Goal: Transaction & Acquisition: Subscribe to service/newsletter

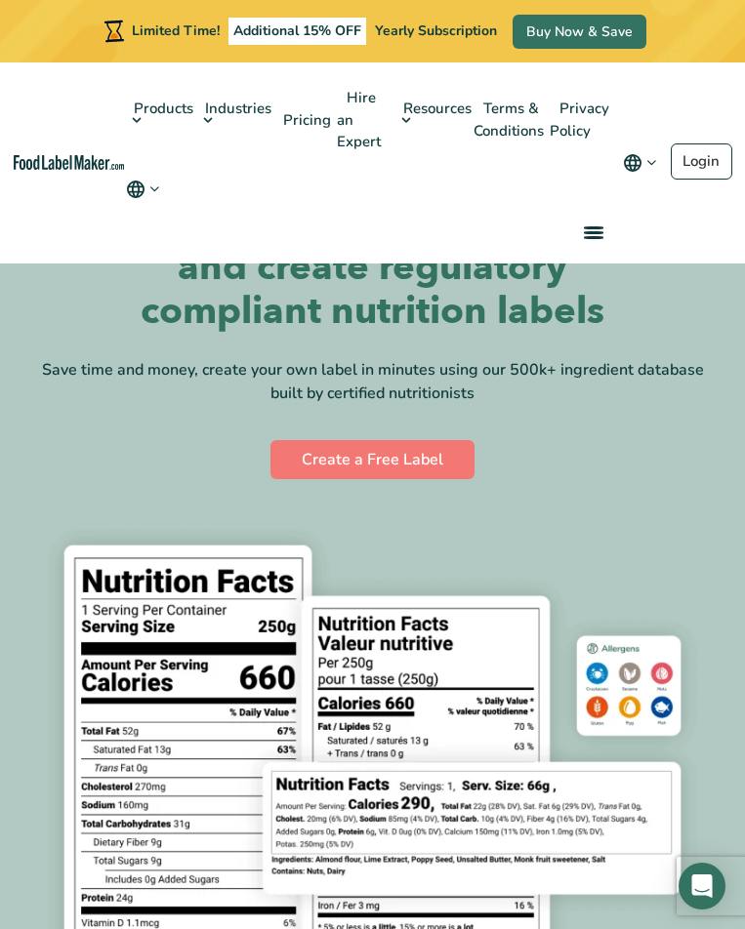
click at [143, 181] on icon "main navigation" at bounding box center [136, 190] width 18 height 18
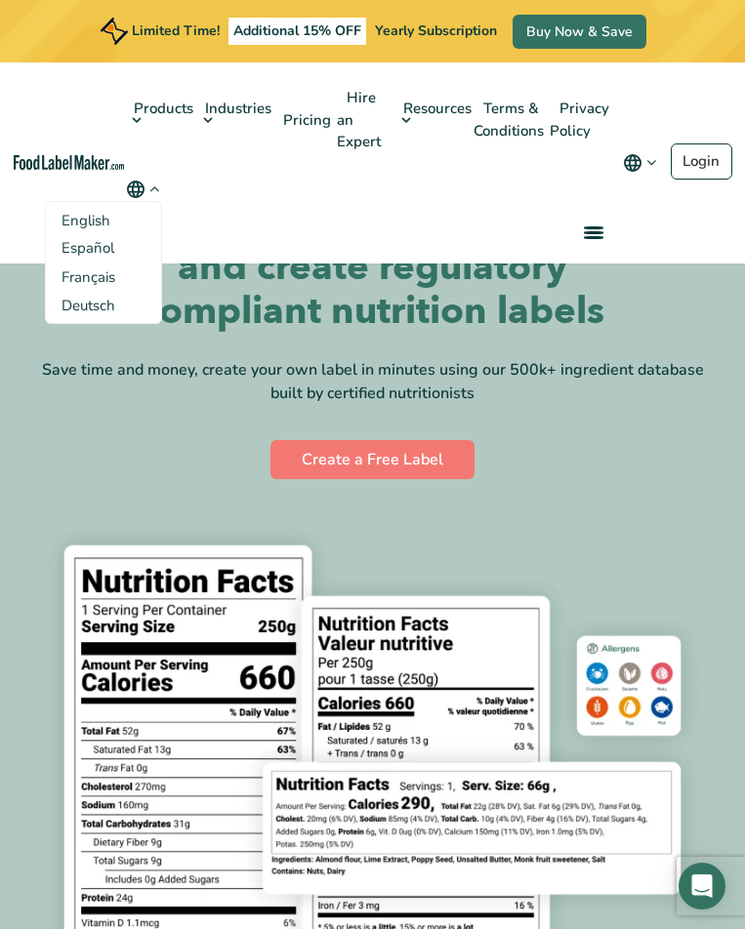
click at [94, 211] on span "English" at bounding box center [86, 221] width 49 height 20
click at [0, 0] on input "English" at bounding box center [0, 0] width 0 height 0
click at [370, 196] on div "Products Food Nutrition Labelling Supplements Formulation & Labelling Industrie…" at bounding box center [366, 162] width 485 height 201
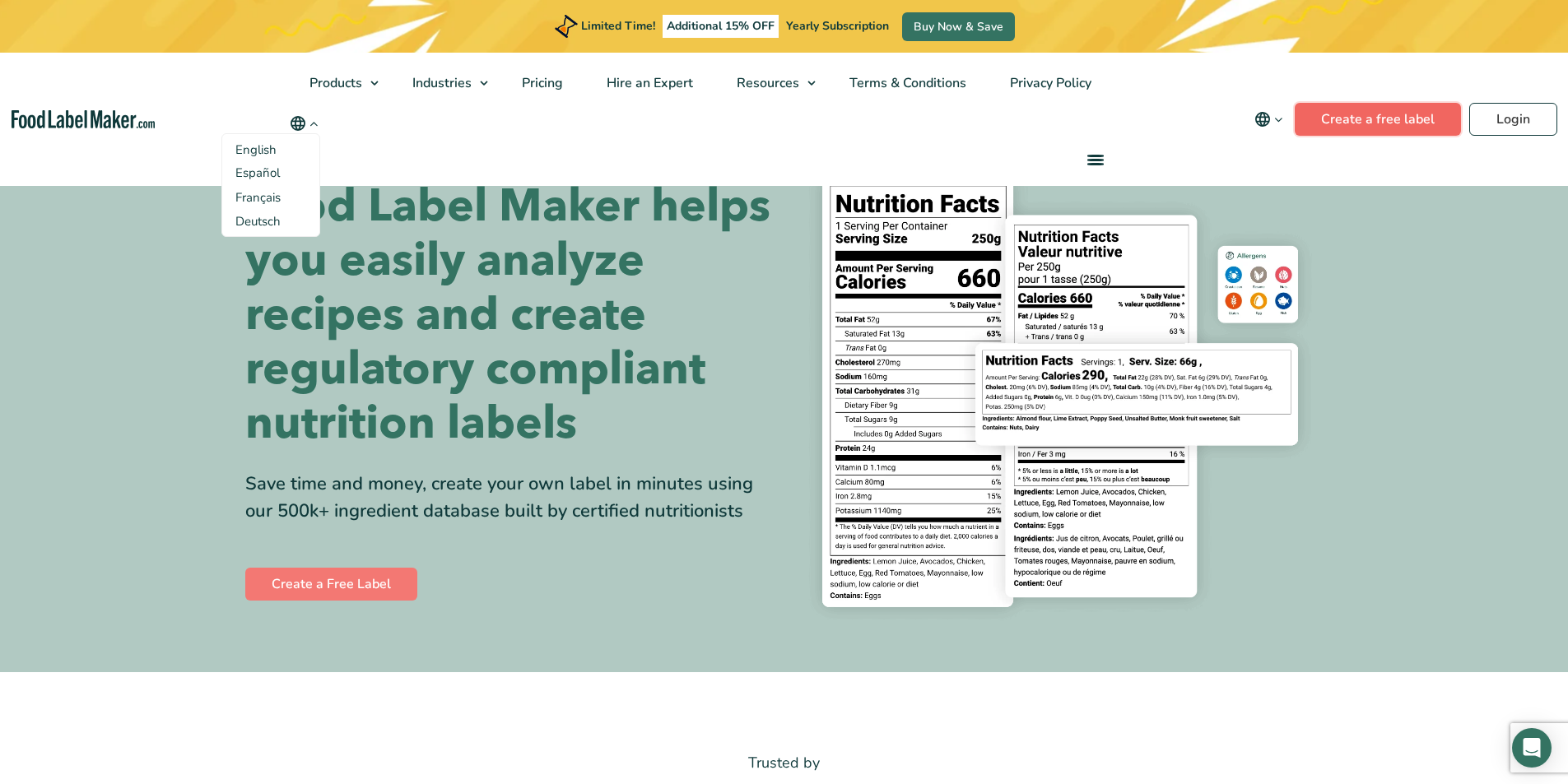
click at [627, 125] on link "Create a free label" at bounding box center [1377, 119] width 166 height 33
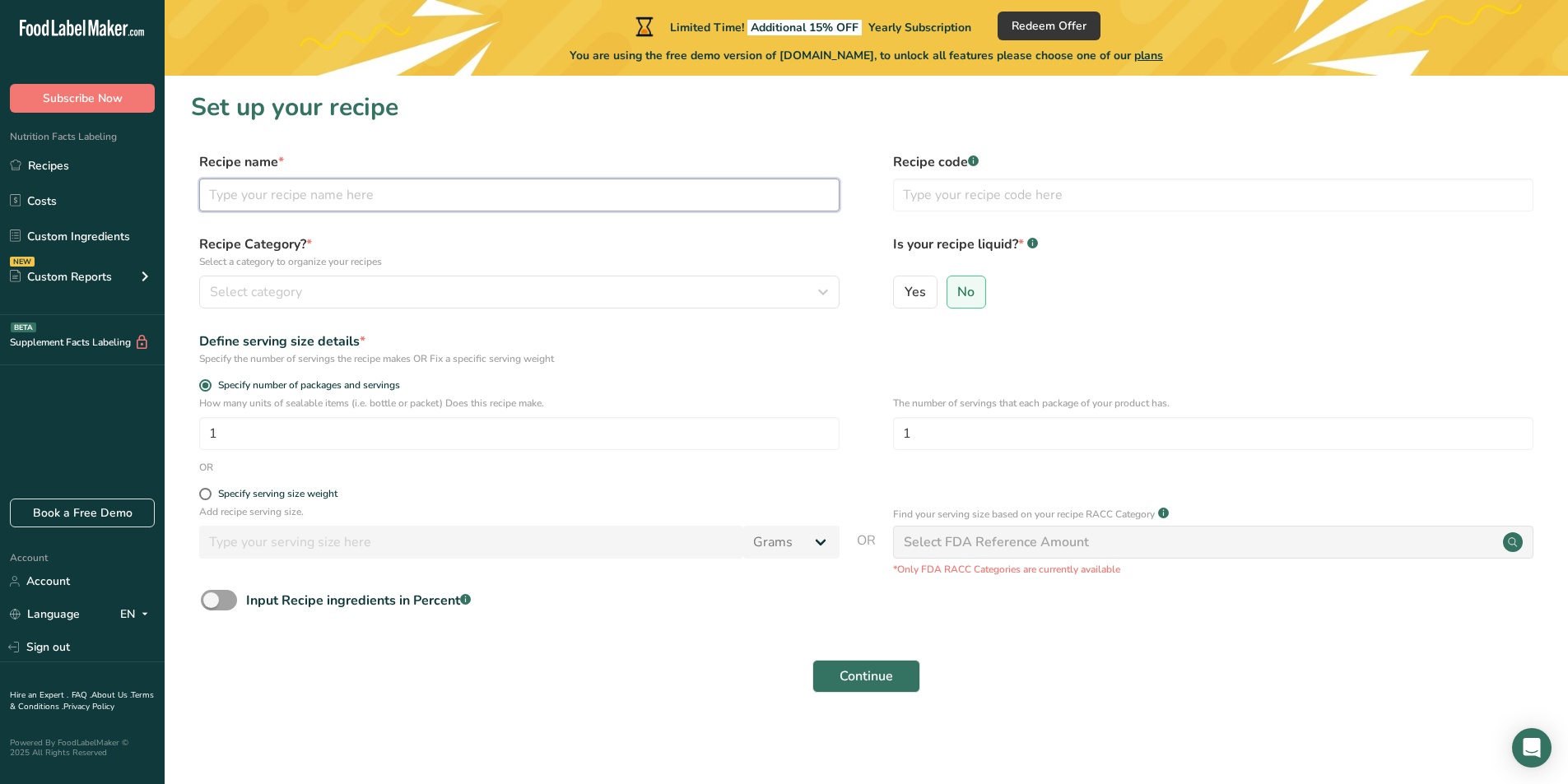
click at [327, 205] on input "text" at bounding box center [519, 195] width 641 height 33
click at [322, 279] on button "Select category" at bounding box center [519, 292] width 641 height 33
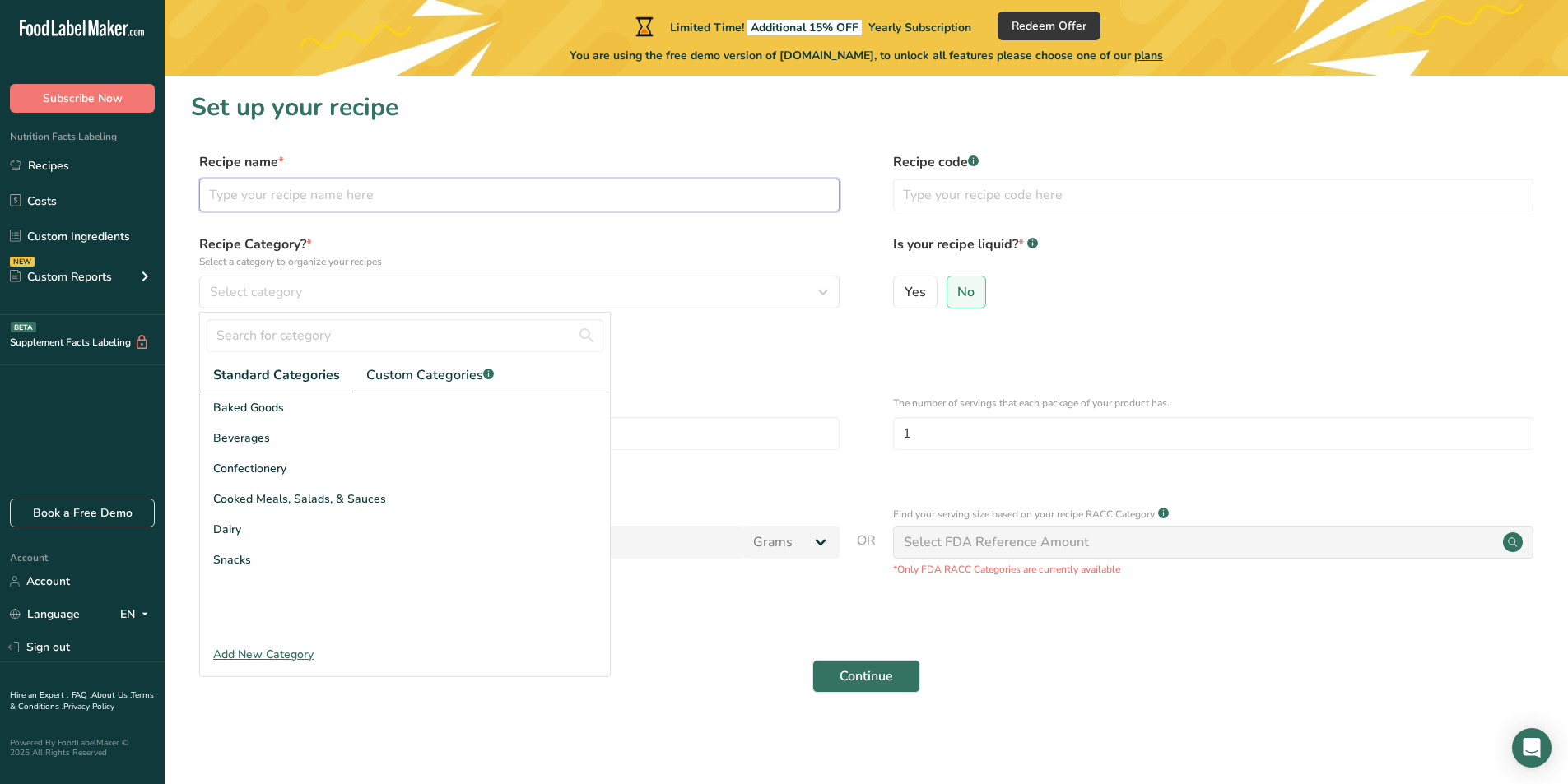
click at [351, 207] on input "text" at bounding box center [519, 195] width 641 height 33
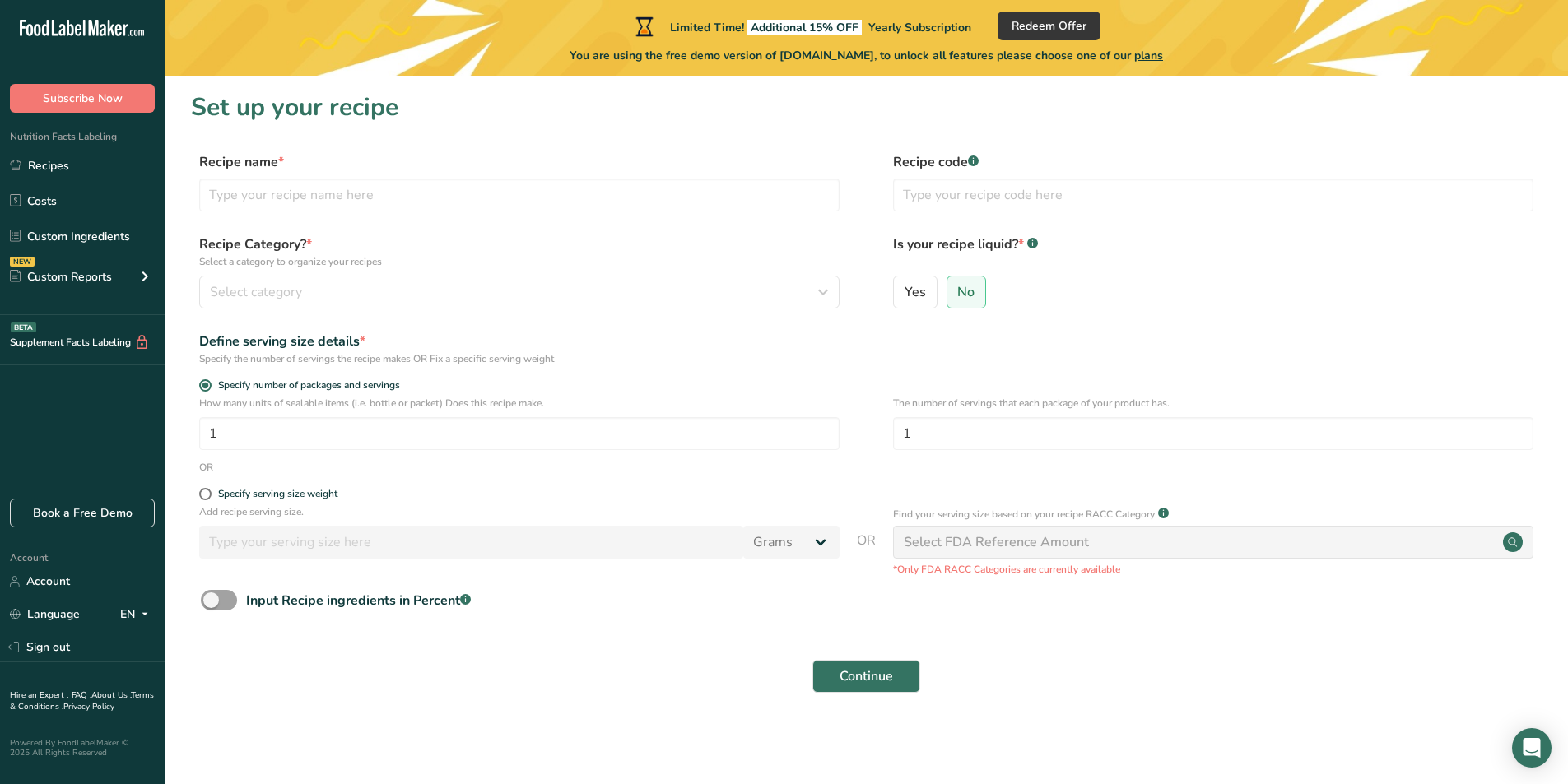
drag, startPoint x: 655, startPoint y: 309, endPoint x: 606, endPoint y: 365, distance: 74.4
click at [606, 365] on div "Specify the number of servings the recipe makes OR Fix a specific serving weight" at bounding box center [519, 359] width 641 height 15
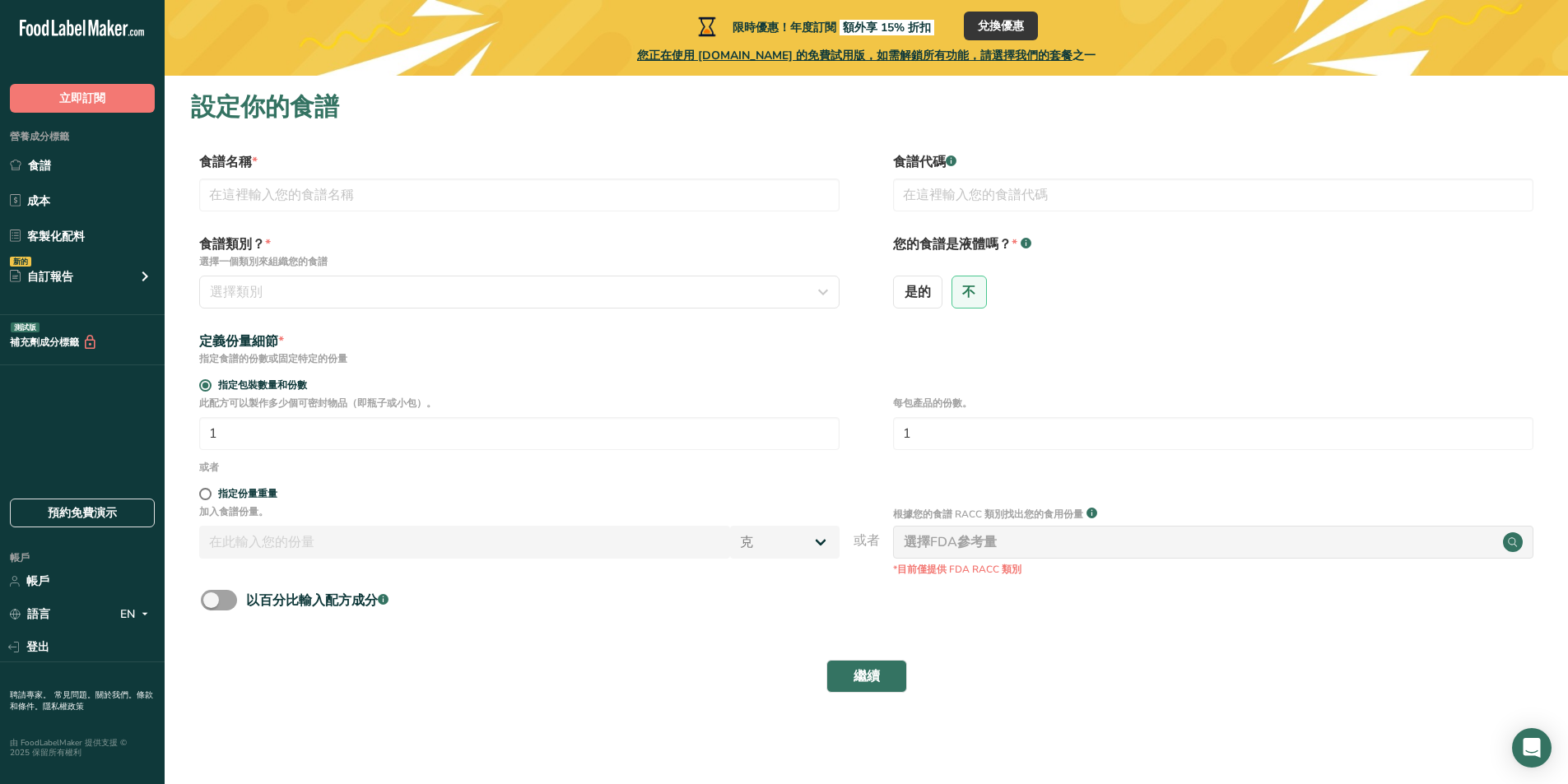
click at [696, 619] on div "以百分比輸入配方成分 .a-a{fill:#347362;}.b-a{fill:#fff;}" at bounding box center [867, 607] width 1351 height 34
click at [90, 216] on link "成本" at bounding box center [82, 201] width 164 height 31
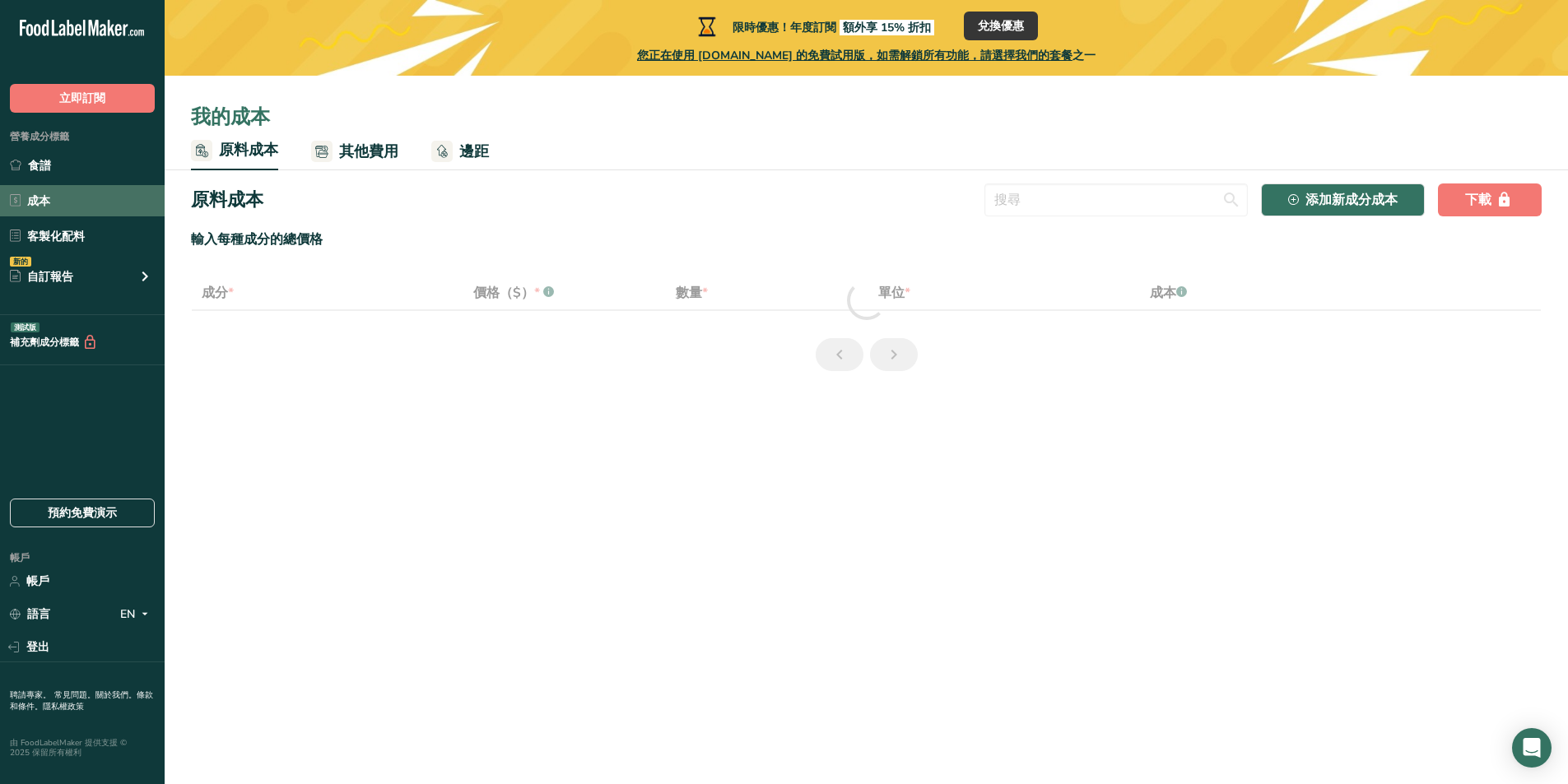
select select "1"
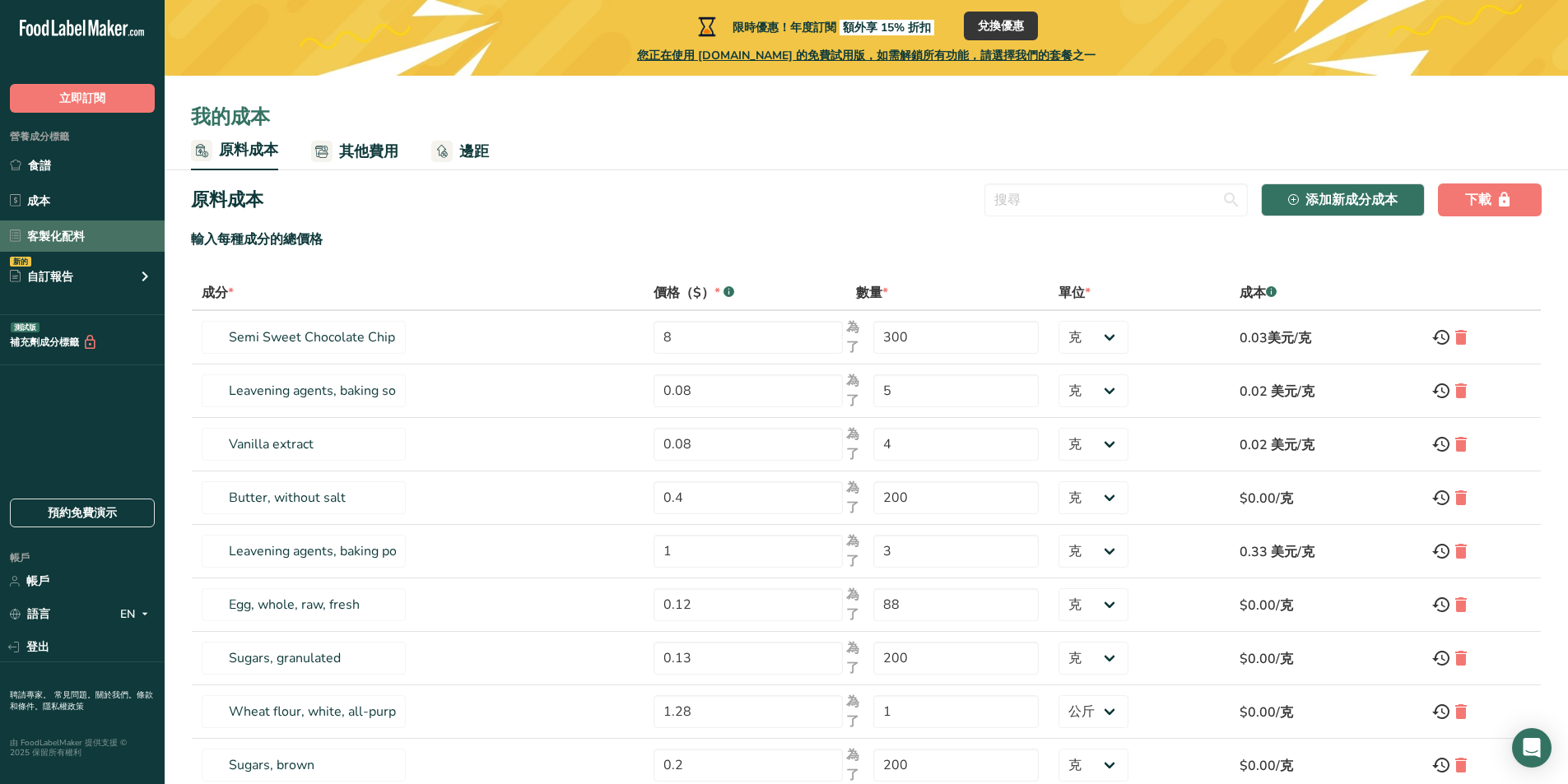
click at [100, 229] on link "客製化配料" at bounding box center [82, 236] width 164 height 31
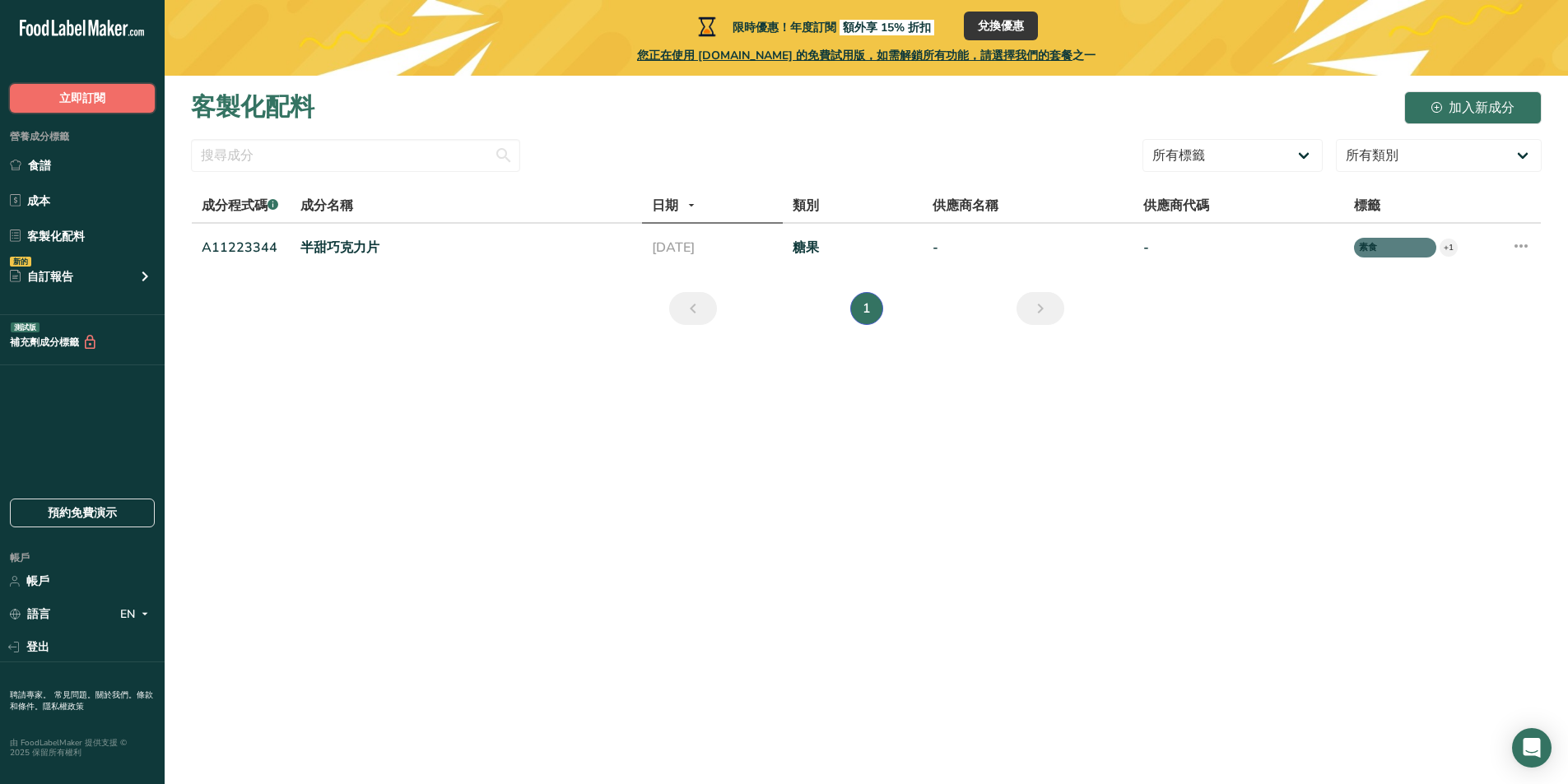
click at [101, 99] on font "立即訂閱" at bounding box center [82, 98] width 46 height 16
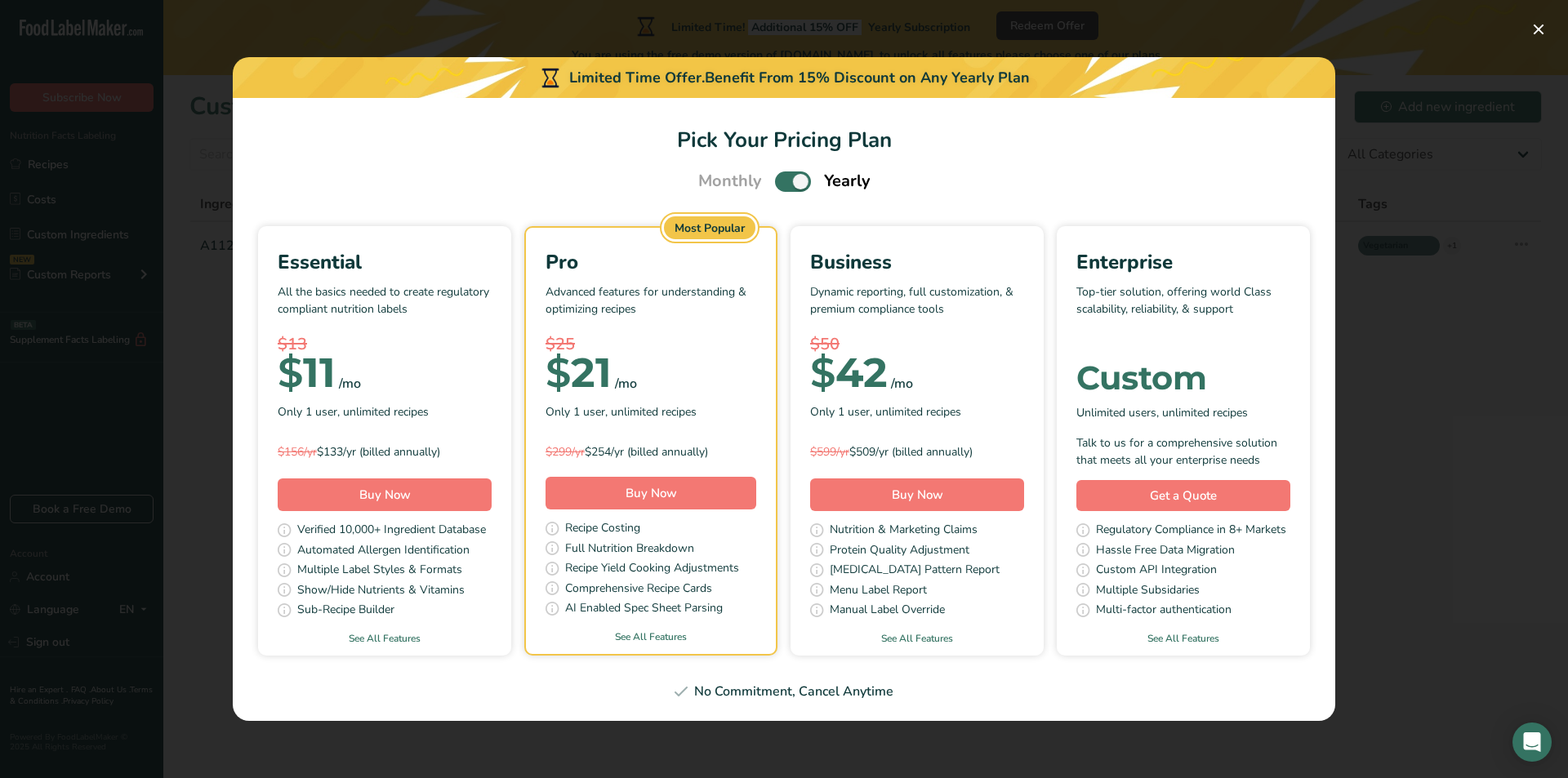
click at [241, 444] on section "Pick Your Pricing Plan Monthly Yearly Essential All the basics needed to create…" at bounding box center [784, 409] width 1103 height 623
click at [802, 185] on span "Pick Your Pricing Plan Modal" at bounding box center [793, 182] width 36 height 20
click at [786, 185] on input "Pick Your Pricing Plan Modal" at bounding box center [781, 182] width 11 height 11
checkbox input "false"
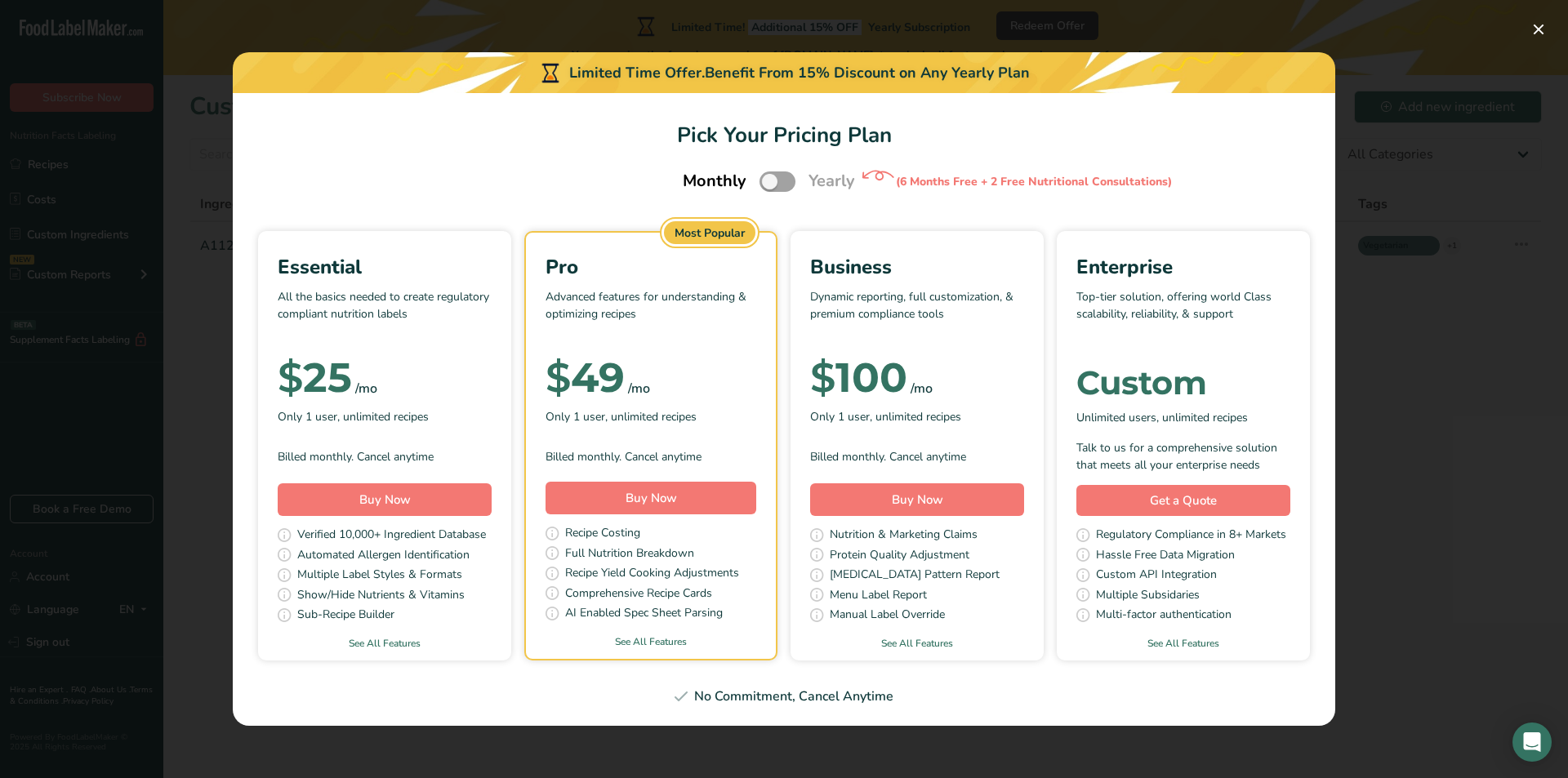
click at [205, 420] on div "Pick Your Pricing Plan Modal" at bounding box center [784, 389] width 1568 height 778
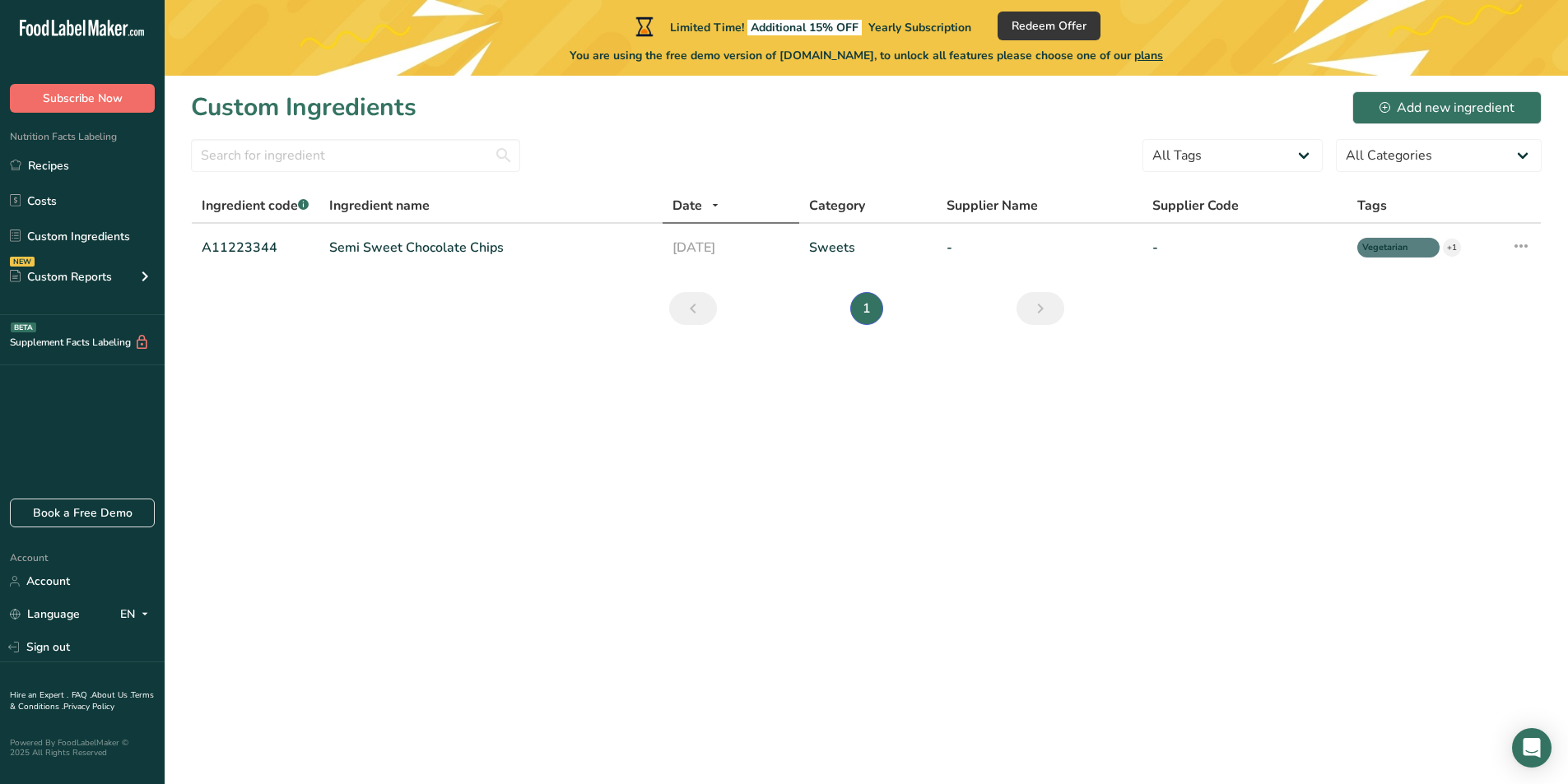
click at [738, 392] on main "Limited Time! Additional 15% OFF Yearly Subscription Redeem Offer You are using…" at bounding box center [784, 392] width 1568 height 784
drag, startPoint x: 511, startPoint y: 439, endPoint x: 339, endPoint y: 549, distance: 204.2
click at [339, 549] on main "Limited Time! Additional 15% OFF Yearly Subscription Redeem Offer You are using…" at bounding box center [784, 392] width 1568 height 784
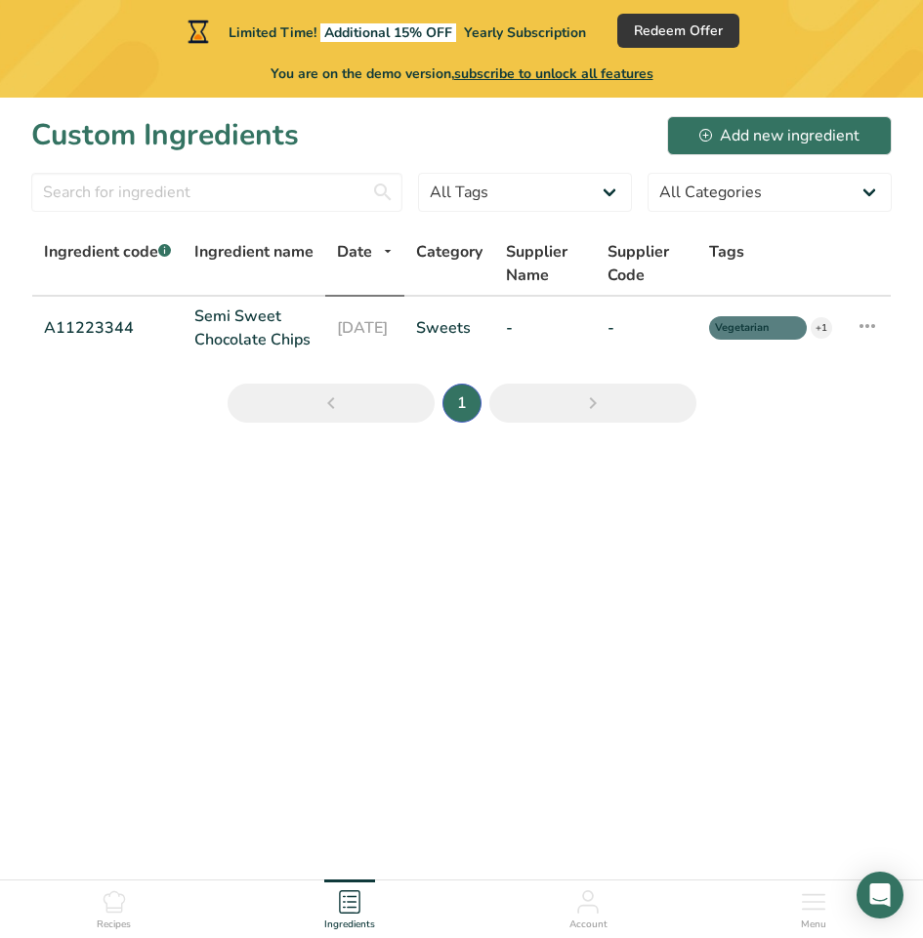
click at [305, 584] on main "Limited Time! Additional 15% OFF Yearly Subscription Redeem Offer You are on th…" at bounding box center [461, 469] width 923 height 938
click at [86, 134] on h1 "Custom Ingredients" at bounding box center [165, 135] width 268 height 44
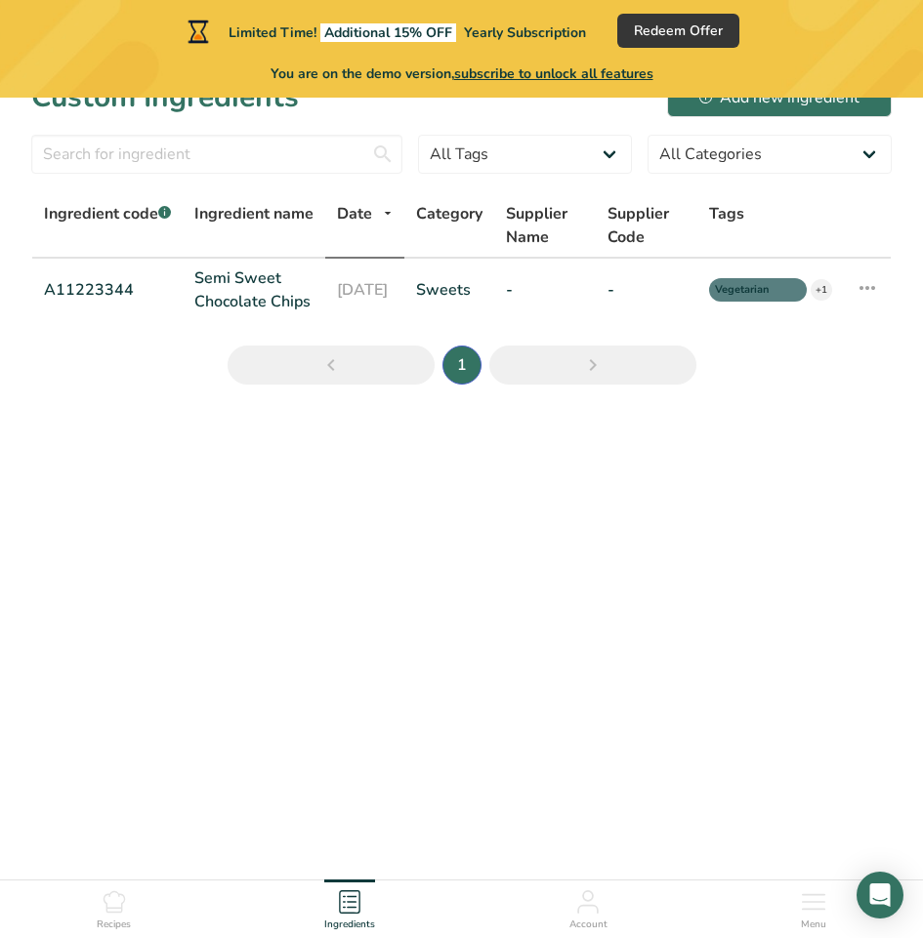
scroll to position [59, 0]
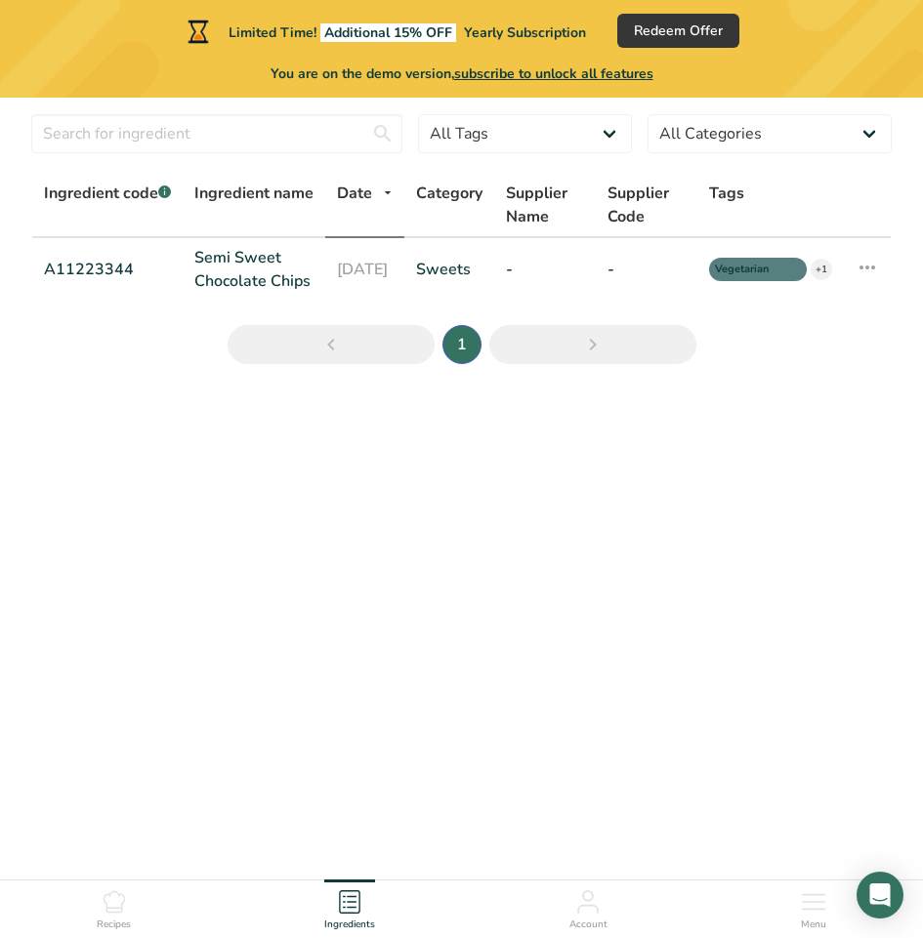
click at [113, 913] on icon at bounding box center [113, 901] width 21 height 21
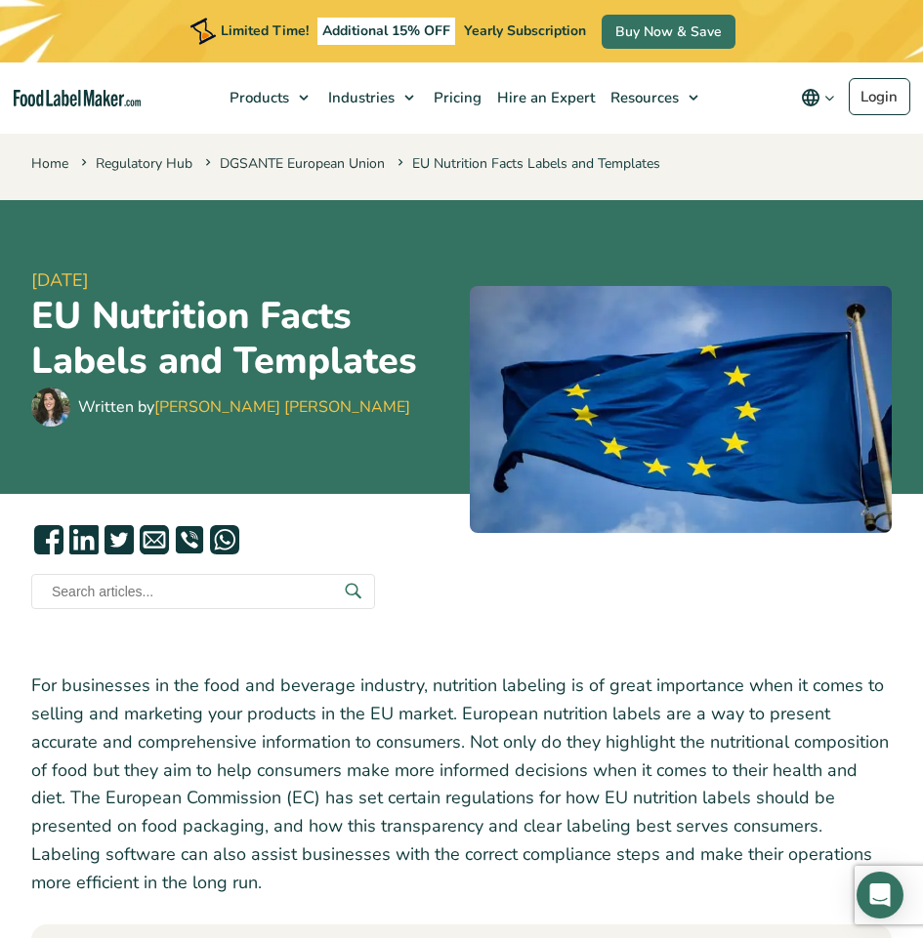
click at [825, 102] on icon "main navigation" at bounding box center [829, 98] width 15 height 15
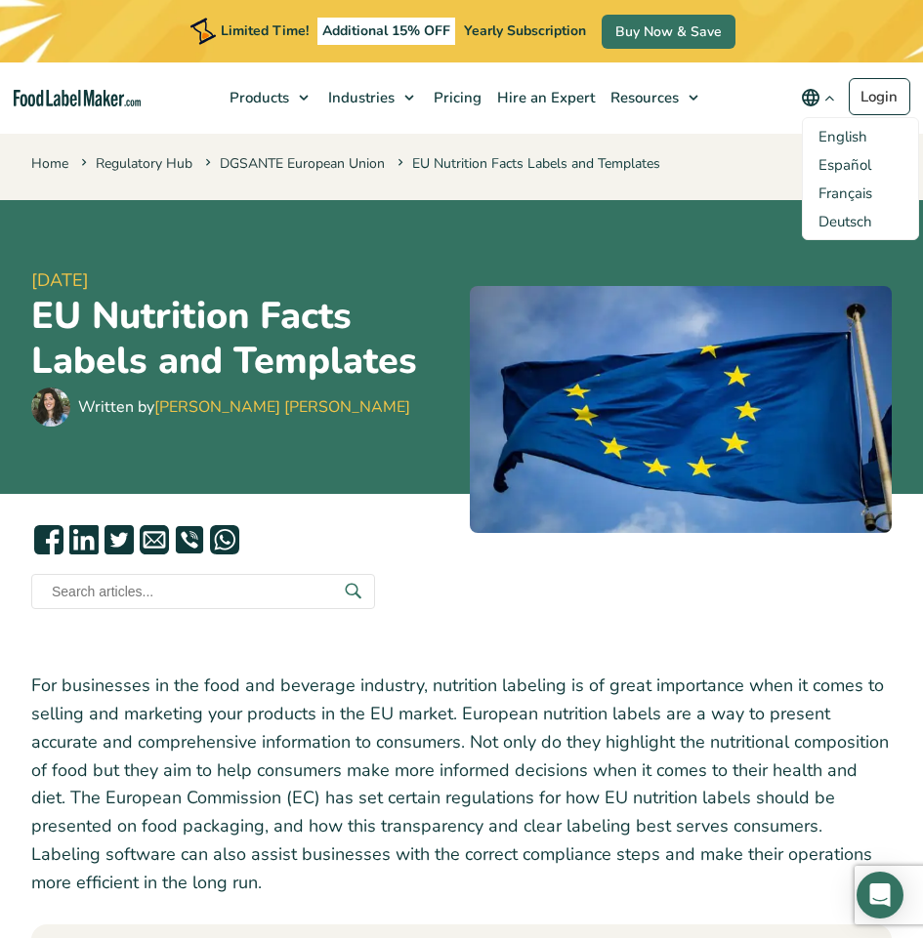
click at [825, 102] on icon "main navigation" at bounding box center [829, 98] width 15 height 15
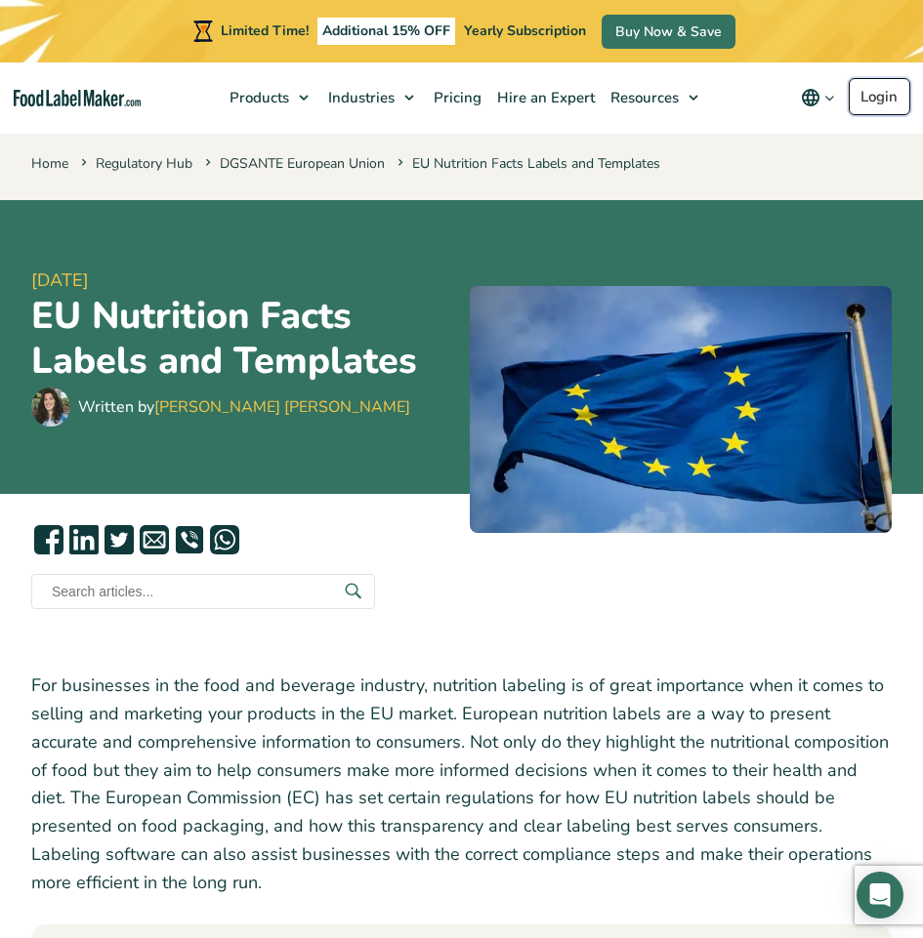
click at [875, 93] on link "Login" at bounding box center [879, 96] width 62 height 37
drag, startPoint x: 176, startPoint y: 617, endPoint x: 182, endPoint y: 207, distance: 410.1
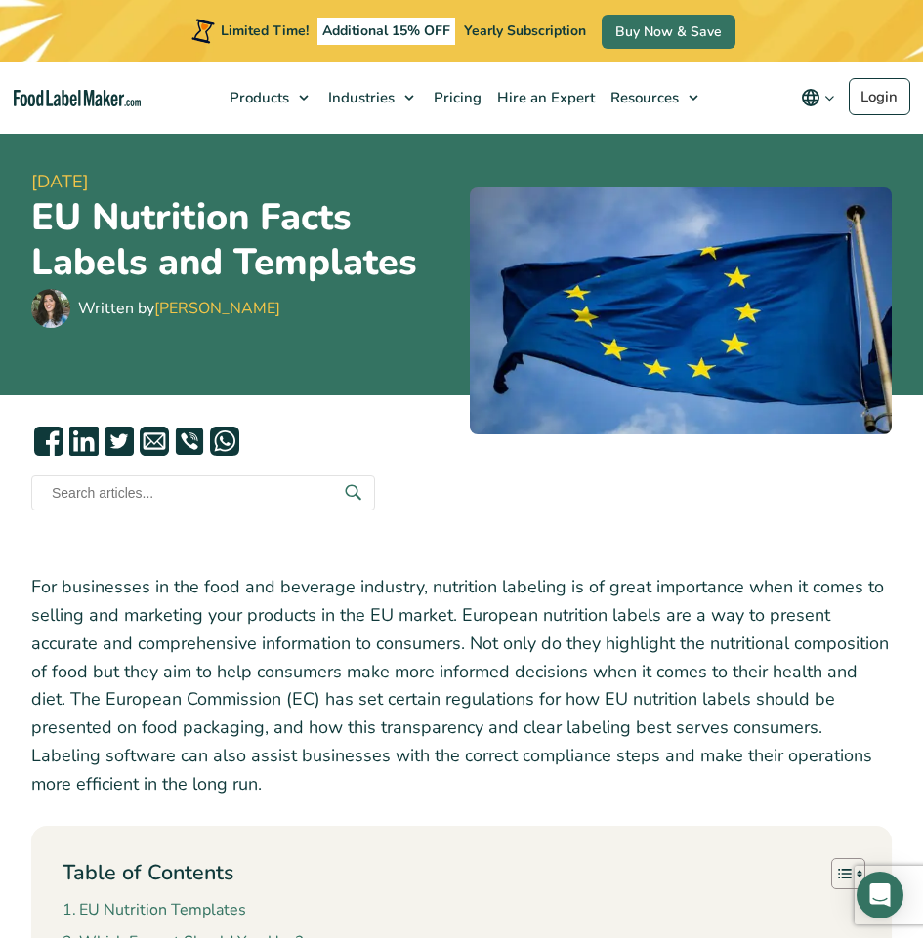
scroll to position [195, 0]
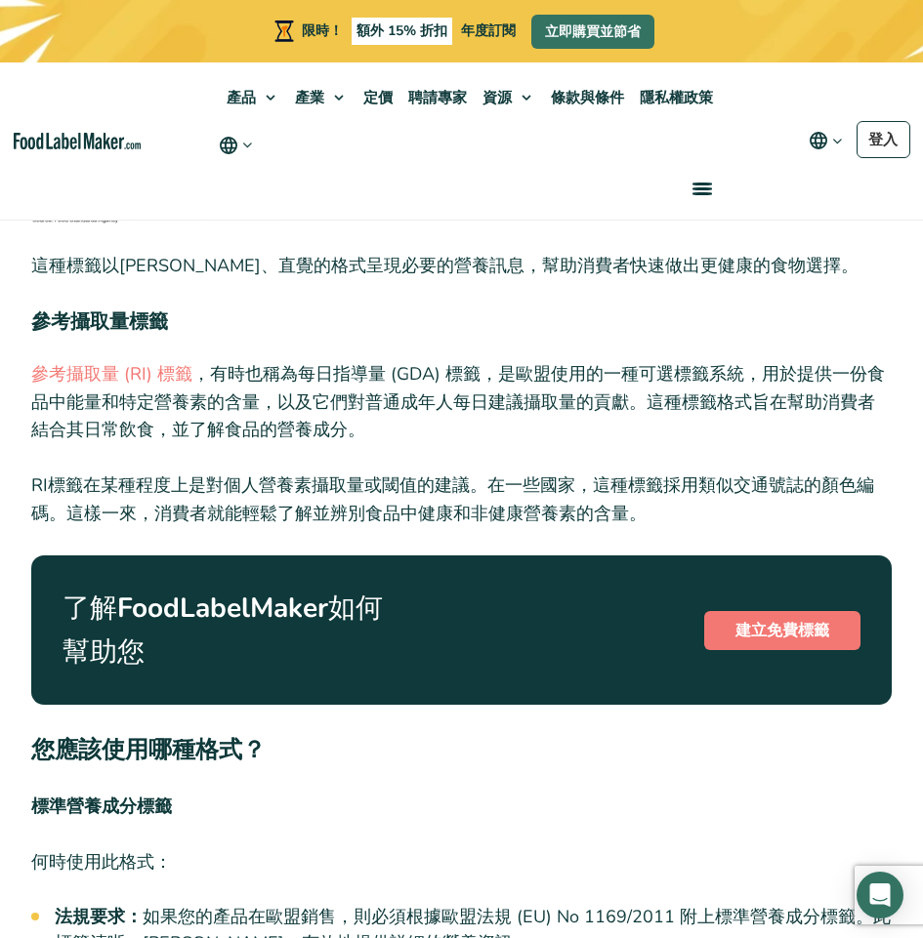
scroll to position [3515, 0]
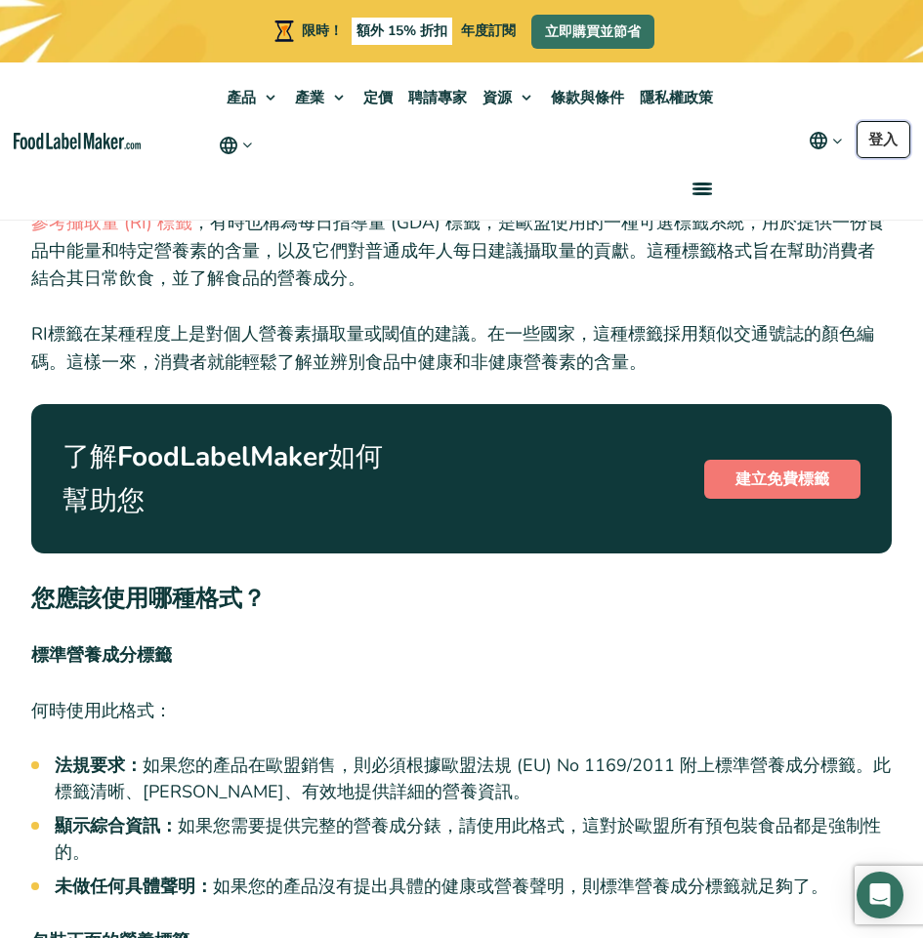
click at [899, 144] on link "登入" at bounding box center [883, 139] width 54 height 37
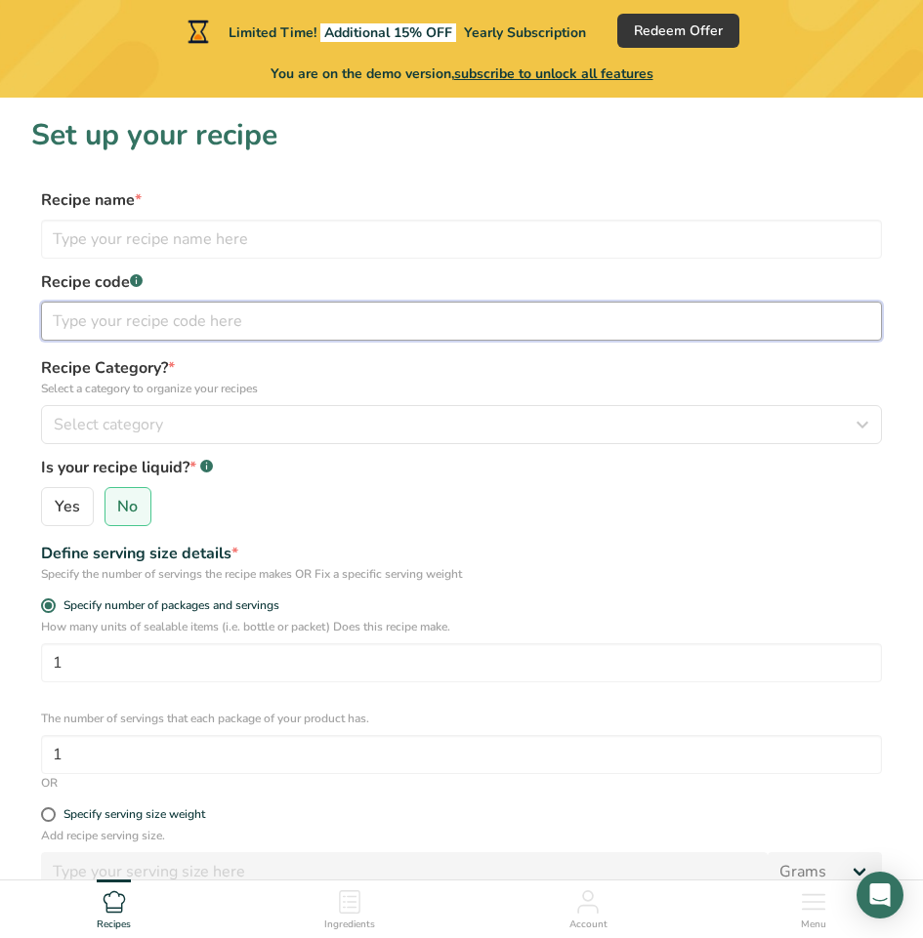
click at [144, 313] on input "text" at bounding box center [461, 321] width 841 height 39
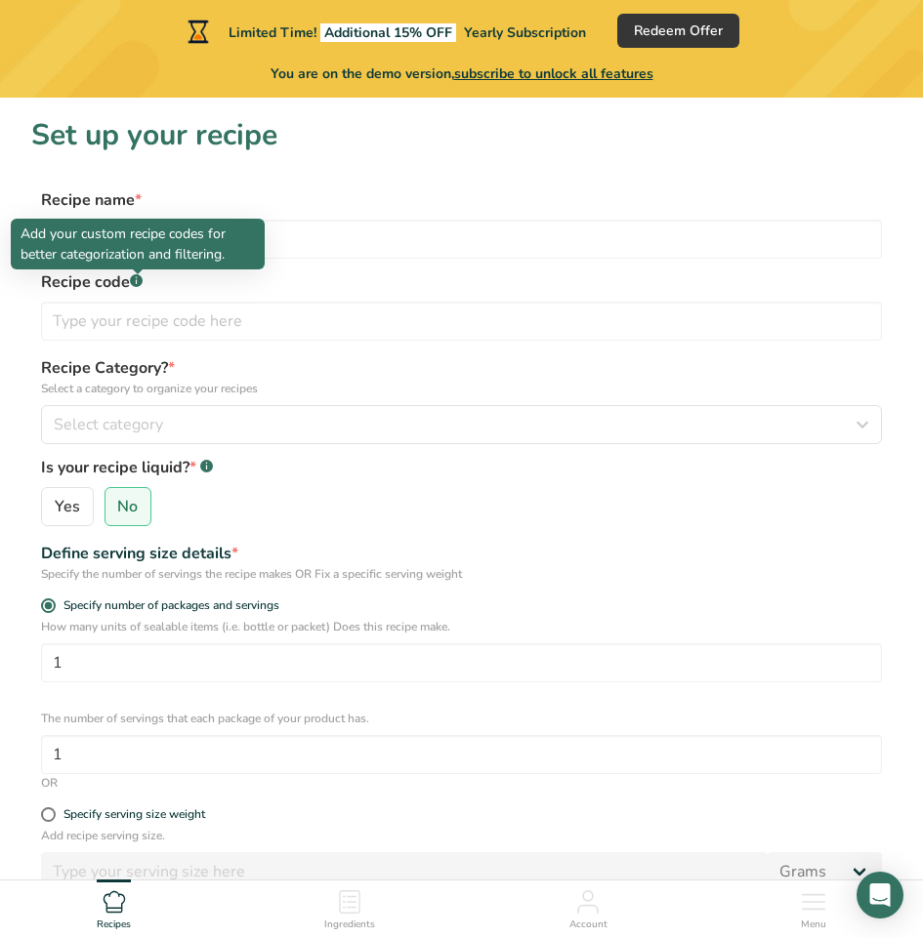
click at [141, 274] on div at bounding box center [138, 274] width 10 height 10
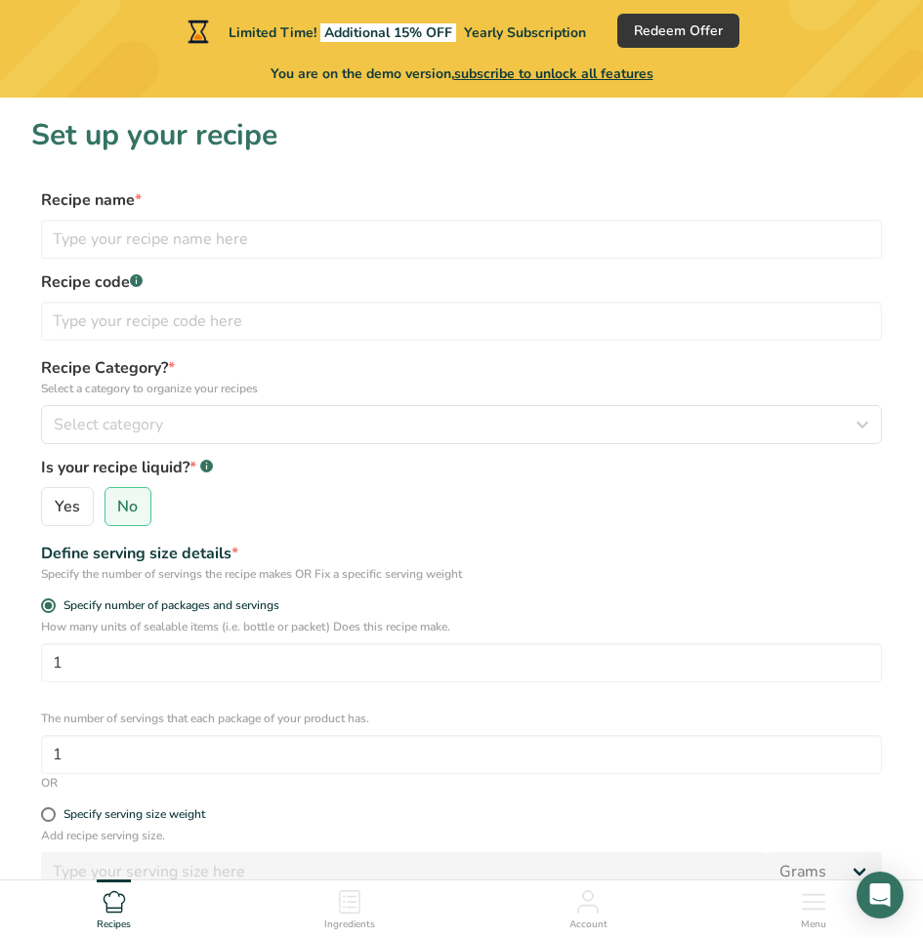
click at [41, 276] on label "Recipe code .a-a{fill:#347362;}.b-a{fill:#fff;}" at bounding box center [461, 281] width 841 height 23
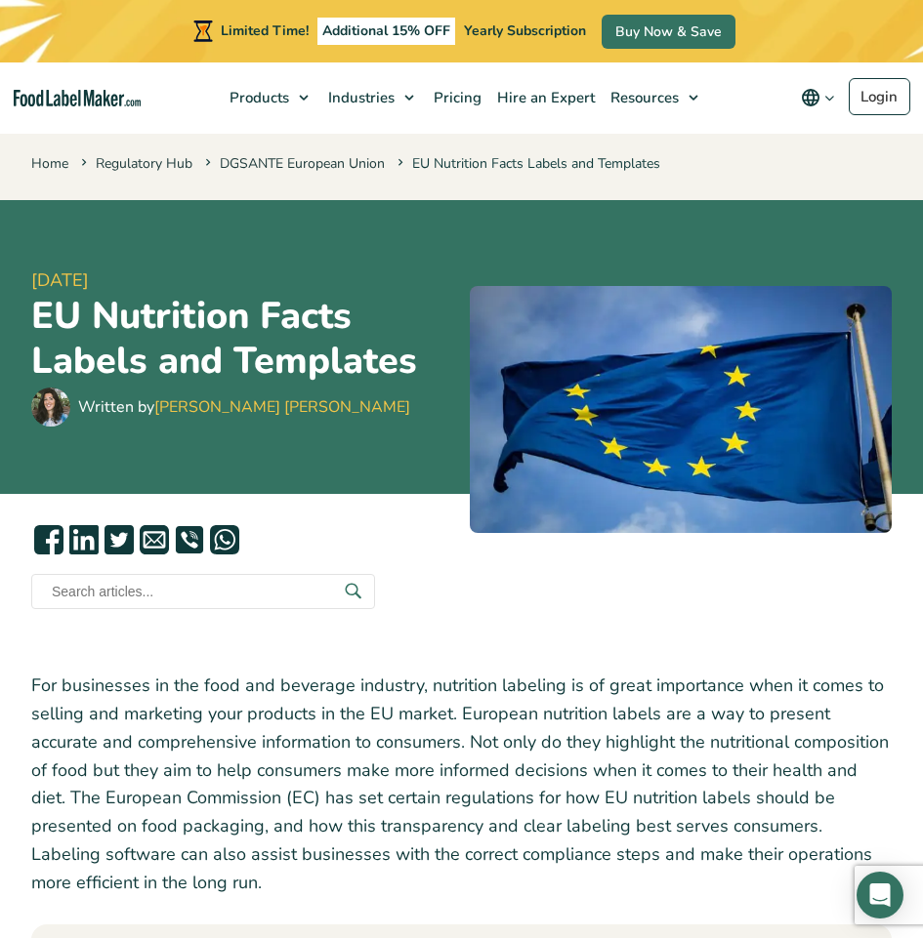
drag, startPoint x: 190, startPoint y: 631, endPoint x: 84, endPoint y: 120, distance: 521.6
click at [103, 100] on img "main navigation" at bounding box center [77, 98] width 127 height 17
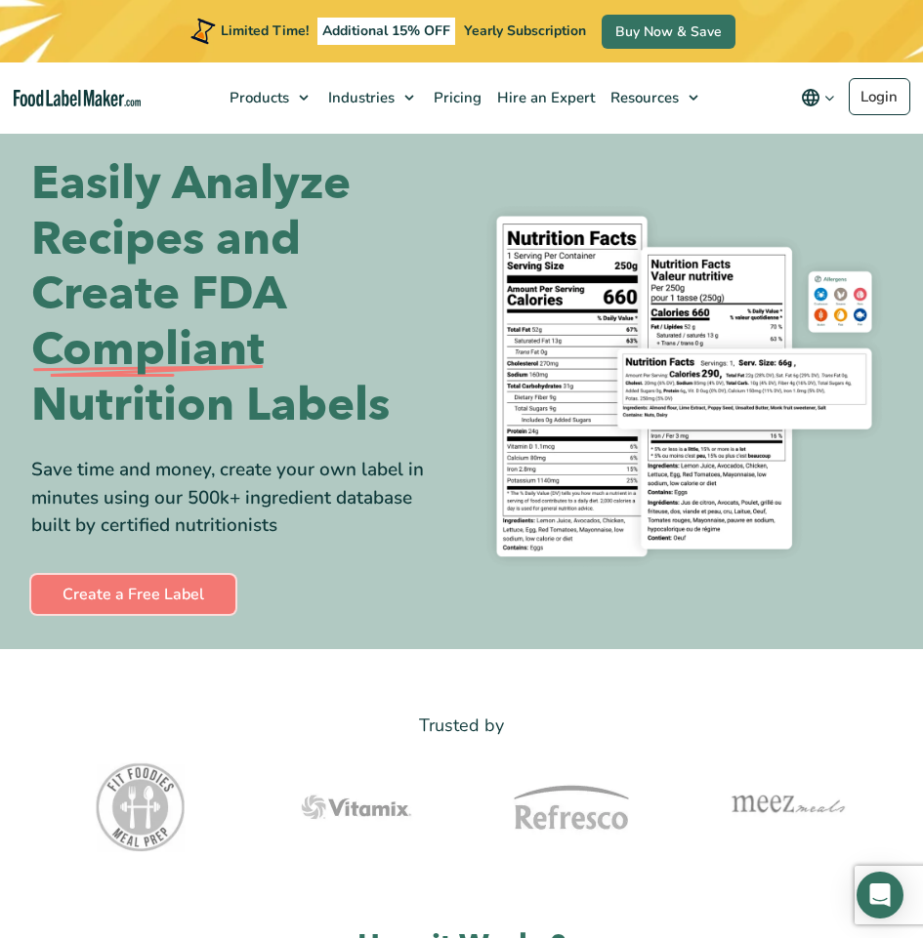
click at [207, 589] on link "Create a Free Label" at bounding box center [133, 594] width 204 height 39
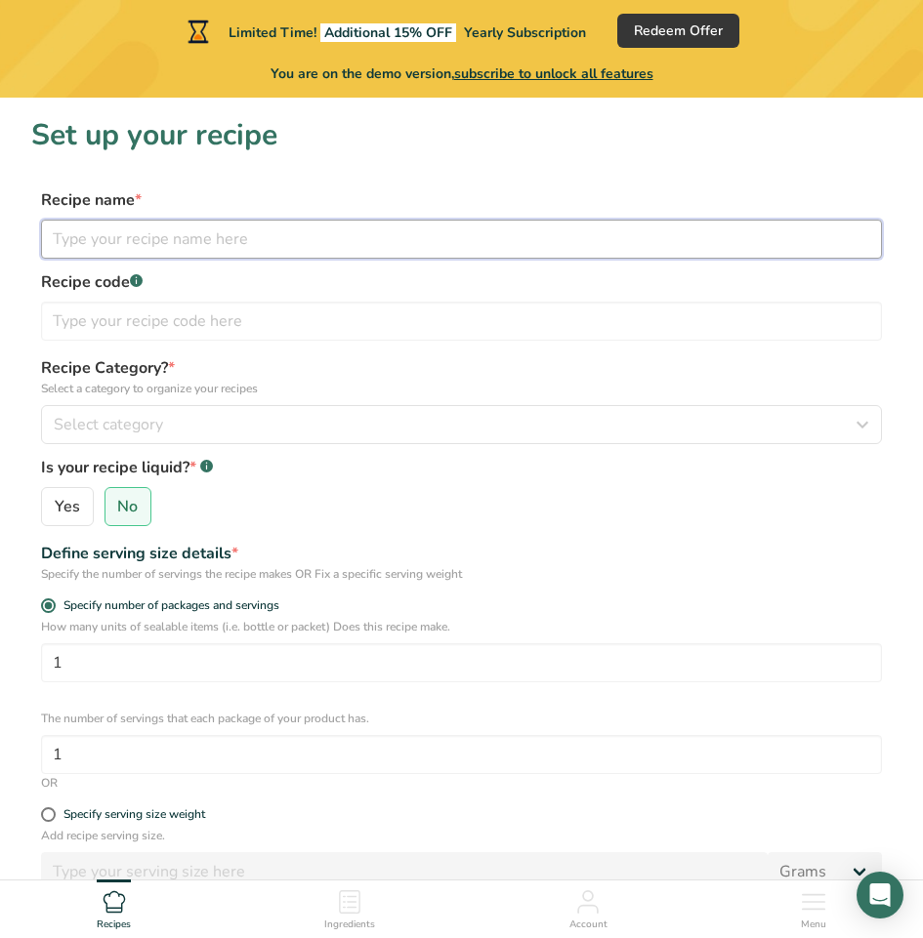
click at [162, 239] on input "text" at bounding box center [461, 239] width 841 height 39
paste input "Mesona Tea"
type input "Mesona Tea"
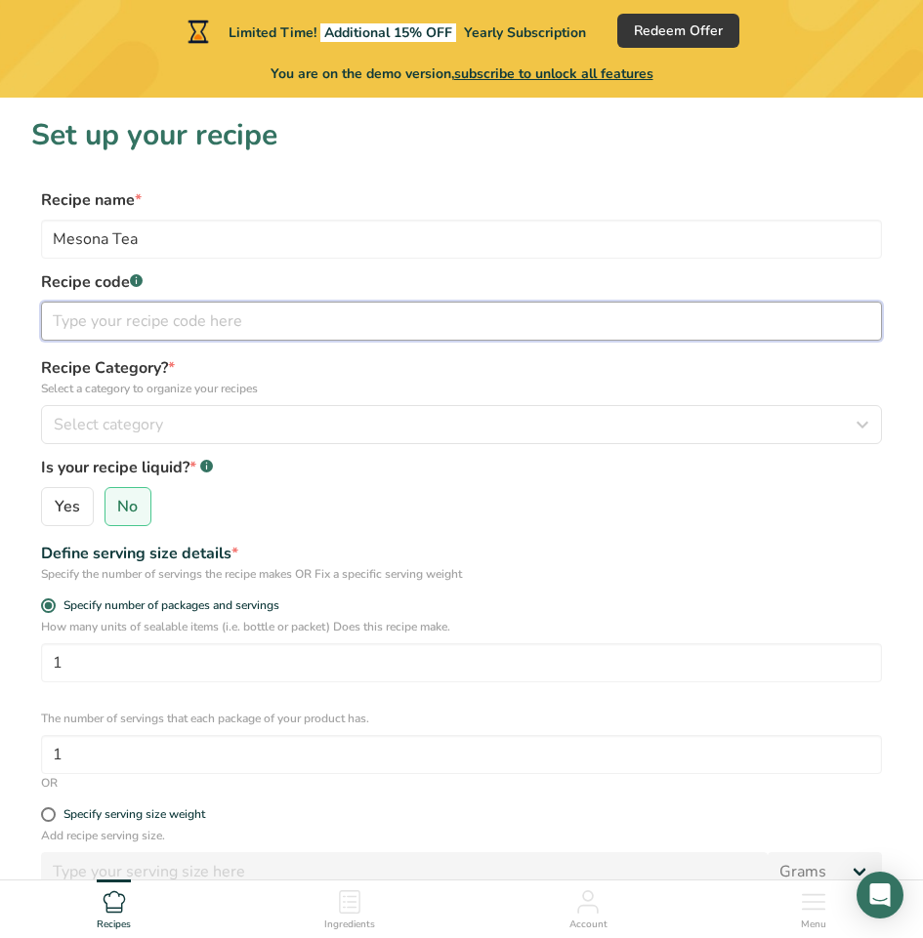
click at [122, 317] on input "text" at bounding box center [461, 321] width 841 height 39
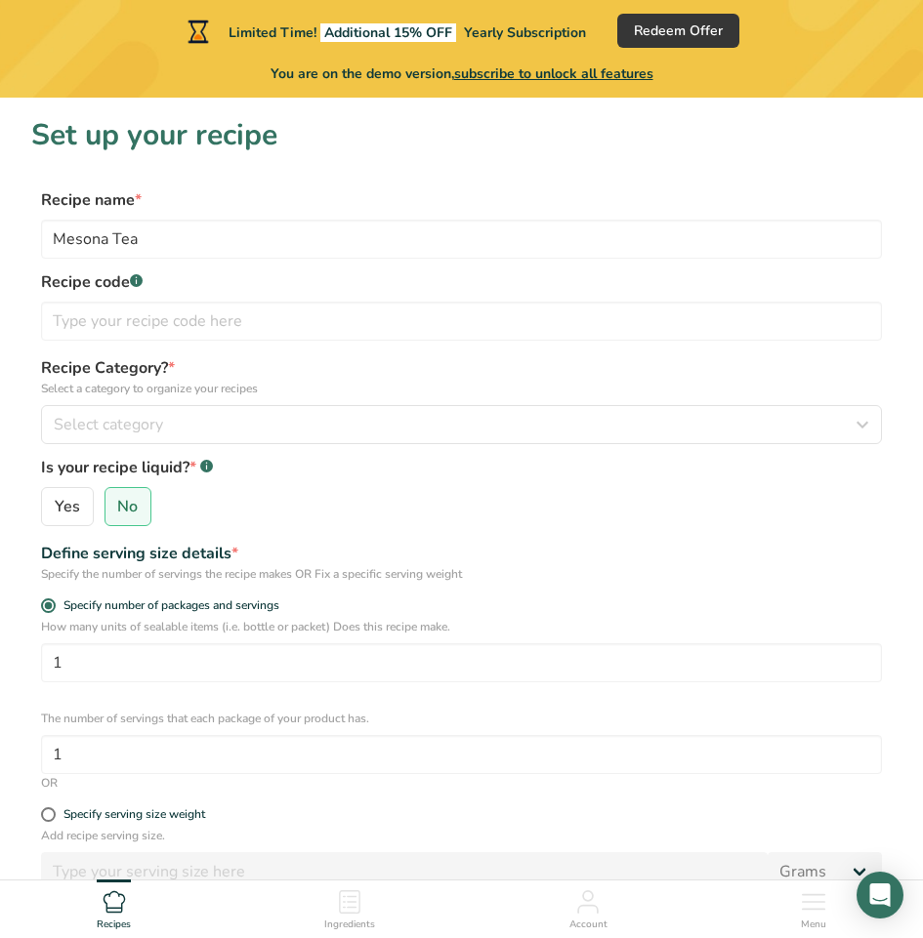
click at [39, 370] on div "Recipe Category? * Select a category to organize your recipes Select category S…" at bounding box center [461, 441] width 860 height 170
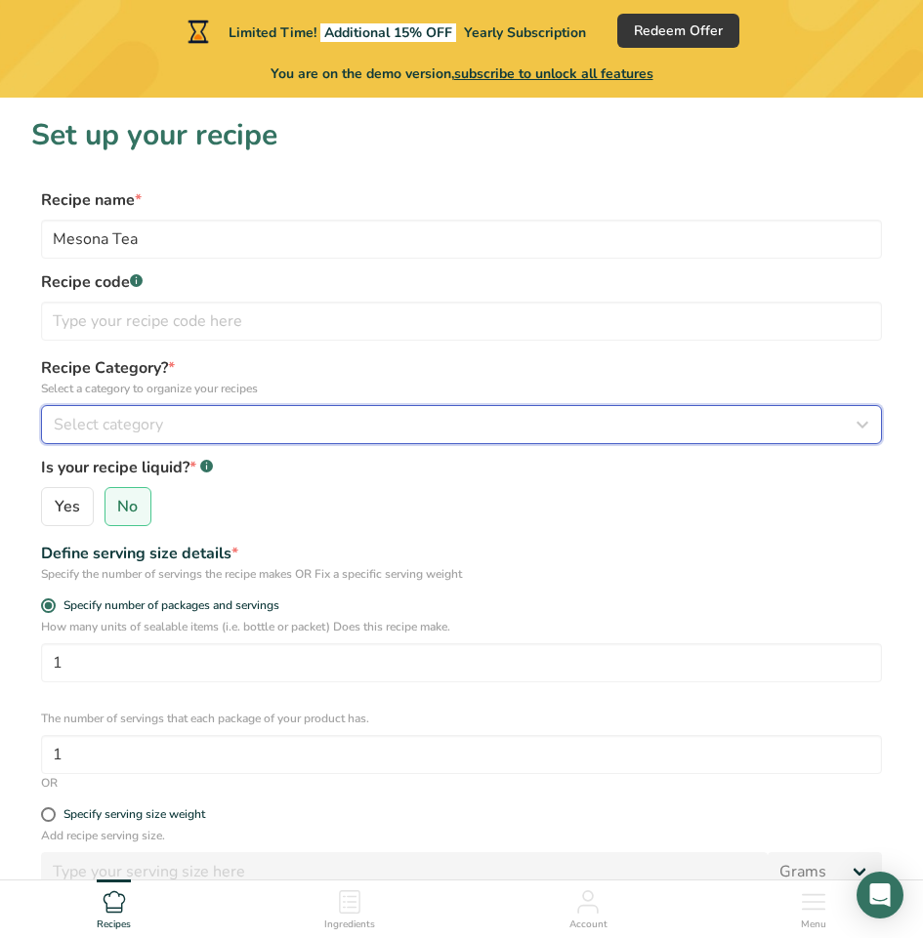
click at [81, 414] on span "Select category" at bounding box center [108, 424] width 109 height 23
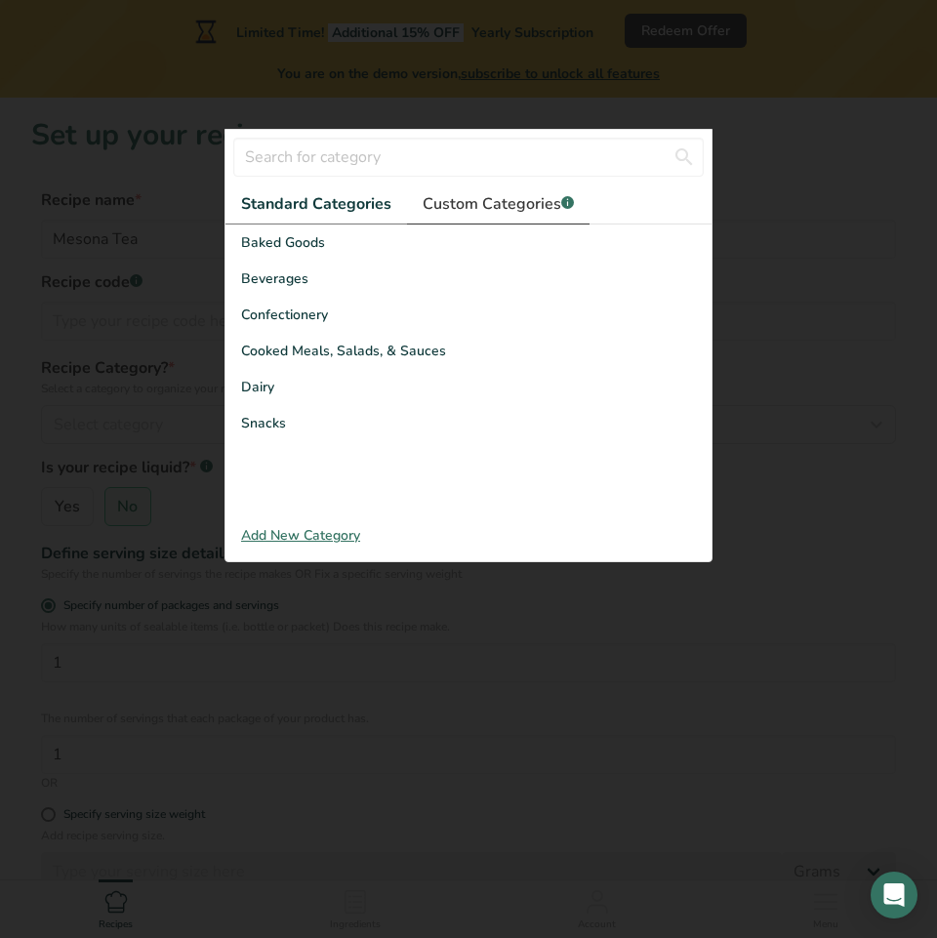
click at [472, 216] on span "Custom Categories .a-a{fill:#347362;}.b-a{fill:#fff;}" at bounding box center [498, 203] width 151 height 23
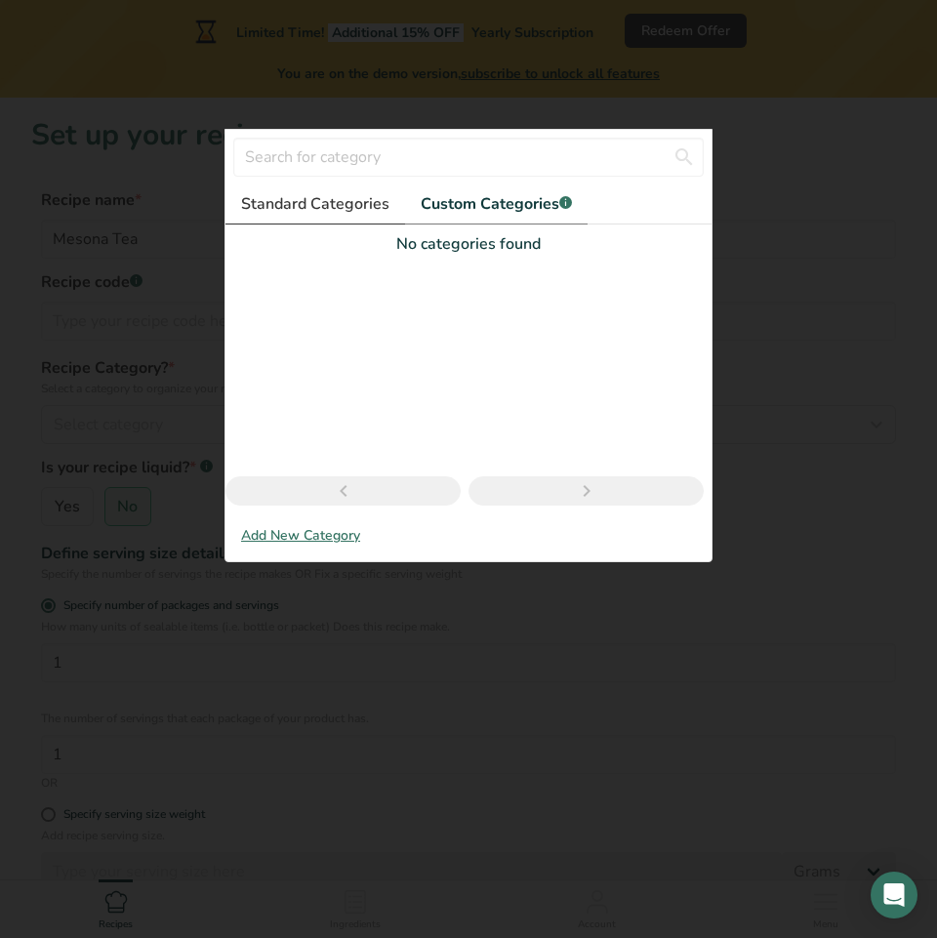
click at [326, 213] on span "Standard Categories" at bounding box center [315, 203] width 148 height 23
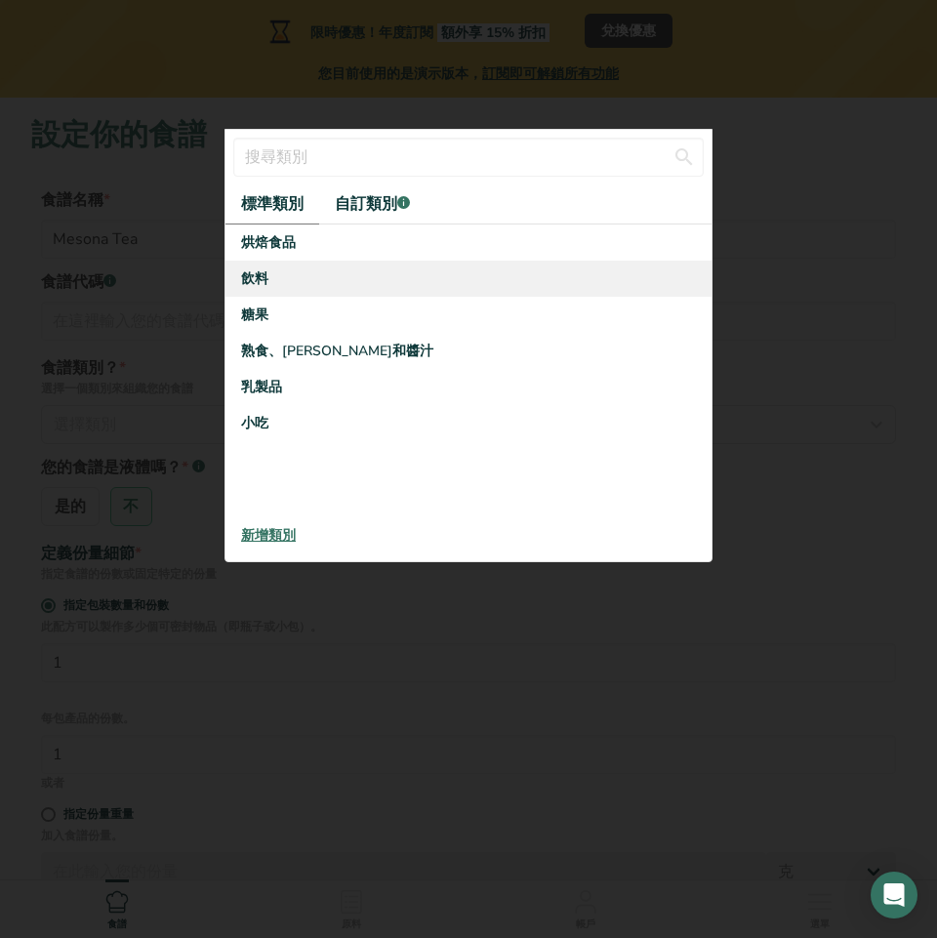
click at [290, 274] on div "飲料" at bounding box center [469, 279] width 486 height 36
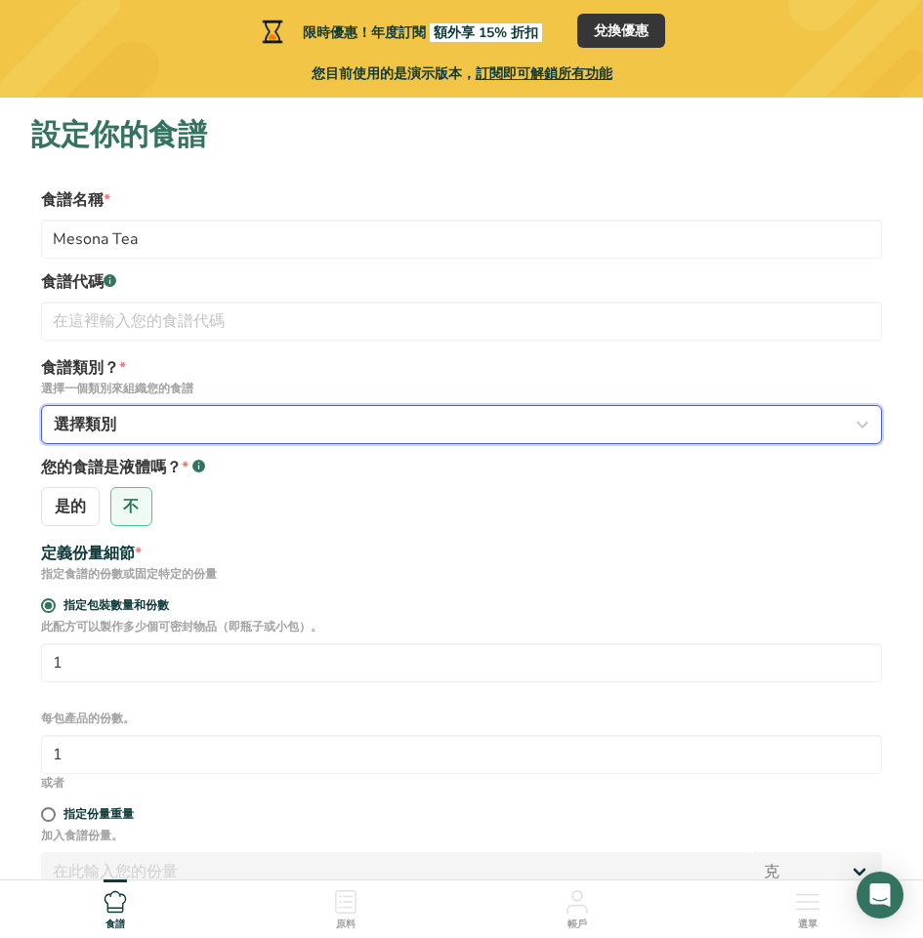
click at [175, 414] on div "選擇類別" at bounding box center [455, 424] width 803 height 23
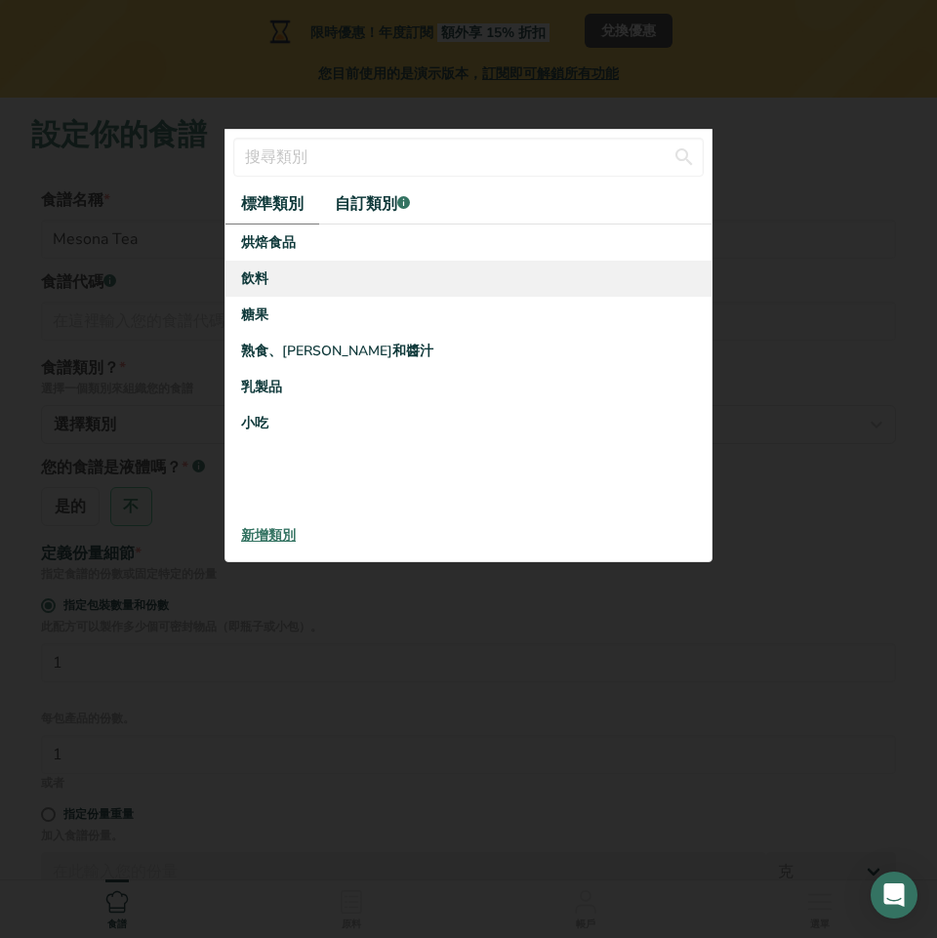
click at [243, 277] on font "飲料" at bounding box center [254, 278] width 27 height 19
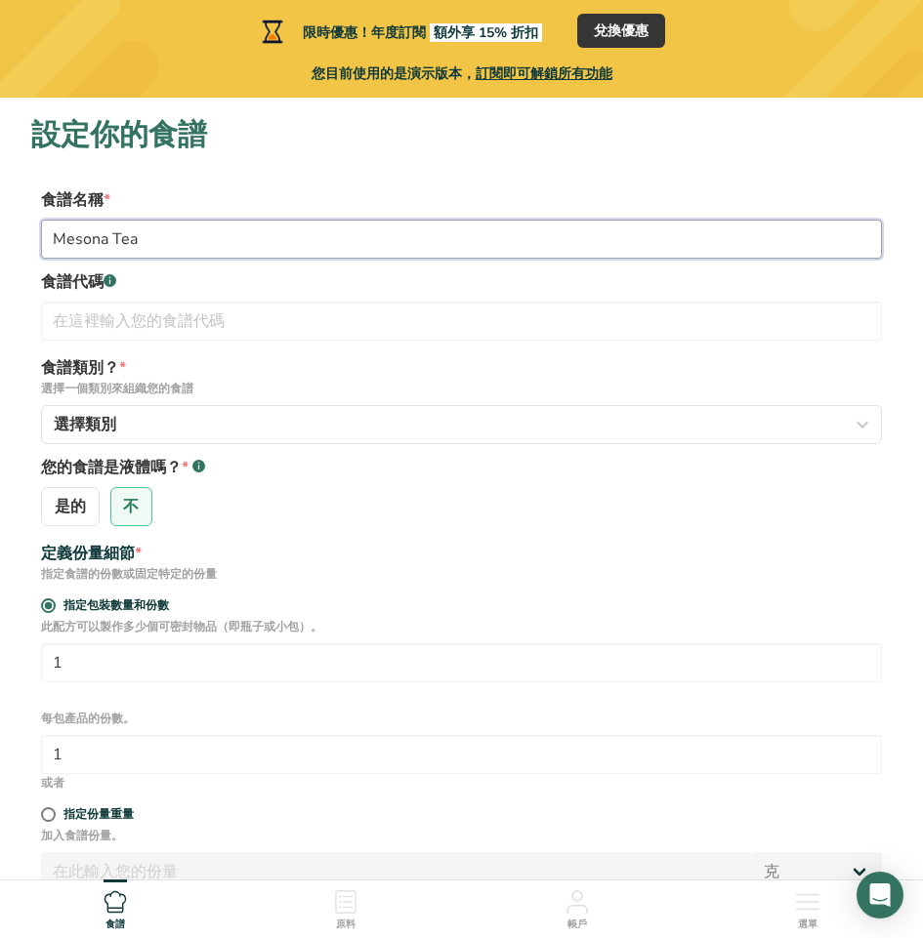
drag, startPoint x: 319, startPoint y: 526, endPoint x: 711, endPoint y: 244, distance: 482.6
click at [711, 244] on input "Mesona Tea" at bounding box center [461, 239] width 841 height 39
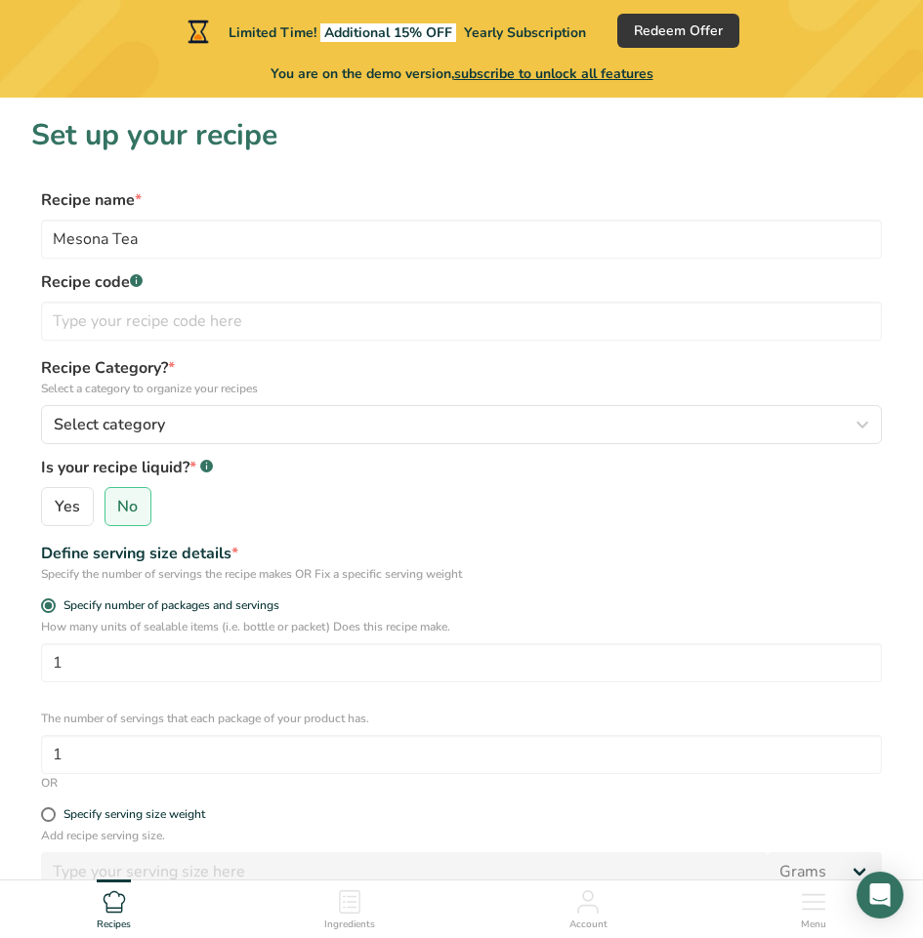
click at [338, 504] on div "Yes No" at bounding box center [461, 506] width 841 height 39
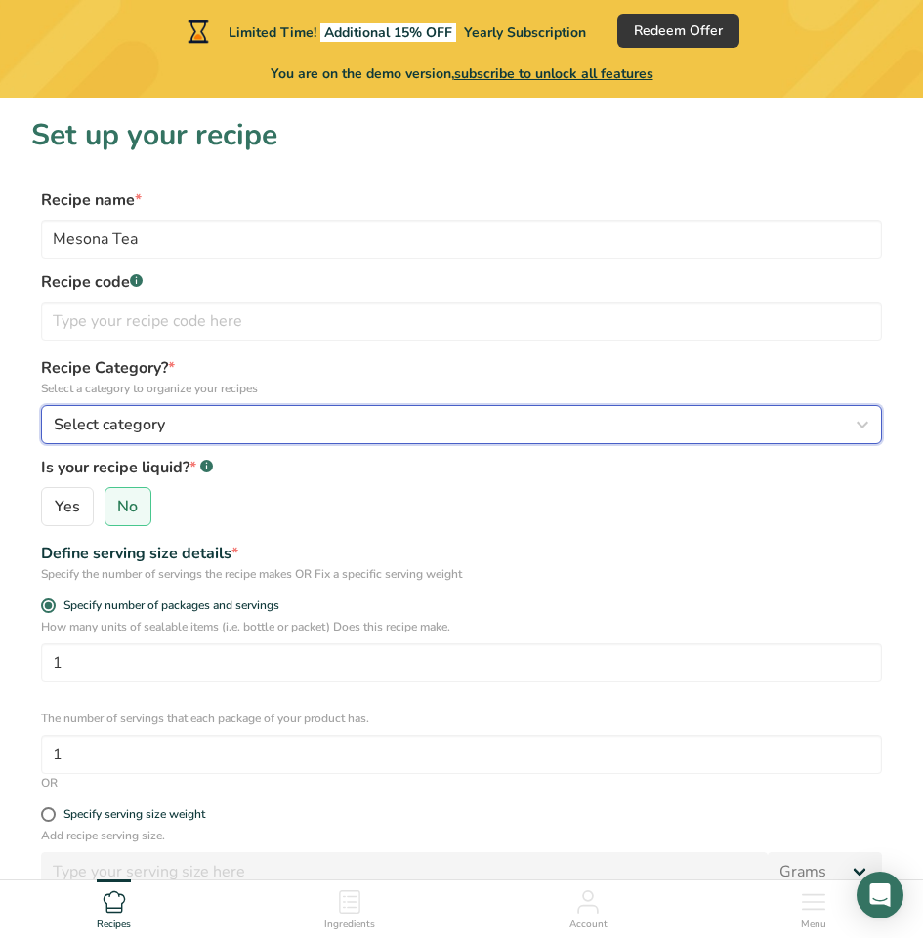
click at [226, 412] on button "Select category" at bounding box center [461, 424] width 841 height 39
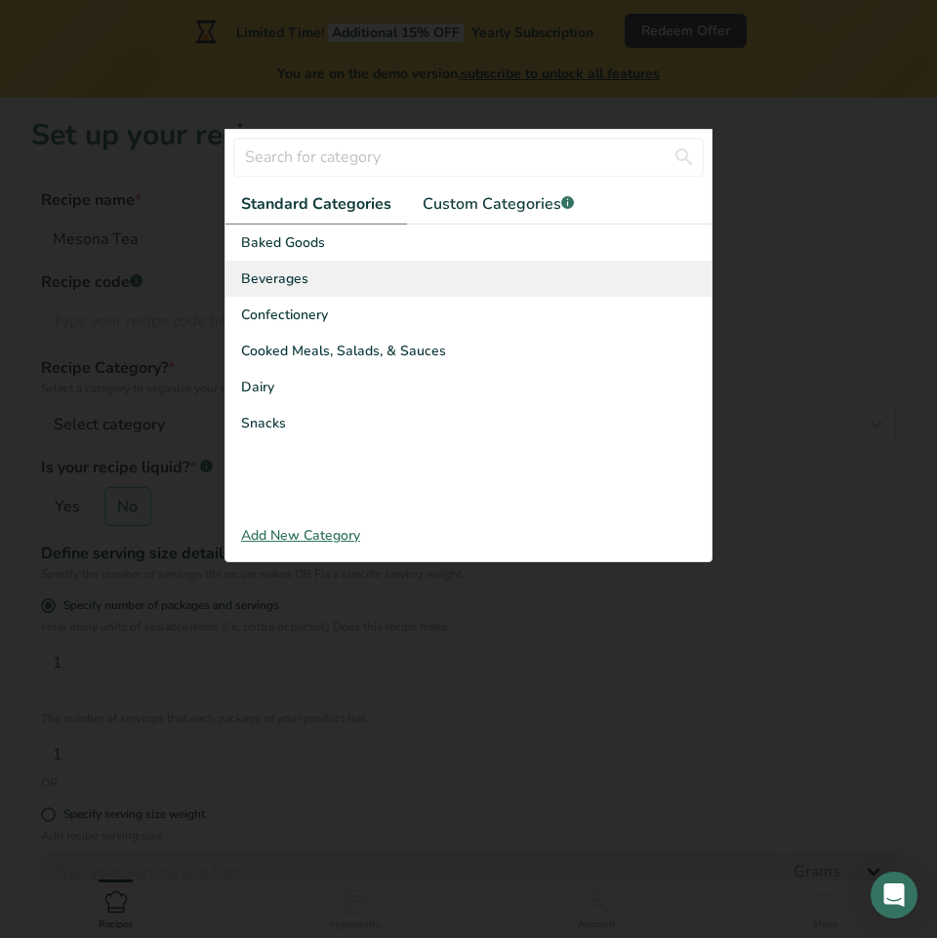
click at [317, 282] on div "Beverages" at bounding box center [469, 279] width 486 height 36
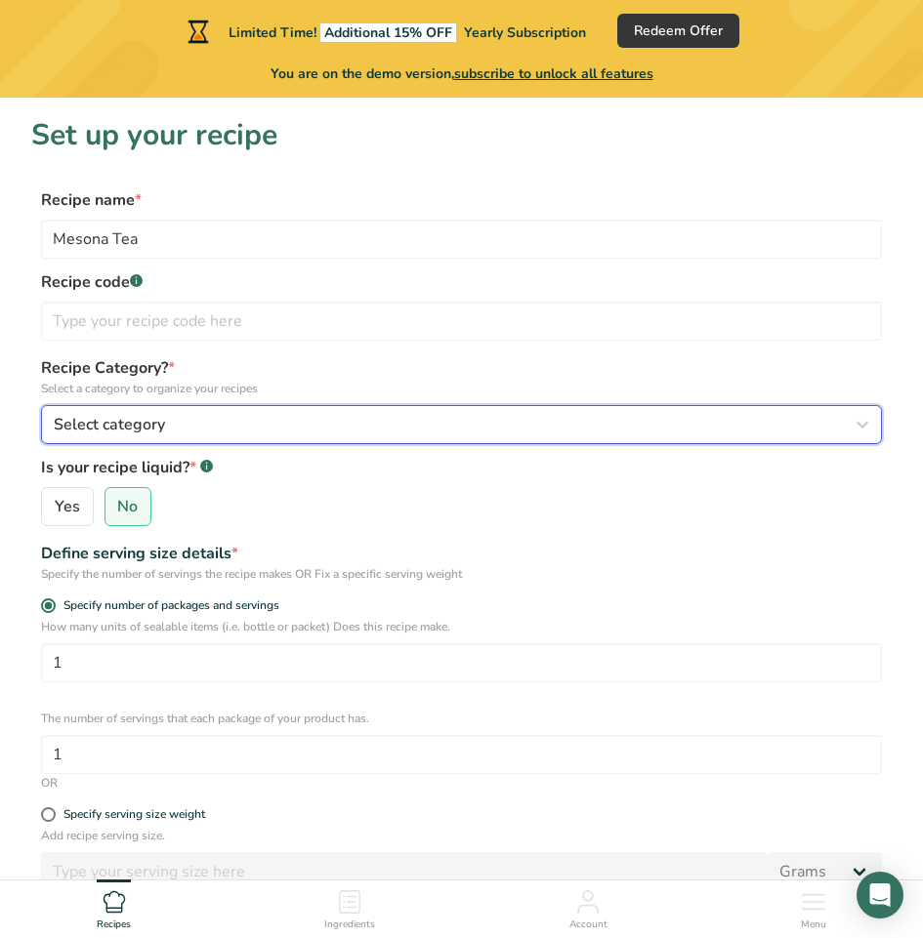
click at [271, 438] on button "Select category" at bounding box center [461, 424] width 841 height 39
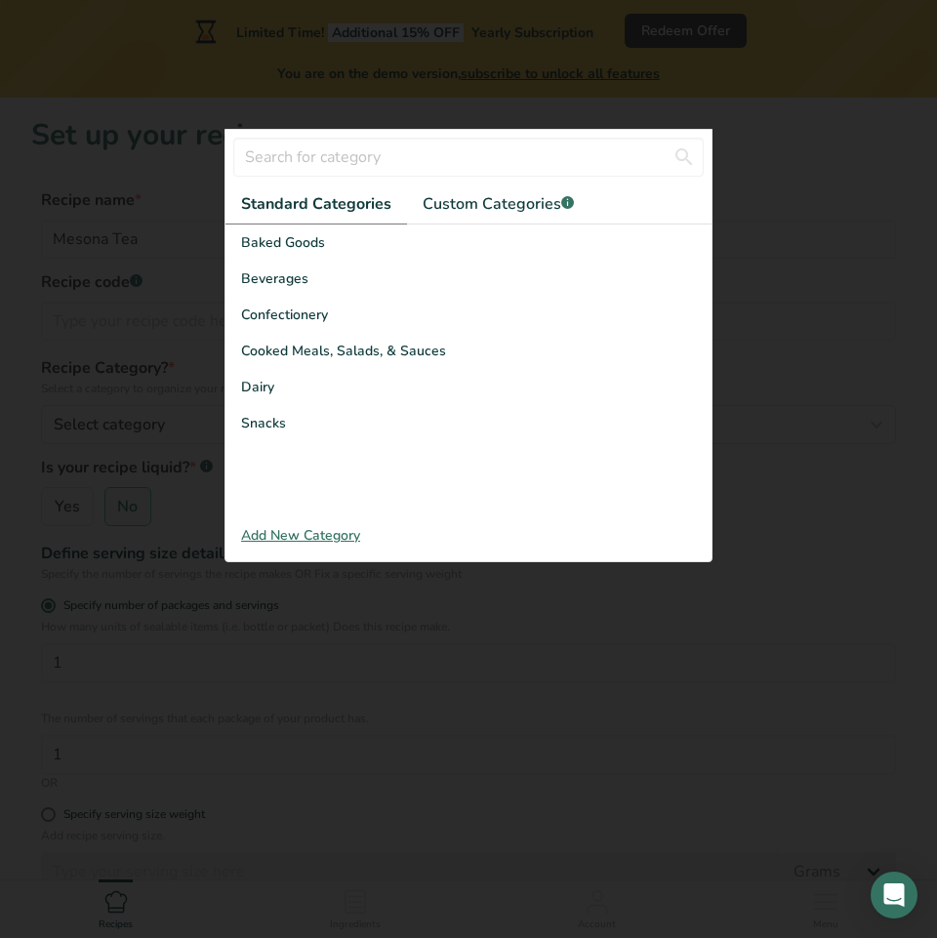
click at [206, 515] on div at bounding box center [468, 469] width 937 height 938
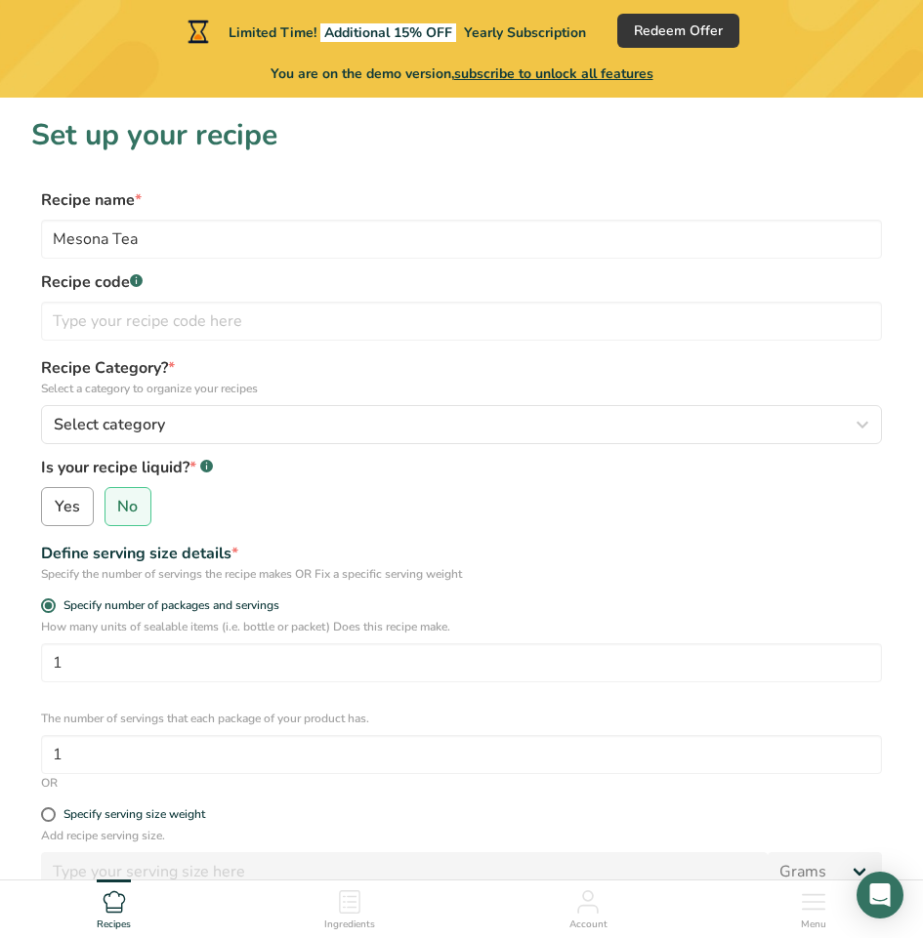
click at [55, 509] on span "Yes" at bounding box center [67, 507] width 25 height 20
click at [54, 509] on input "Yes" at bounding box center [48, 507] width 13 height 13
radio input "true"
radio input "false"
select select "22"
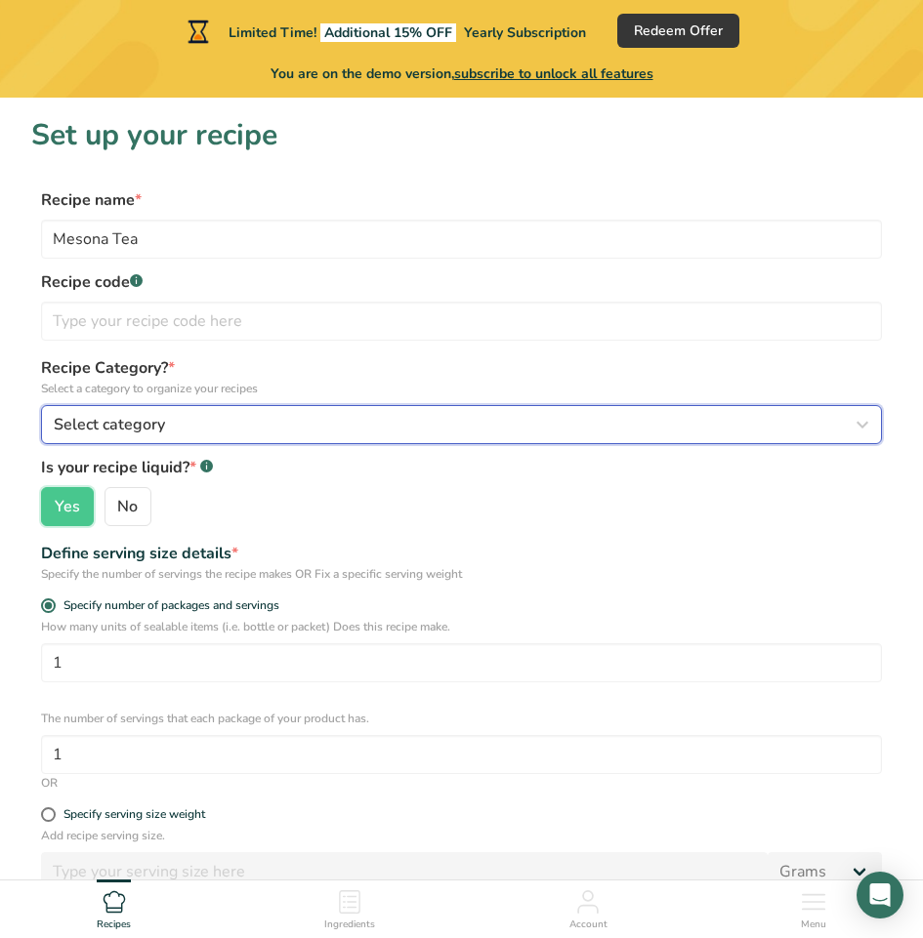
click at [97, 436] on button "Select category" at bounding box center [461, 424] width 841 height 39
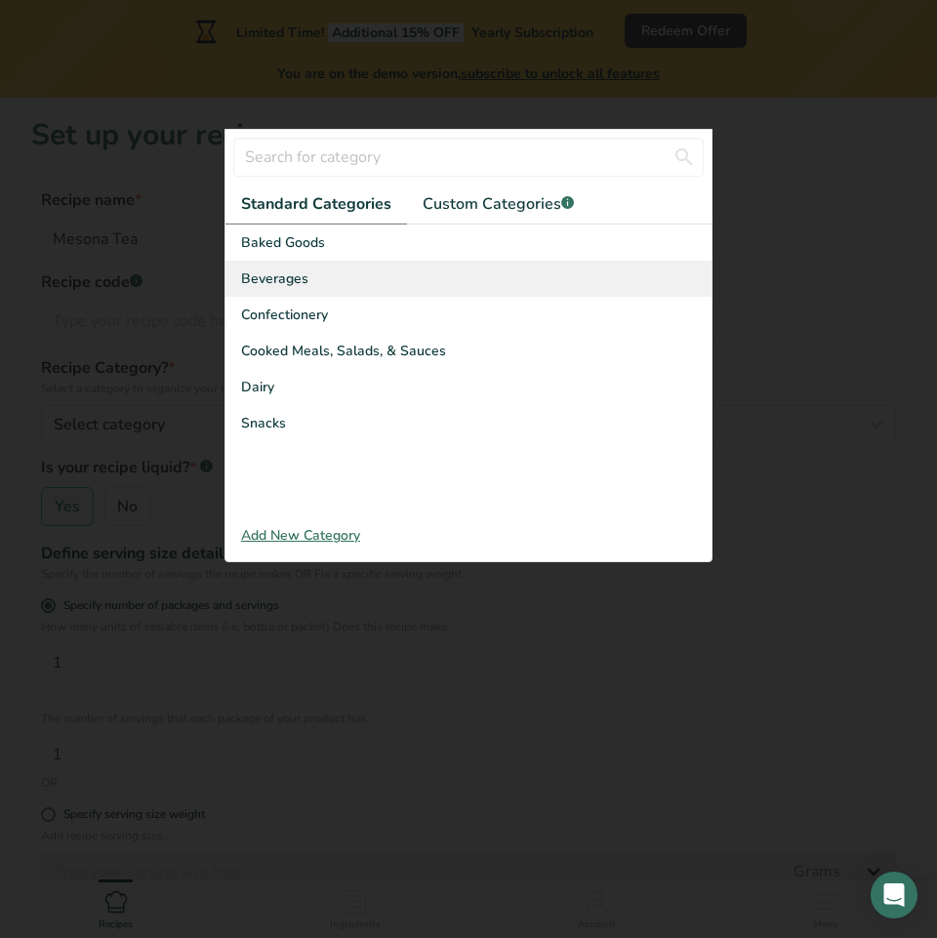
click at [259, 283] on span "Beverages" at bounding box center [274, 278] width 67 height 21
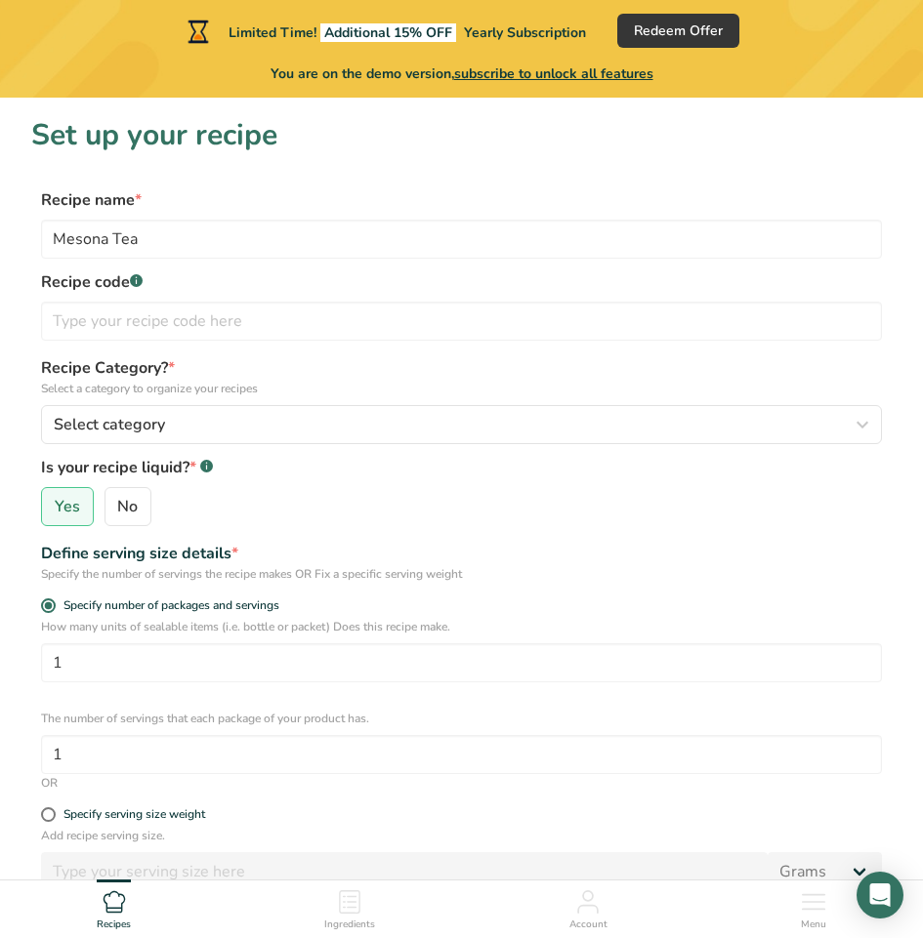
click at [242, 509] on div "Yes No" at bounding box center [461, 506] width 841 height 39
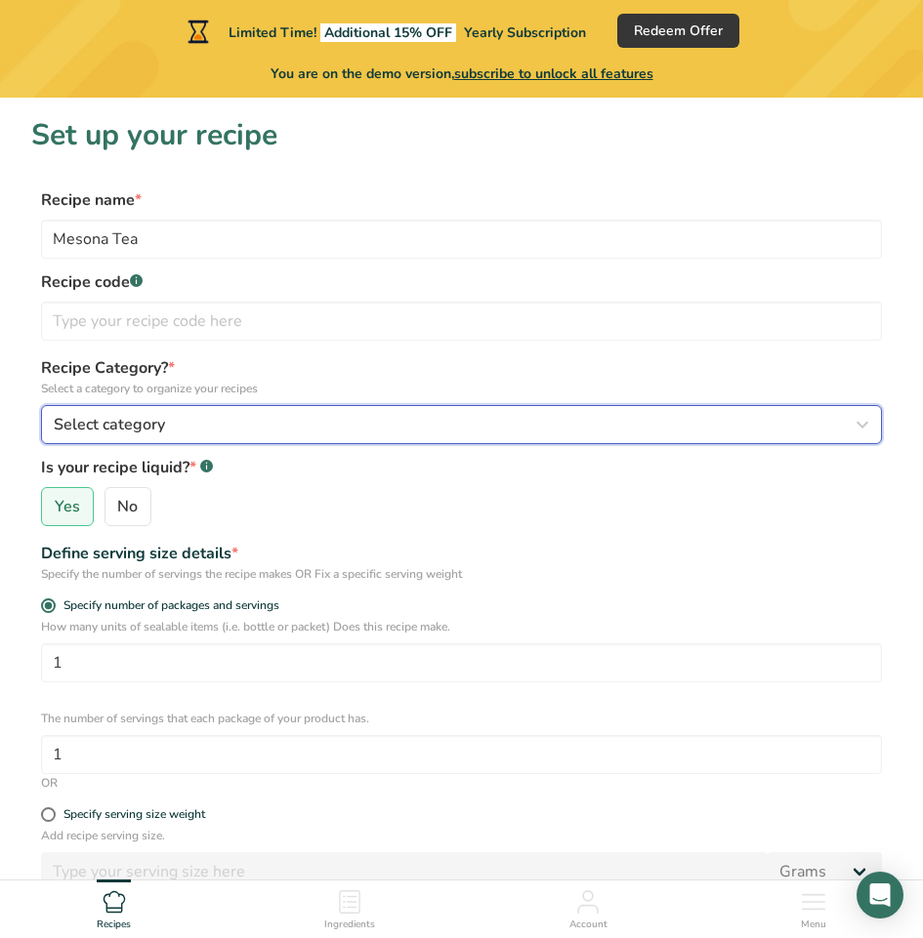
click at [248, 411] on button "Select category" at bounding box center [461, 424] width 841 height 39
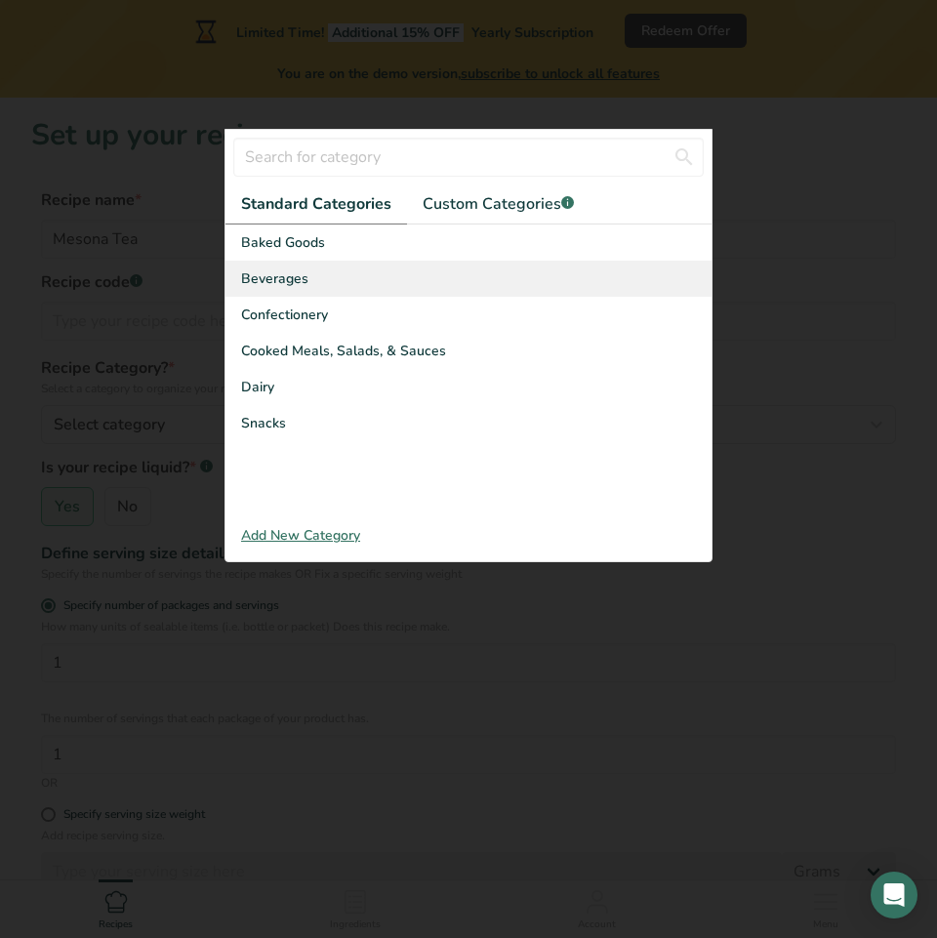
click at [345, 281] on div "Beverages" at bounding box center [469, 279] width 486 height 36
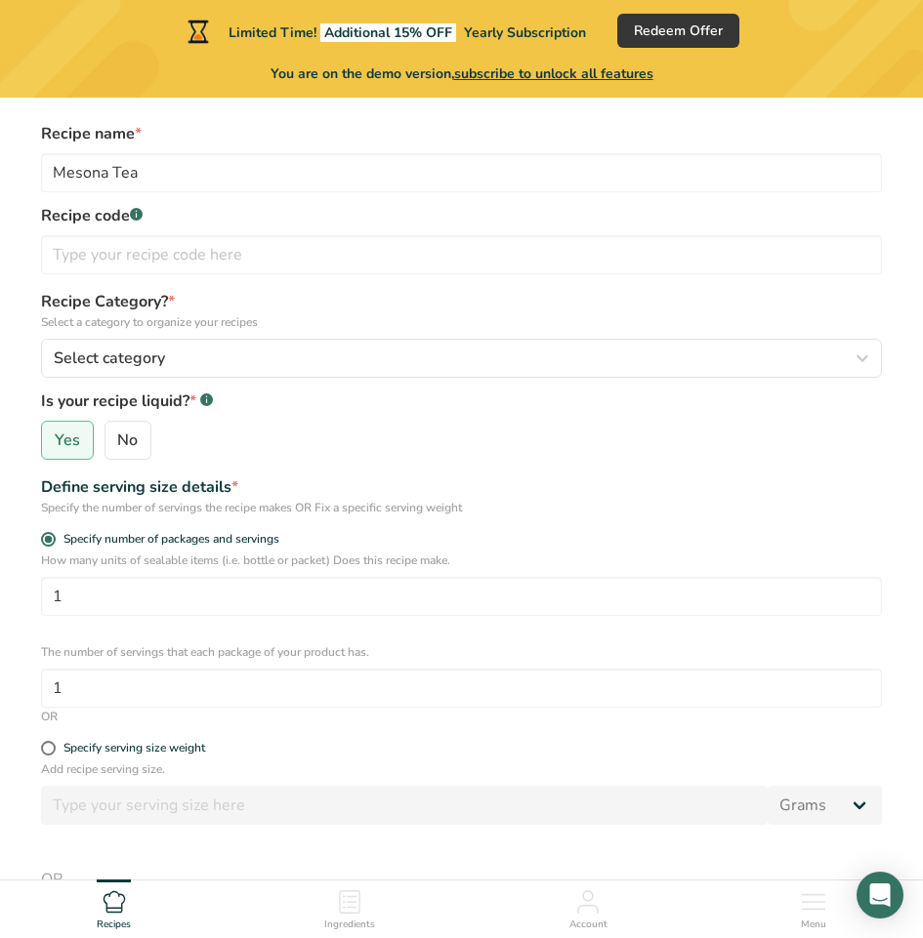
scroll to position [195, 0]
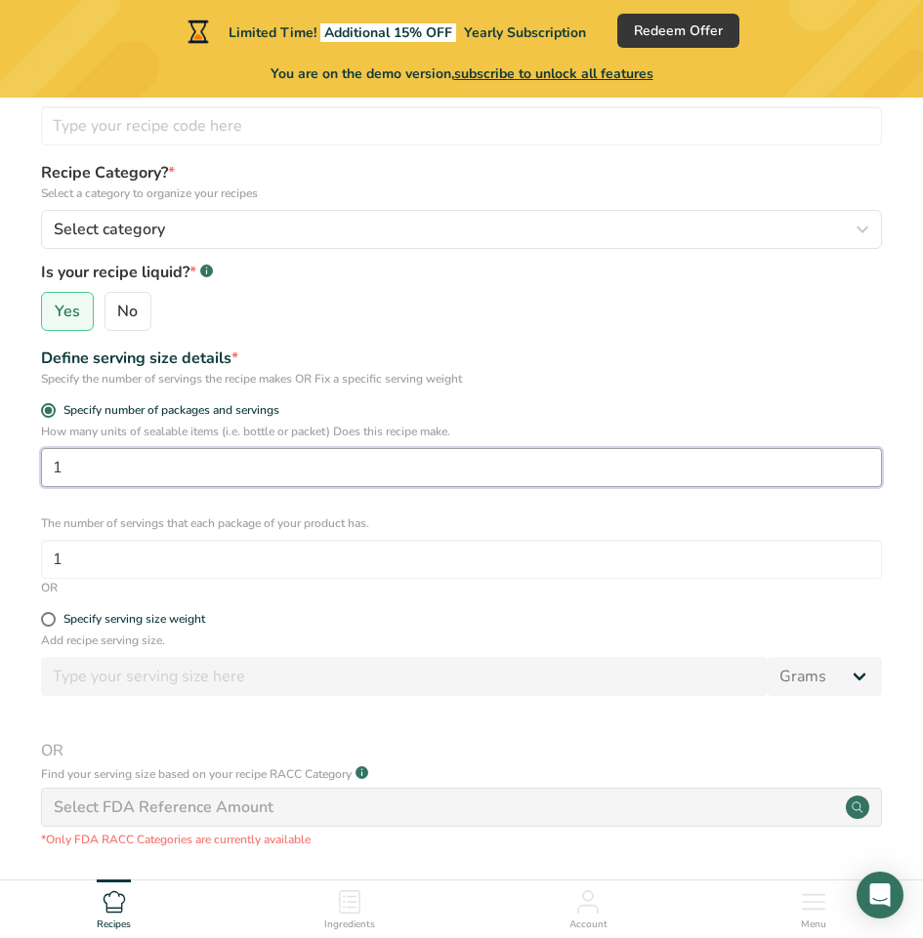
drag, startPoint x: 98, startPoint y: 474, endPoint x: -88, endPoint y: 479, distance: 185.6
click at [0, 479] on html "Limited Time! Additional 15% OFF Yearly Subscription Redeem Offer You are on th…" at bounding box center [461, 538] width 923 height 1466
drag, startPoint x: 96, startPoint y: 465, endPoint x: 40, endPoint y: 471, distance: 56.0
click at [40, 471] on div "How many units of sealable items (i.e. bottle or packet) Does this recipe make.…" at bounding box center [461, 501] width 860 height 156
drag, startPoint x: 75, startPoint y: 467, endPoint x: -21, endPoint y: 477, distance: 97.2
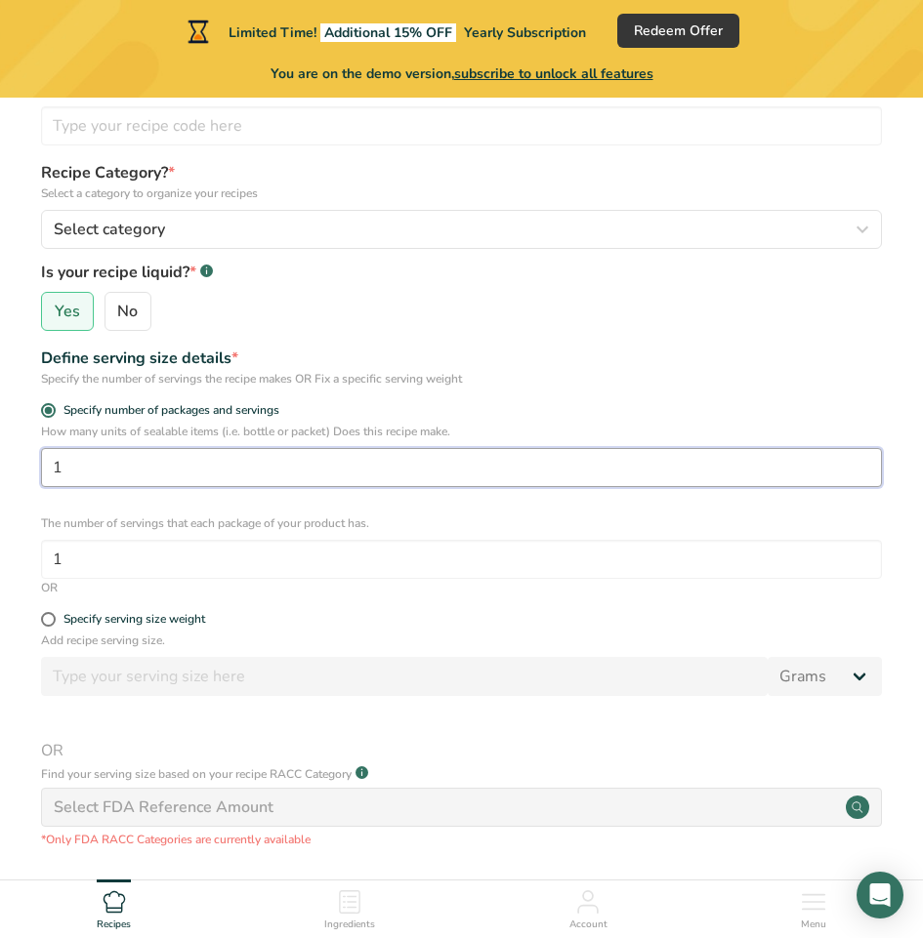
click at [0, 477] on html "Limited Time! Additional 15% OFF Yearly Subscription Redeem Offer You are on th…" at bounding box center [461, 538] width 923 height 1466
type input "6"
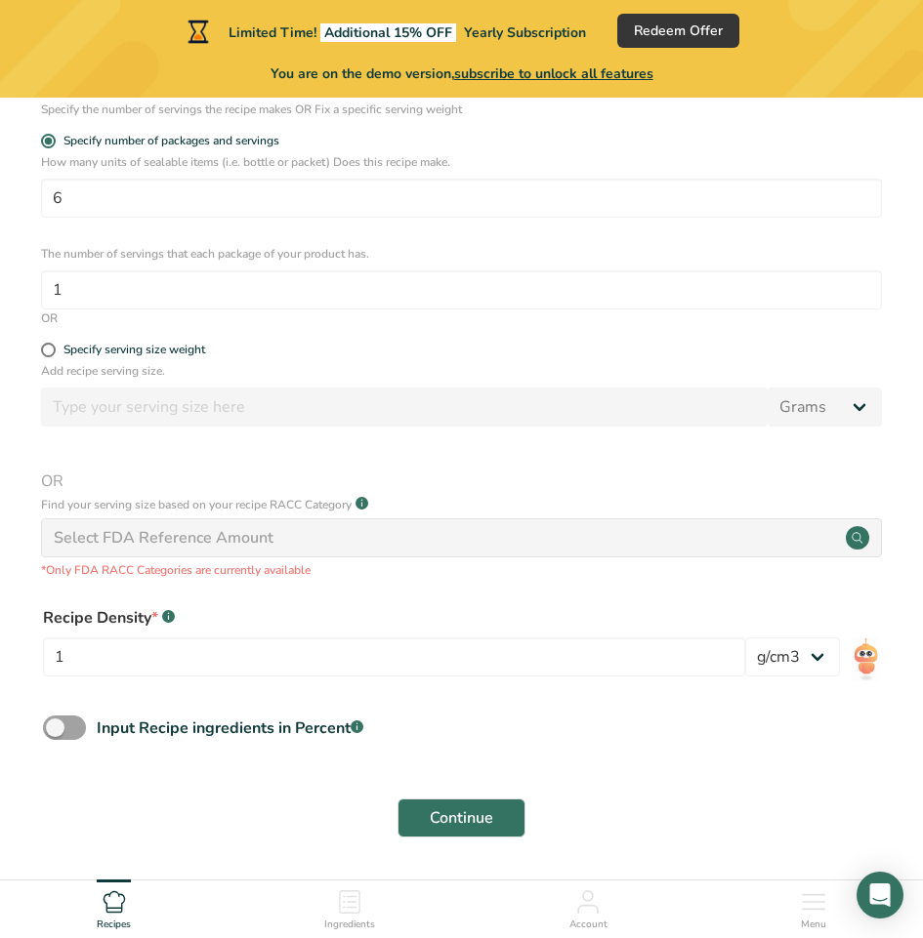
scroll to position [431, 0]
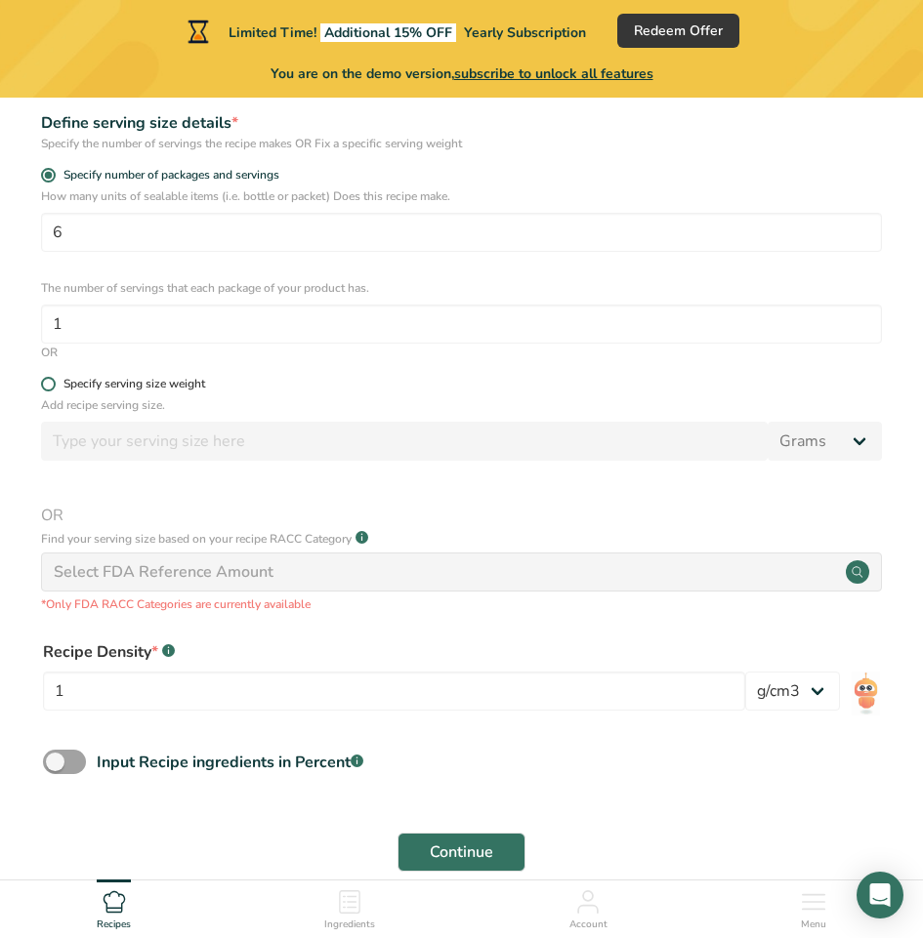
click at [169, 377] on div "Specify serving size weight" at bounding box center [134, 384] width 142 height 15
click at [54, 378] on input "Specify serving size weight" at bounding box center [47, 384] width 13 height 13
radio input "true"
radio input "false"
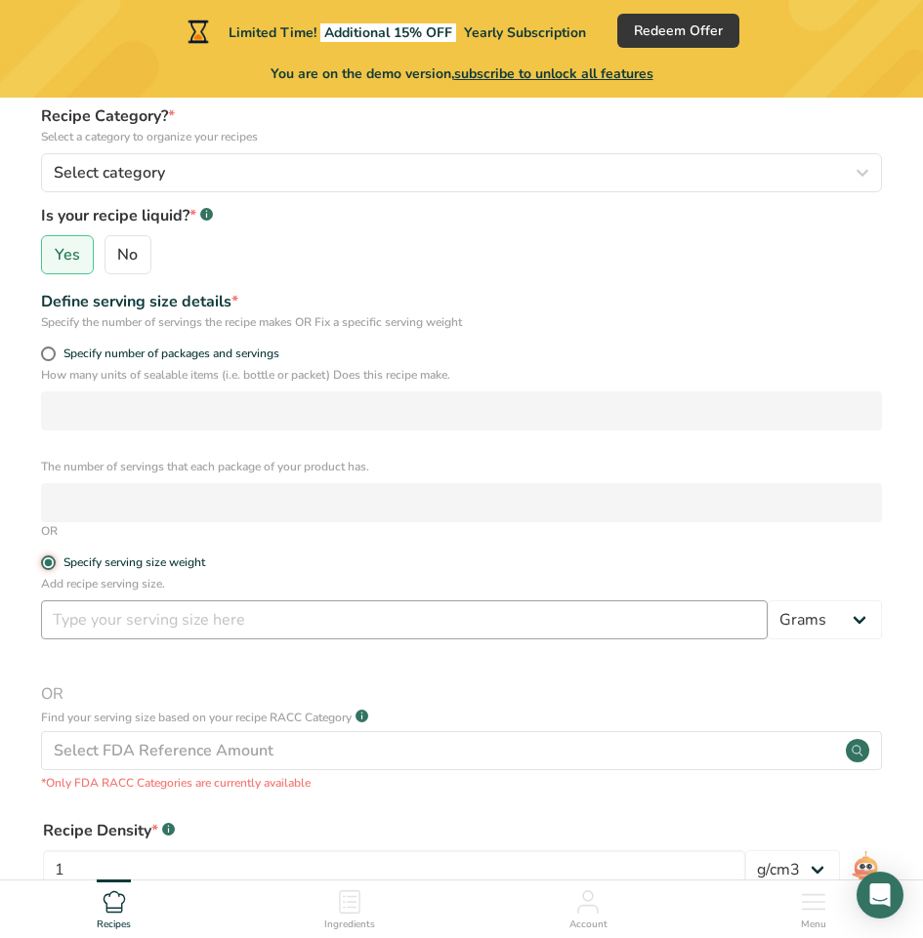
scroll to position [235, 0]
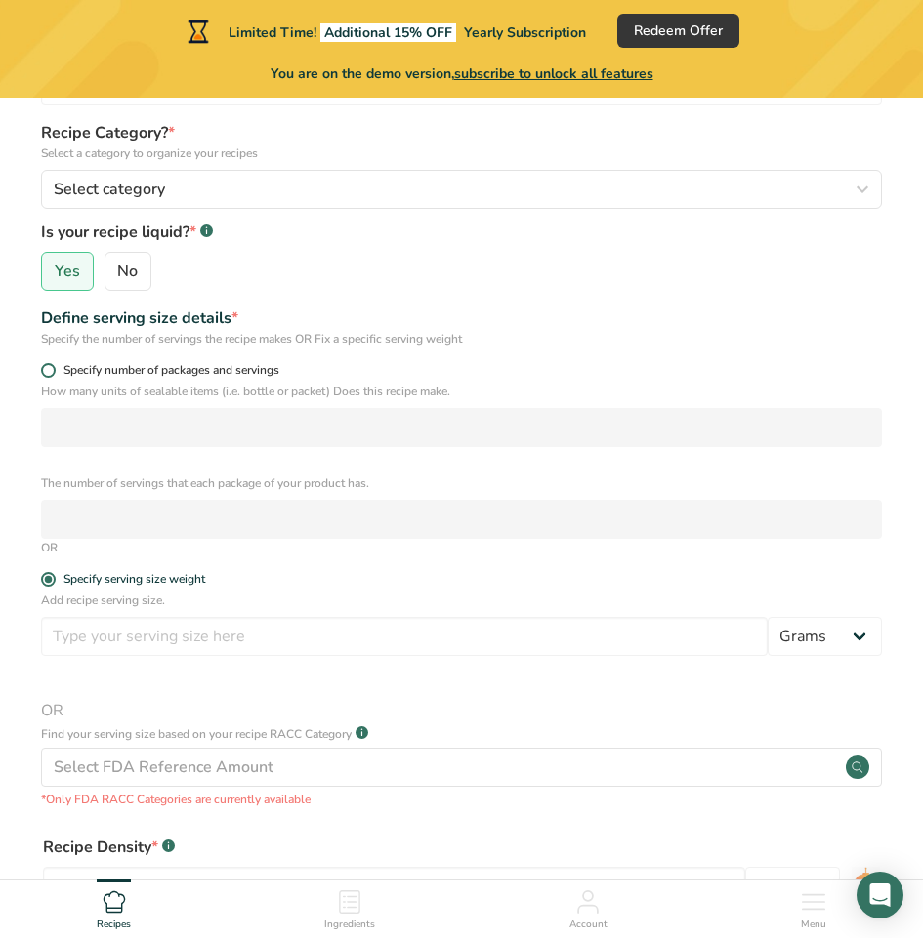
click at [180, 374] on span "Specify number of packages and servings" at bounding box center [168, 370] width 224 height 15
click at [54, 374] on input "Specify number of packages and servings" at bounding box center [47, 370] width 13 height 13
radio input "true"
radio input "false"
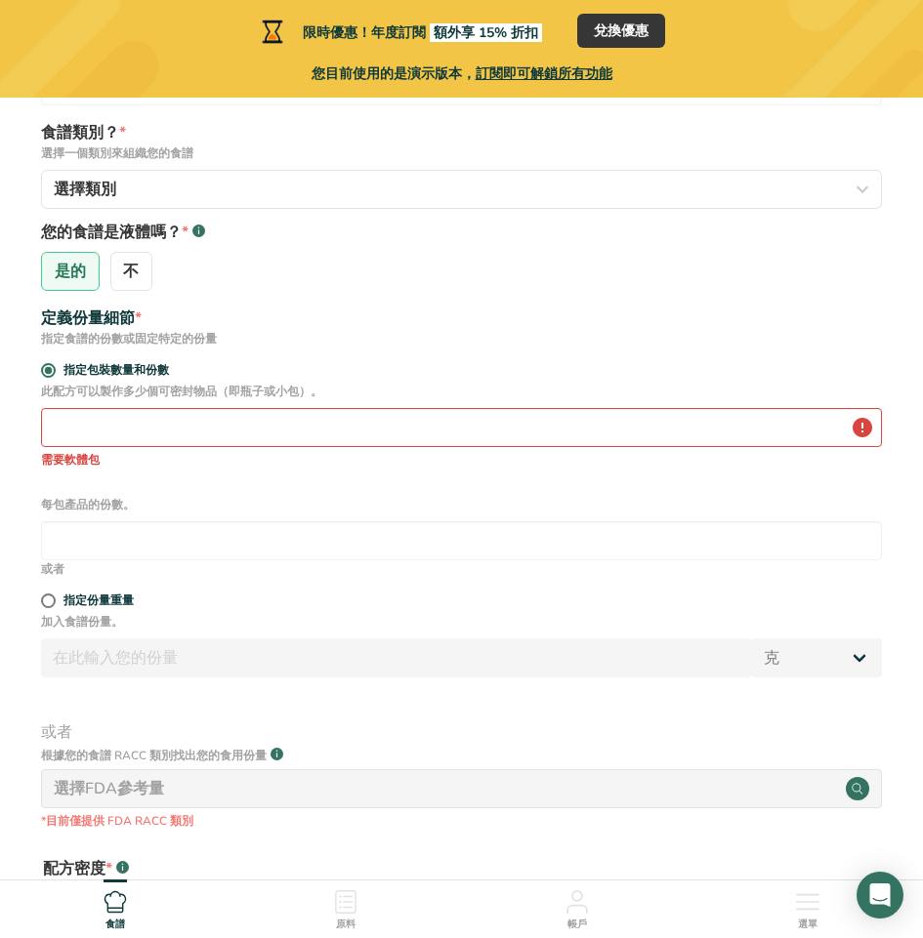
click at [139, 449] on div "此配方可以製作多少個可密封物品（即瓶子或小包）。 需要軟體包" at bounding box center [461, 426] width 841 height 86
click at [138, 437] on input "number" at bounding box center [461, 427] width 841 height 39
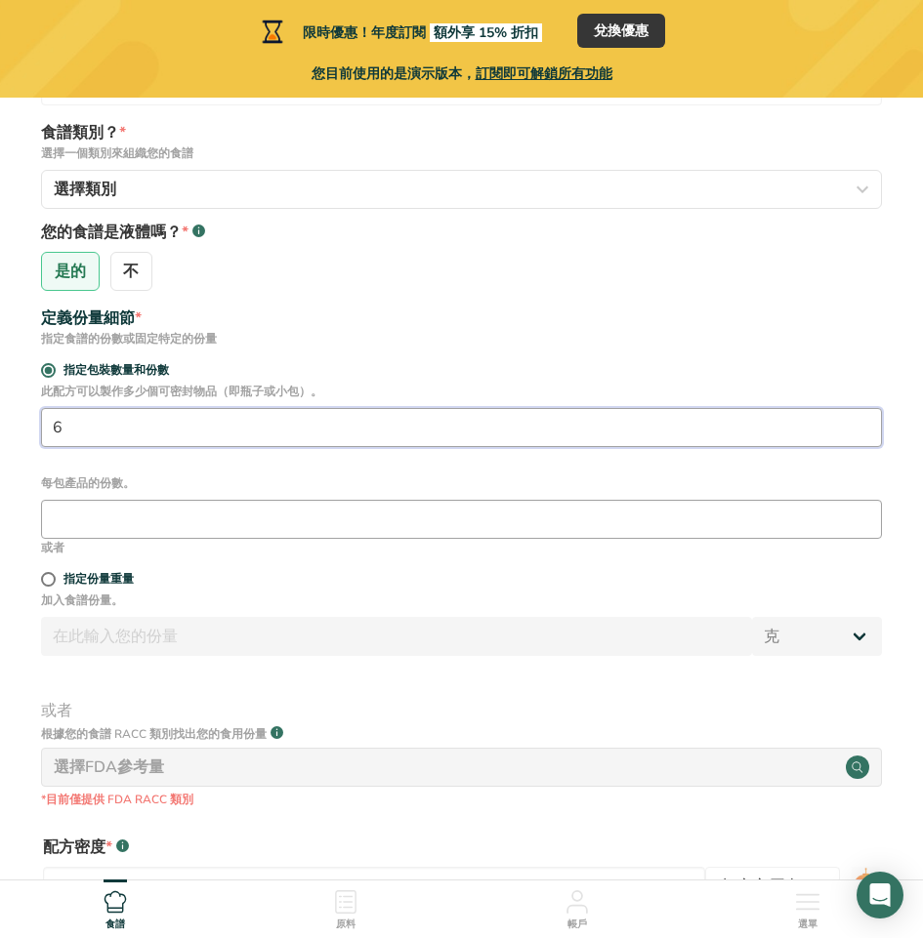
type input "6"
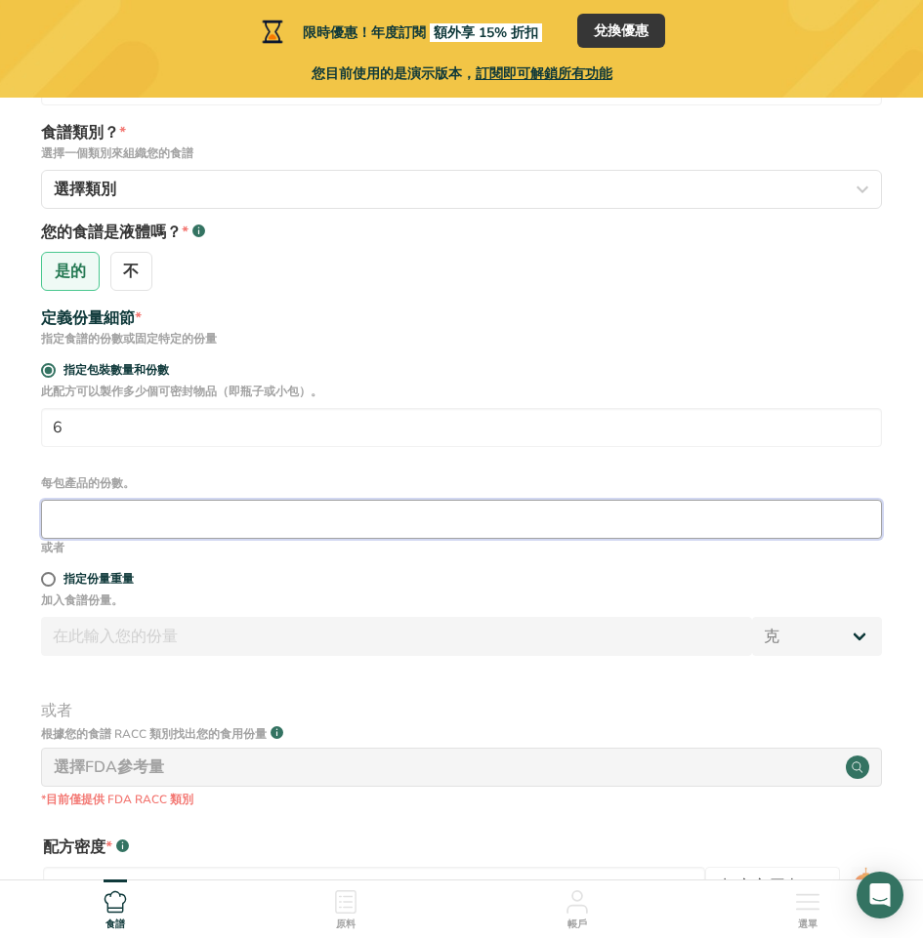
click at [163, 536] on input "number" at bounding box center [461, 519] width 841 height 39
type input "1"
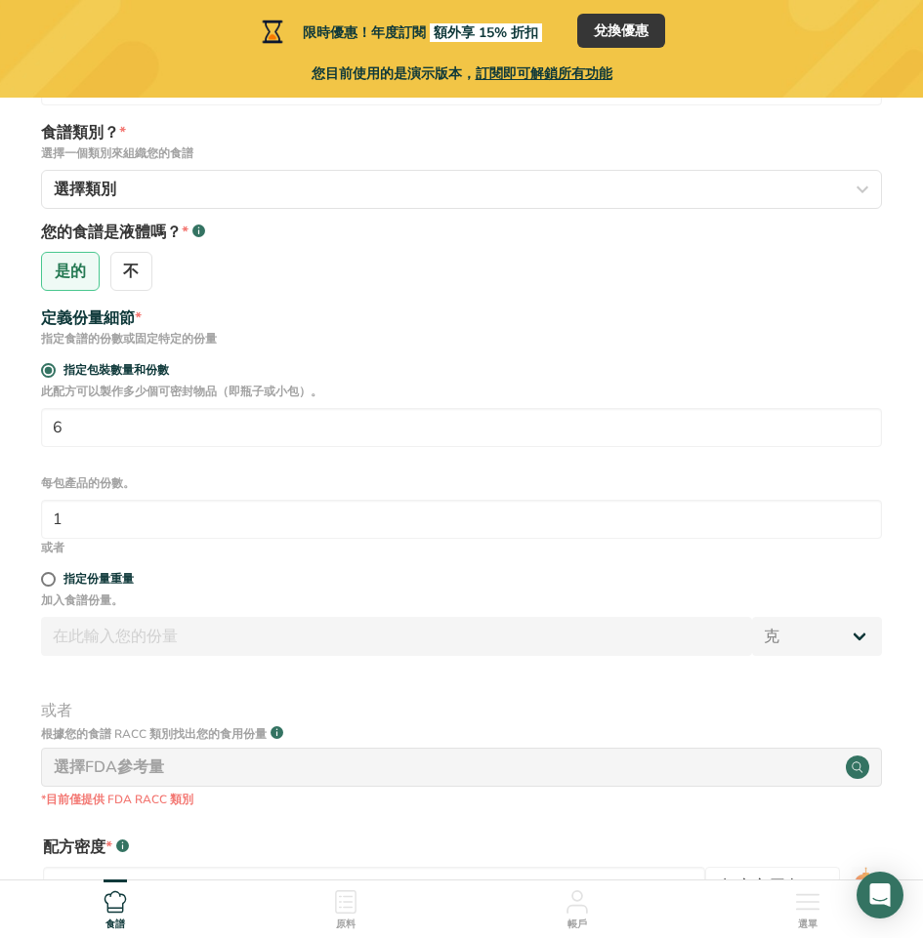
click at [111, 697] on div "加入食譜份量。 克 公斤 毫克 微克 磅 盎司 公升 毫升 液體盎司 湯匙 茶匙 杯子 qt 加侖 或者 根據您的食譜 RACC 類別找出您的食用份量 .a-…" at bounding box center [461, 700] width 860 height 217
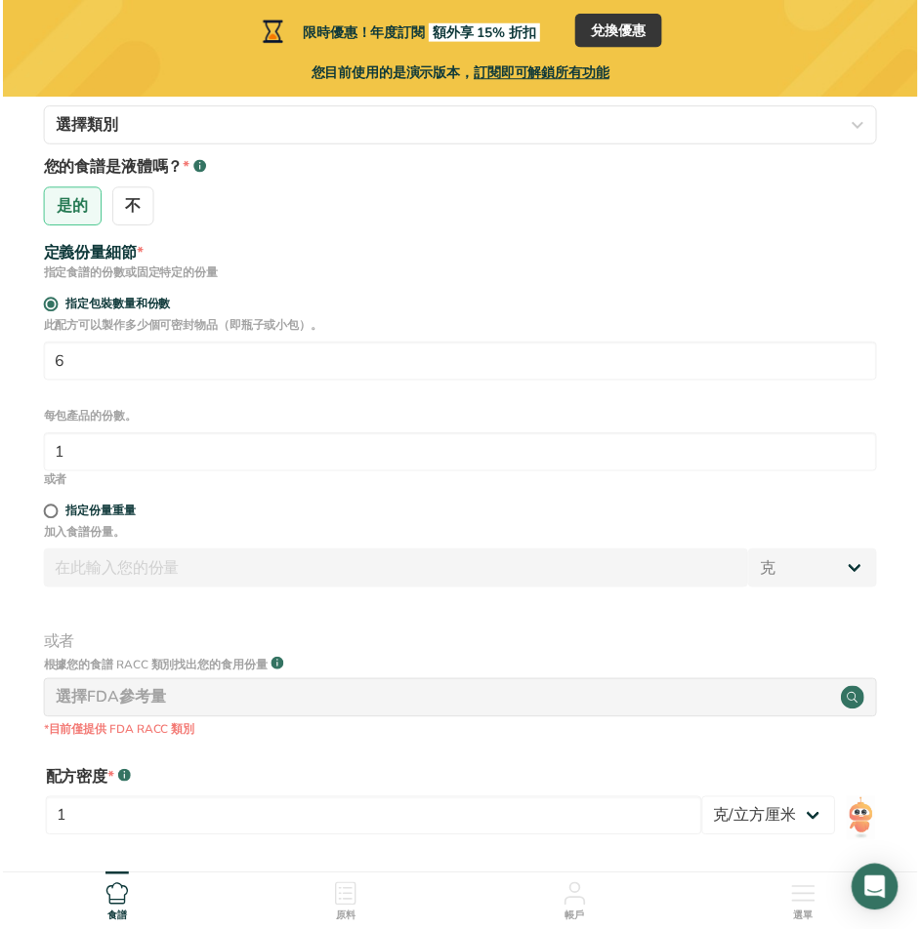
scroll to position [333, 0]
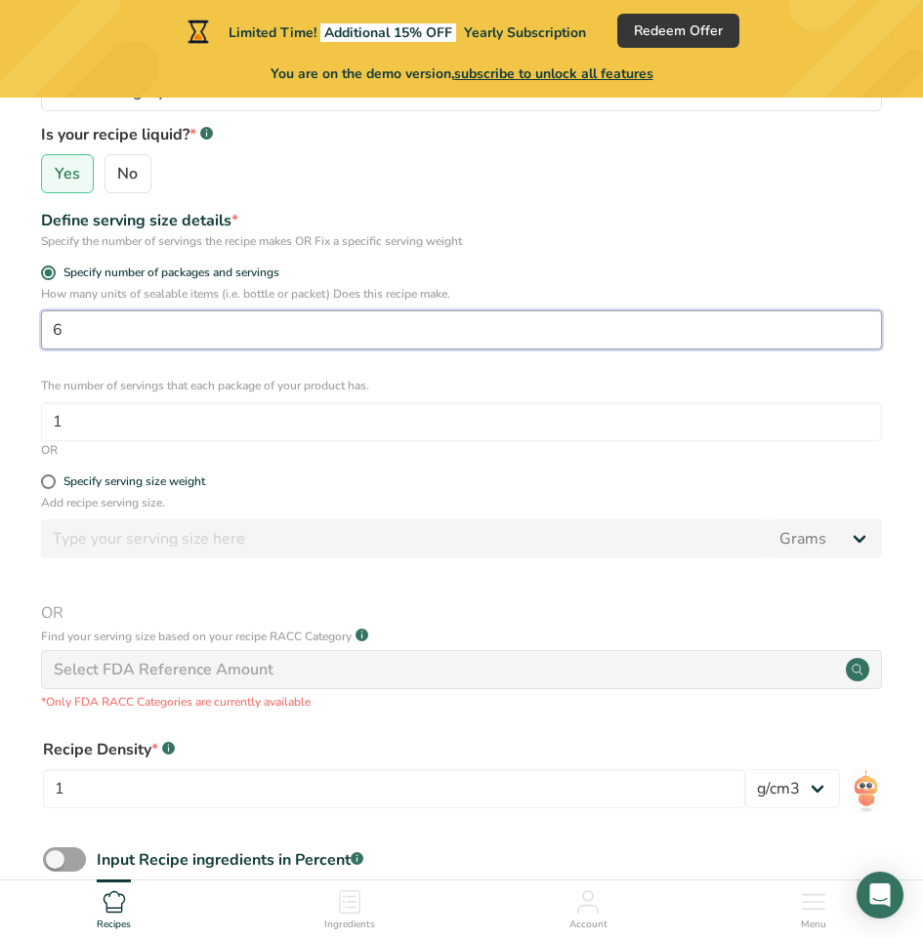
click at [108, 342] on input "6" at bounding box center [461, 329] width 841 height 39
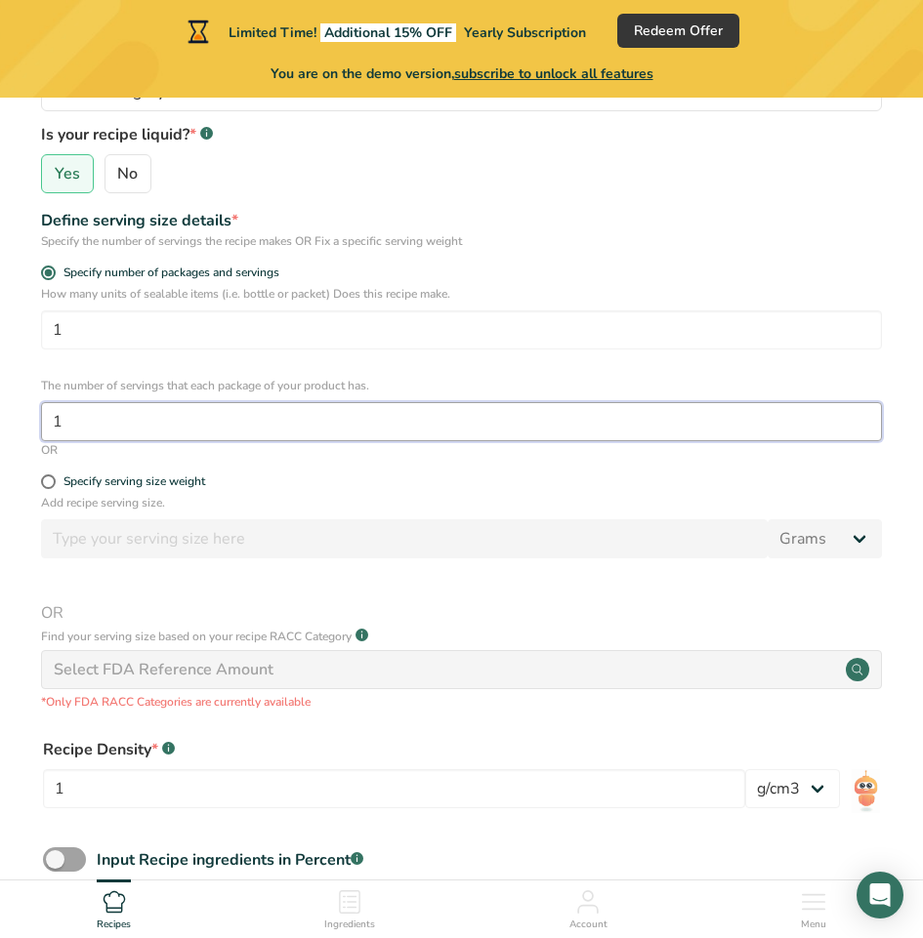
click at [120, 429] on input "1" at bounding box center [461, 421] width 841 height 39
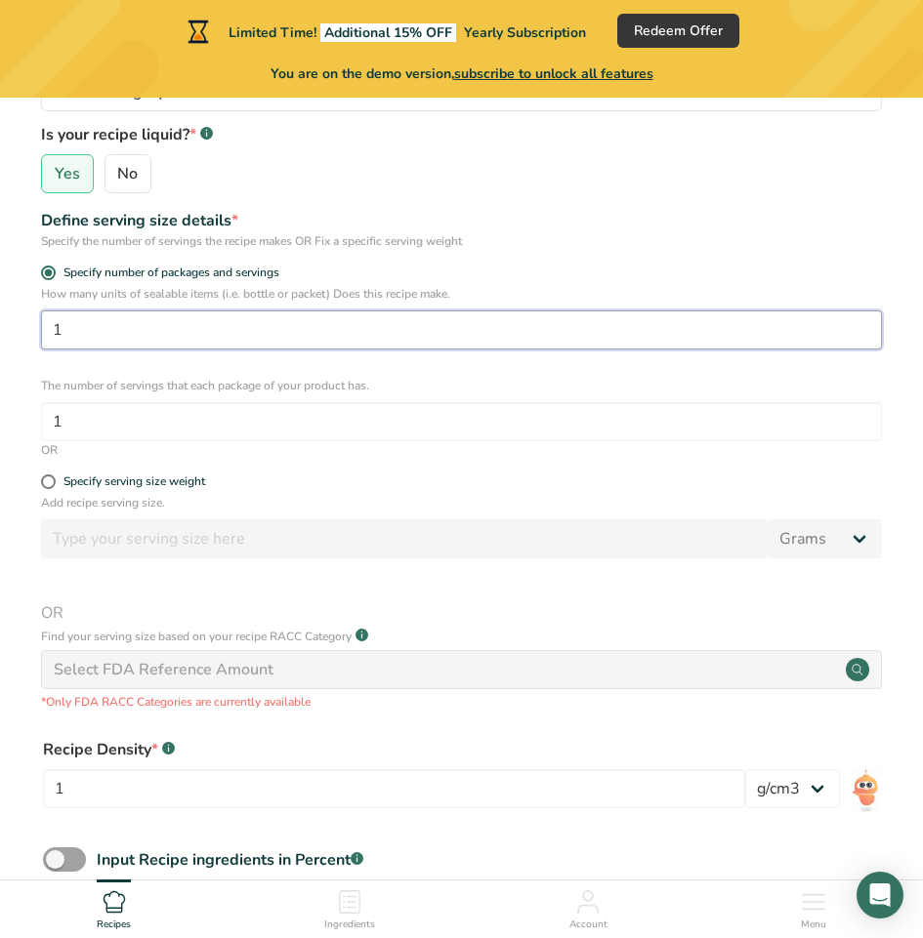
drag, startPoint x: 143, startPoint y: 320, endPoint x: -15, endPoint y: 318, distance: 157.2
click at [0, 318] on html "Limited Time! Additional 15% OFF Yearly Subscription Redeem Offer You are on th…" at bounding box center [461, 400] width 923 height 1466
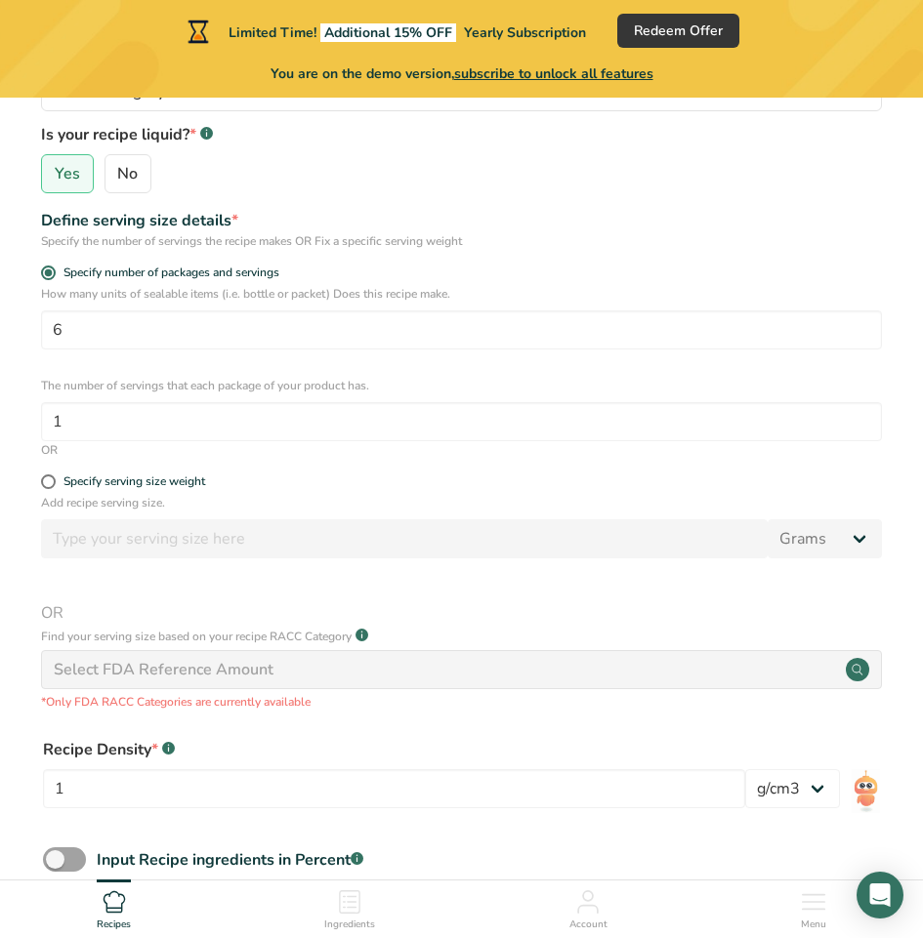
click at [565, 214] on div "Define serving size details *" at bounding box center [461, 220] width 841 height 23
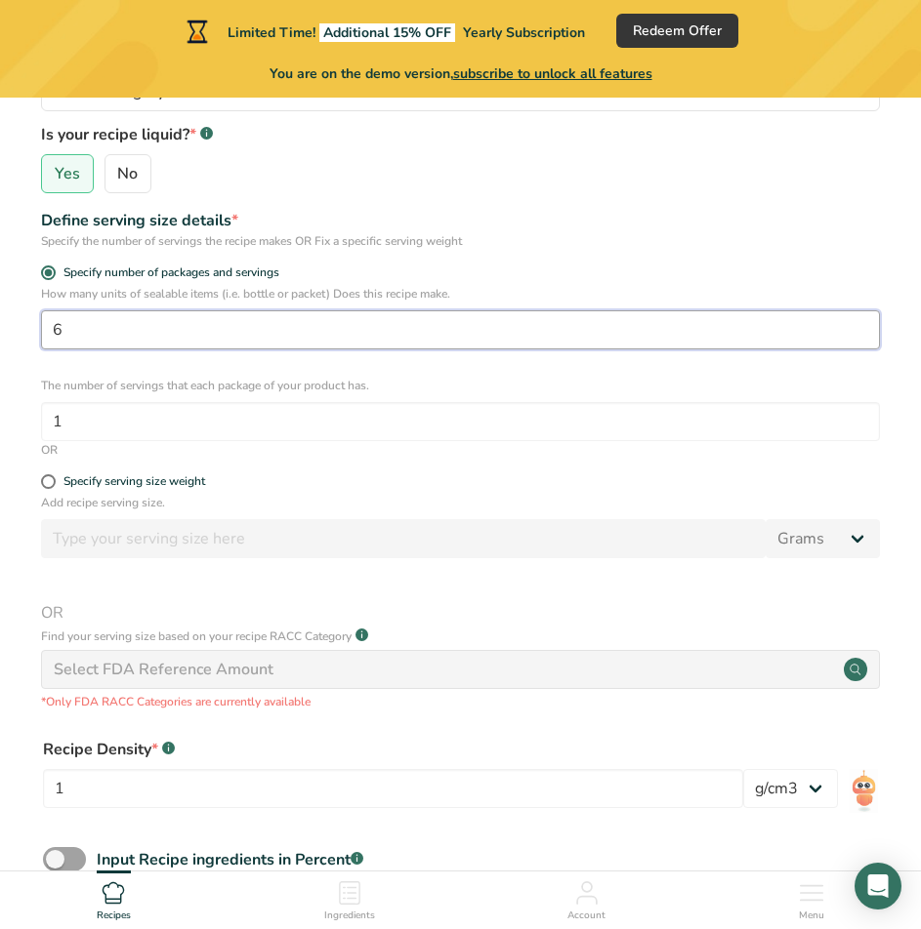
click at [221, 334] on input "6" at bounding box center [460, 329] width 839 height 39
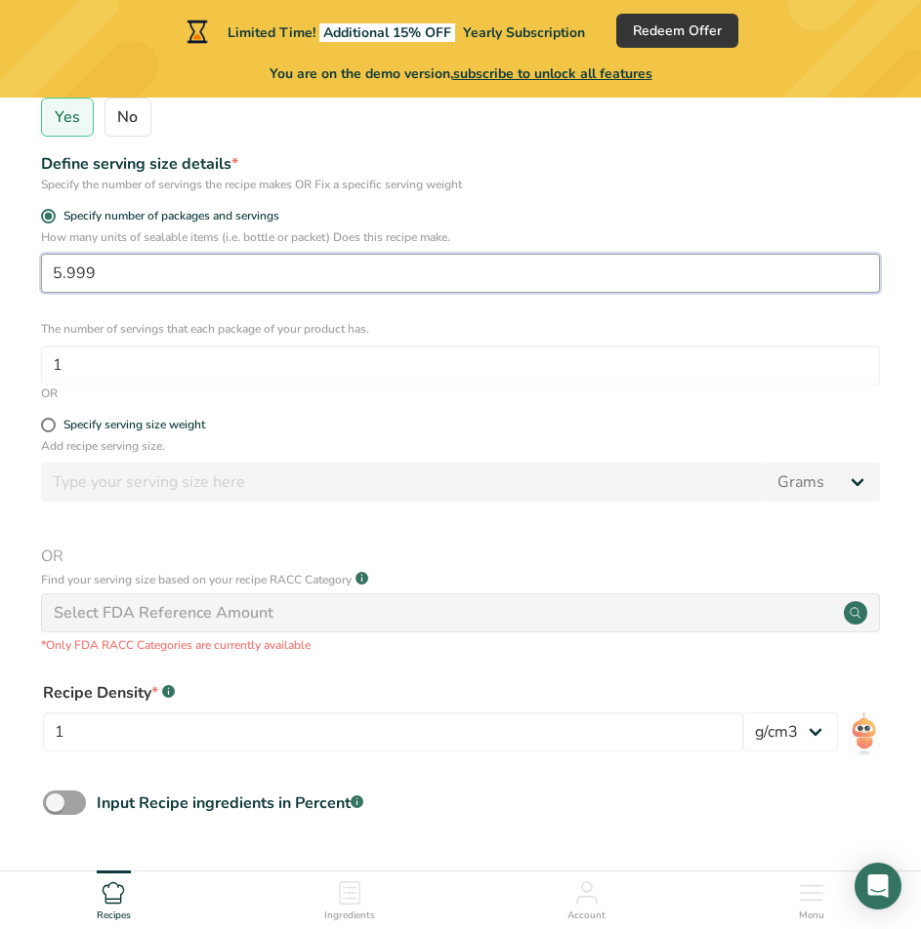
scroll to position [391, 0]
drag, startPoint x: 189, startPoint y: 275, endPoint x: -1, endPoint y: 268, distance: 190.5
click at [0, 268] on html "Limited Time! Additional 15% OFF Yearly Subscription Redeem Offer You are on th…" at bounding box center [460, 342] width 921 height 1466
type input "1"
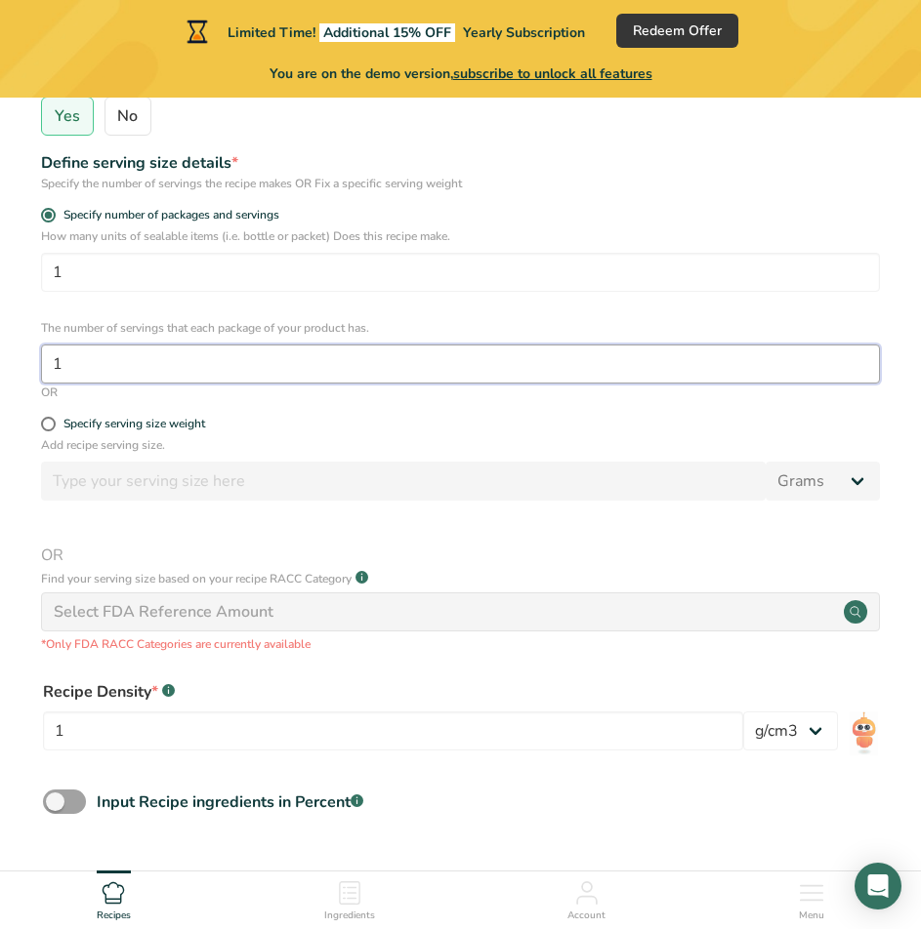
drag, startPoint x: 111, startPoint y: 371, endPoint x: -1, endPoint y: 366, distance: 112.4
click at [0, 366] on html "Limited Time! Additional 15% OFF Yearly Subscription Redeem Offer You are on th…" at bounding box center [460, 342] width 921 height 1466
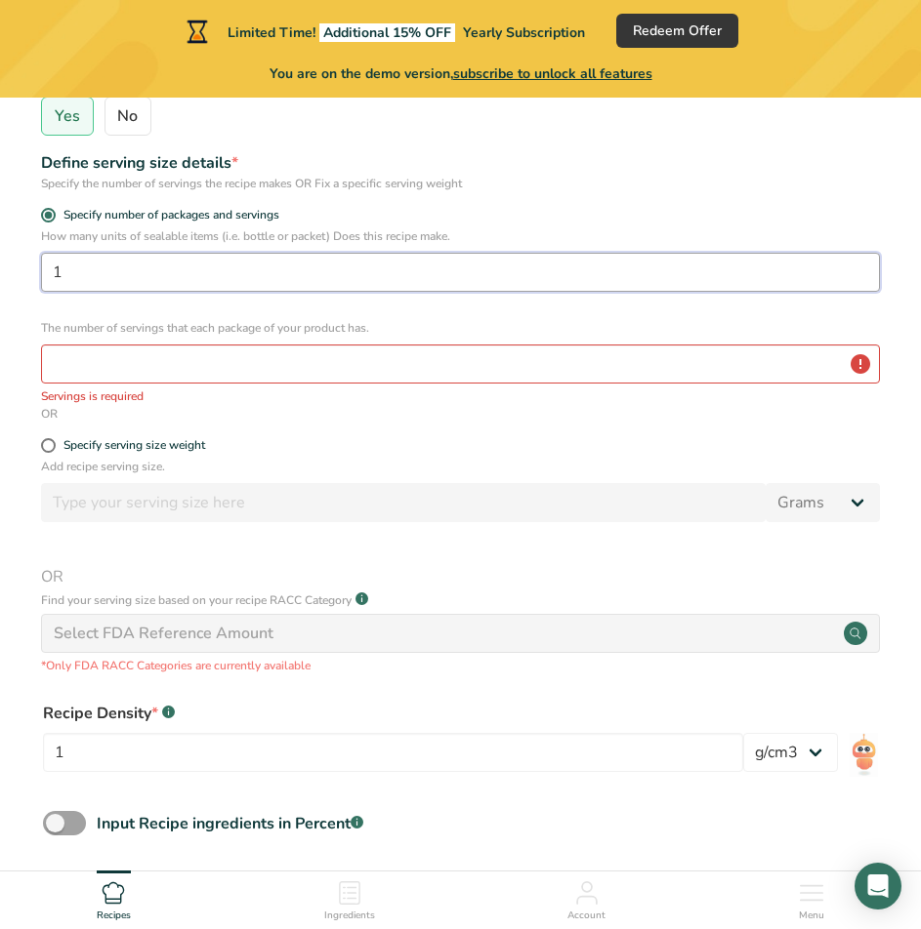
drag, startPoint x: 103, startPoint y: 274, endPoint x: 53, endPoint y: 273, distance: 49.8
click at [53, 273] on input "1" at bounding box center [460, 272] width 839 height 39
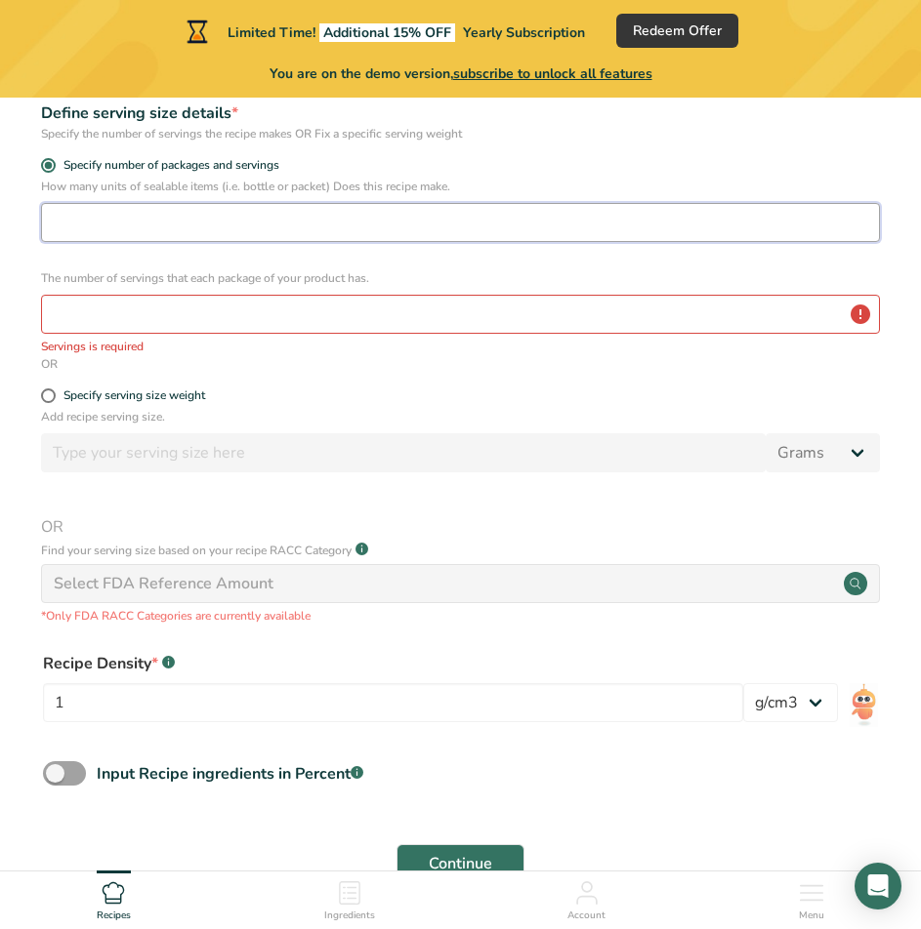
scroll to position [293, 0]
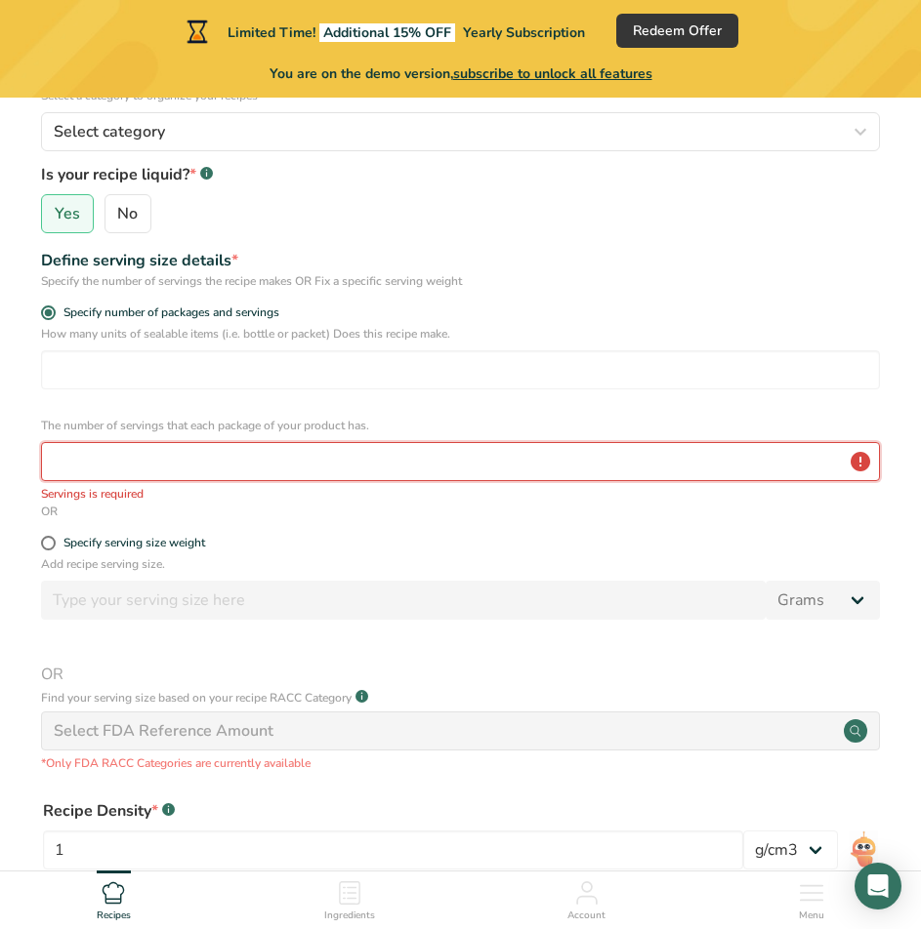
click at [339, 446] on input "number" at bounding box center [460, 461] width 839 height 39
drag, startPoint x: 515, startPoint y: 350, endPoint x: 522, endPoint y: 366, distance: 18.3
click at [517, 357] on div "How many units of sealable items (i.e. bottle or packet) Does this recipe make." at bounding box center [460, 357] width 839 height 64
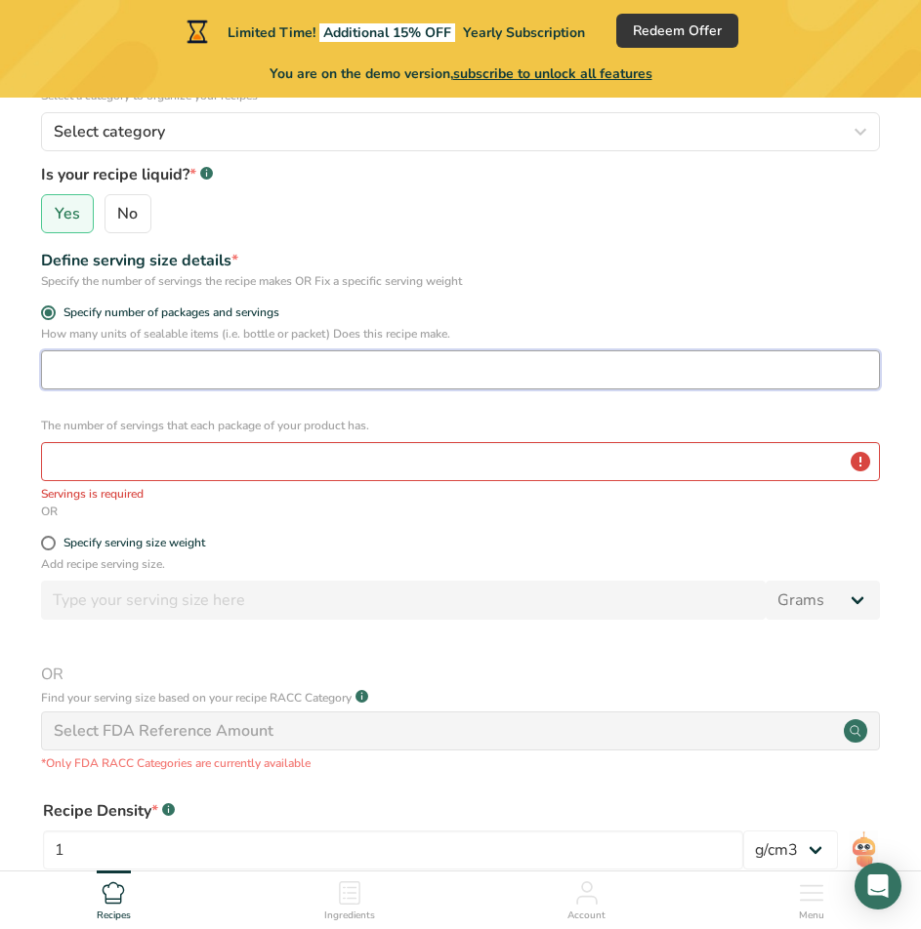
click at [525, 371] on input "number" at bounding box center [460, 369] width 839 height 39
type input "6"
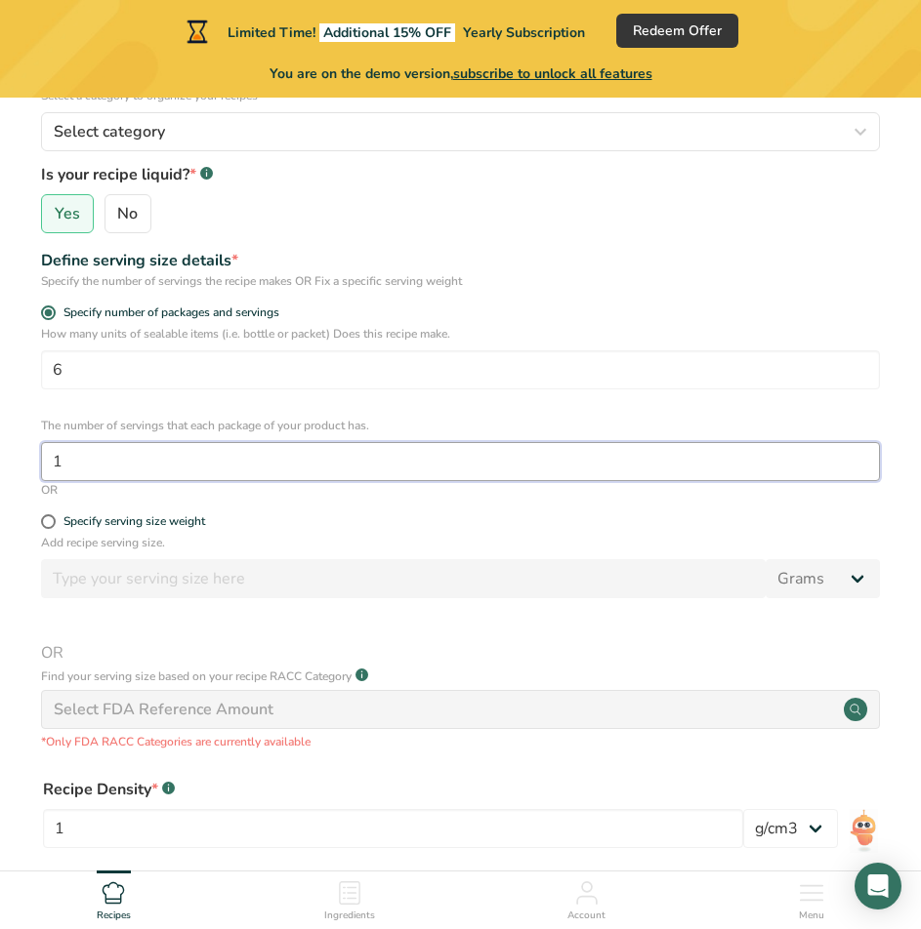
type input "1"
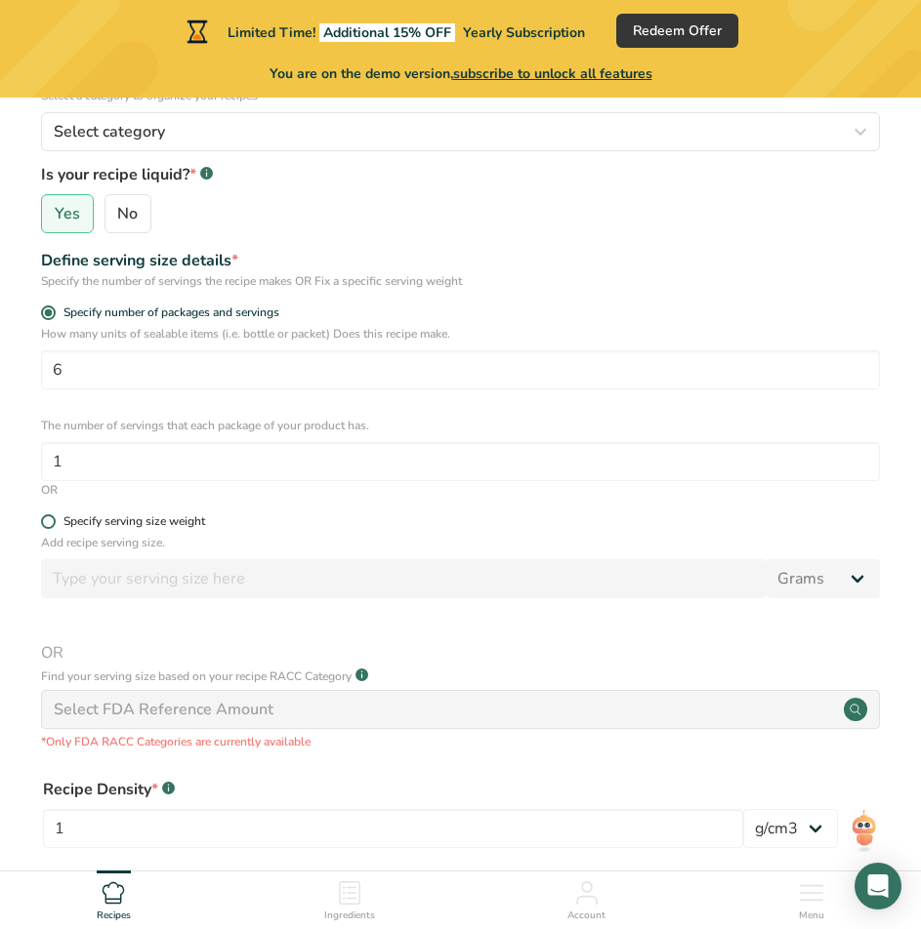
click at [46, 525] on span at bounding box center [48, 522] width 15 height 15
click at [46, 525] on input "Specify serving size weight" at bounding box center [47, 521] width 13 height 13
radio input "true"
radio input "false"
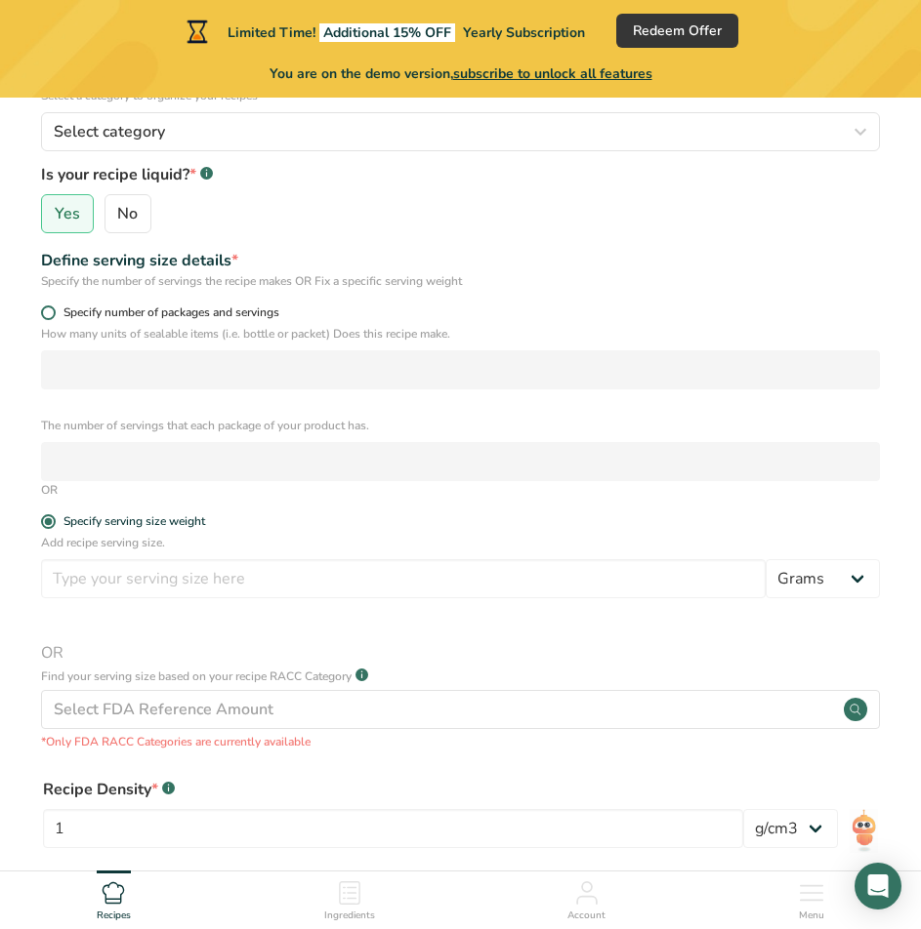
click at [51, 313] on span at bounding box center [48, 313] width 15 height 15
click at [51, 313] on input "Specify number of packages and servings" at bounding box center [47, 313] width 13 height 13
radio input "true"
radio input "false"
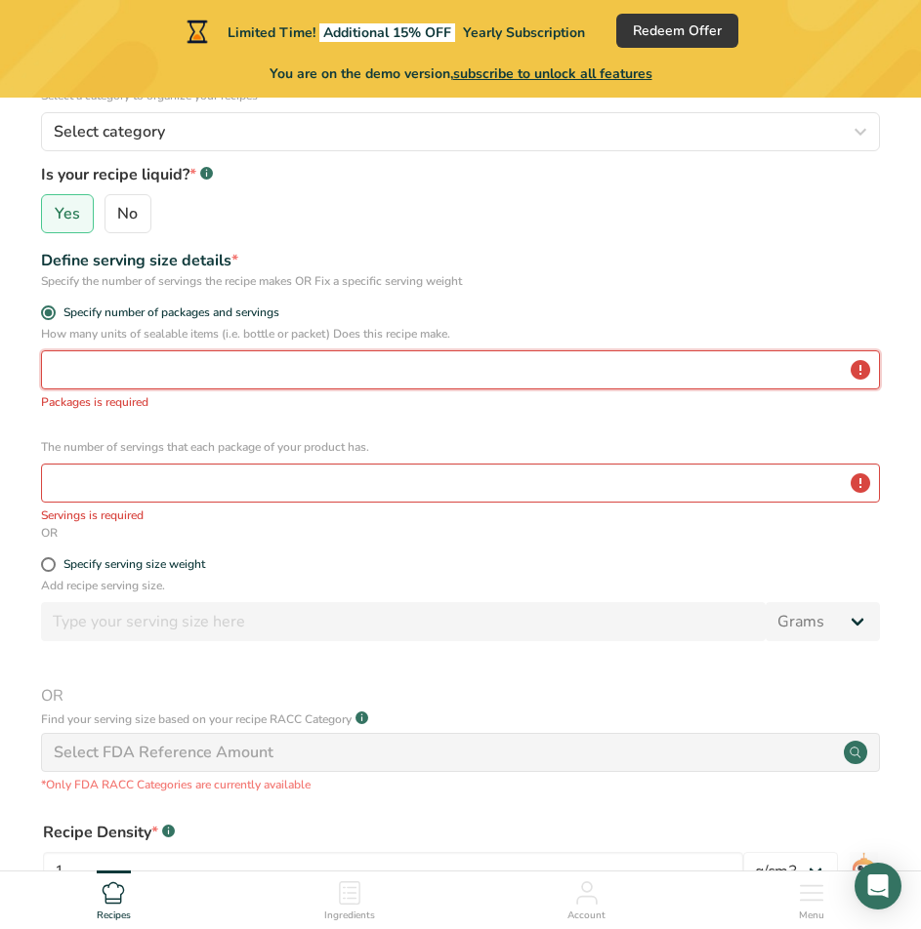
click at [90, 370] on input "number" at bounding box center [460, 369] width 839 height 39
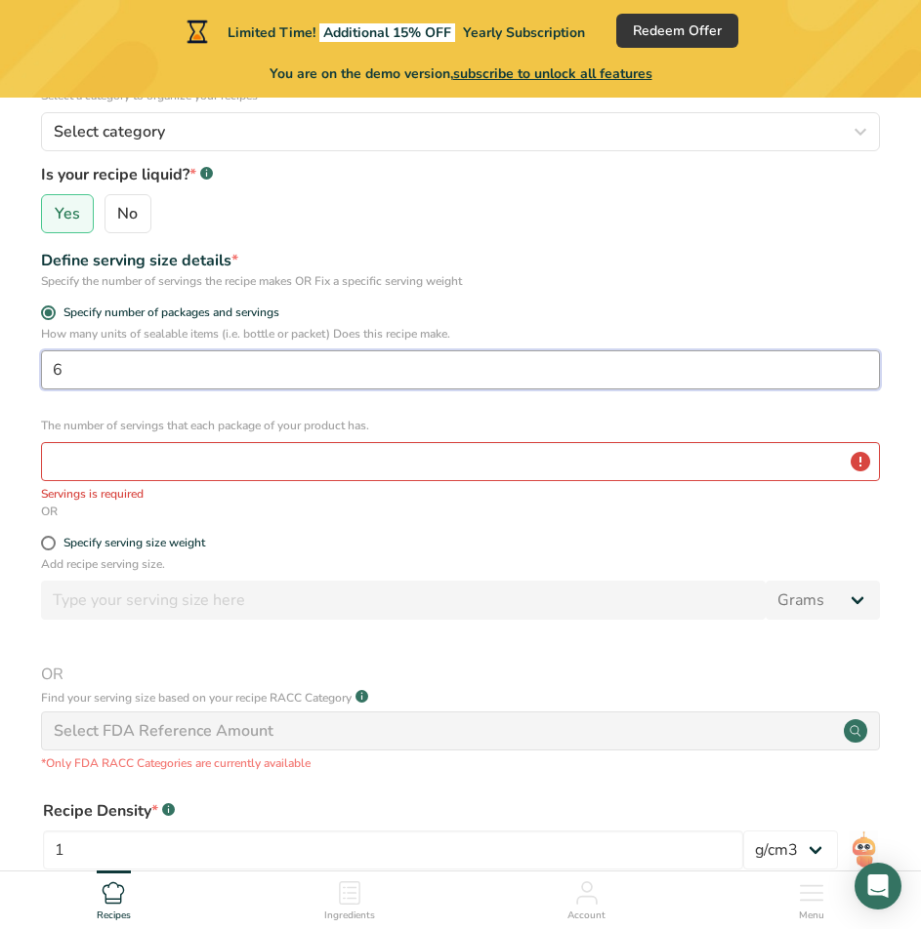
type input "6"
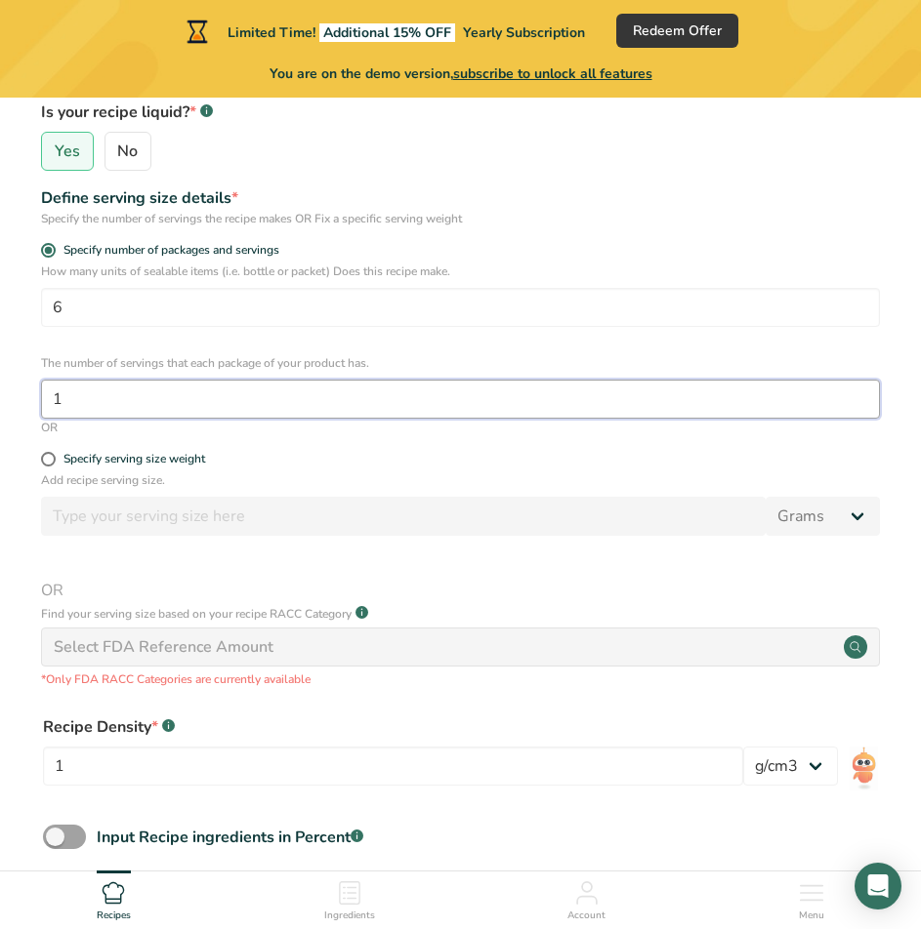
scroll to position [391, 0]
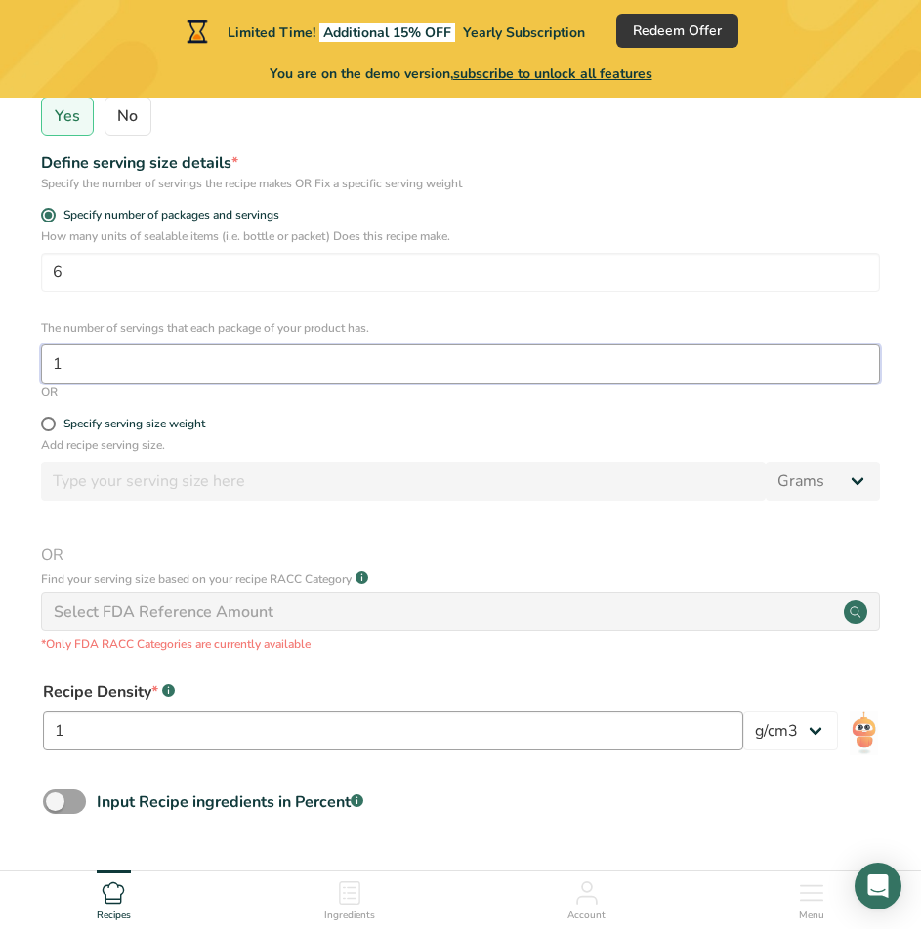
type input "1"
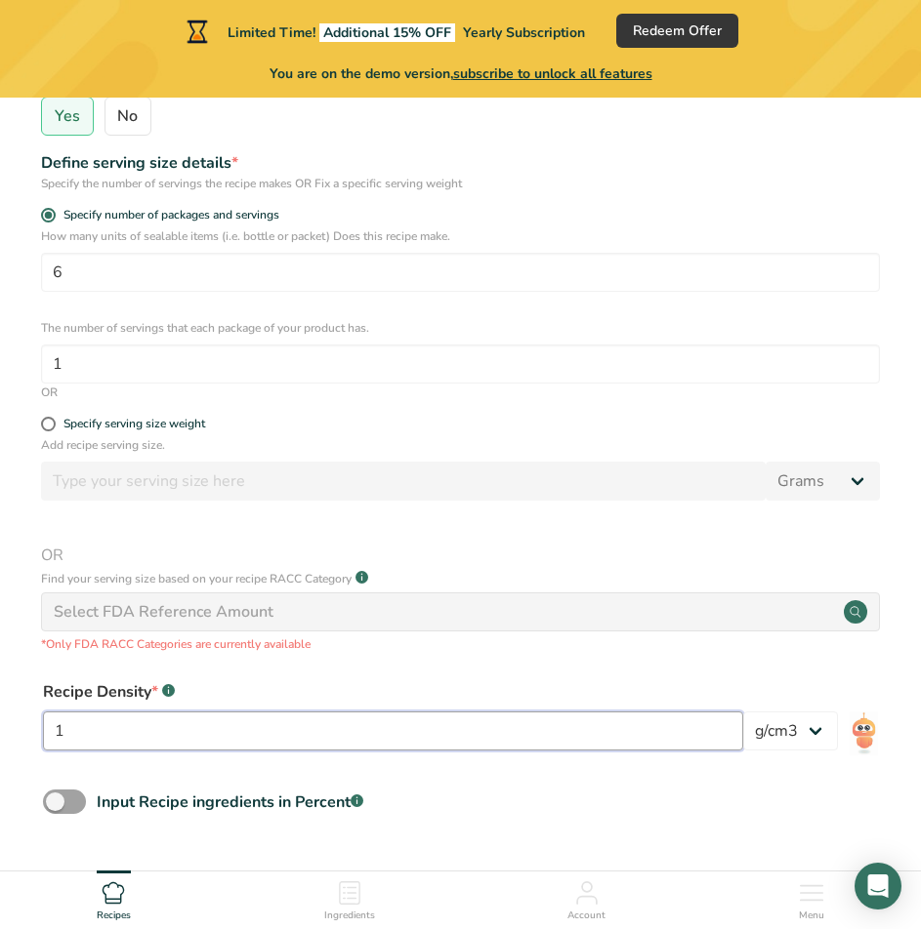
click at [88, 739] on input "1" at bounding box center [393, 731] width 700 height 39
drag, startPoint x: 88, startPoint y: 739, endPoint x: 3, endPoint y: 736, distance: 85.0
click at [3, 736] on section "Set up your recipe Recipe name * Mesona Tea Recipe code .a-a{fill:#347362;}.b-a…" at bounding box center [460, 331] width 921 height 1248
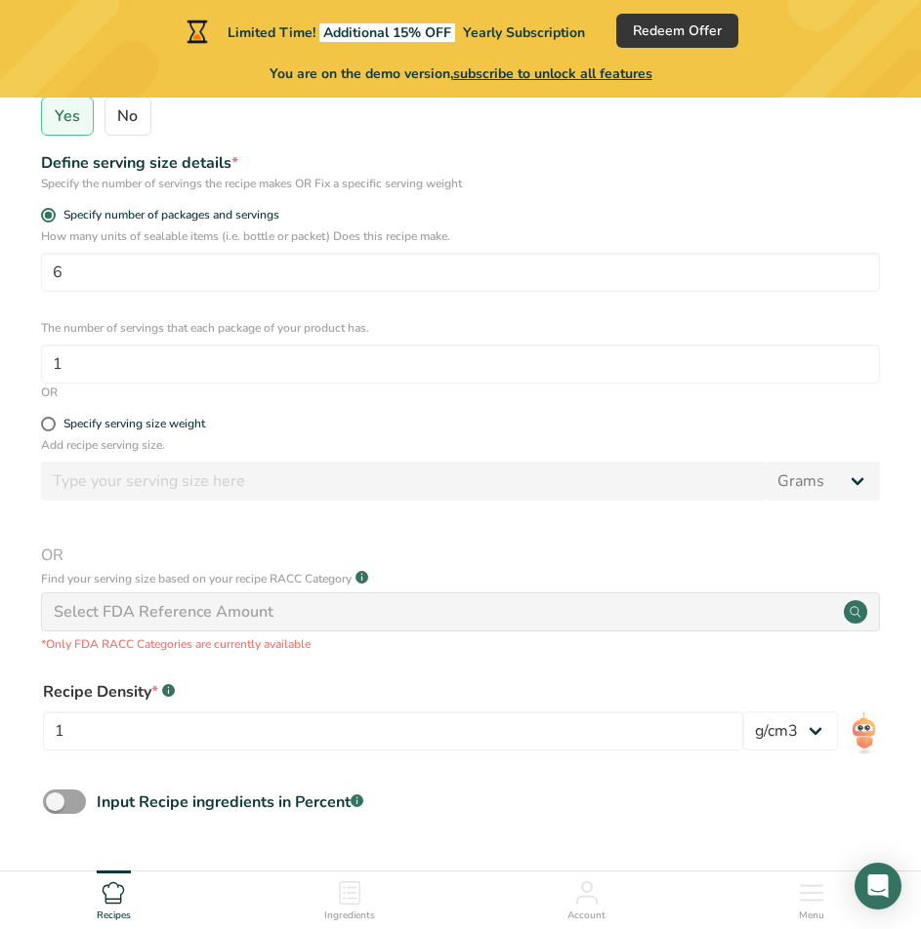
click at [51, 553] on span "OR" at bounding box center [460, 555] width 839 height 23
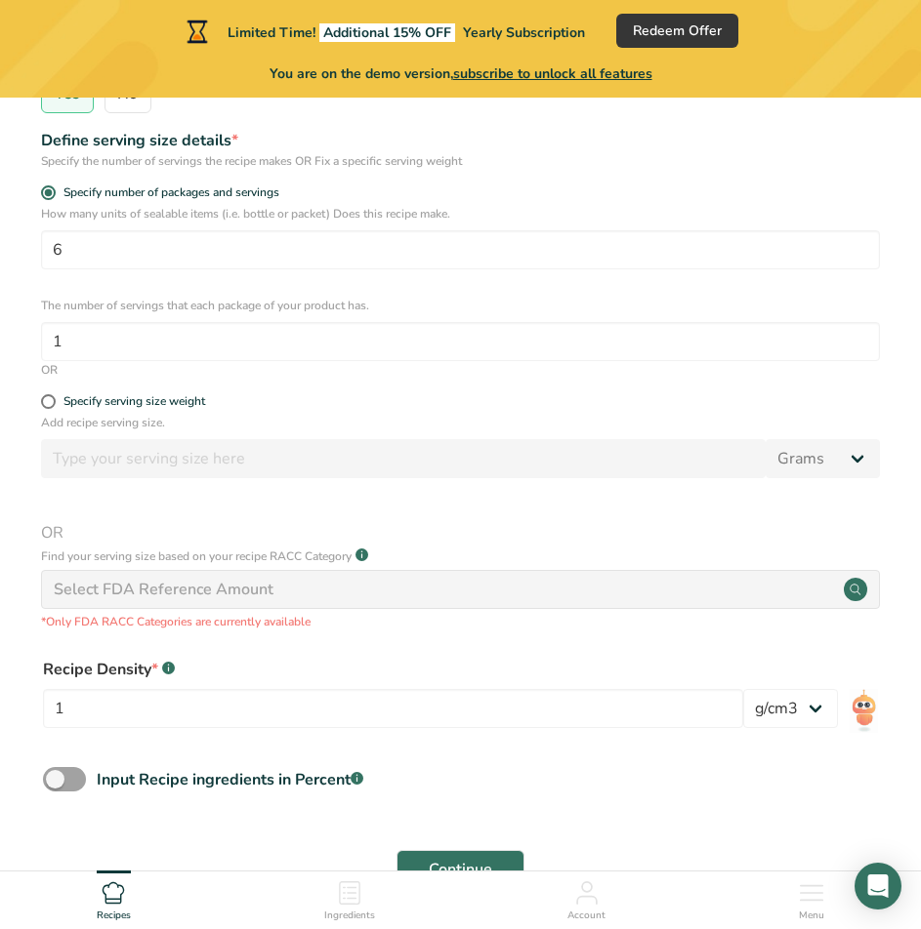
scroll to position [488, 0]
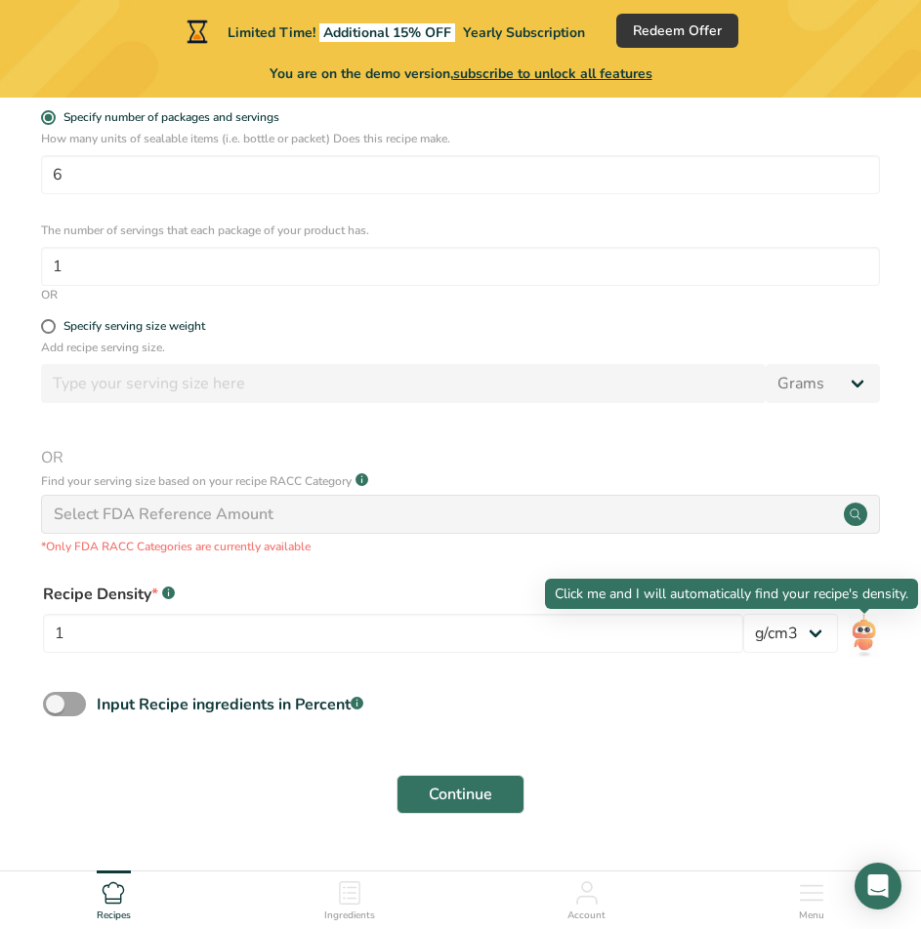
click at [868, 648] on img at bounding box center [863, 636] width 28 height 44
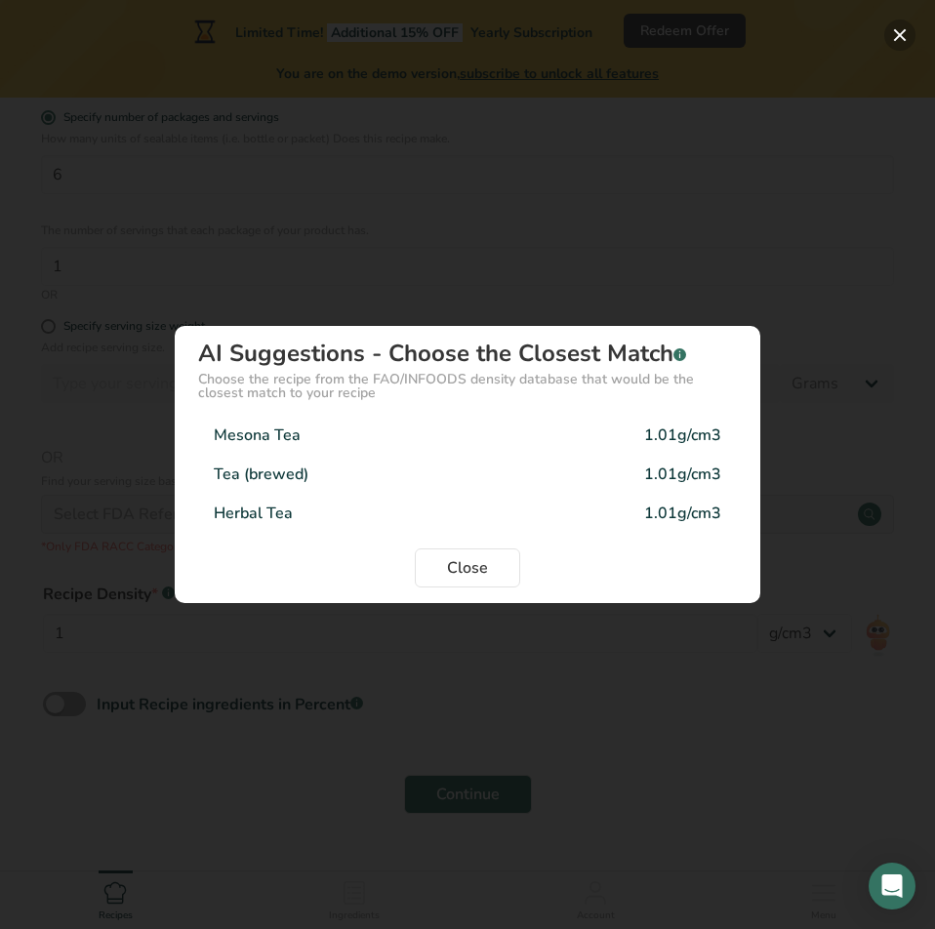
click at [894, 32] on button "Density Selection Modal" at bounding box center [900, 35] width 31 height 31
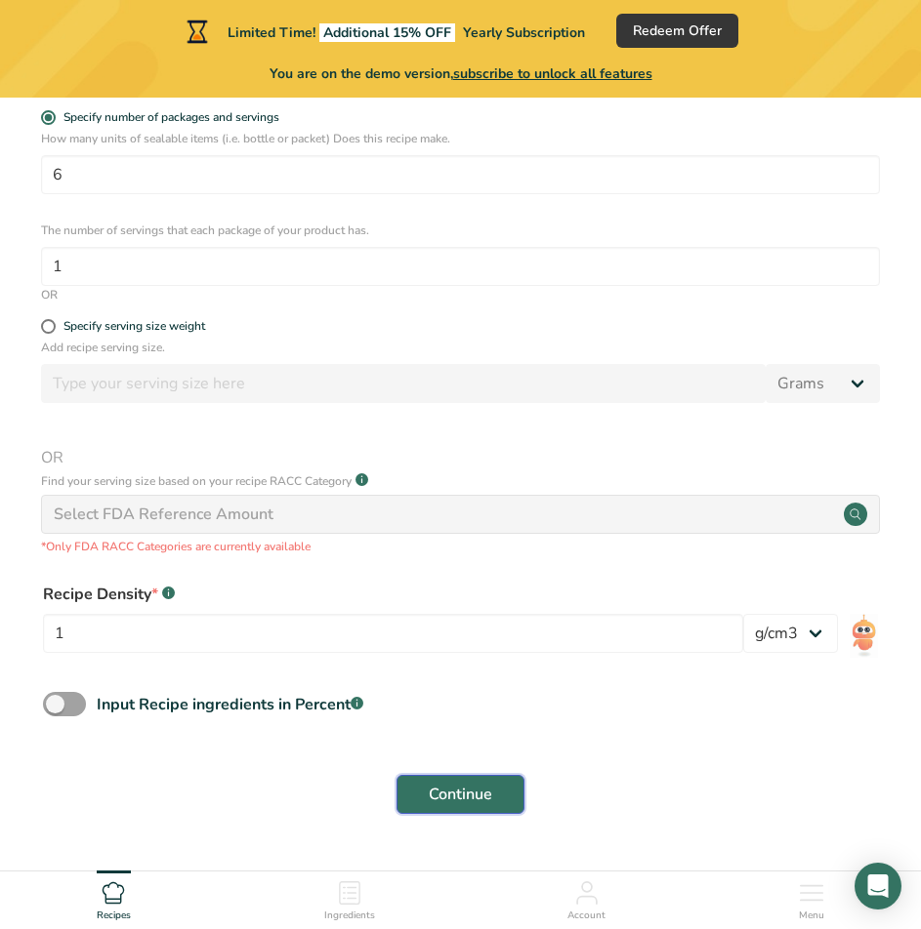
click at [471, 795] on span "Continue" at bounding box center [460, 794] width 63 height 23
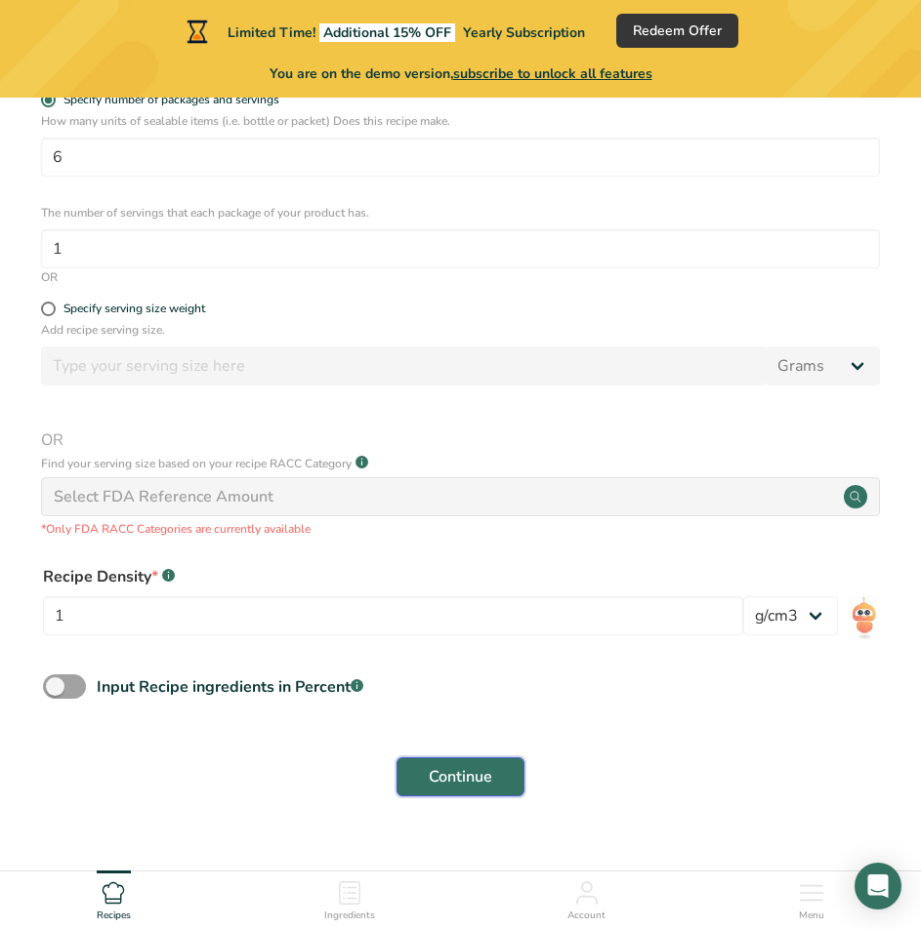
scroll to position [537, 0]
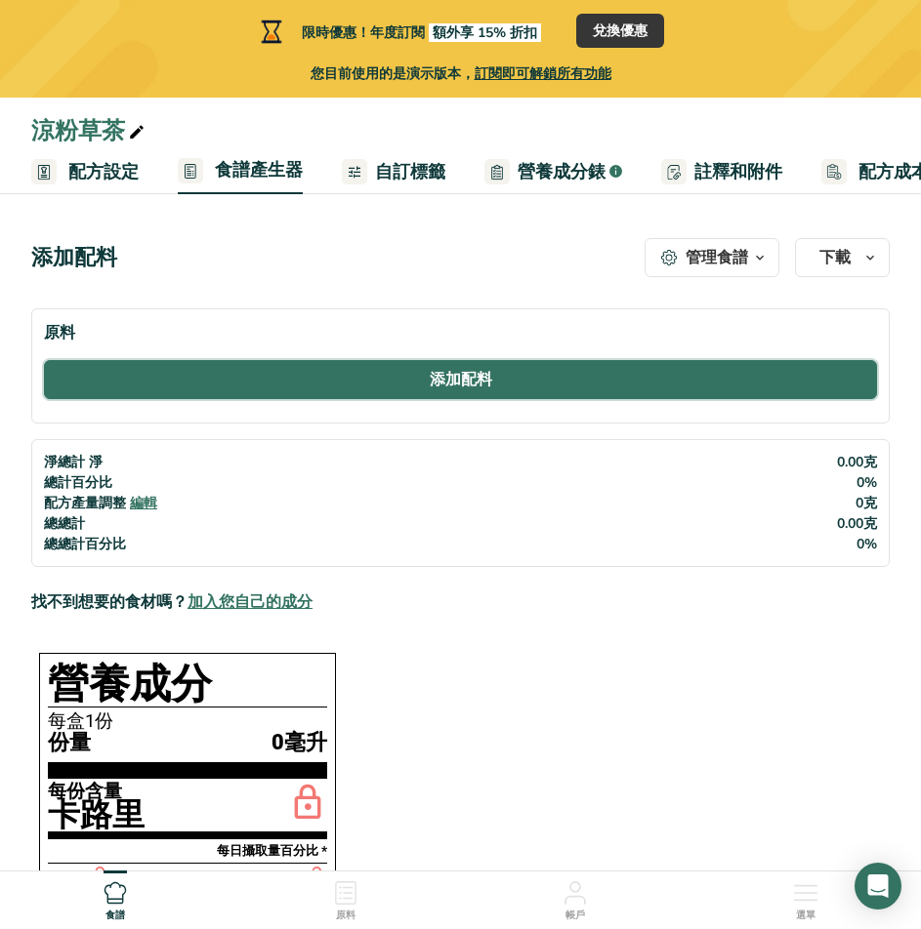
click at [460, 379] on font "添加配料" at bounding box center [461, 379] width 62 height 21
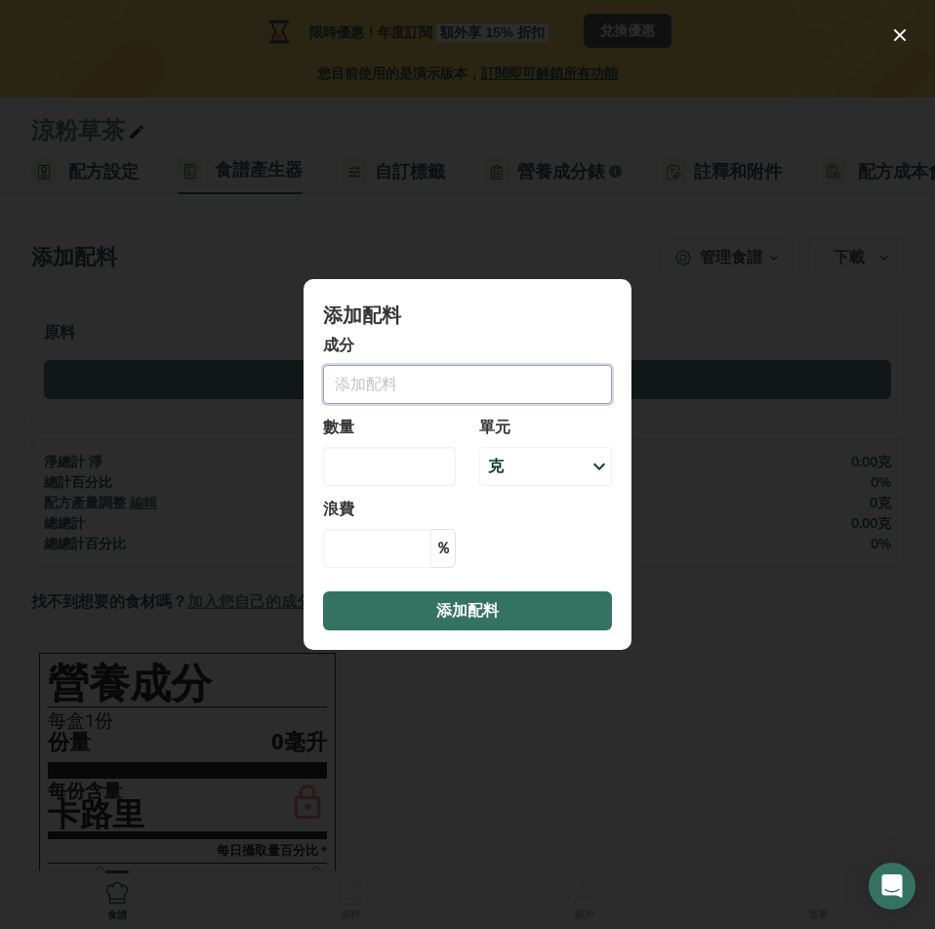
click at [460, 379] on input "加入成分模式" at bounding box center [467, 384] width 289 height 39
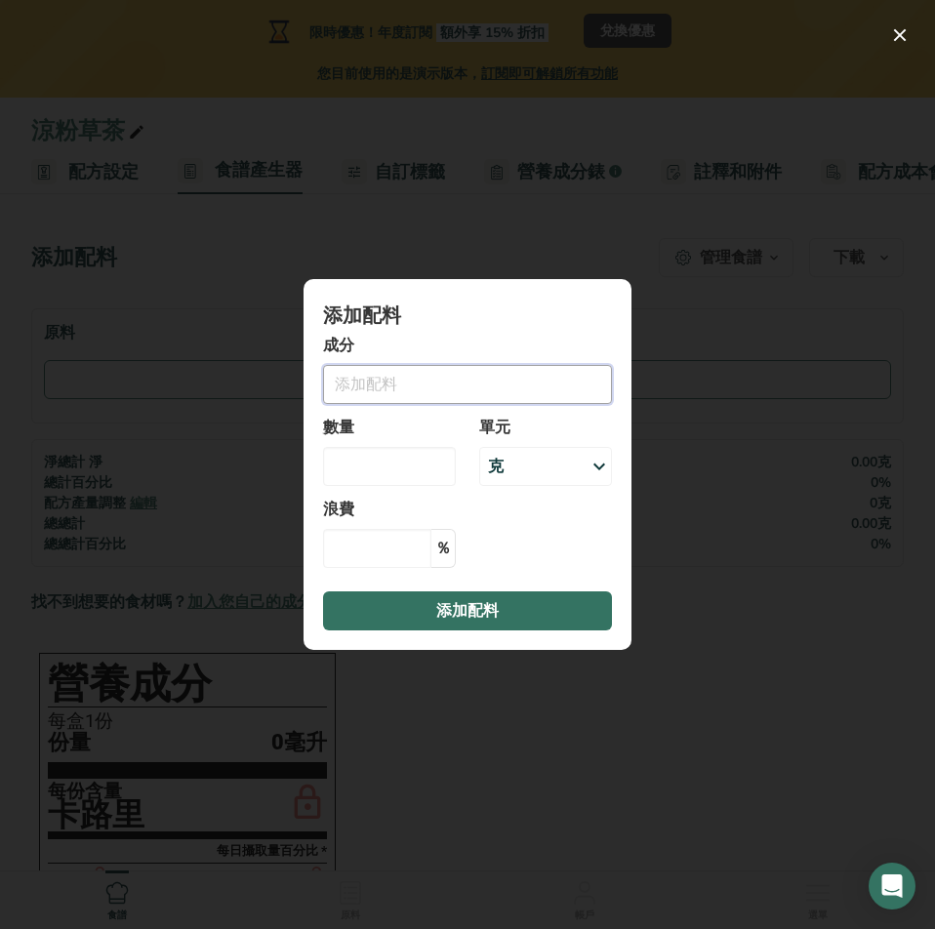
click at [416, 388] on input "加入成分模式" at bounding box center [467, 384] width 289 height 39
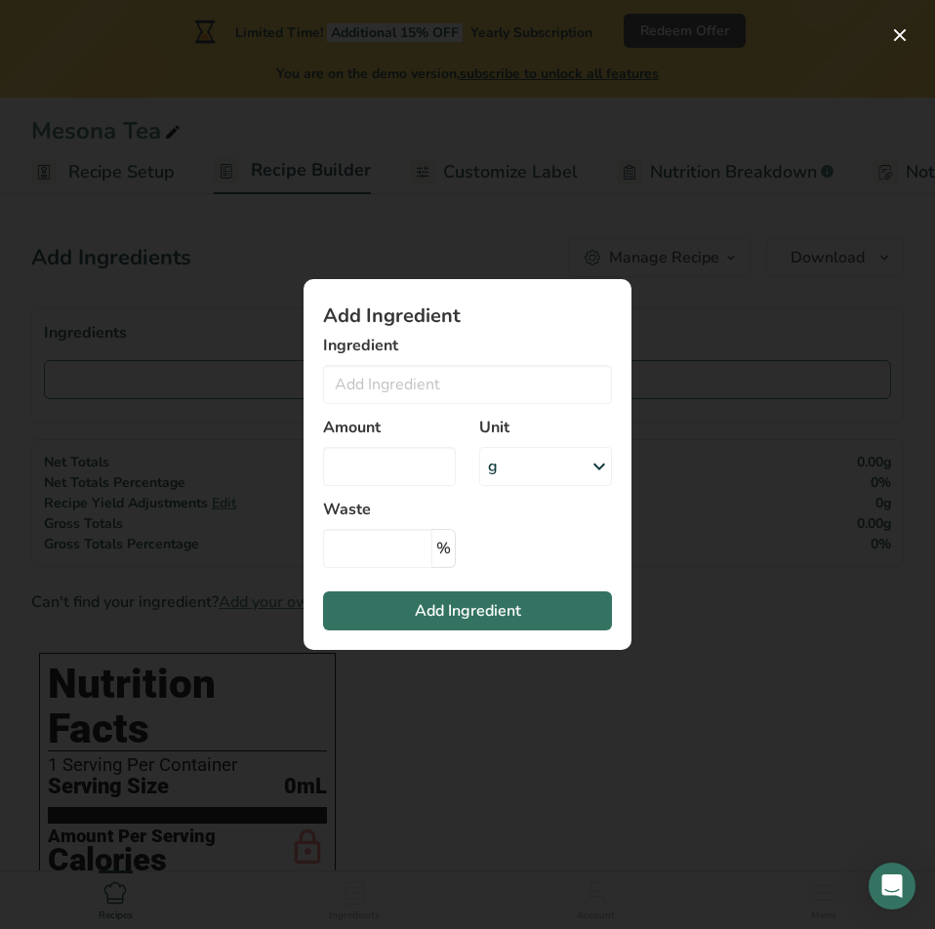
click at [679, 597] on div "Add ingredient modal" at bounding box center [467, 464] width 935 height 929
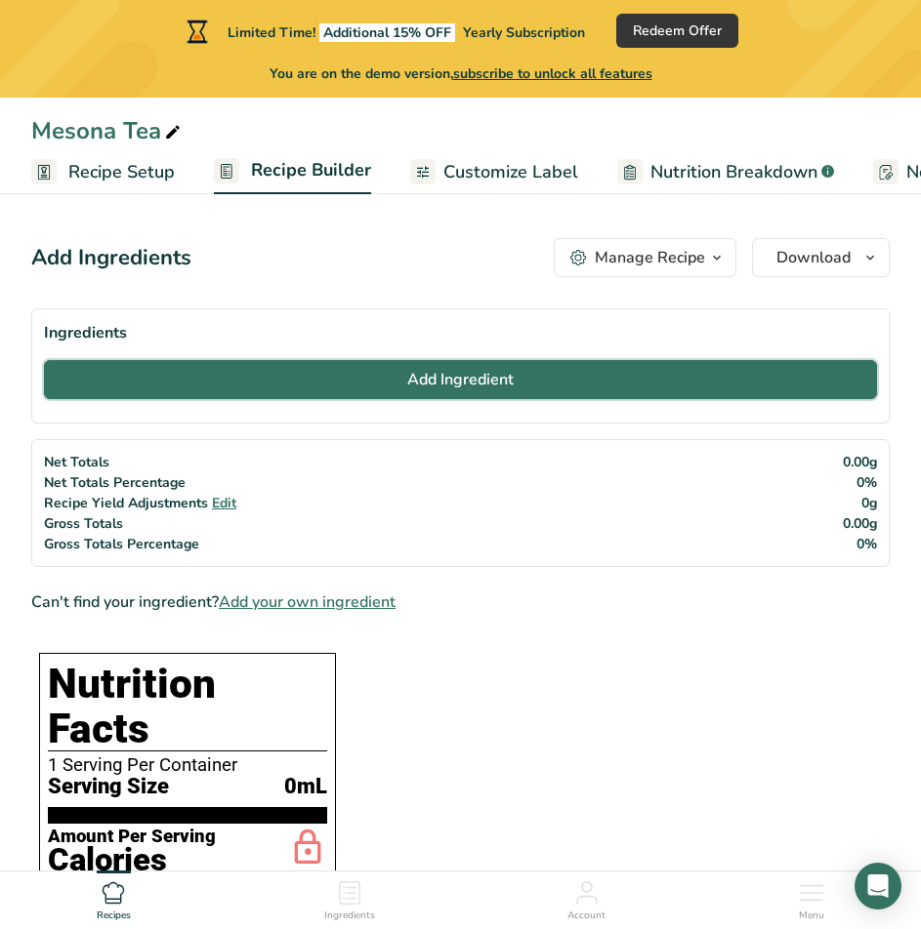
click at [640, 387] on button "Add Ingredient" at bounding box center [460, 379] width 833 height 39
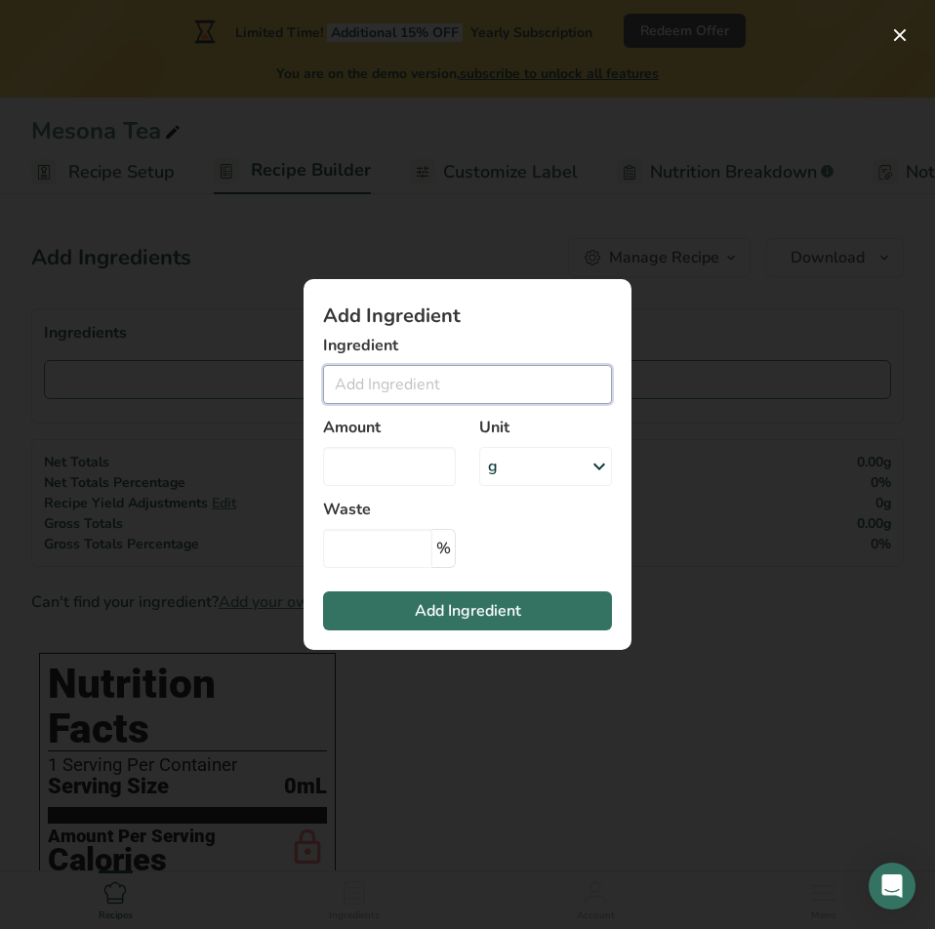
click at [443, 386] on input "Add ingredient modal" at bounding box center [467, 384] width 289 height 39
click at [421, 388] on input "Add ingredient modal" at bounding box center [467, 384] width 289 height 39
paste input "Water"
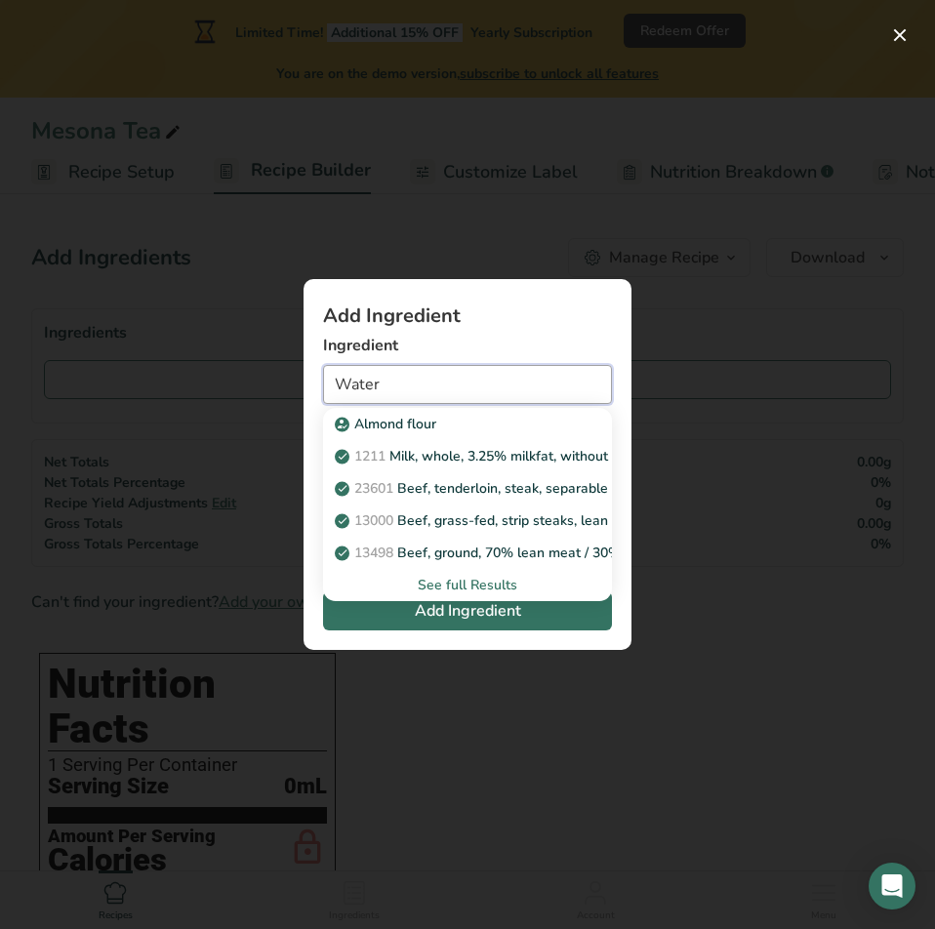
type input "Water"
click at [448, 386] on input "Water" at bounding box center [467, 384] width 289 height 39
click at [492, 631] on section "Add Ingredient Ingredient Water Water, bottled 14438 Beverages, water, bottled,…" at bounding box center [468, 464] width 328 height 371
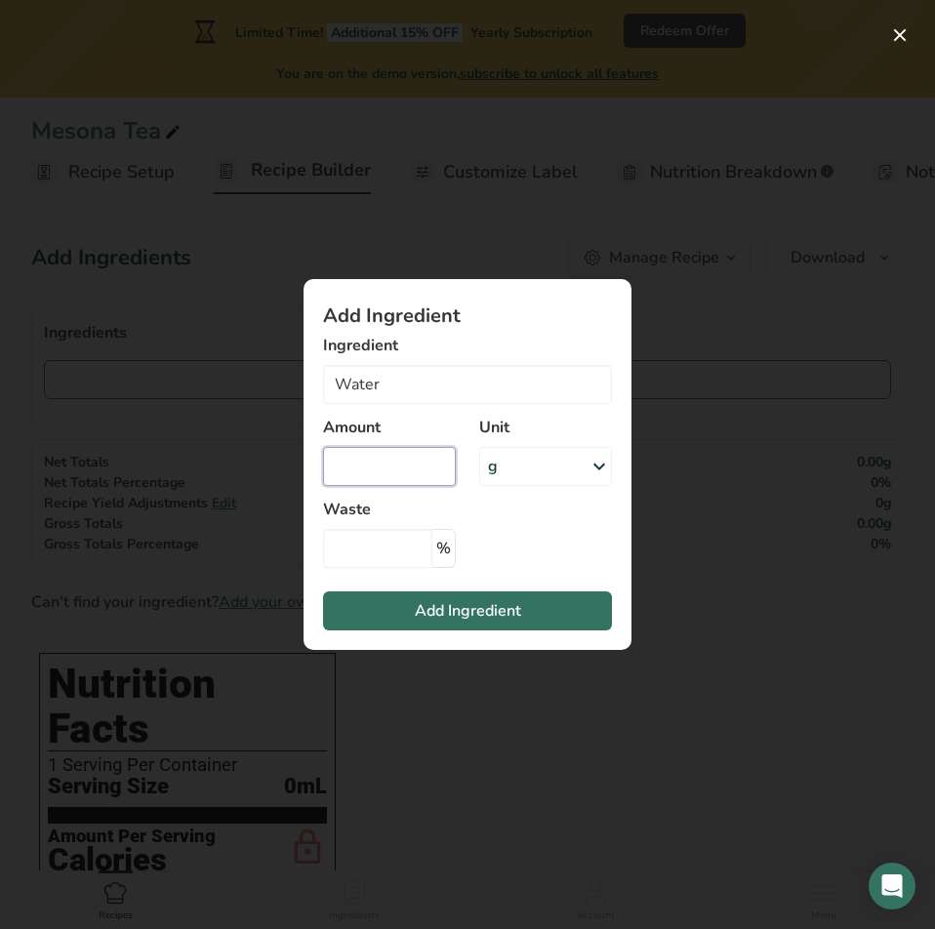
click at [377, 457] on input "Add ingredient modal" at bounding box center [389, 466] width 133 height 39
click at [595, 469] on icon "Add ingredient modal" at bounding box center [599, 466] width 23 height 35
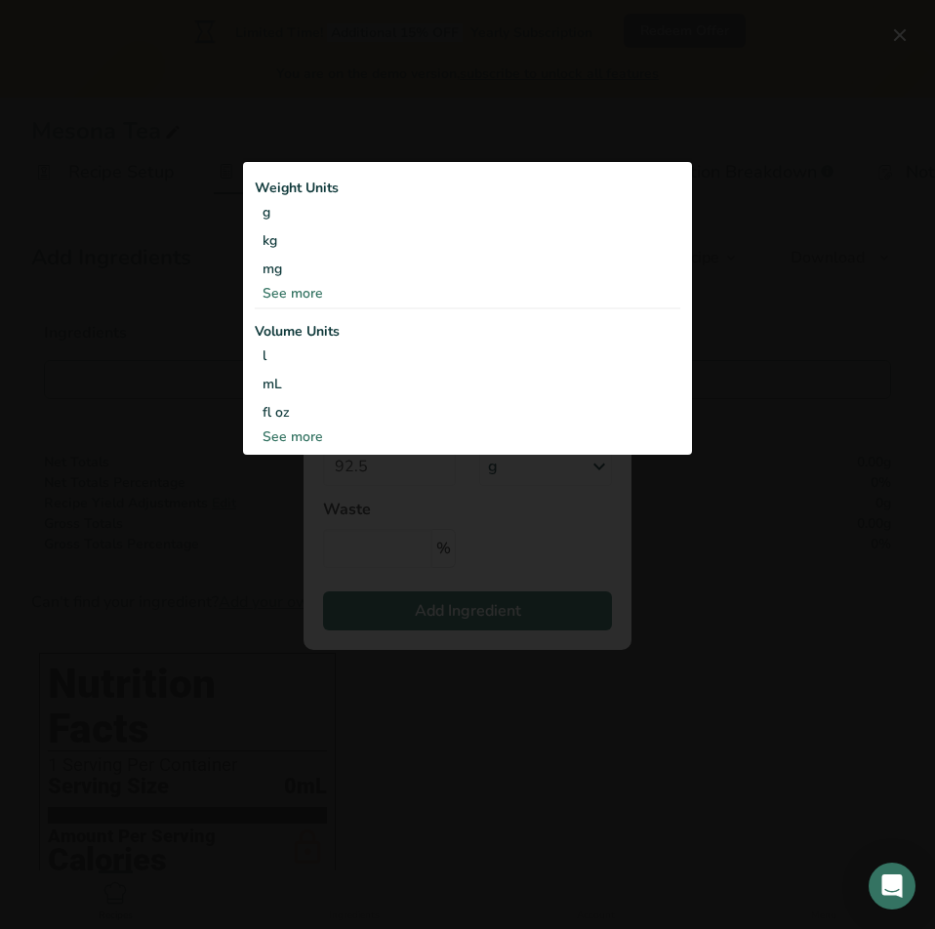
click at [565, 561] on div "Add ingredient modal" at bounding box center [467, 464] width 935 height 929
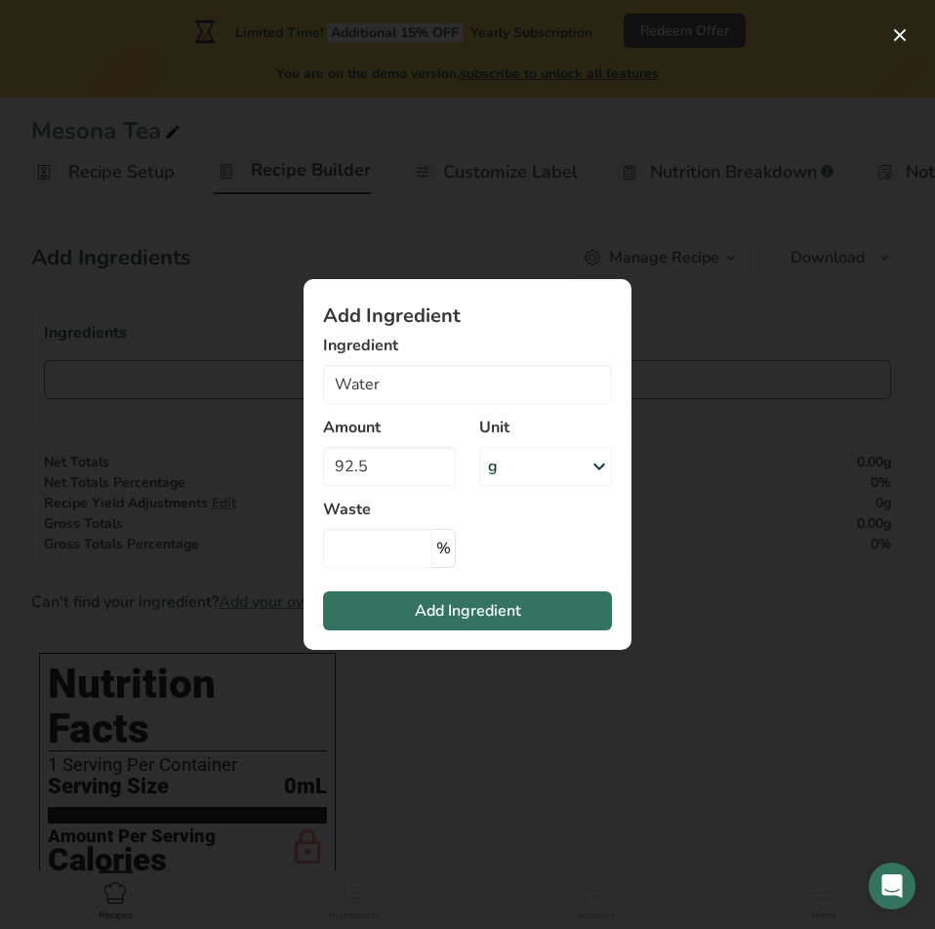
click at [588, 463] on icon "Add ingredient modal" at bounding box center [599, 466] width 23 height 35
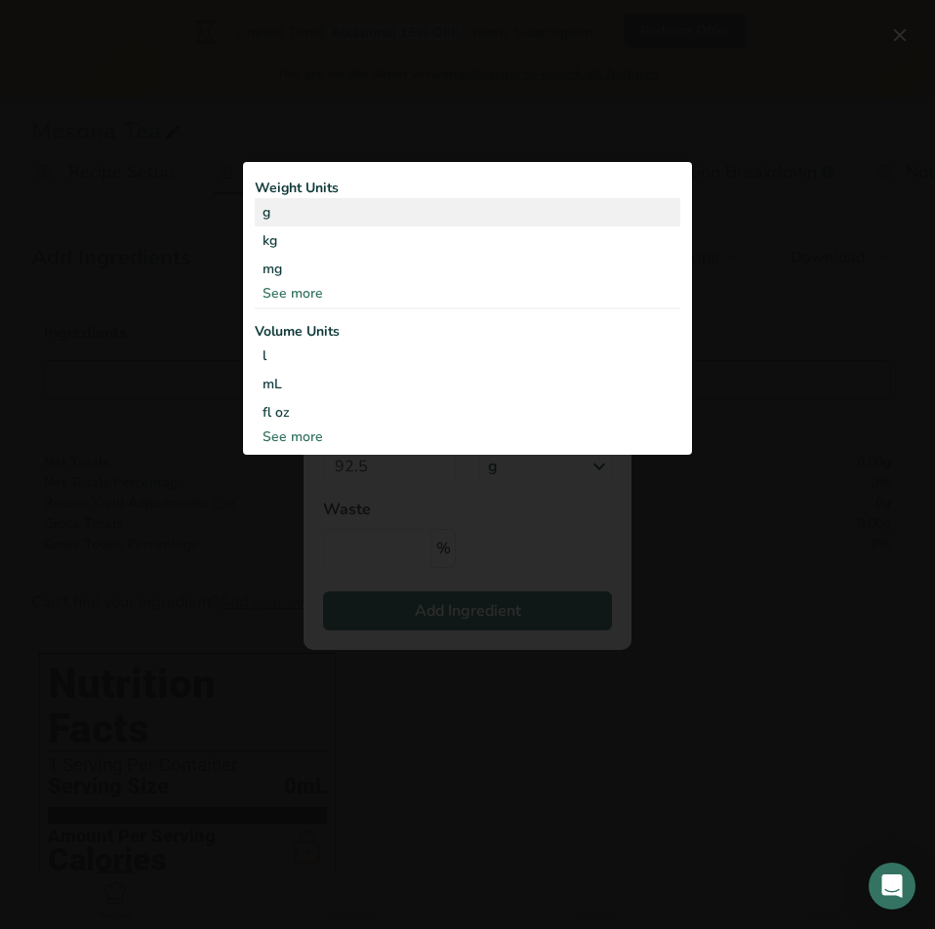
click at [437, 214] on div "g" at bounding box center [468, 212] width 426 height 28
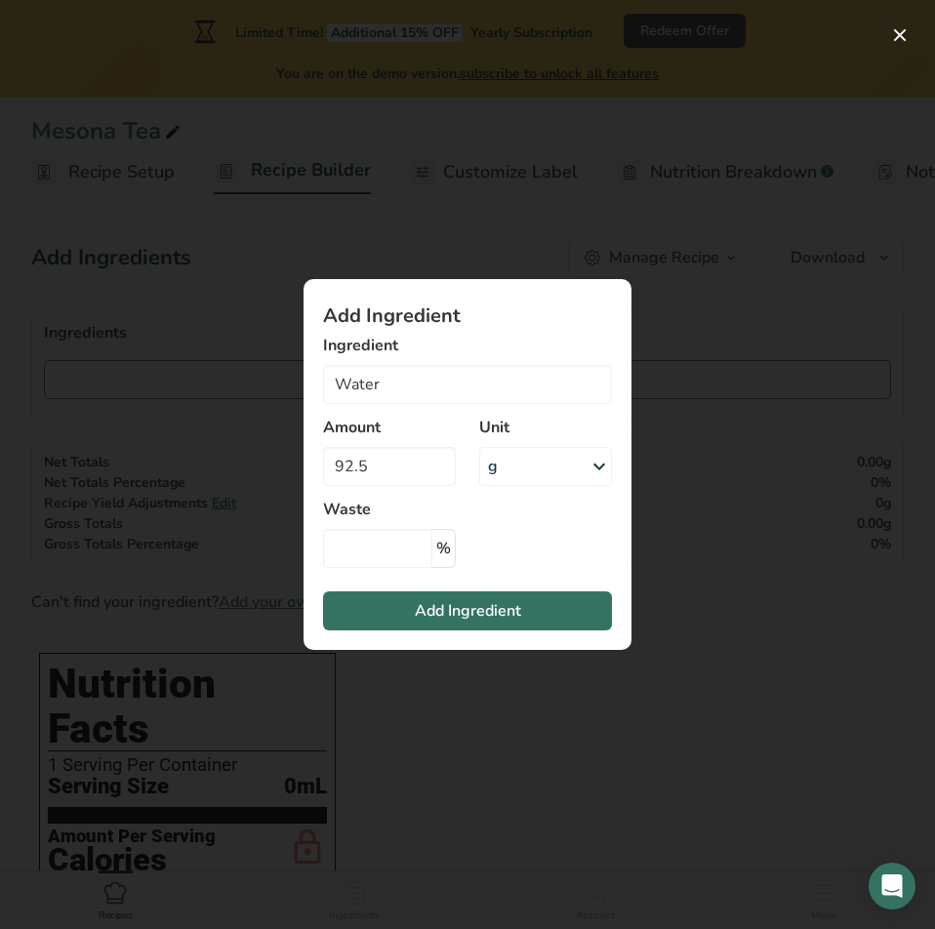
click at [592, 471] on icon "Add ingredient modal" at bounding box center [599, 466] width 23 height 35
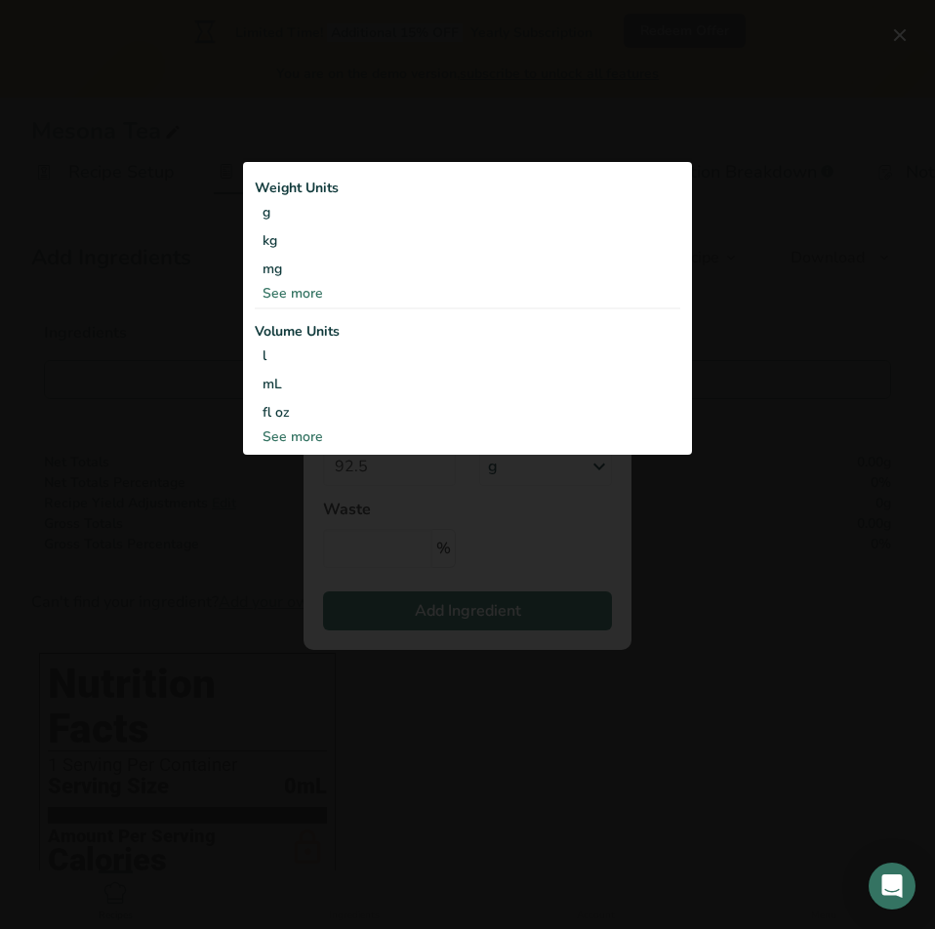
click at [293, 293] on div "See more" at bounding box center [468, 293] width 426 height 21
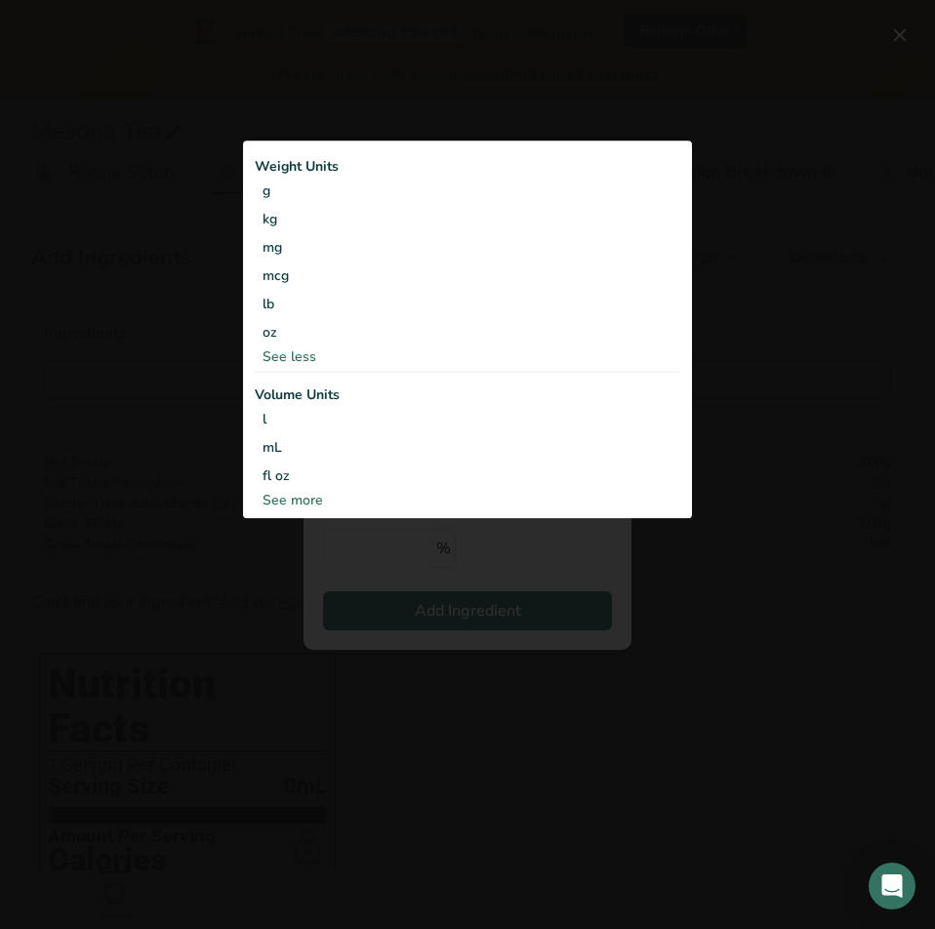
click at [307, 507] on div "See more" at bounding box center [468, 500] width 426 height 21
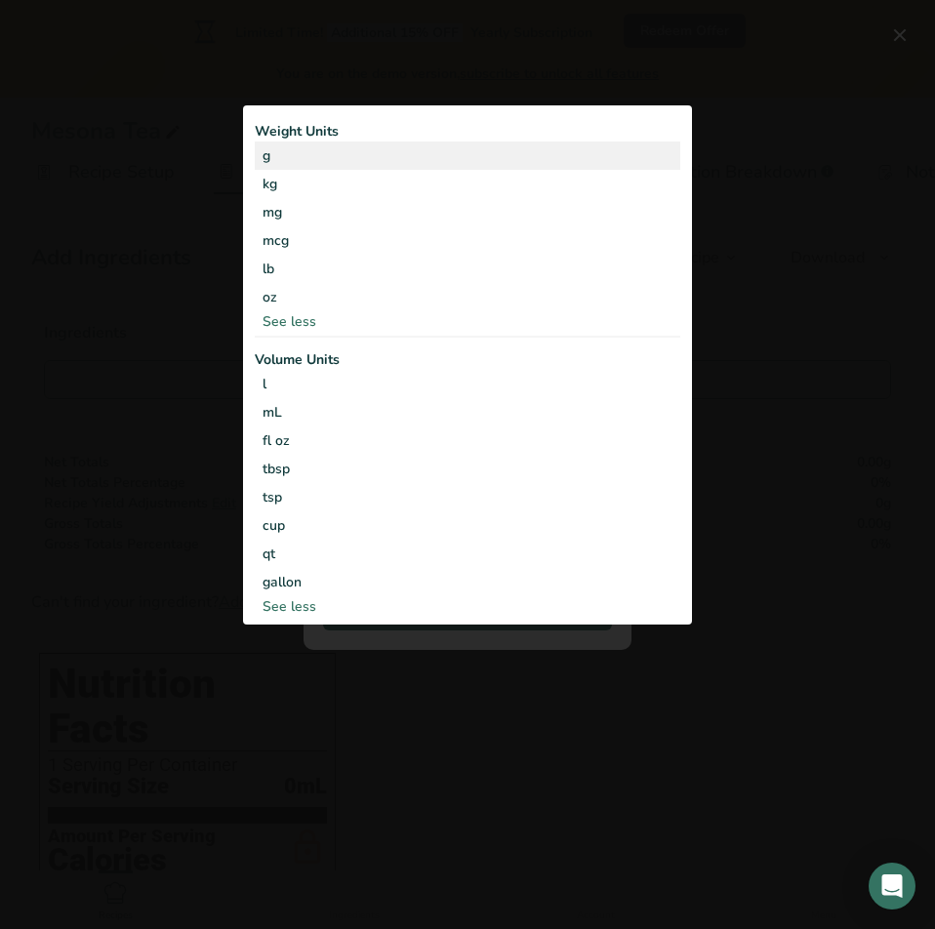
click at [414, 165] on div "g" at bounding box center [468, 156] width 426 height 28
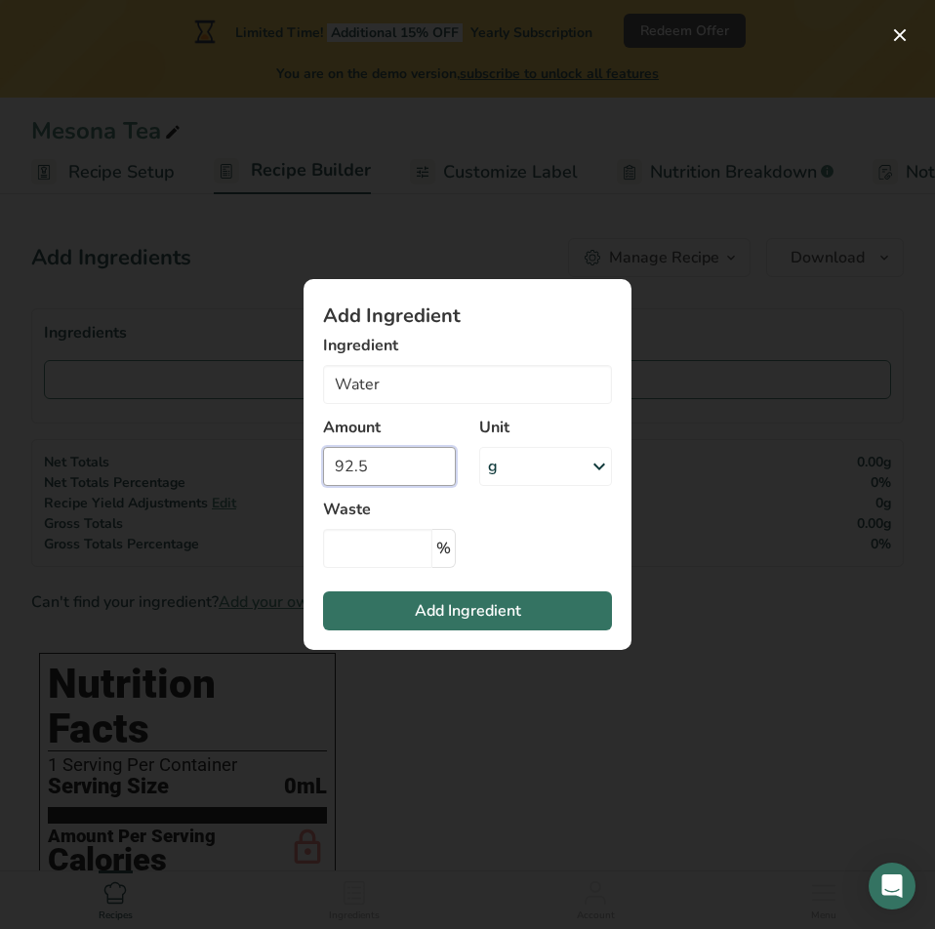
drag, startPoint x: 421, startPoint y: 460, endPoint x: 292, endPoint y: 471, distance: 129.3
click at [292, 471] on div "Add Ingredient Ingredient Water Water, bottled 14438 Beverages, water, bottled,…" at bounding box center [467, 464] width 391 height 433
type input "222"
click at [391, 554] on input "Add ingredient modal" at bounding box center [377, 548] width 109 height 39
drag, startPoint x: 397, startPoint y: 553, endPoint x: 195, endPoint y: 553, distance: 202.1
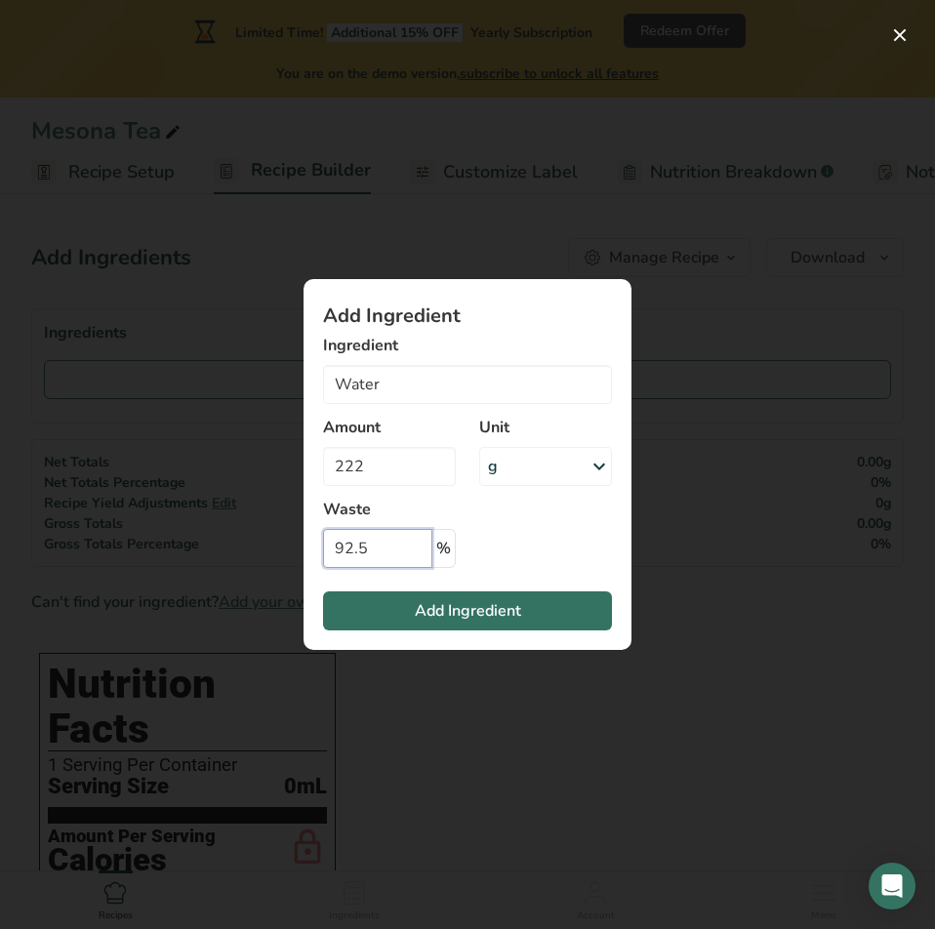
click at [202, 554] on div "Add Ingredient Ingredient Water Water, bottled 14438 Beverages, water, bottled,…" at bounding box center [467, 464] width 935 height 929
type input "0"
click at [552, 555] on section "Add Ingredient Ingredient Water Water, bottled 14438 Beverages, water, bottled,…" at bounding box center [468, 464] width 328 height 371
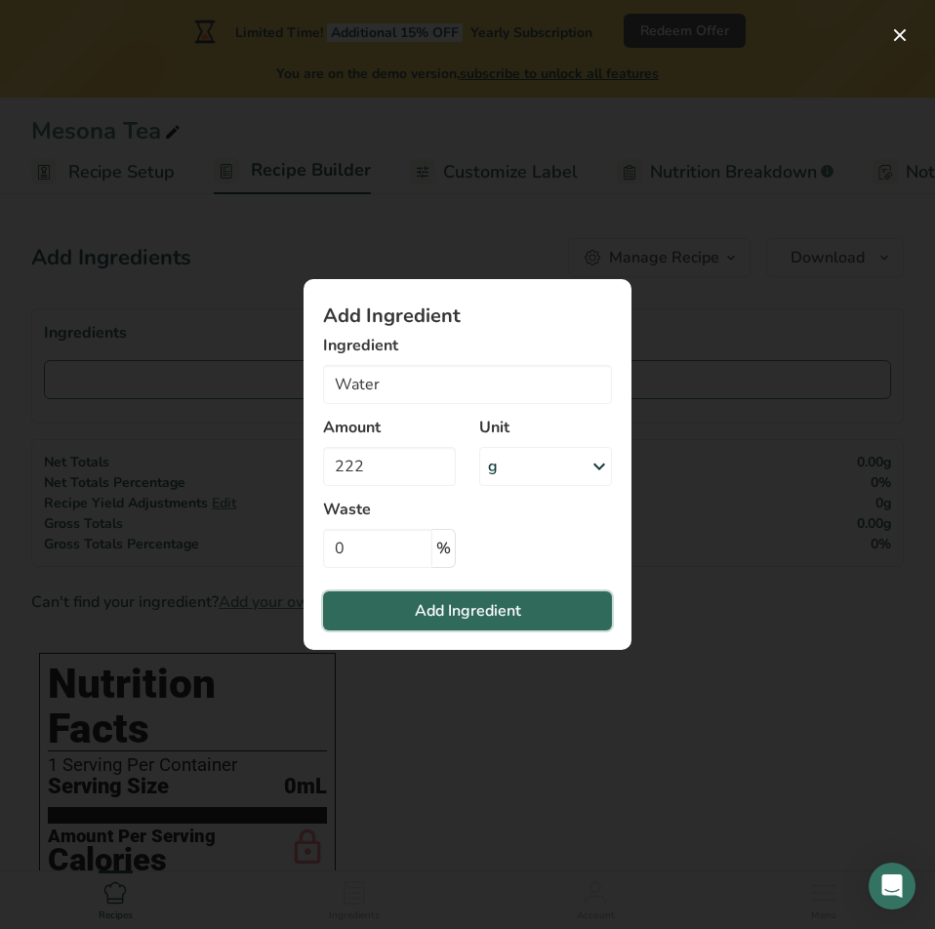
click at [514, 613] on span "Add Ingredient" at bounding box center [468, 610] width 106 height 23
click at [411, 611] on button "Add Ingredient" at bounding box center [467, 611] width 289 height 39
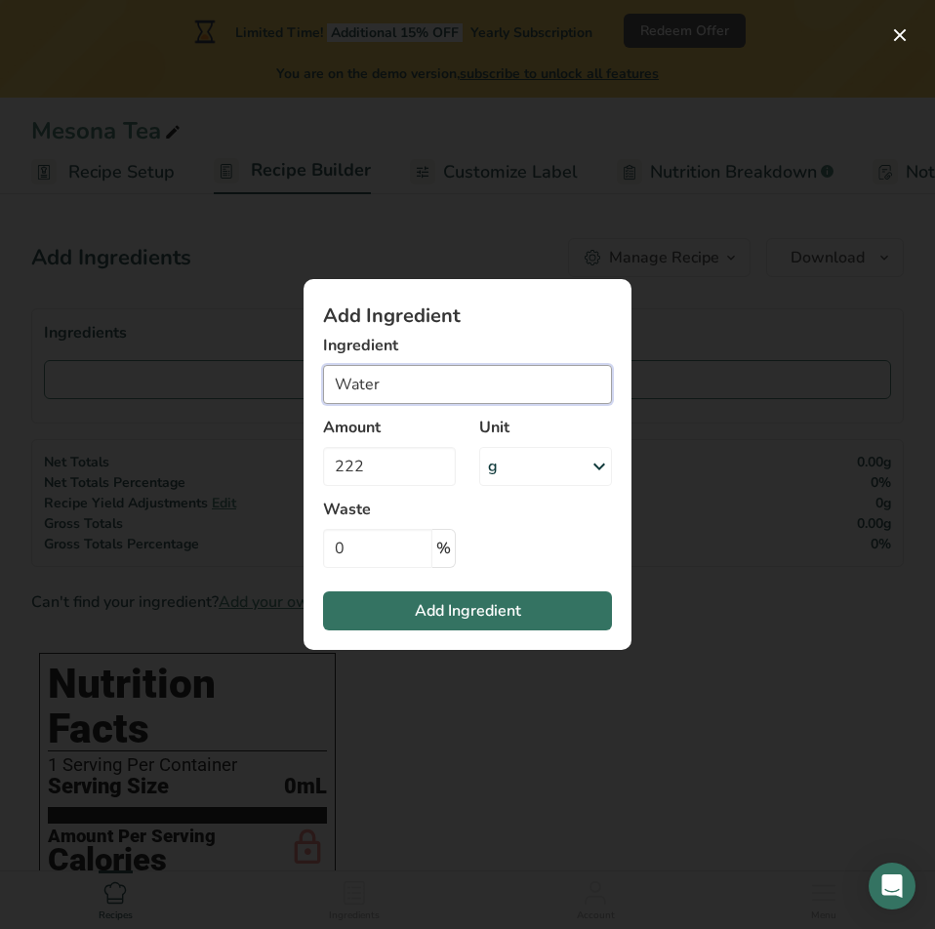
click at [451, 400] on input "Water" at bounding box center [467, 384] width 289 height 39
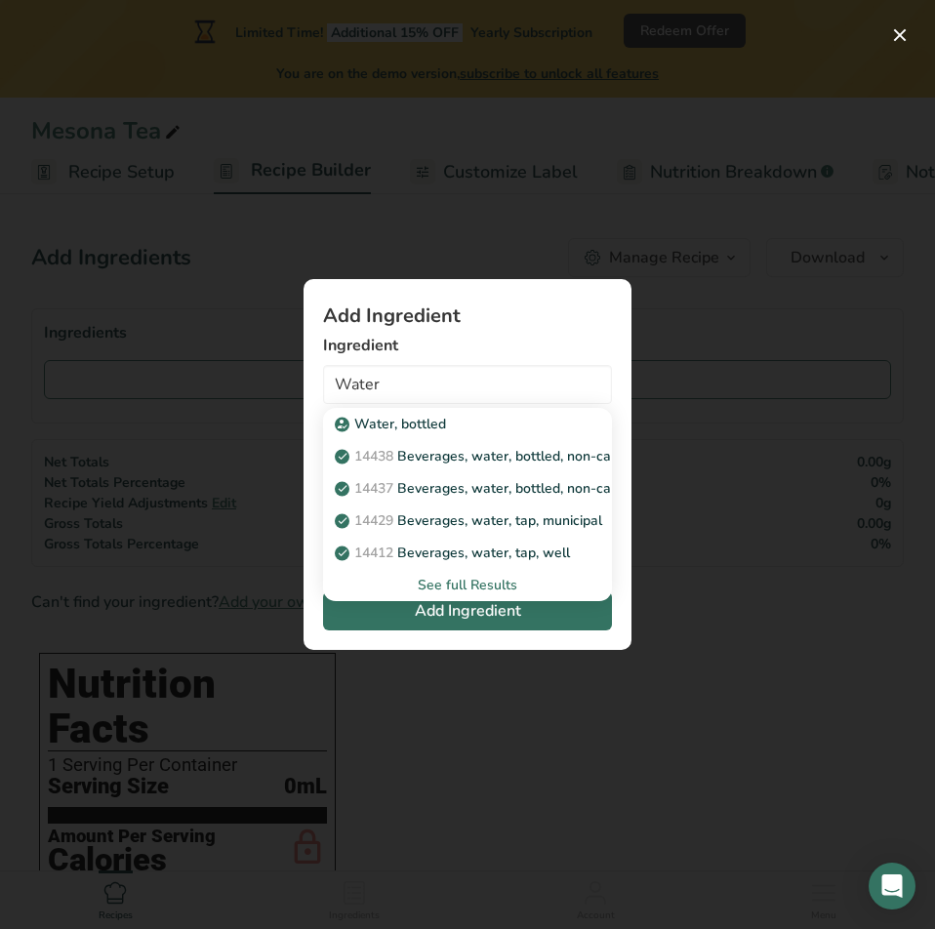
click at [487, 588] on div "See full Results" at bounding box center [468, 585] width 258 height 21
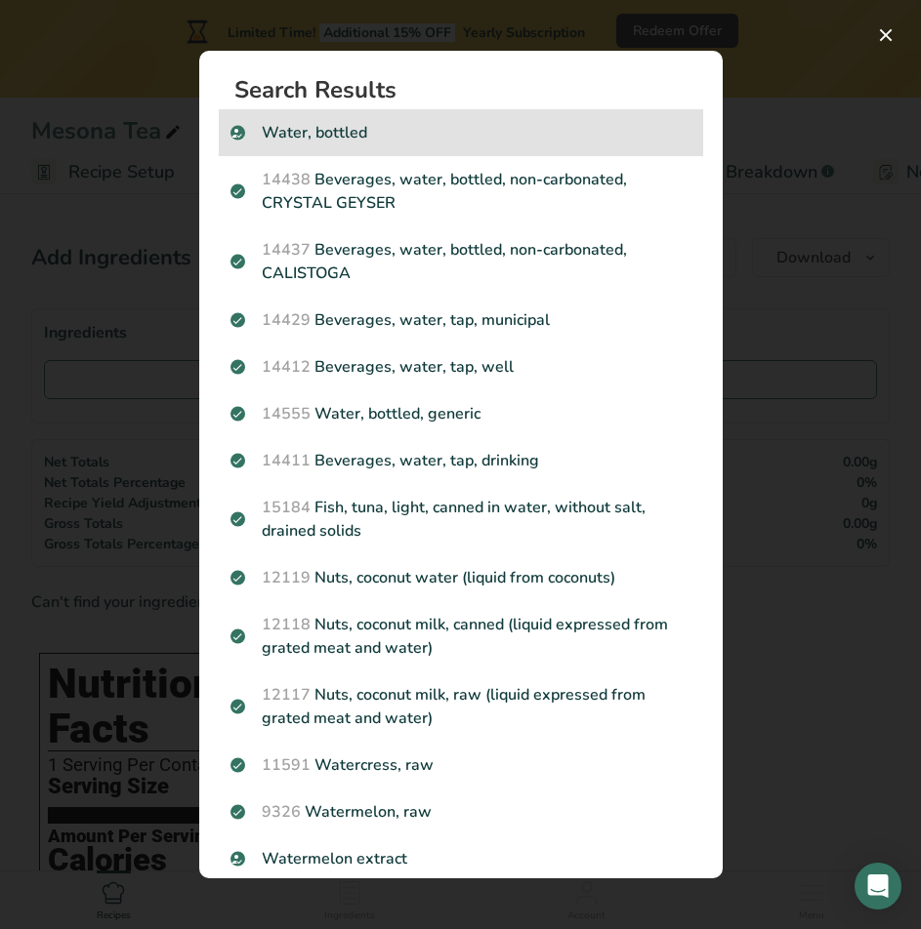
click at [543, 137] on p "Water, bottled" at bounding box center [460, 132] width 461 height 23
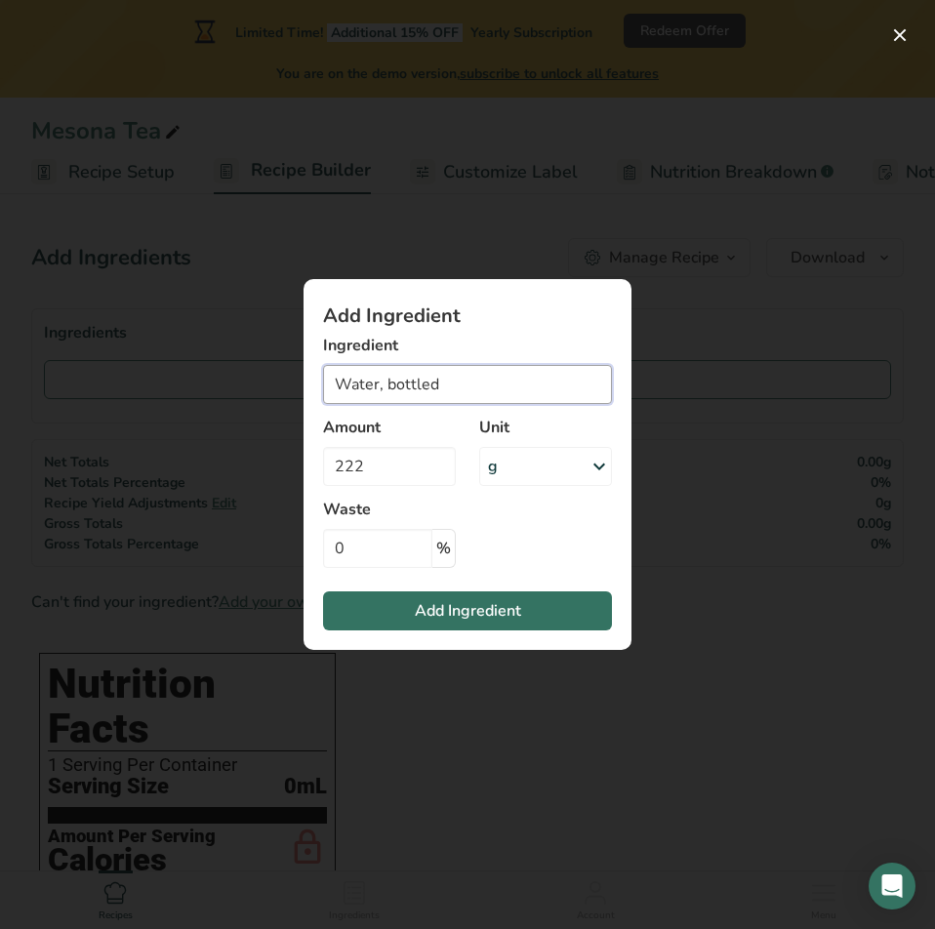
click at [502, 384] on input "Water, bottled" at bounding box center [467, 384] width 289 height 39
click at [591, 394] on input "Water, bottled" at bounding box center [467, 384] width 289 height 39
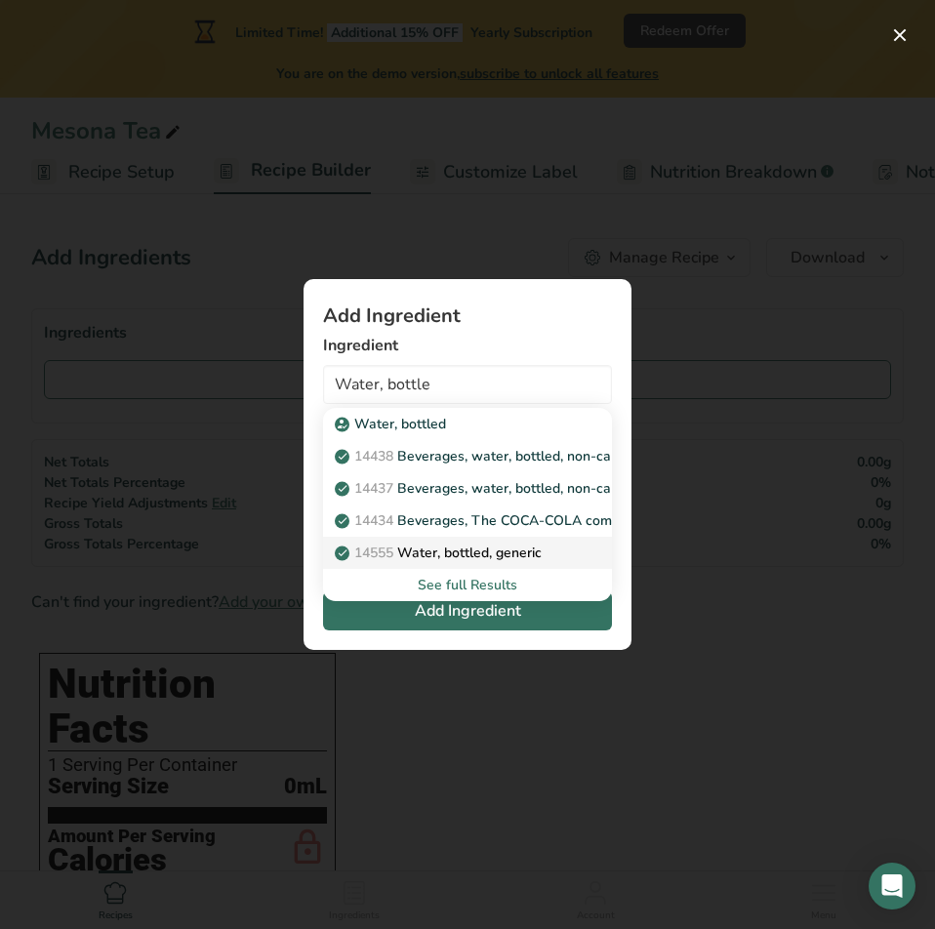
click at [529, 561] on p "14555 Water, bottled, generic" at bounding box center [440, 553] width 203 height 21
type input "Water, bottled, generic"
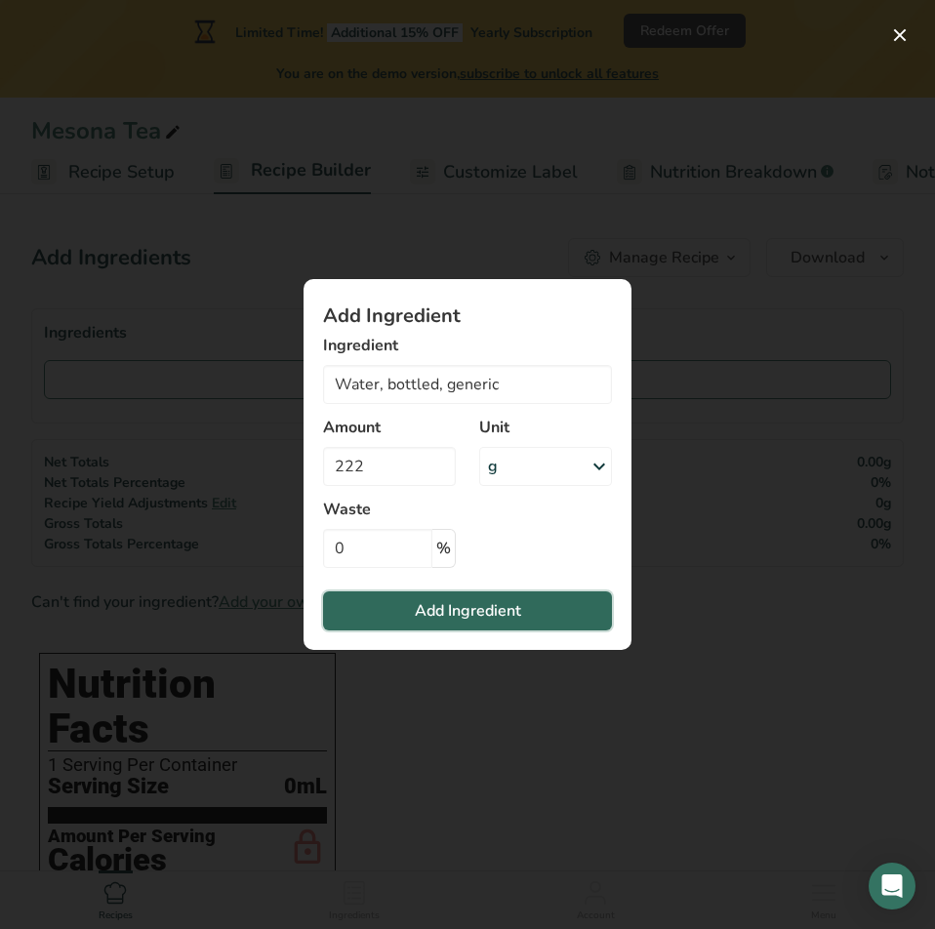
click at [491, 611] on span "Add Ingredient" at bounding box center [468, 610] width 106 height 23
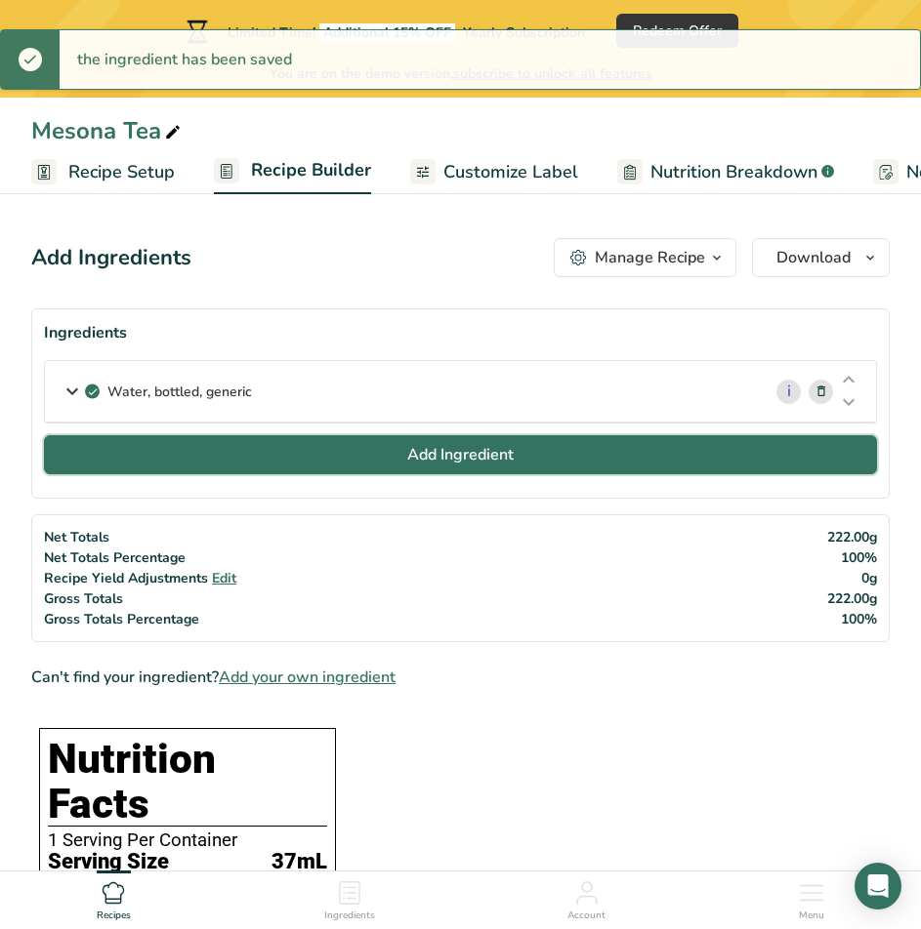
click at [474, 457] on span "Add Ingredient" at bounding box center [460, 454] width 106 height 23
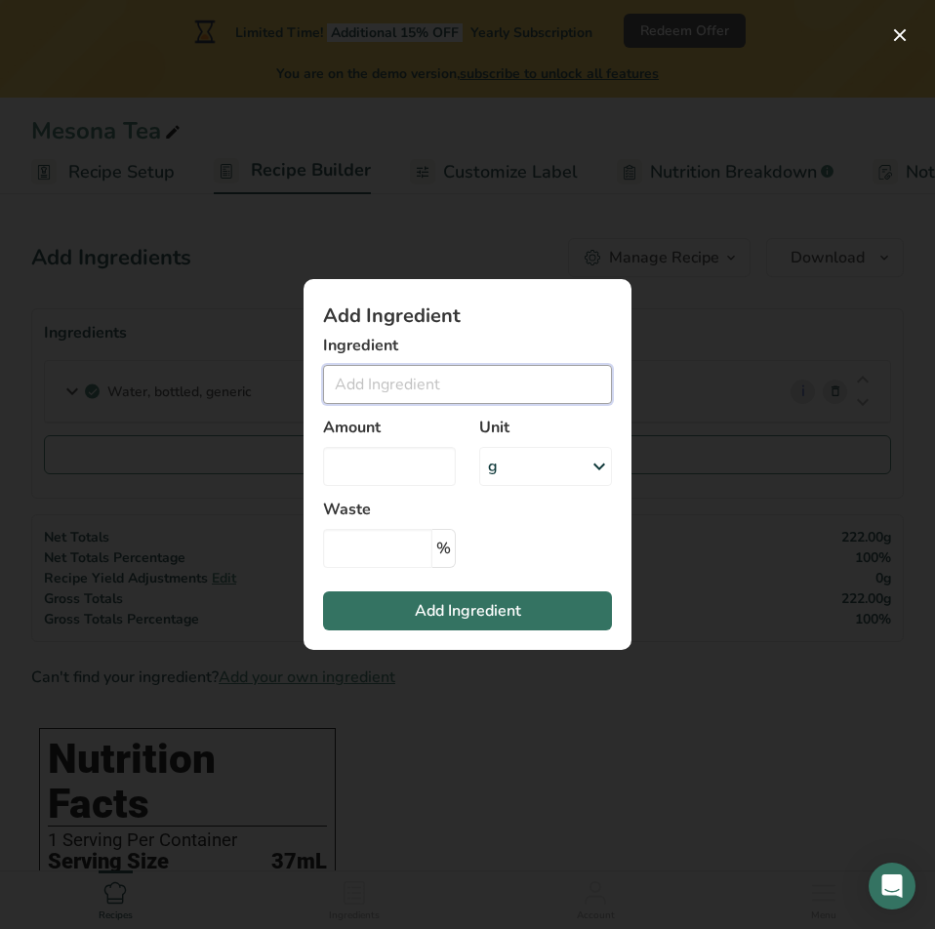
click at [525, 390] on input "Add ingredient modal" at bounding box center [467, 384] width 289 height 39
click at [545, 380] on input "Add ingredient modal" at bounding box center [467, 384] width 289 height 39
paste input "Granulated sugar"
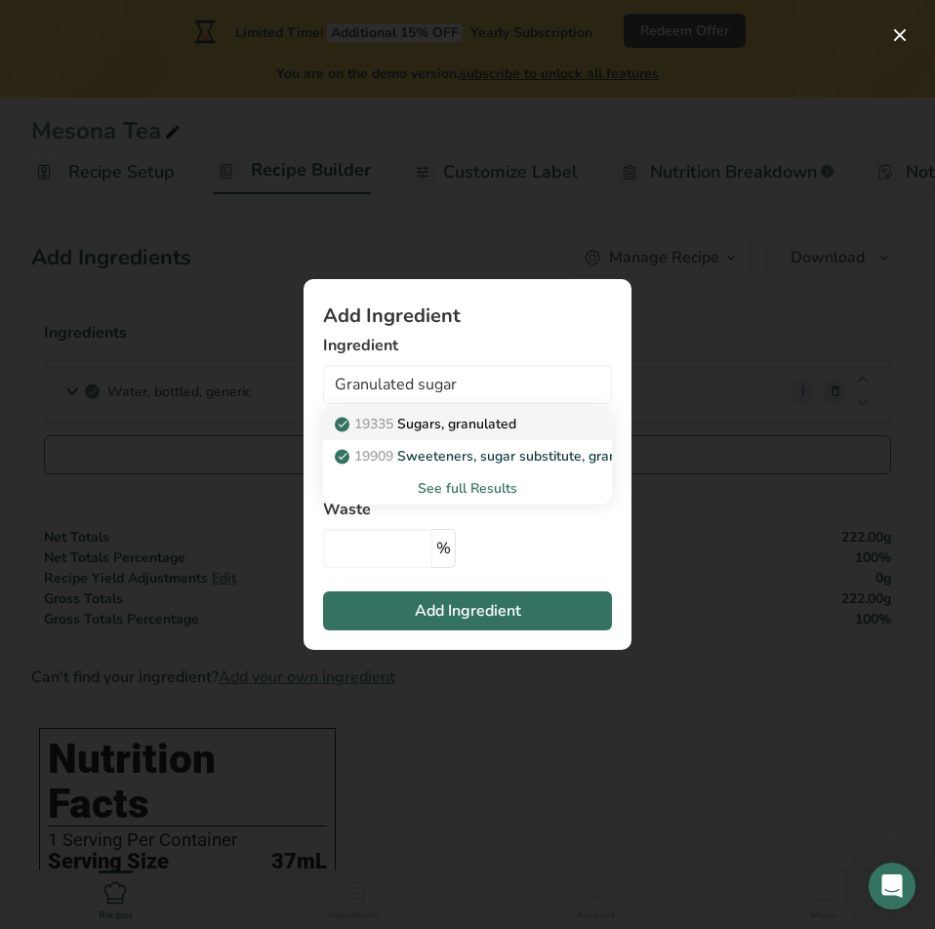
click at [535, 430] on div "19335 Sugars, granulated" at bounding box center [452, 424] width 227 height 21
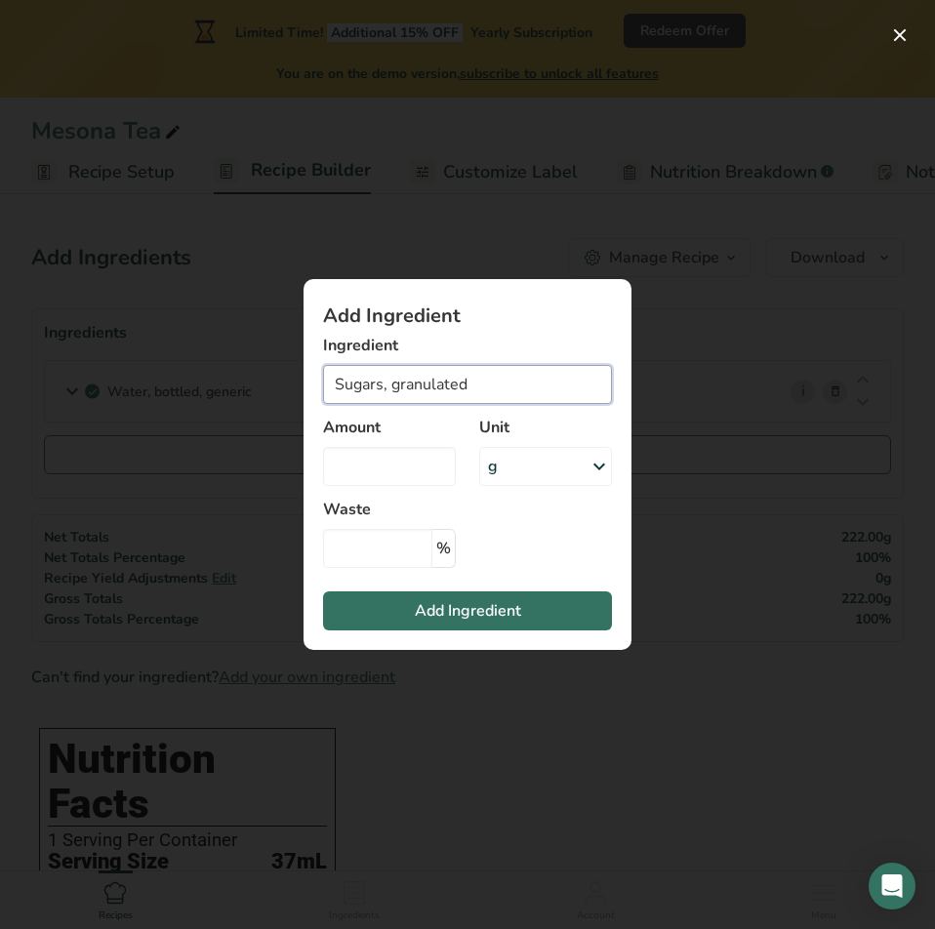
paste input "Herbal"
type input "Herbal"
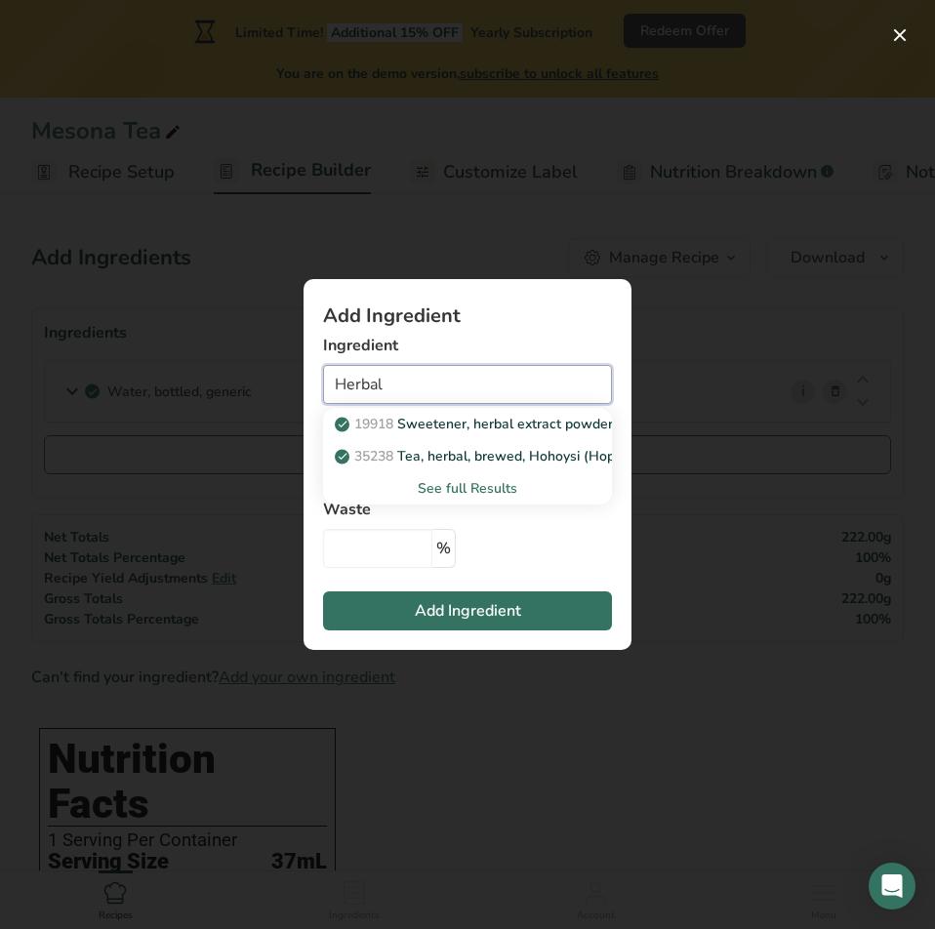
drag, startPoint x: 478, startPoint y: 377, endPoint x: 150, endPoint y: 340, distance: 330.1
click at [150, 340] on div "Add Ingredient Ingredient Herbal 19918 Sweetener, herbal extract powder from St…" at bounding box center [467, 464] width 935 height 929
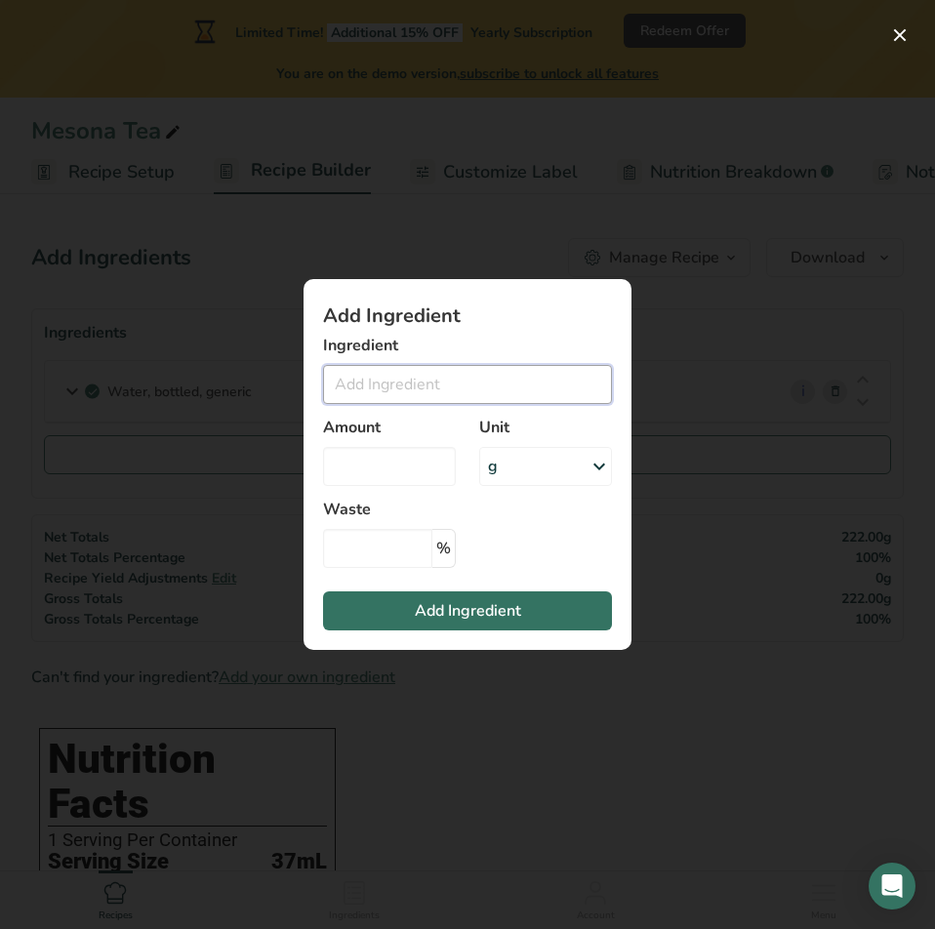
click at [459, 377] on input "Add ingredient modal" at bounding box center [467, 384] width 289 height 39
paste input "Mesona"
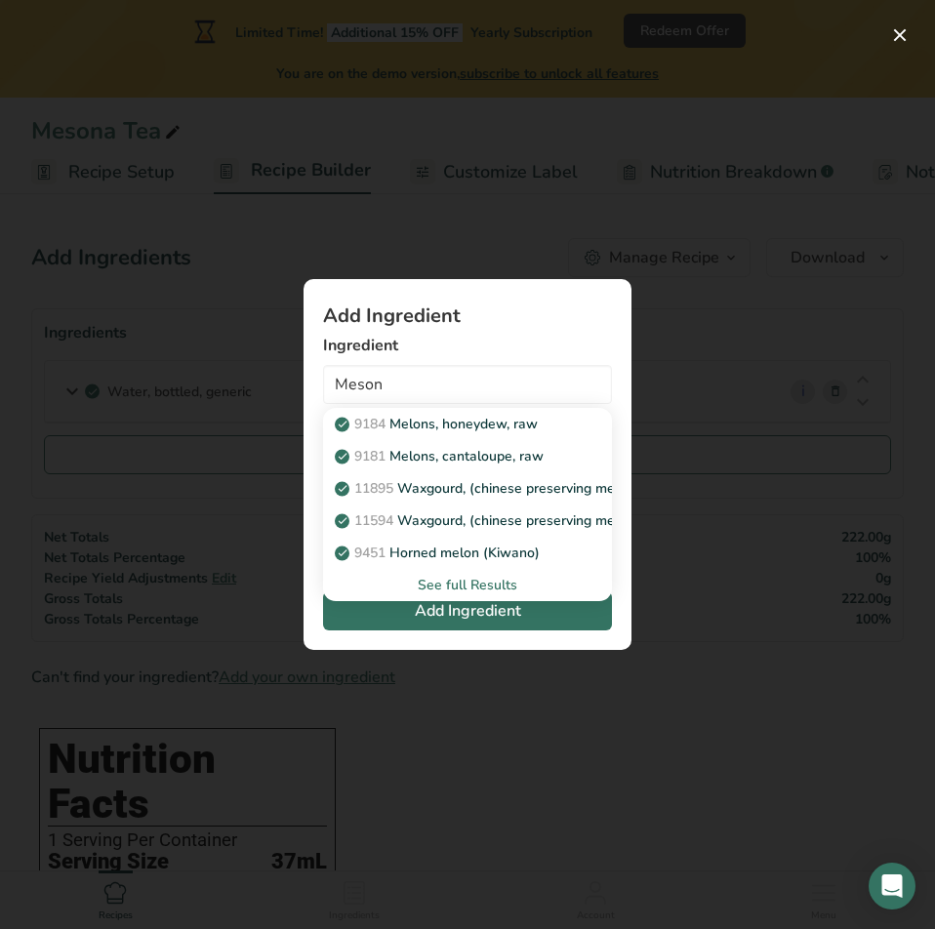
click at [555, 279] on section "Add Ingredient Ingredient Meson 9184 Melons, honeydew, raw 9181 Melons, cantalo…" at bounding box center [468, 464] width 328 height 371
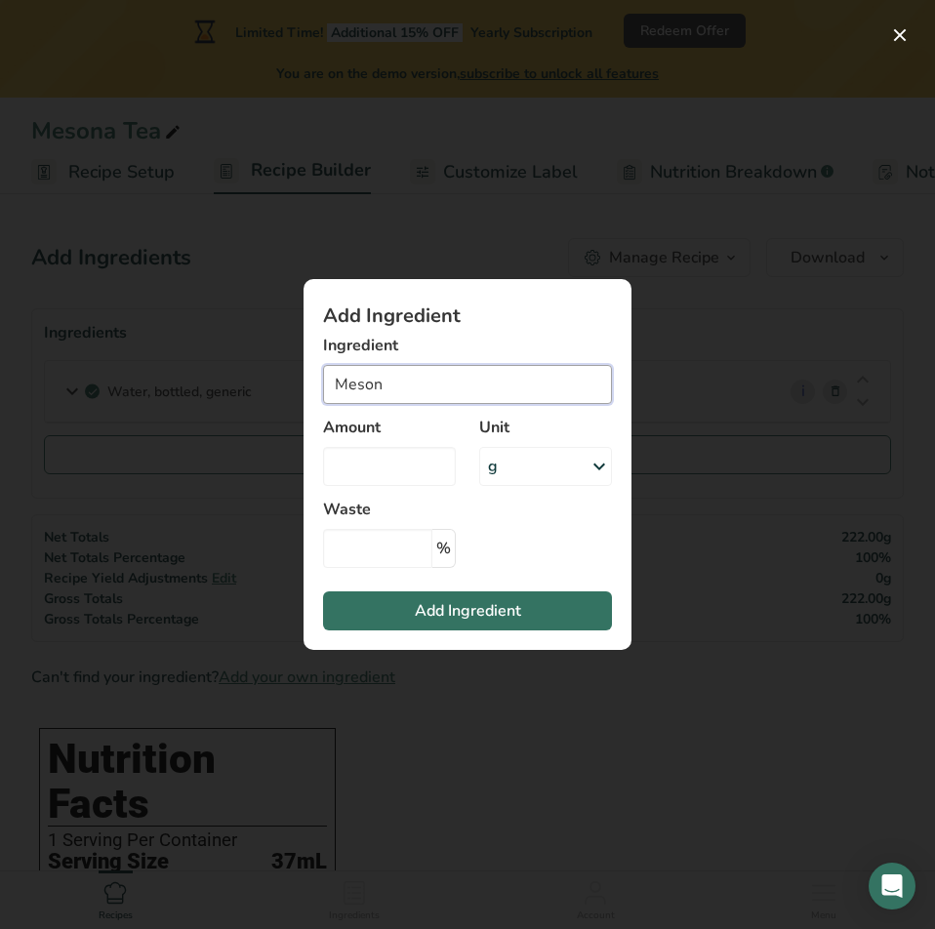
click at [412, 393] on input "Meson" at bounding box center [467, 384] width 289 height 39
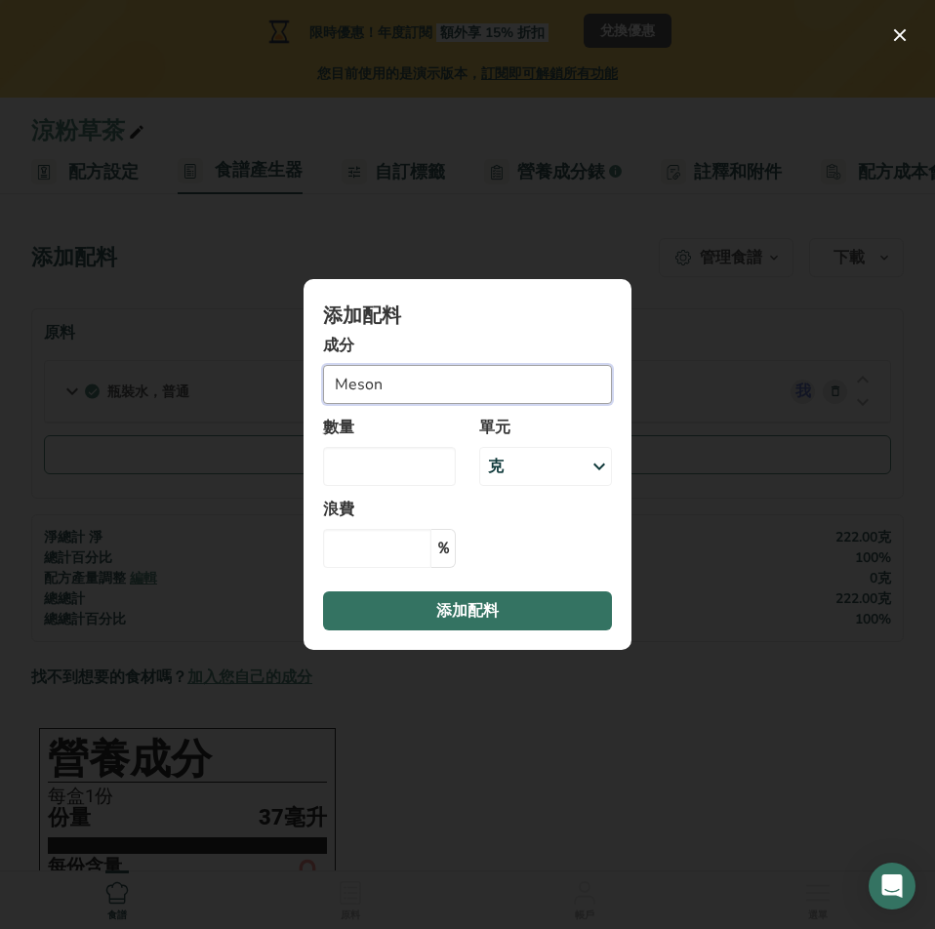
drag, startPoint x: 352, startPoint y: 379, endPoint x: 290, endPoint y: 379, distance: 62.5
click at [290, 379] on div "添加配料 成分 Meson 9184 Melons, honeydew, raw 9181 Melons, cantaloupe, raw 11895 Wax…" at bounding box center [467, 464] width 391 height 433
paste input "a"
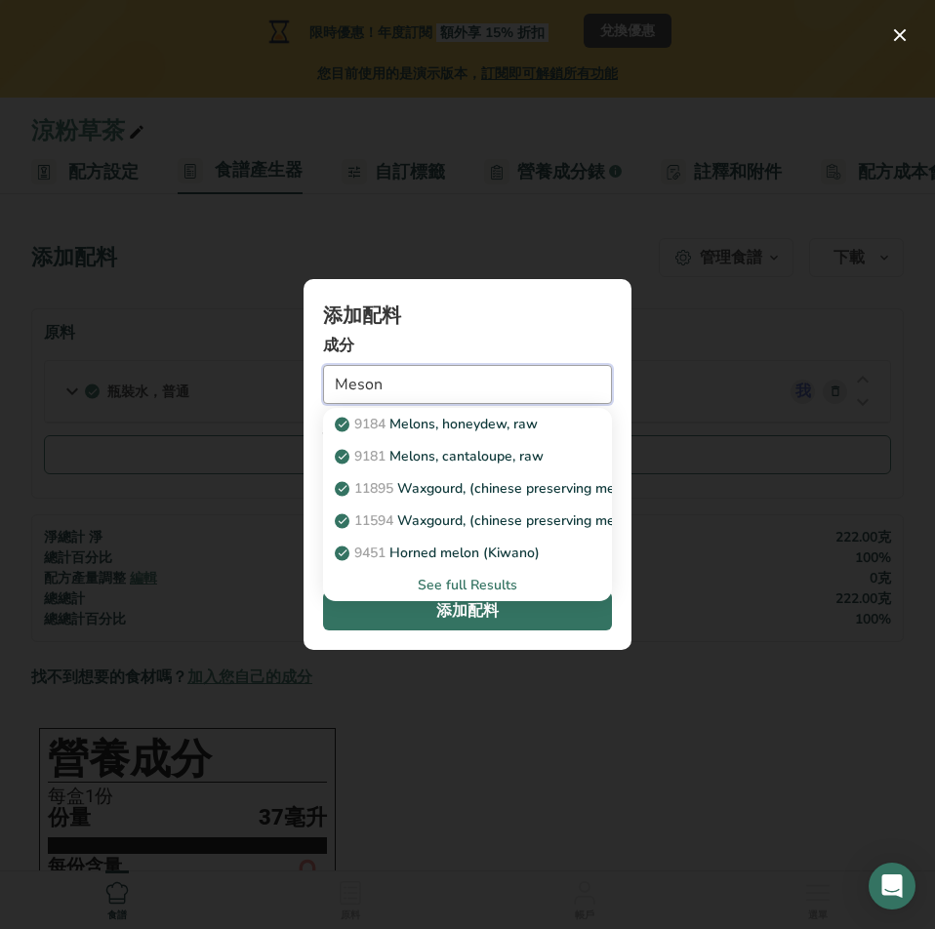
click at [441, 378] on input "Meson" at bounding box center [467, 384] width 289 height 39
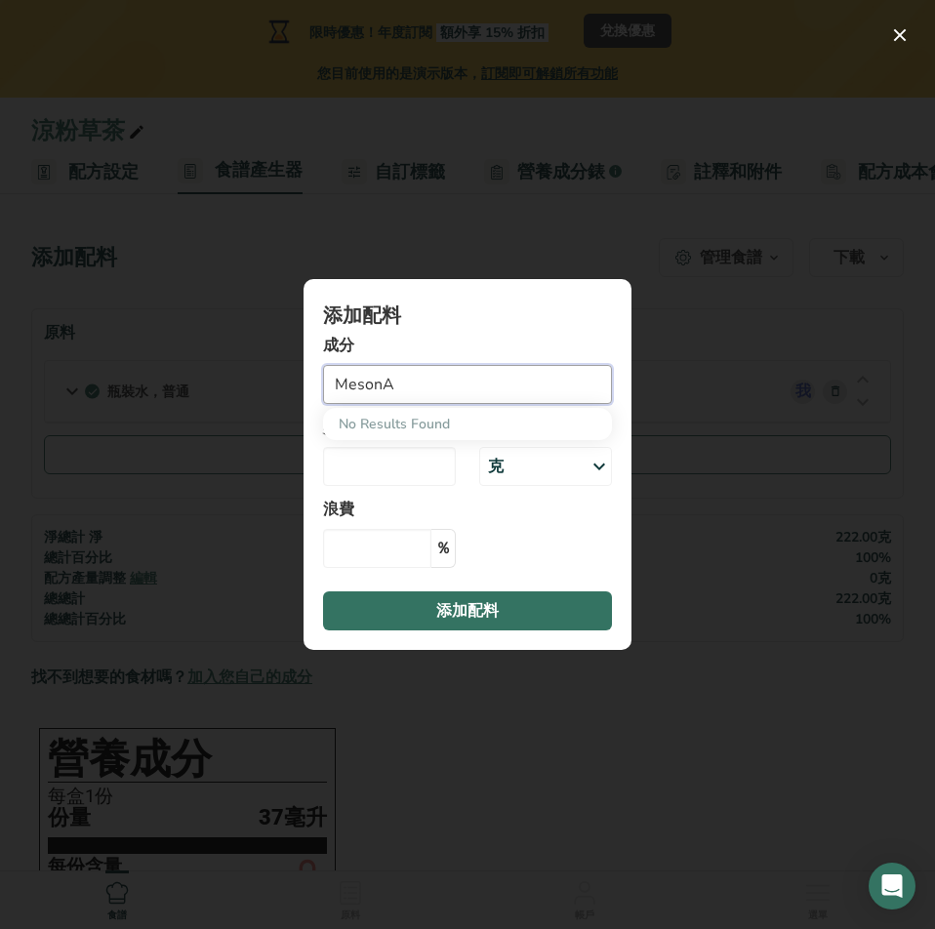
drag, startPoint x: 403, startPoint y: 381, endPoint x: 252, endPoint y: 380, distance: 151.3
click at [252, 380] on div "添加配料 成分 MesonA No Results Found 數量 單元 克 份量 1份 1 杯 重量單位 克 公斤 毫克 微克 磅 盎司 看更少 體積單位…" at bounding box center [467, 464] width 935 height 929
paste input "Add your ingredient"
click at [410, 474] on input "加入成分模式" at bounding box center [389, 466] width 133 height 39
drag, startPoint x: 497, startPoint y: 391, endPoint x: 276, endPoint y: 391, distance: 220.6
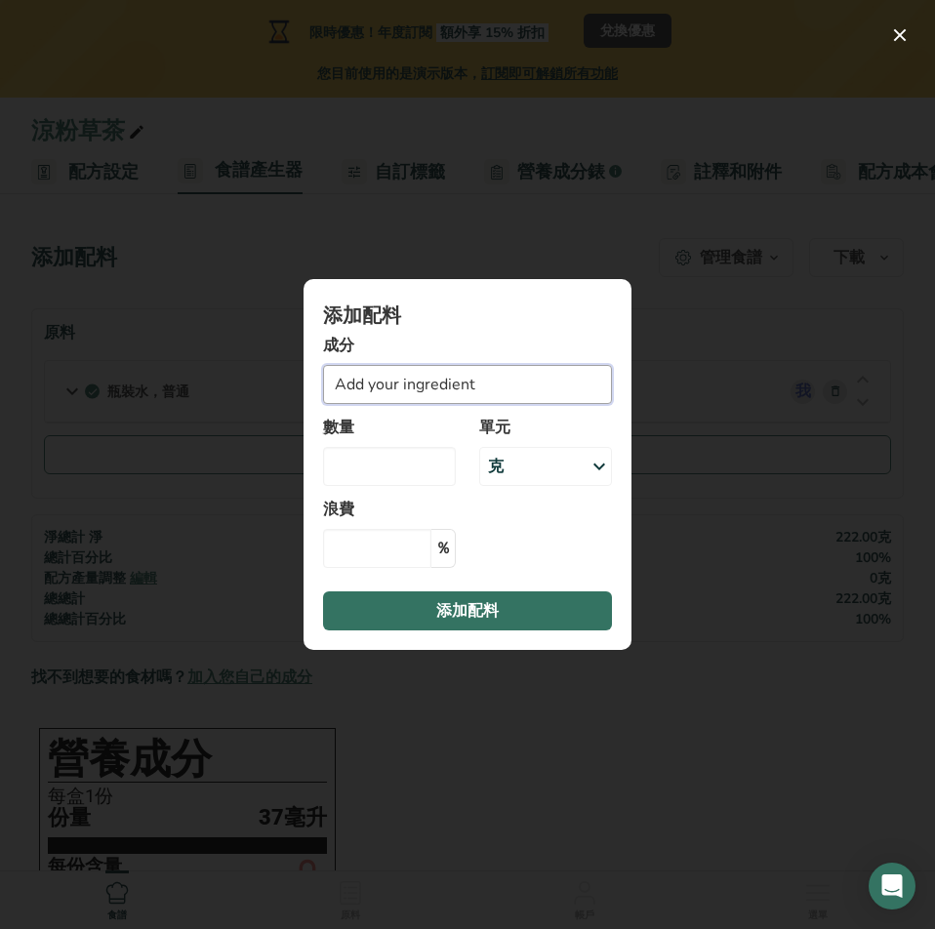
click at [276, 391] on div "添加配料 成分 Add your ingredient No Results Found 數量 單元 克 份量 1份 1 杯 重量單位 克 公斤 毫克 微克 …" at bounding box center [467, 464] width 391 height 433
paste input "Granulated sugar"
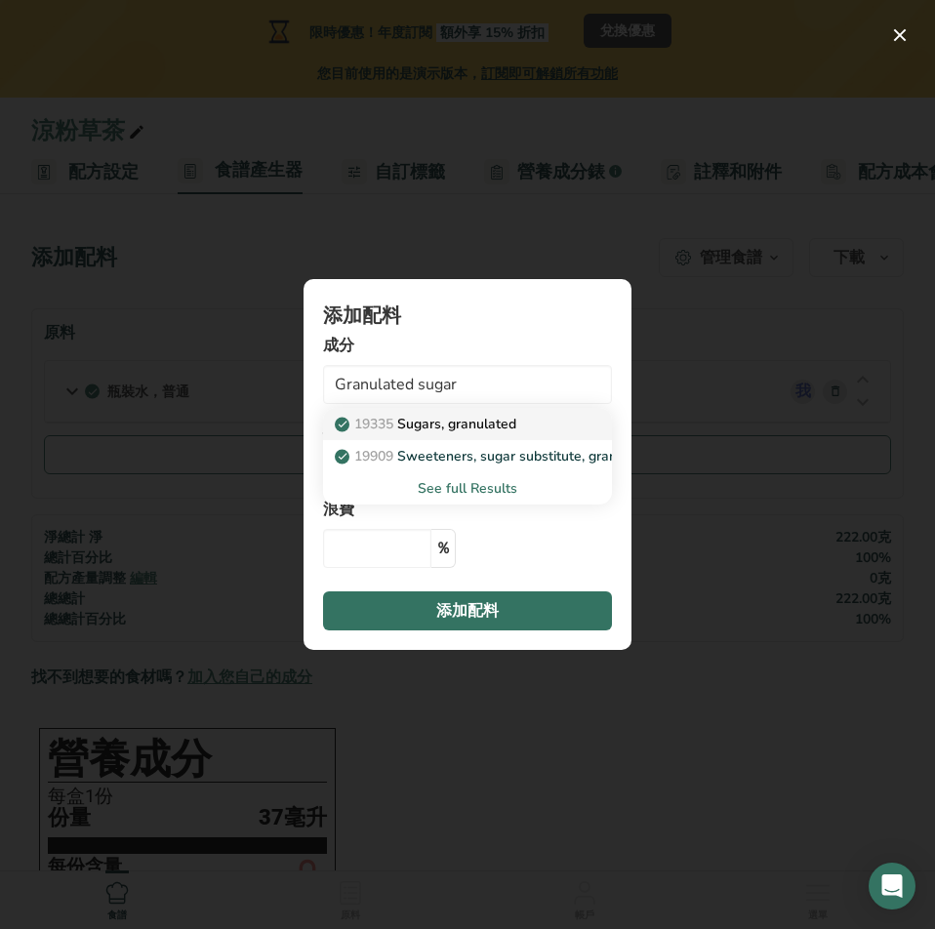
click at [532, 423] on div "19335 Sugars, granulated" at bounding box center [452, 424] width 227 height 21
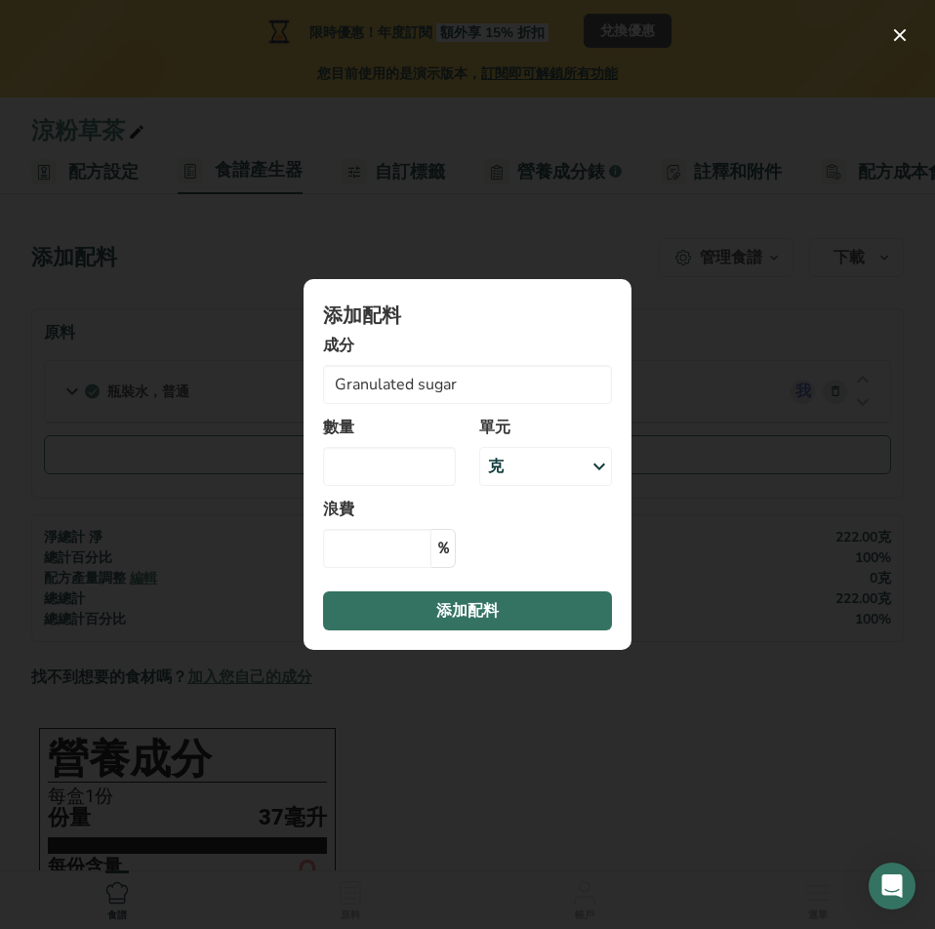
type input "Sugars, granulated"
click at [413, 459] on input "加入成分模式" at bounding box center [389, 466] width 133 height 39
type input "6"
click at [420, 556] on input "加入成分模式" at bounding box center [377, 548] width 108 height 39
type input "0"
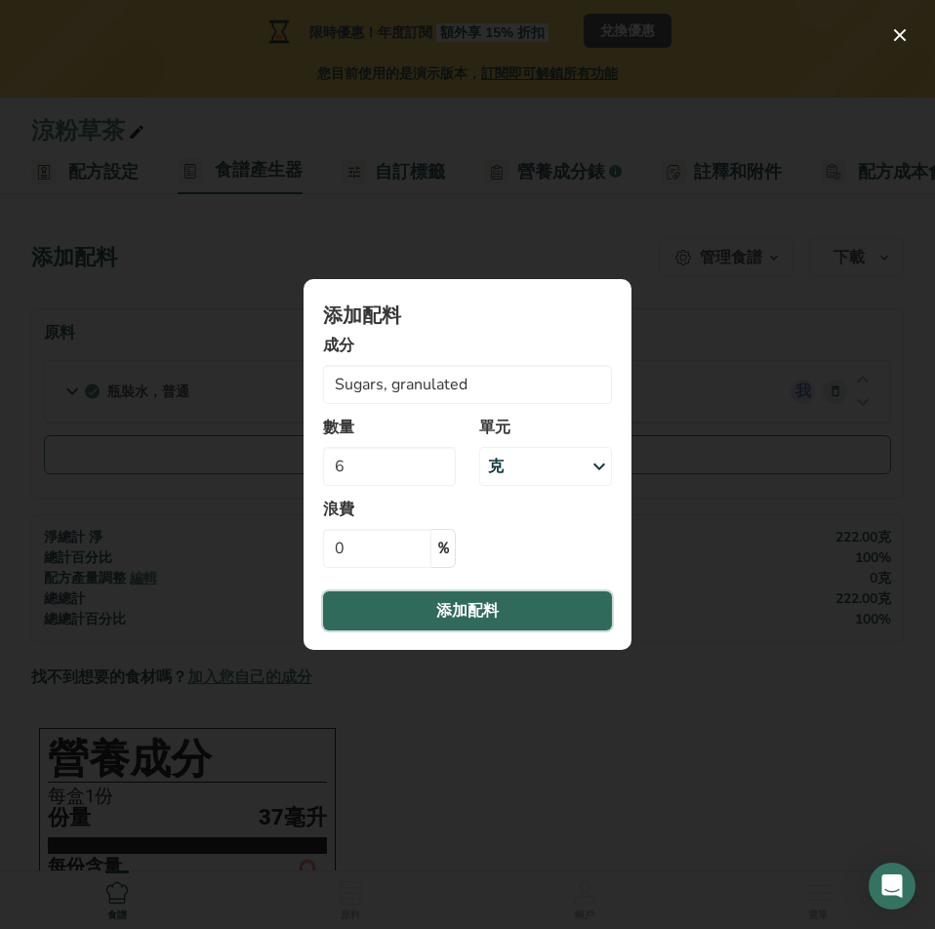
click at [467, 606] on font "添加配料" at bounding box center [467, 610] width 62 height 21
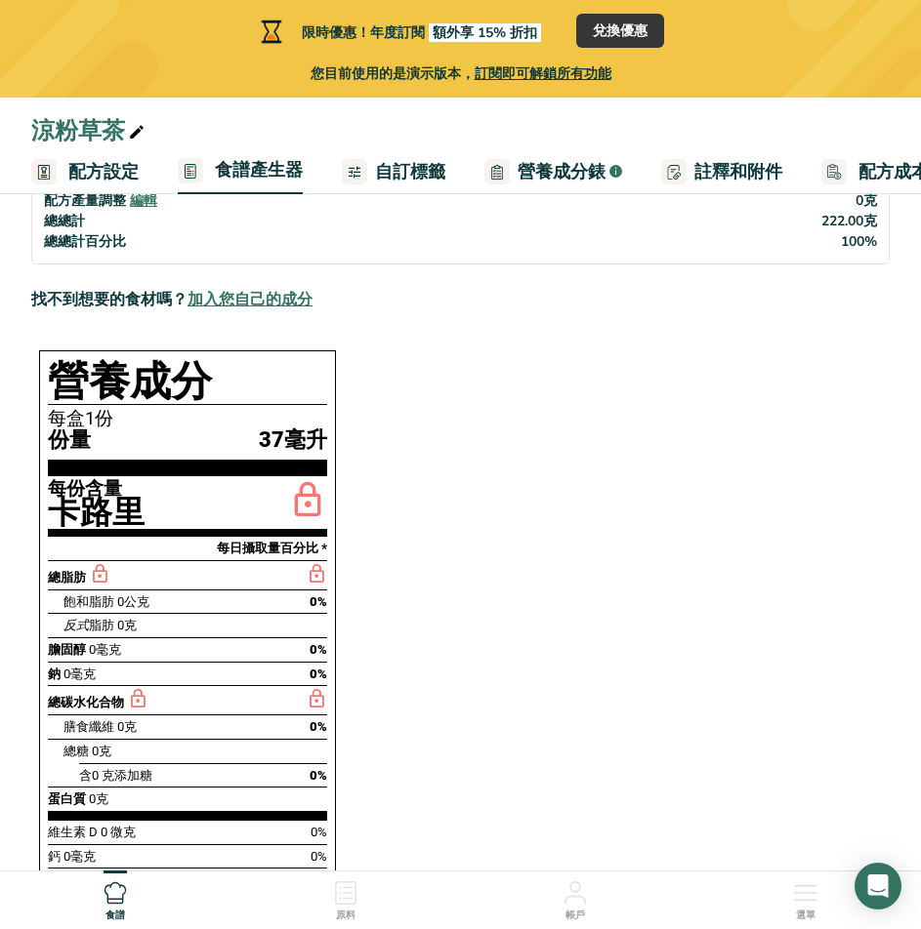
scroll to position [488, 0]
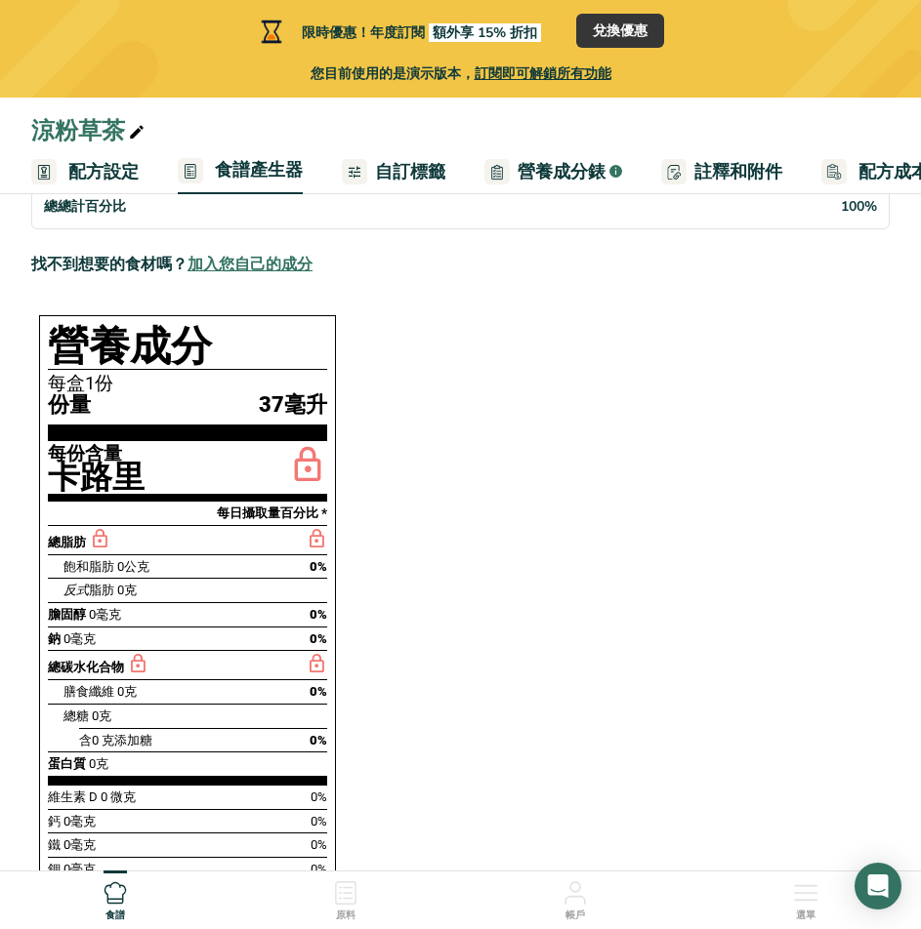
click at [280, 257] on font "加入您自己的成分" at bounding box center [249, 264] width 125 height 21
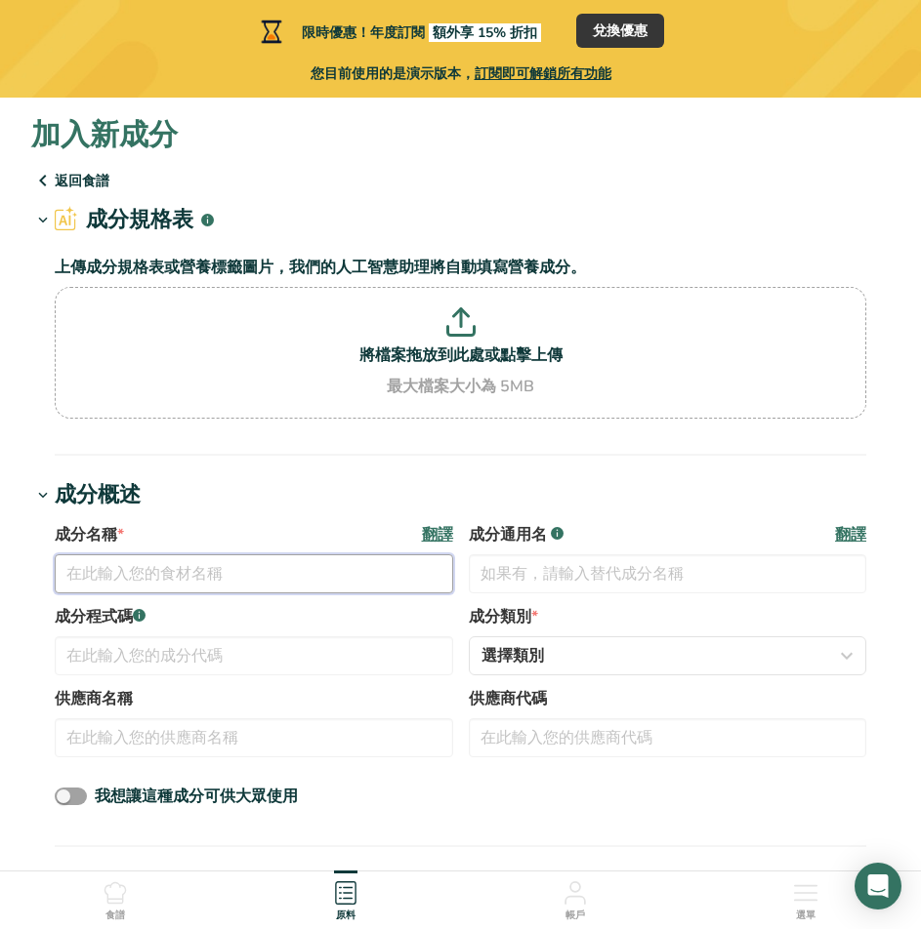
click at [275, 578] on input "text" at bounding box center [254, 574] width 398 height 39
click at [261, 570] on input "text" at bounding box center [254, 574] width 398 height 39
paste input "Mesona"
type input "Mesona"
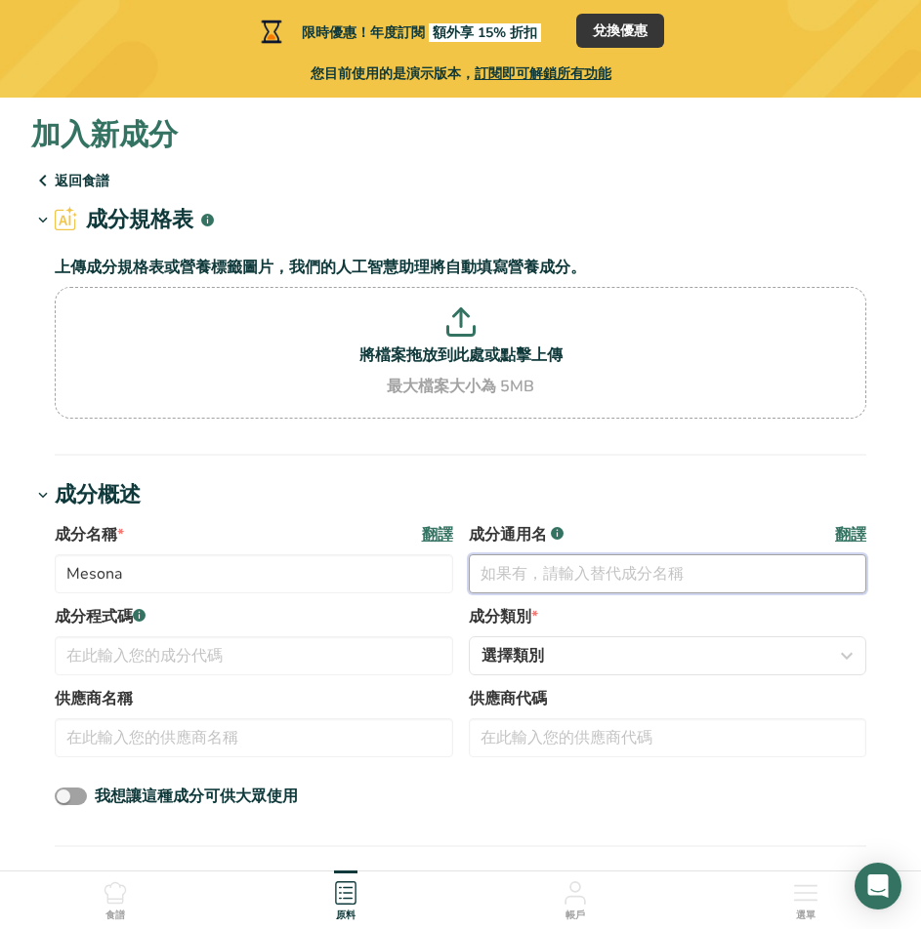
click at [607, 576] on input "text" at bounding box center [668, 574] width 398 height 39
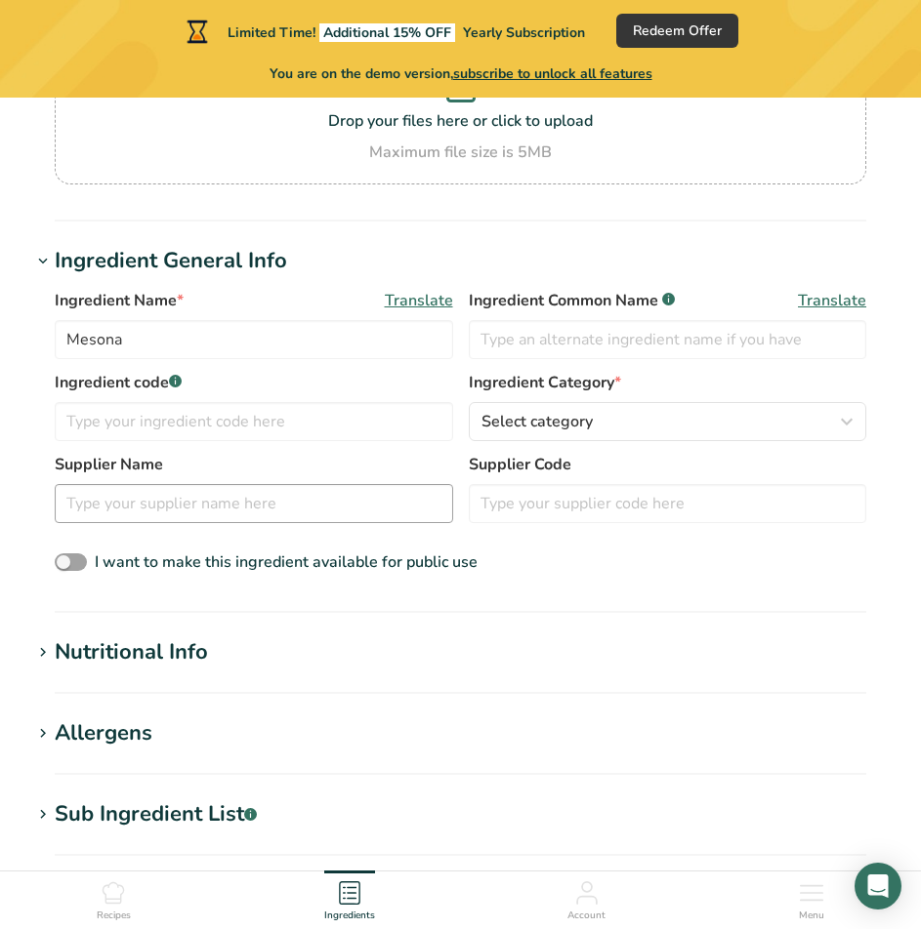
scroll to position [293, 0]
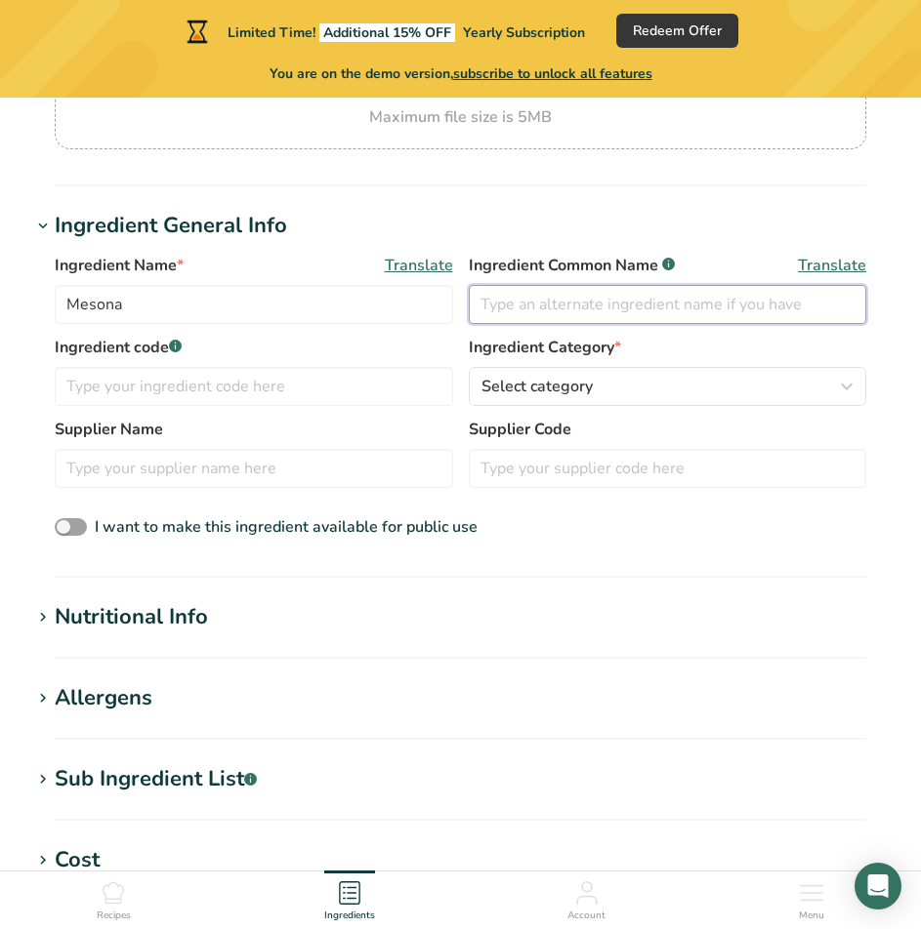
click at [567, 316] on input "text" at bounding box center [668, 304] width 398 height 39
click at [763, 310] on input "text" at bounding box center [668, 304] width 398 height 39
paste input "仙草"
type input "仙草"
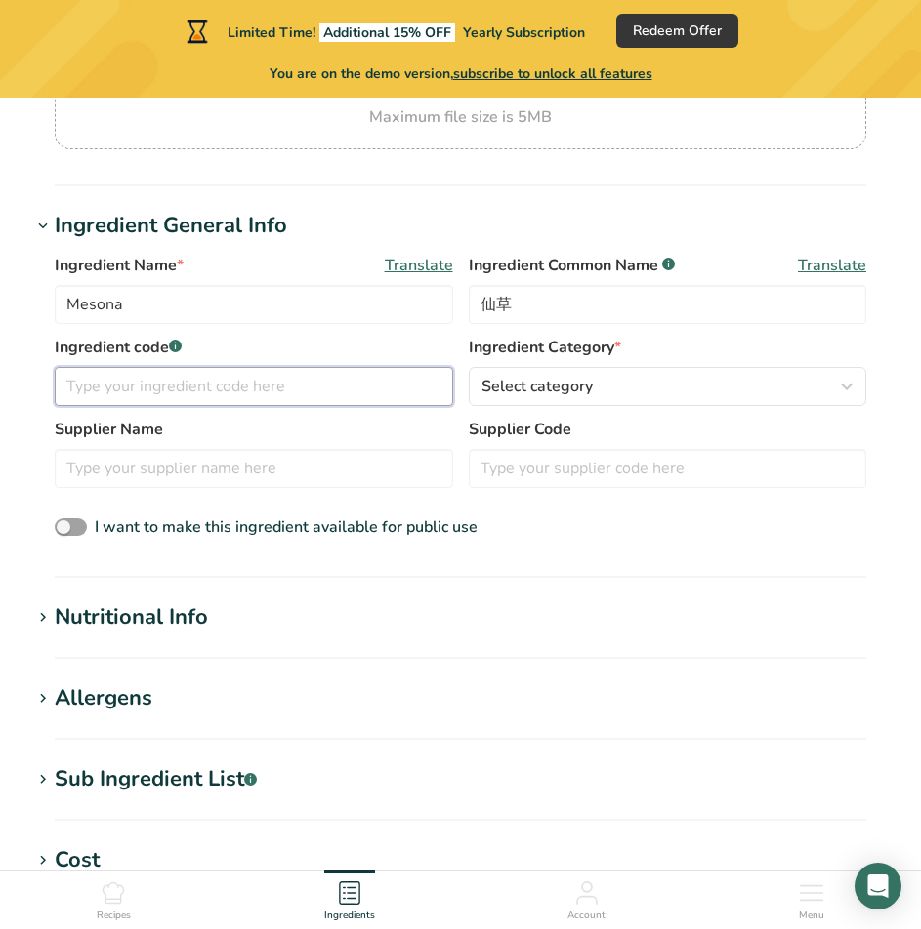
click at [286, 389] on input "text" at bounding box center [254, 386] width 398 height 39
paste input "Herbs / Spices / Tea"
type input "Herbs / Spices / Tea"
drag, startPoint x: 285, startPoint y: 389, endPoint x: -1, endPoint y: 358, distance: 287.7
click at [0, 358] on html "Limited Time! Additional 15% OFF Yearly Subscription Redeem Offer You are on th…" at bounding box center [460, 573] width 921 height 1733
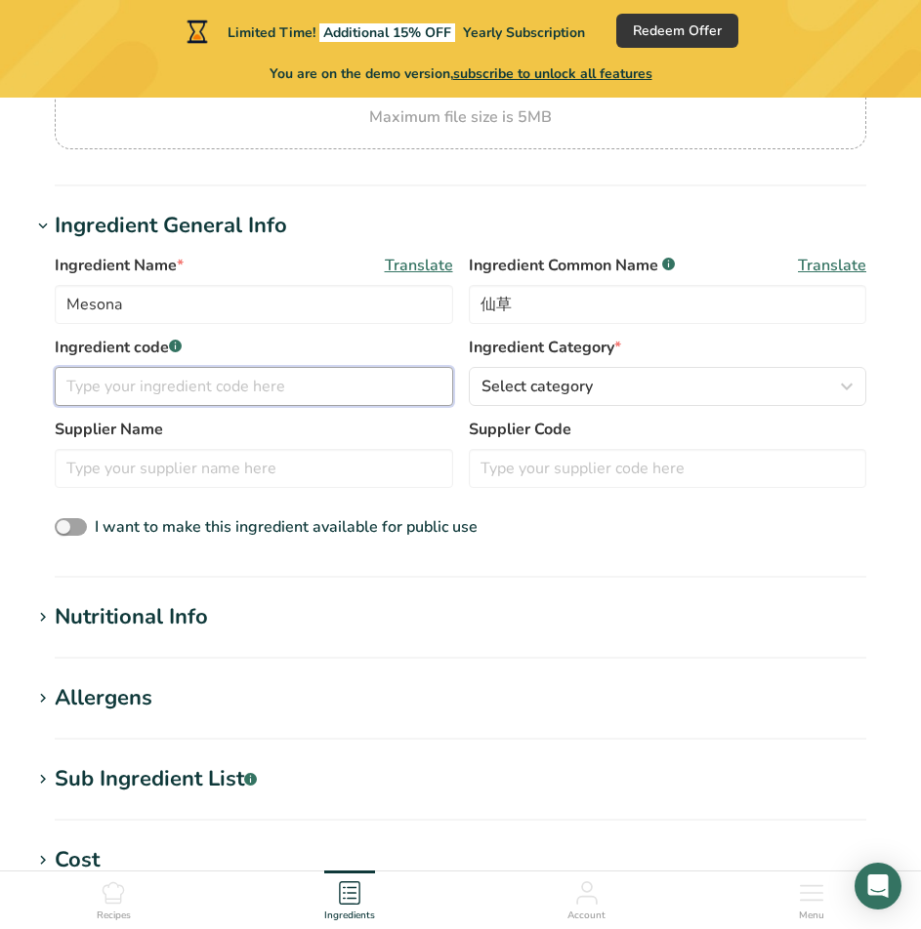
click at [314, 386] on input "text" at bounding box center [254, 386] width 398 height 39
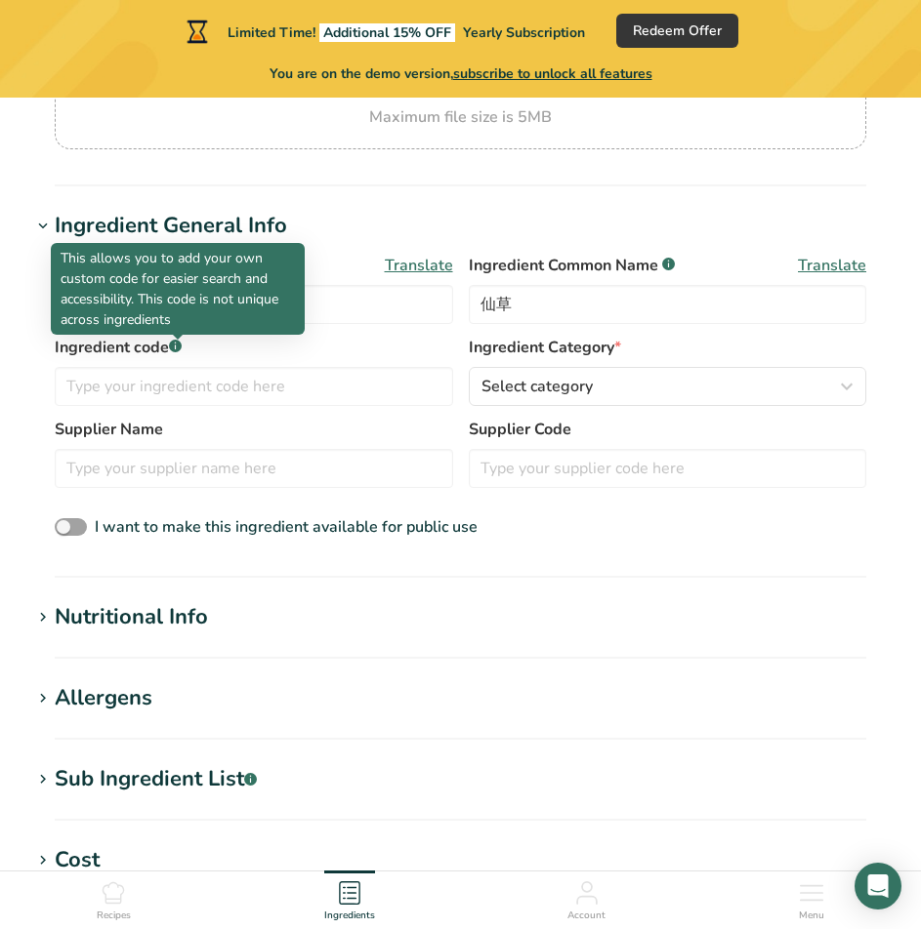
click at [173, 341] on div at bounding box center [178, 340] width 10 height 10
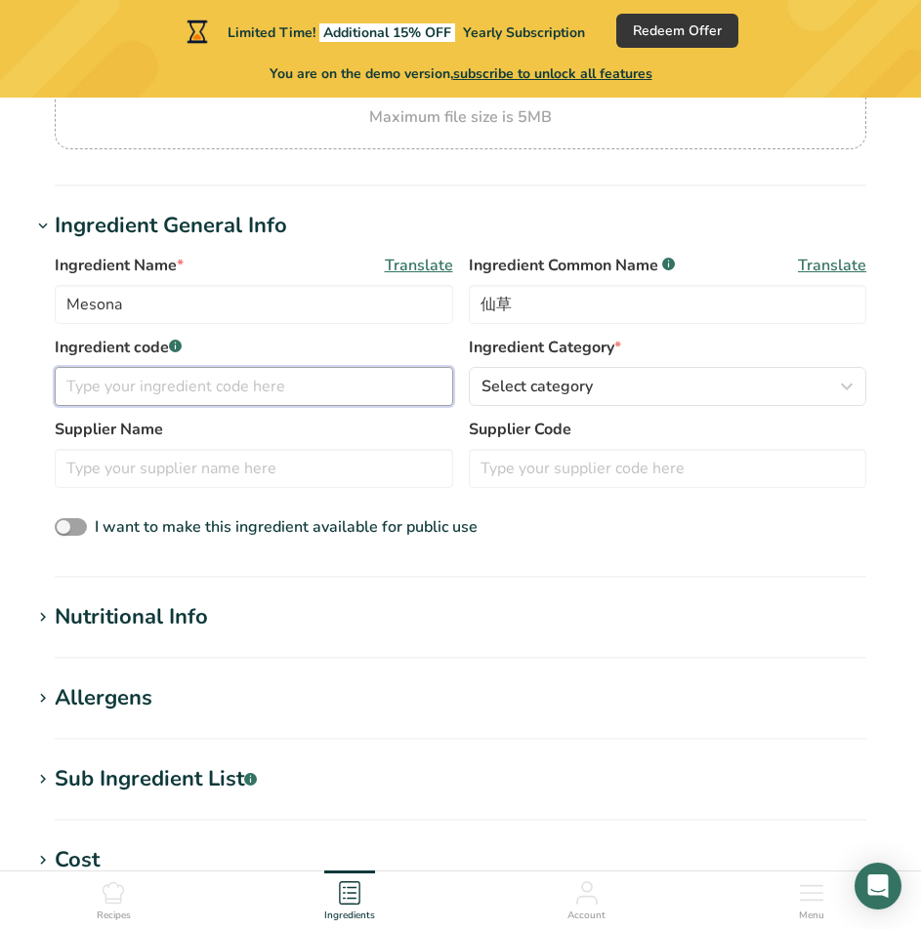
click at [258, 381] on input "text" at bounding box center [254, 386] width 398 height 39
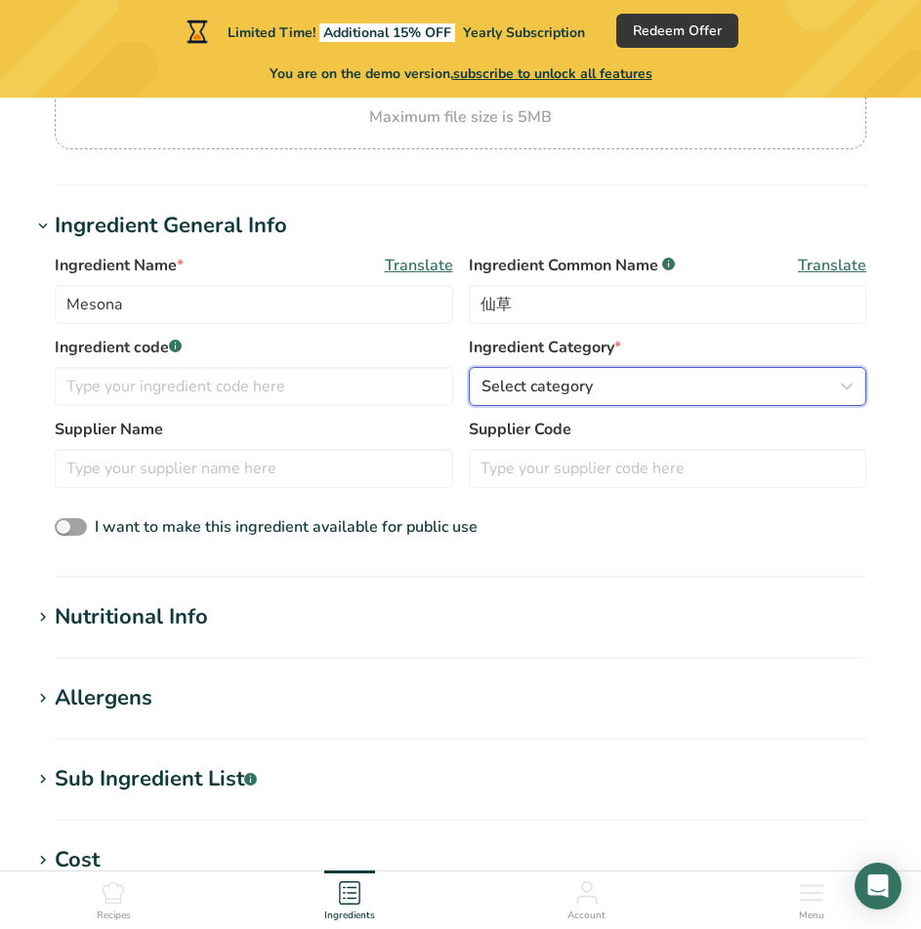
click at [622, 398] on button "Select category" at bounding box center [668, 386] width 398 height 39
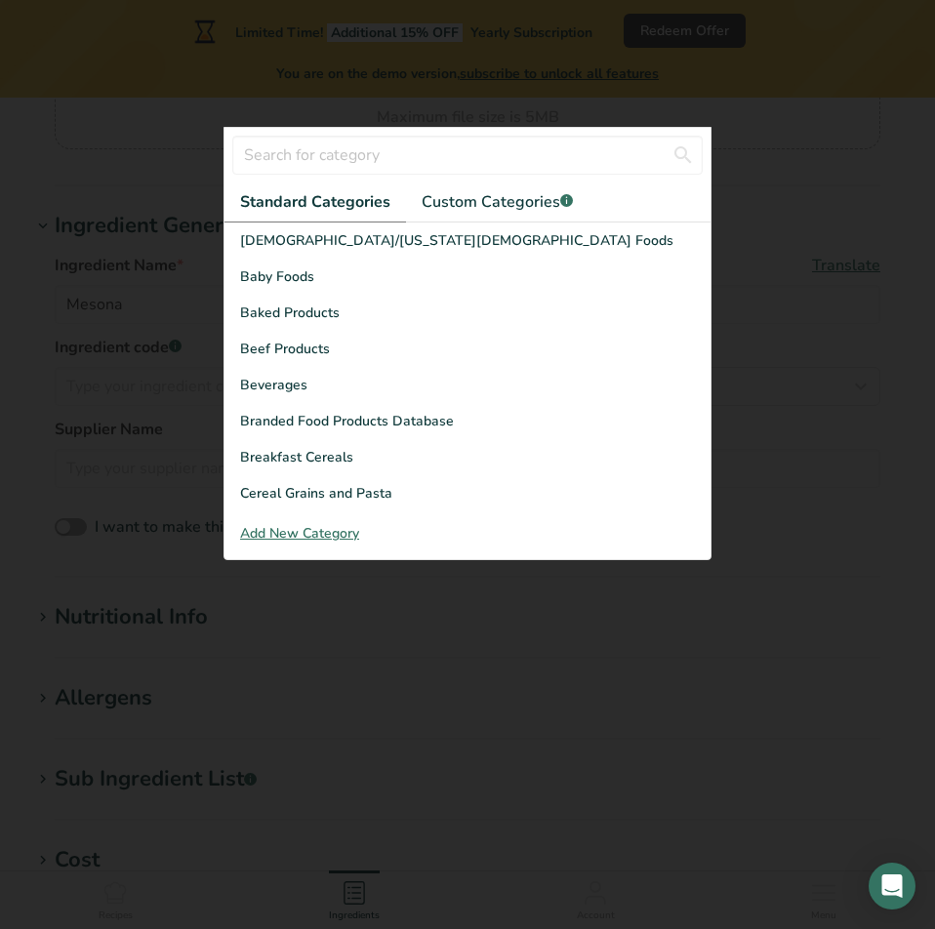
click at [841, 391] on div at bounding box center [467, 464] width 935 height 929
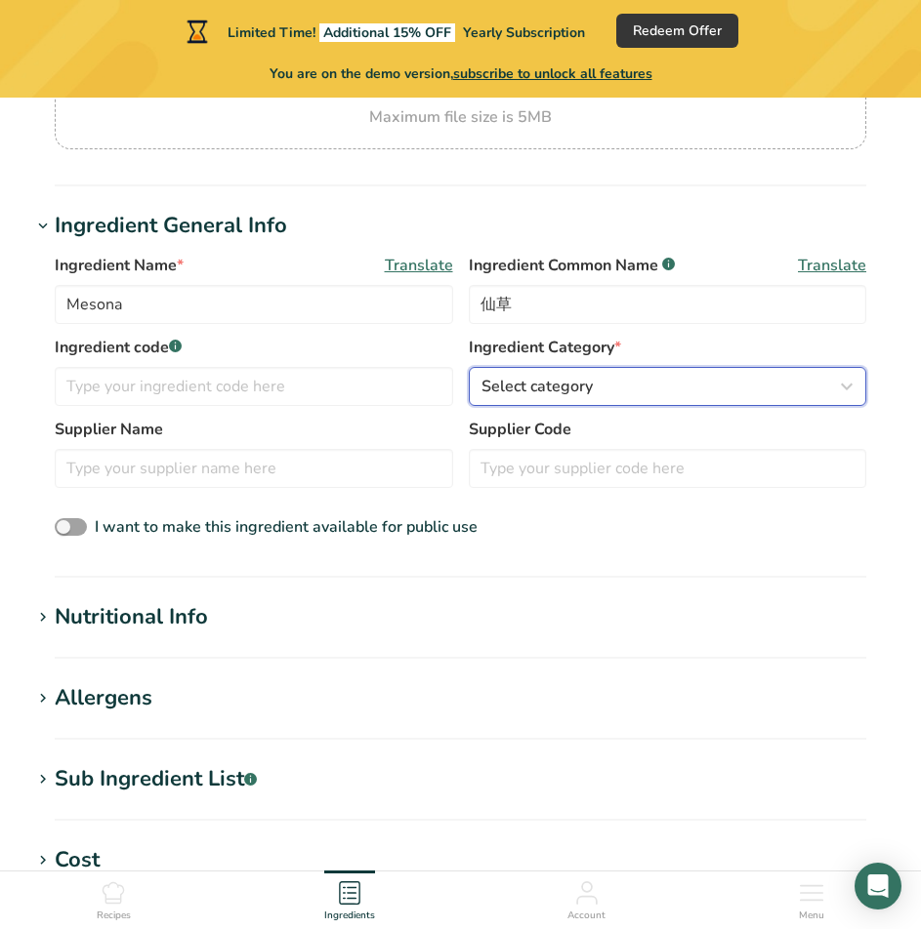
click at [734, 389] on div "Select category" at bounding box center [661, 386] width 361 height 23
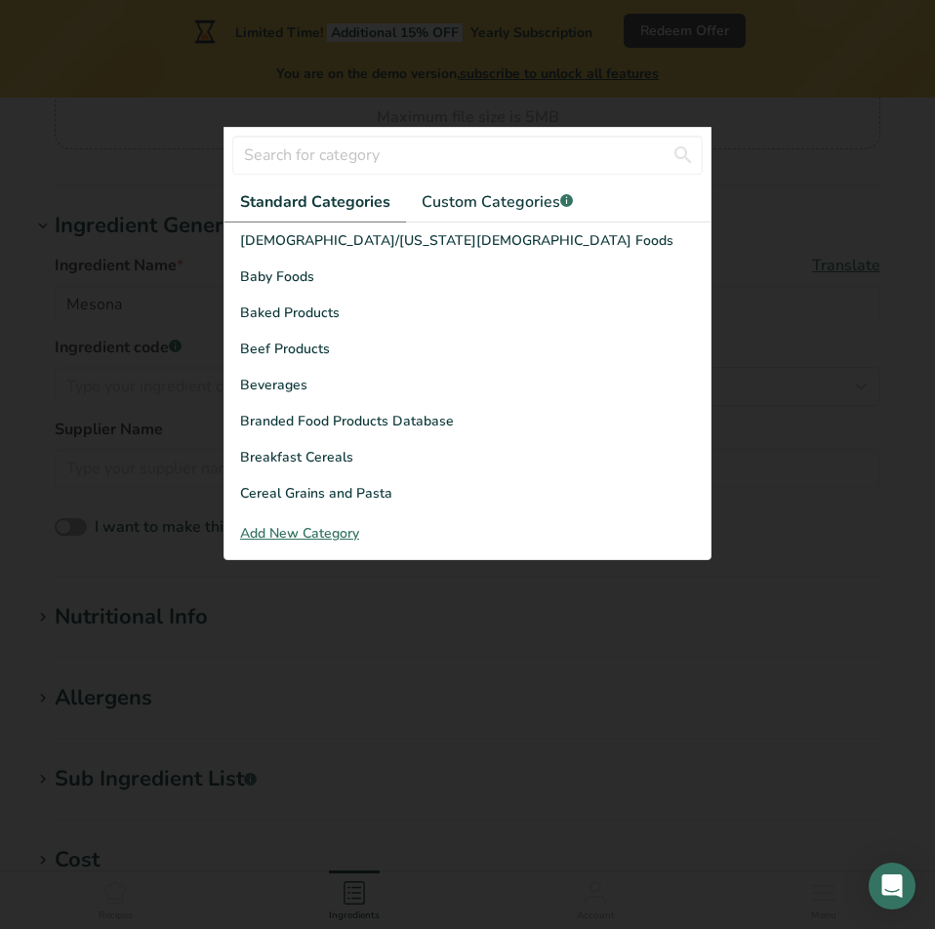
click at [760, 387] on div at bounding box center [467, 464] width 935 height 929
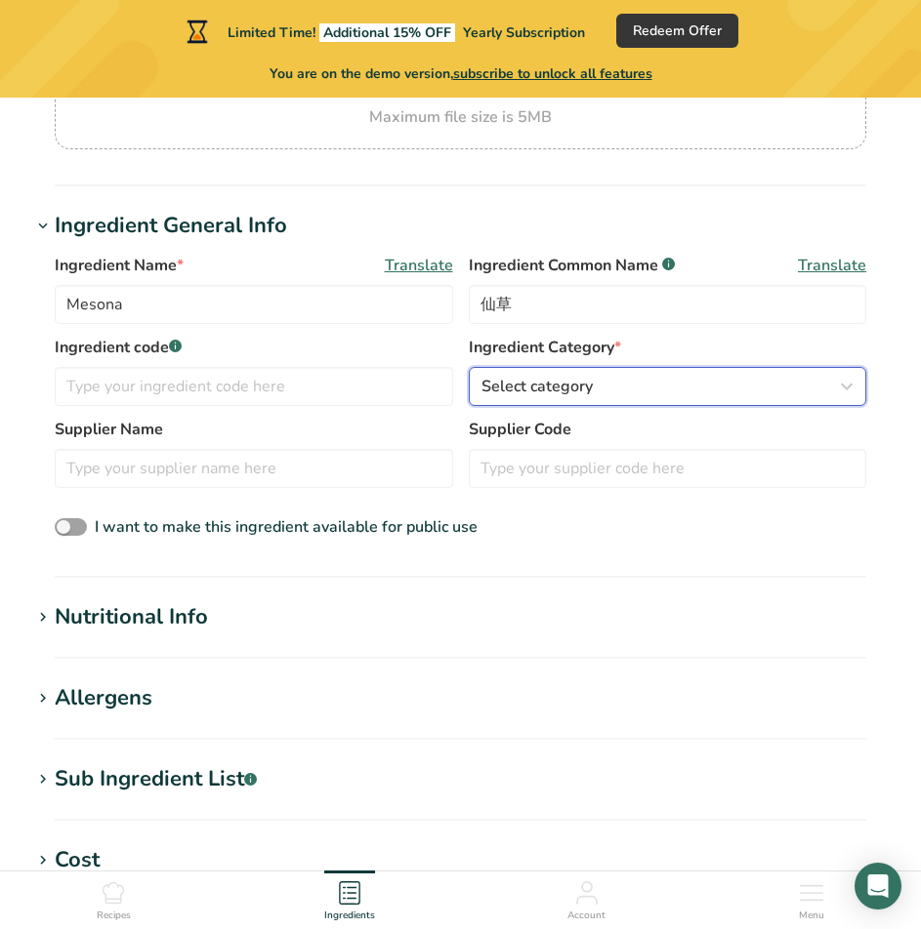
click at [750, 391] on div "Select category" at bounding box center [661, 386] width 361 height 23
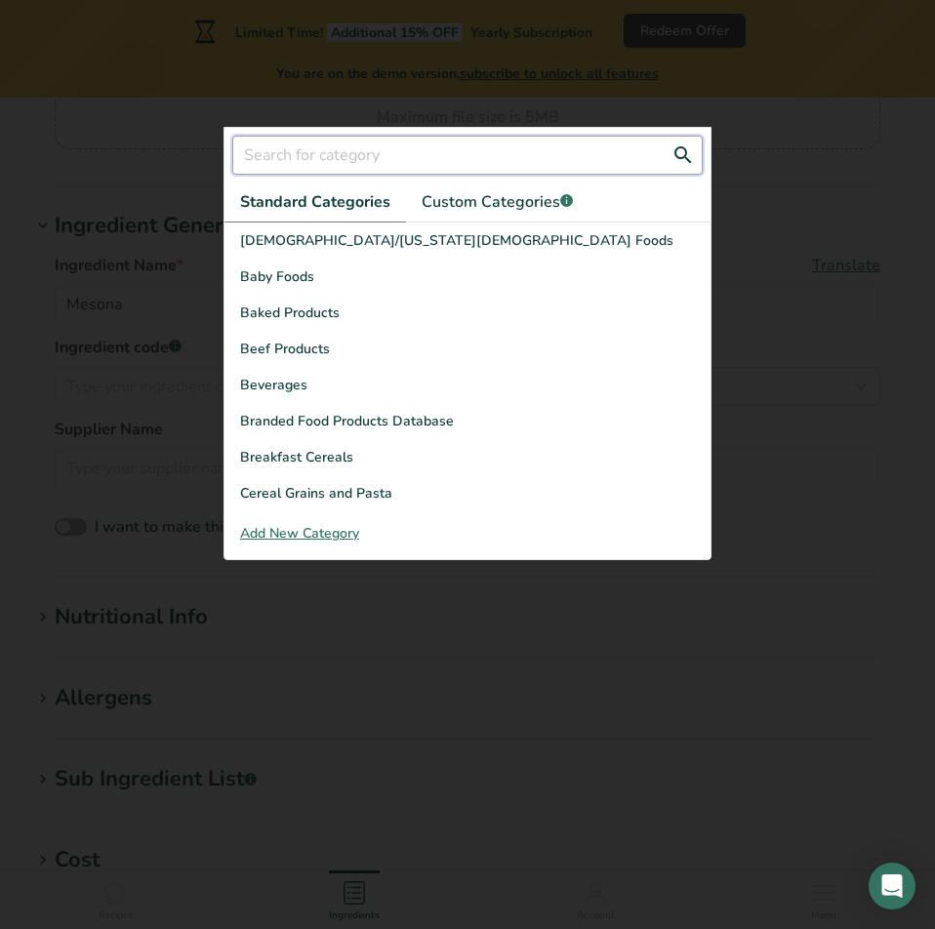
click at [380, 153] on input "text" at bounding box center [467, 155] width 471 height 39
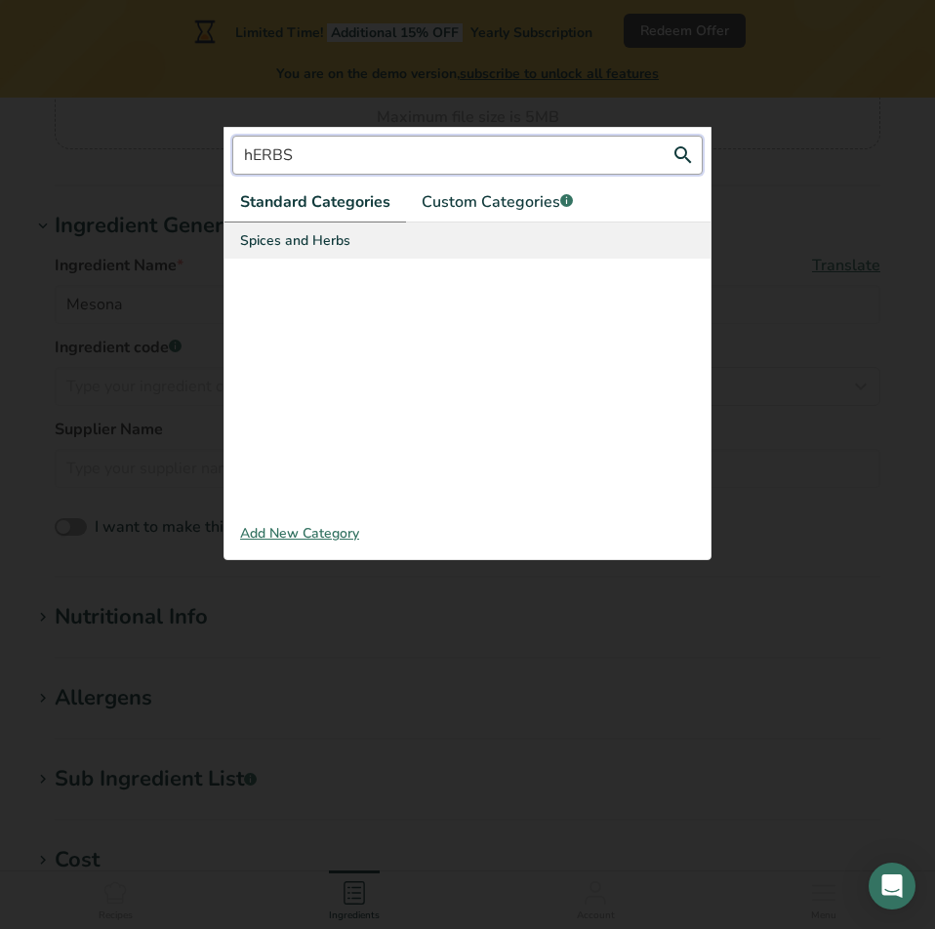
type input "hERBS"
click at [327, 243] on span "Spices and Herbs" at bounding box center [295, 240] width 110 height 21
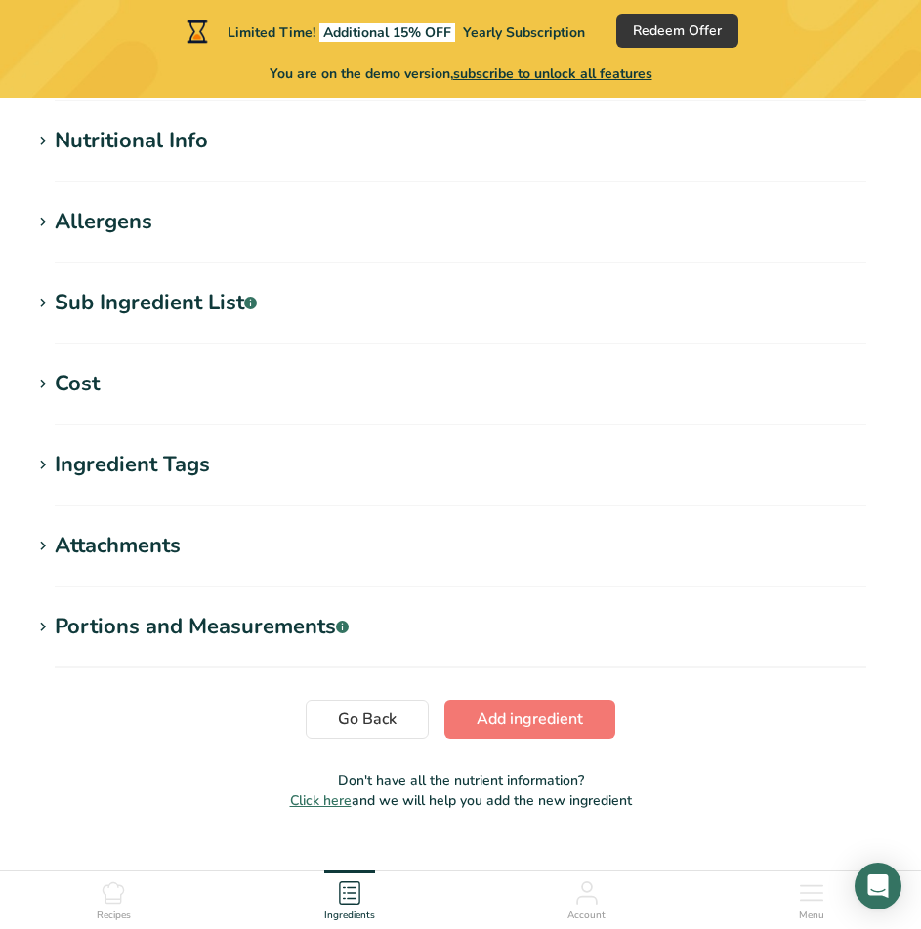
scroll to position [803, 0]
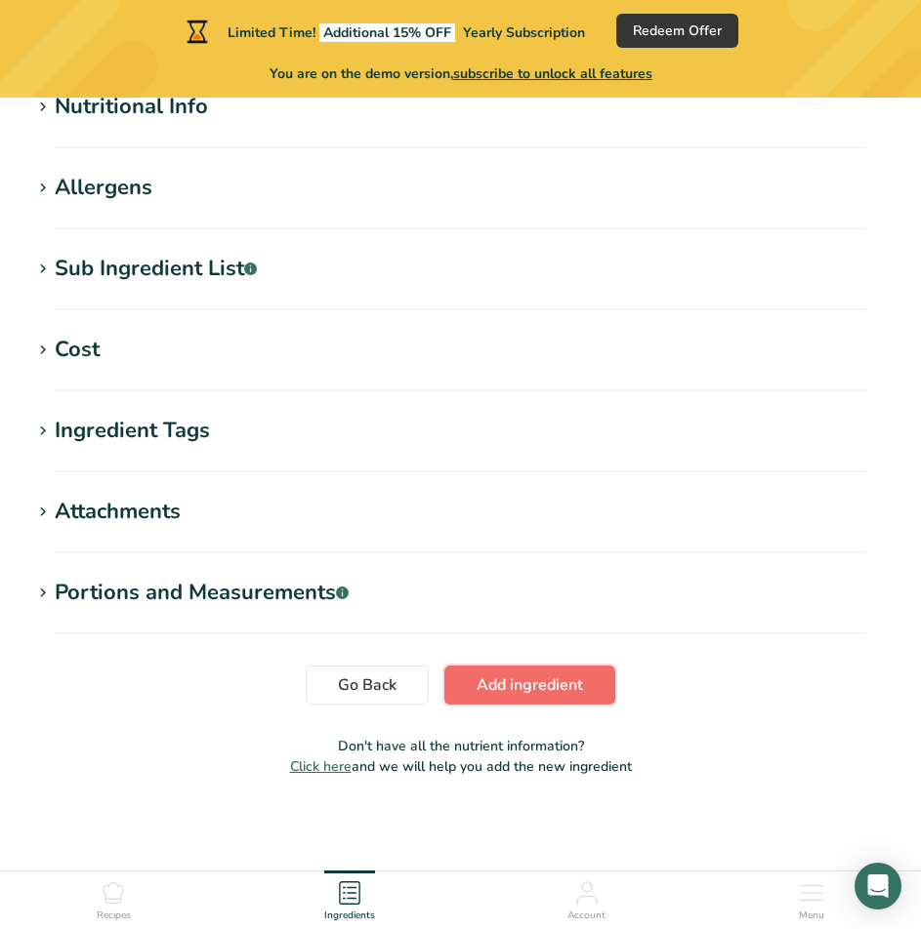
click at [536, 696] on span "Add ingredient" at bounding box center [529, 685] width 106 height 23
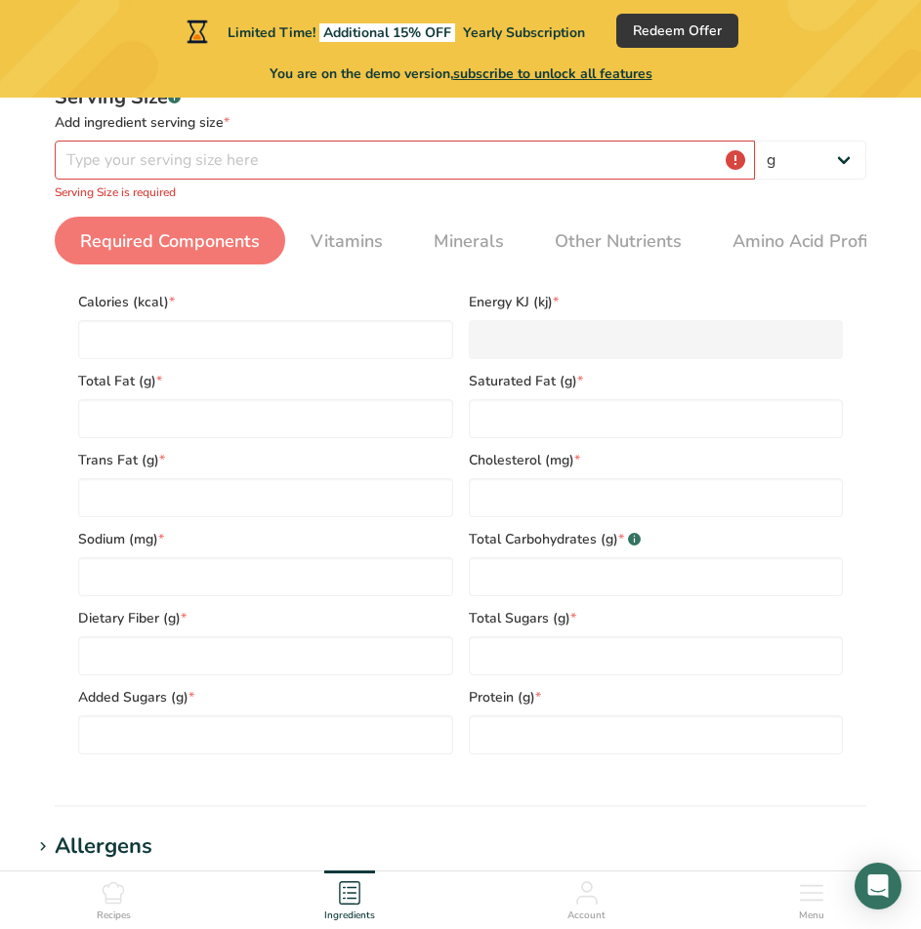
scroll to position [293, 0]
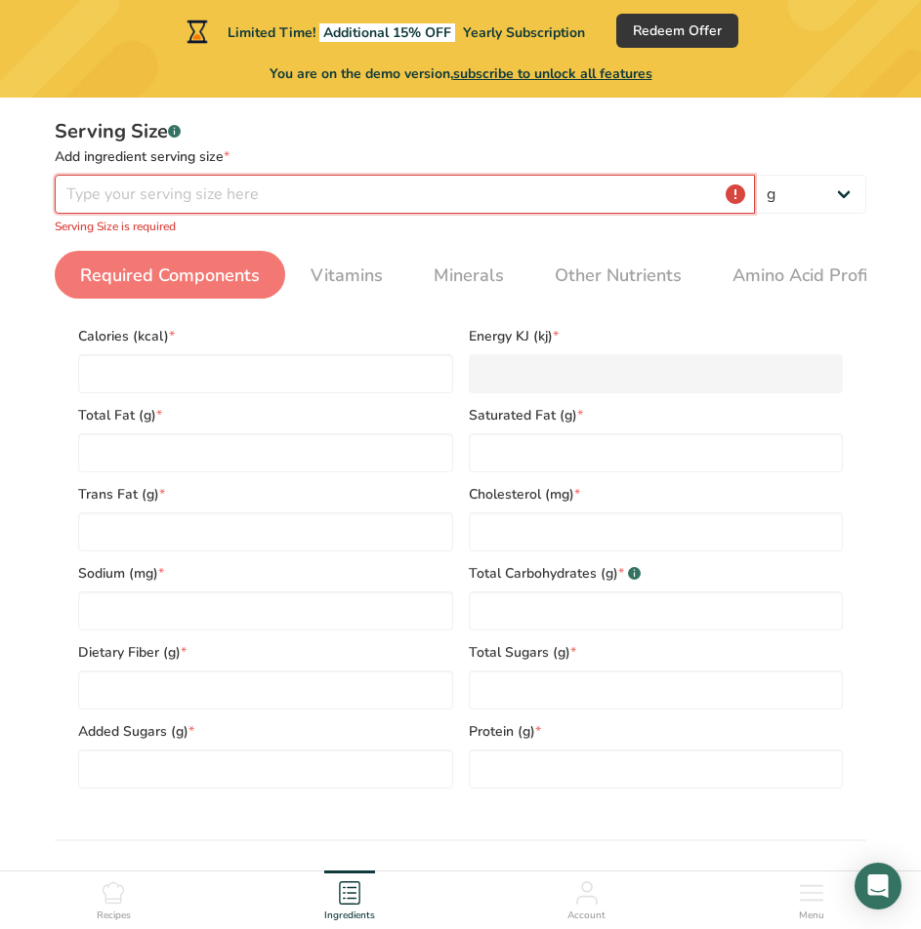
click at [604, 207] on input "number" at bounding box center [405, 194] width 700 height 39
type input "0"
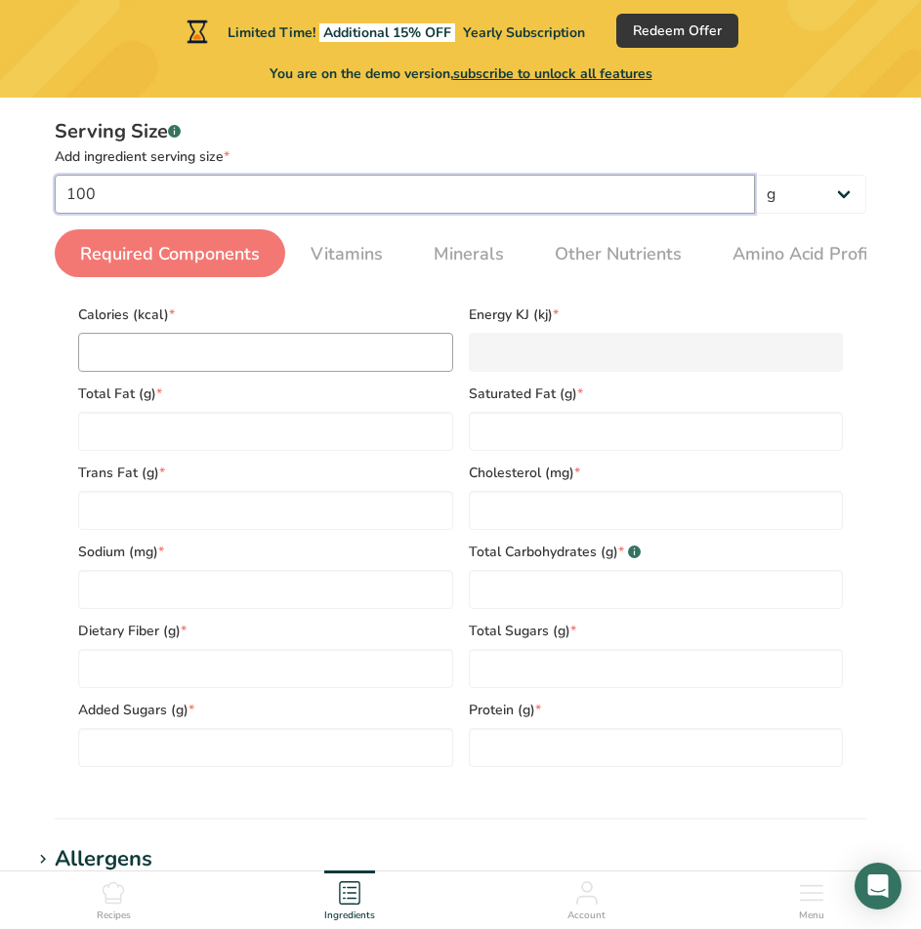
type input "100"
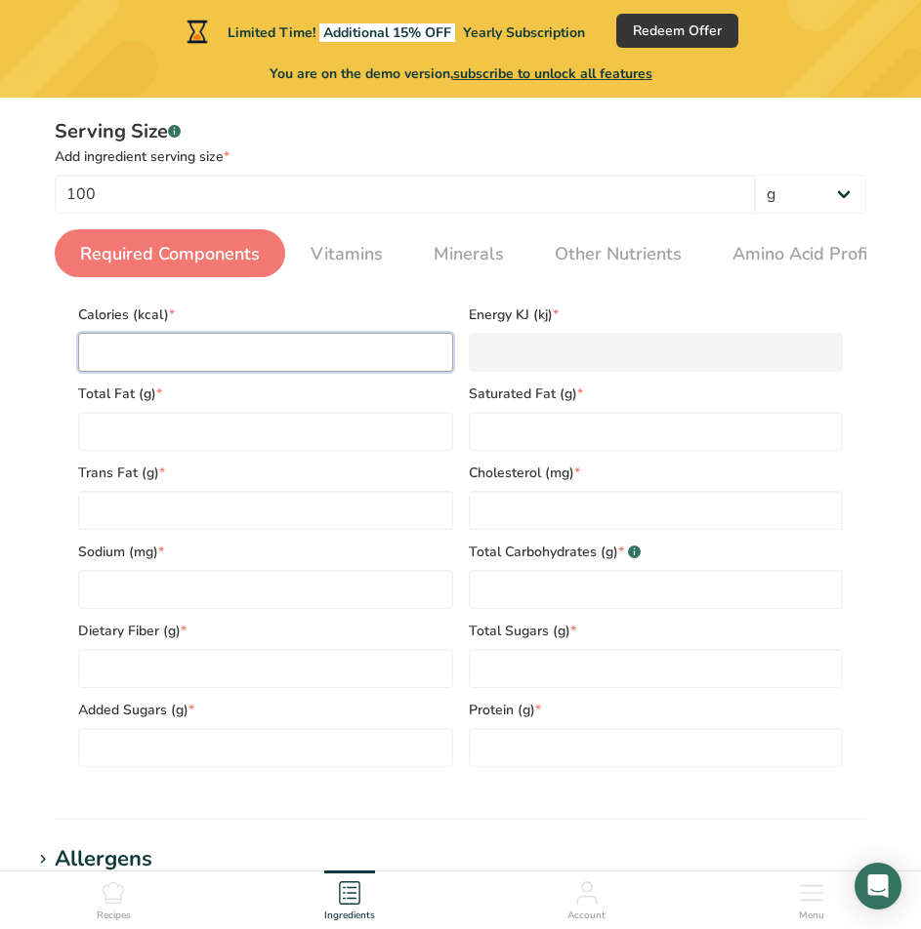
click at [302, 369] on input "number" at bounding box center [265, 352] width 375 height 39
type input "2"
type KJ "8.4"
type input "20"
type KJ "83.7"
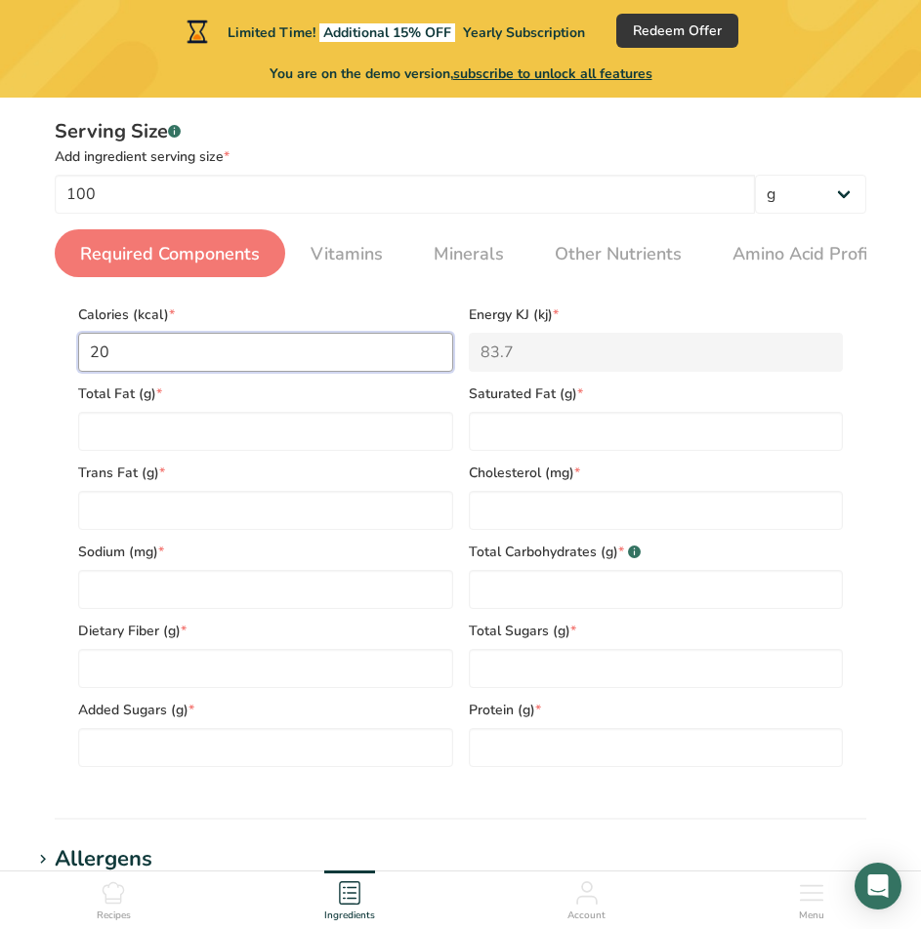
type input "20"
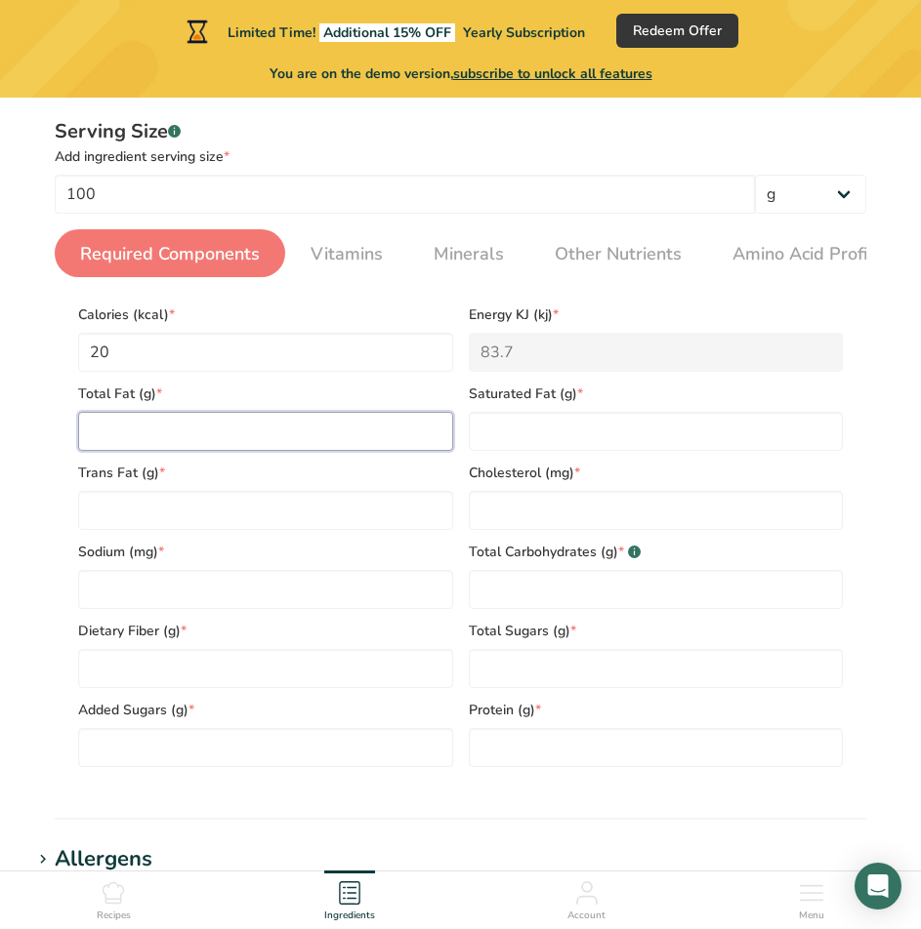
click at [343, 445] on Fat "number" at bounding box center [265, 431] width 375 height 39
type Fat "0"
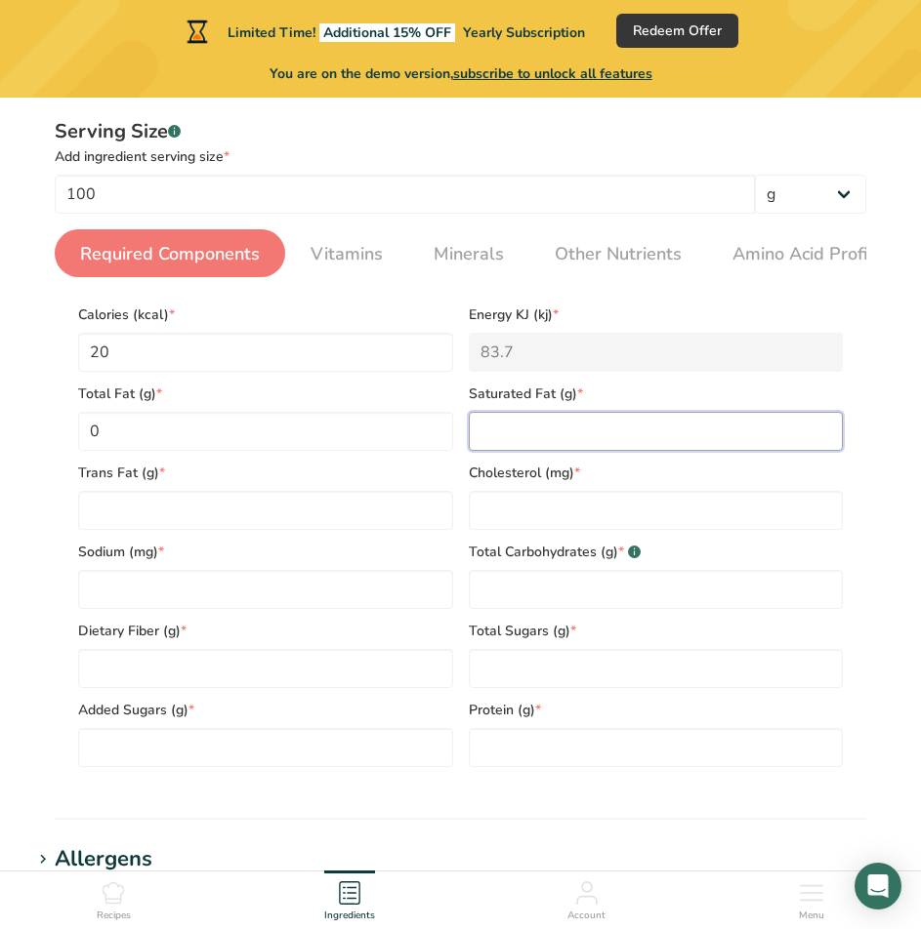
click at [593, 440] on Fat "number" at bounding box center [656, 431] width 375 height 39
type Fat "0"
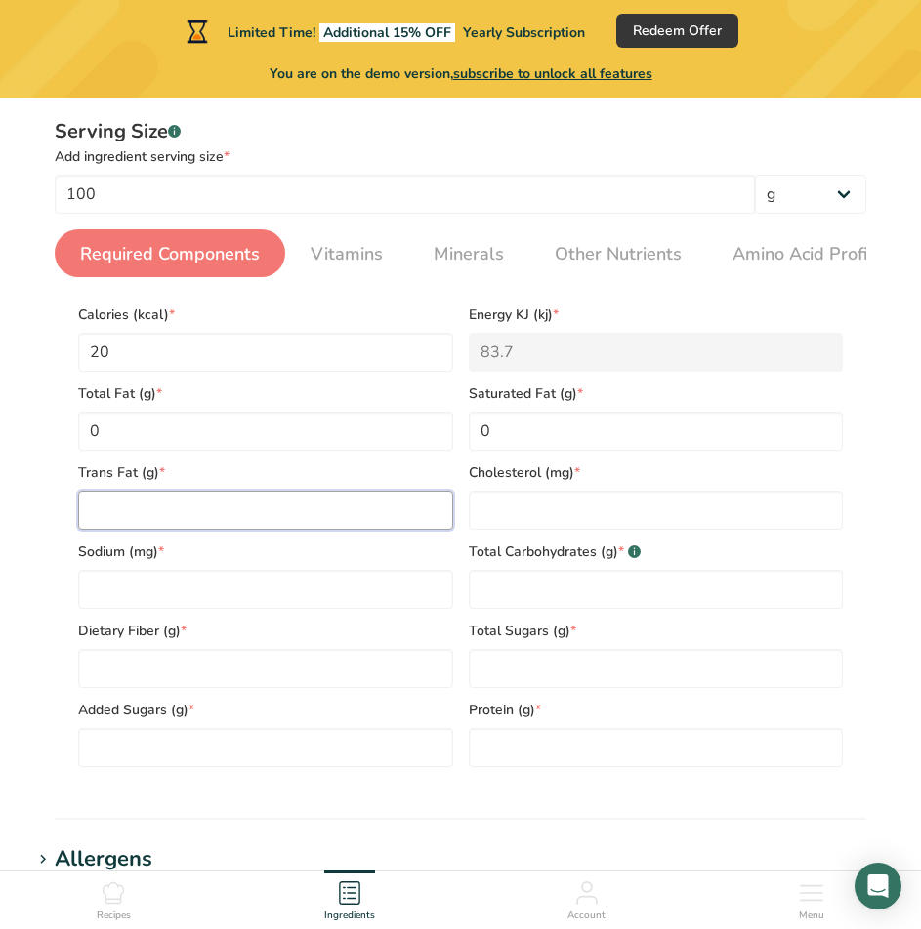
click at [206, 524] on Fat "number" at bounding box center [265, 510] width 375 height 39
type Fat "0"
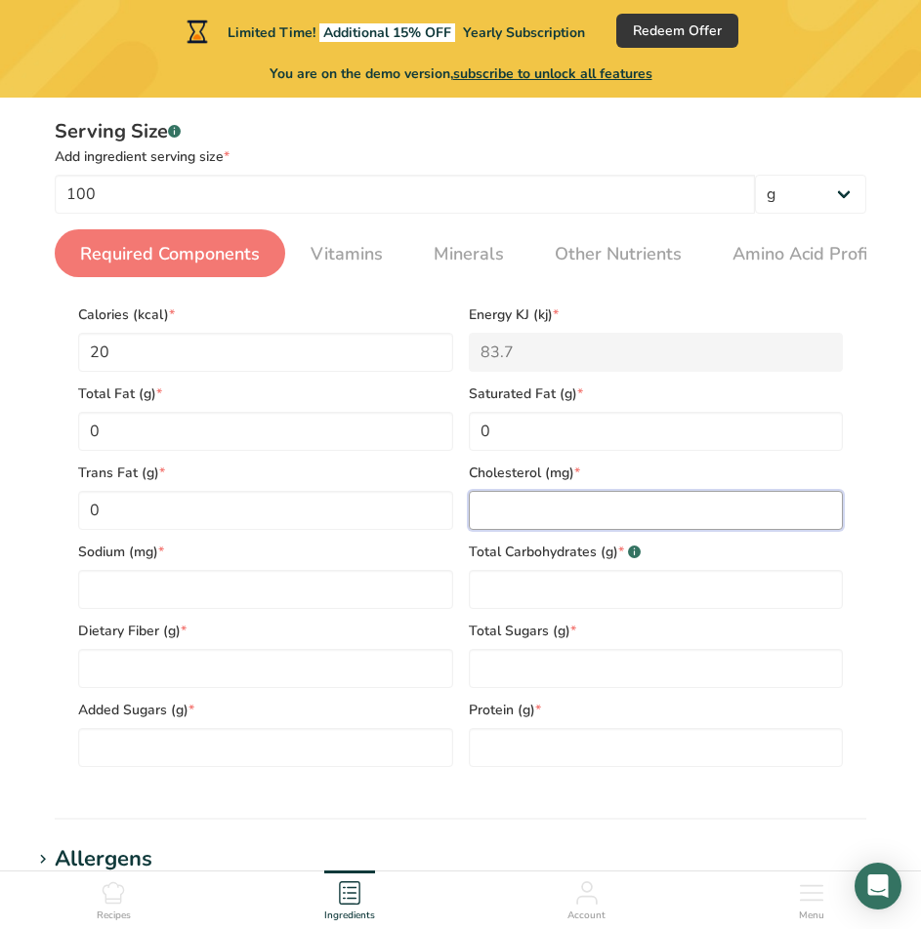
click at [513, 527] on input "number" at bounding box center [656, 510] width 375 height 39
type input "0"
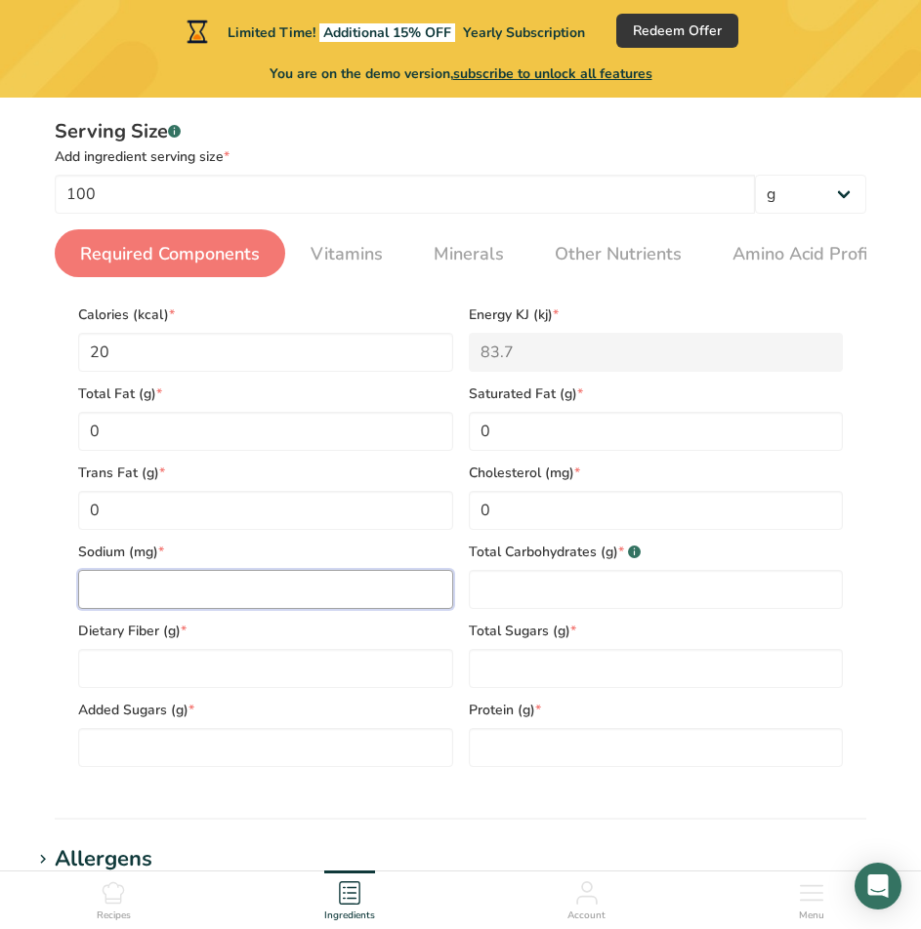
click at [226, 597] on input "number" at bounding box center [265, 589] width 375 height 39
type input "5"
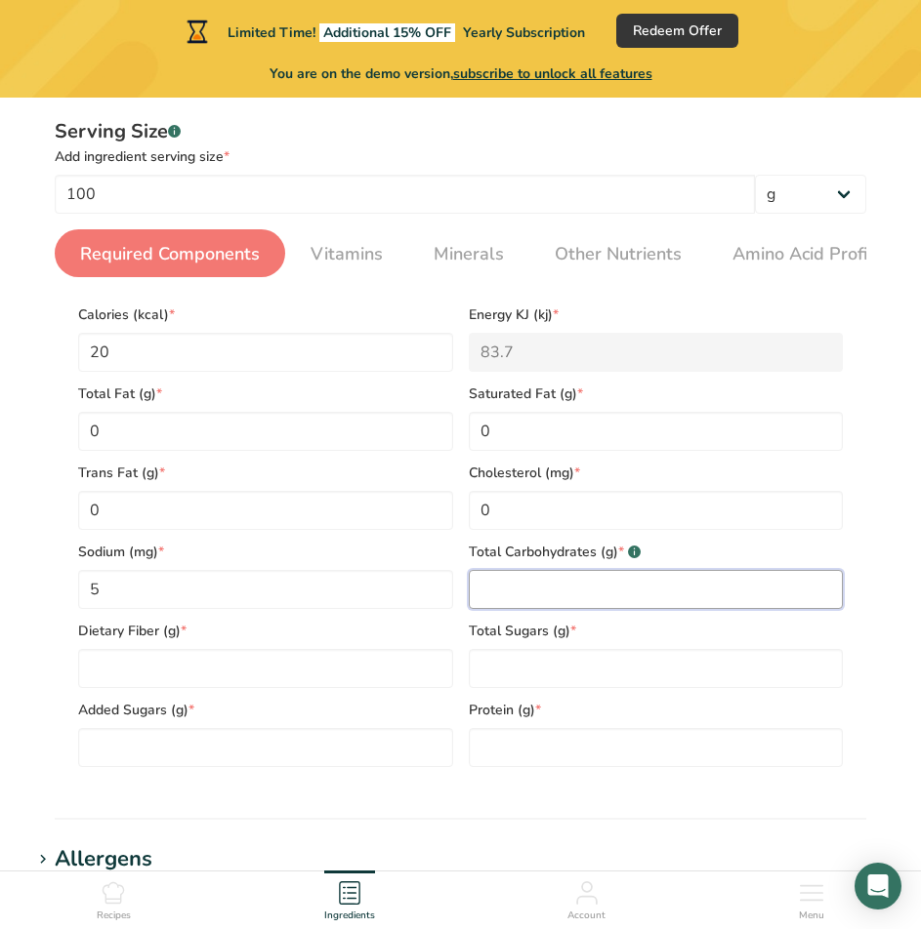
click at [522, 598] on Carbohydrates "number" at bounding box center [656, 589] width 375 height 39
type Carbohydrates "5"
click at [322, 679] on Fiber "number" at bounding box center [265, 668] width 375 height 39
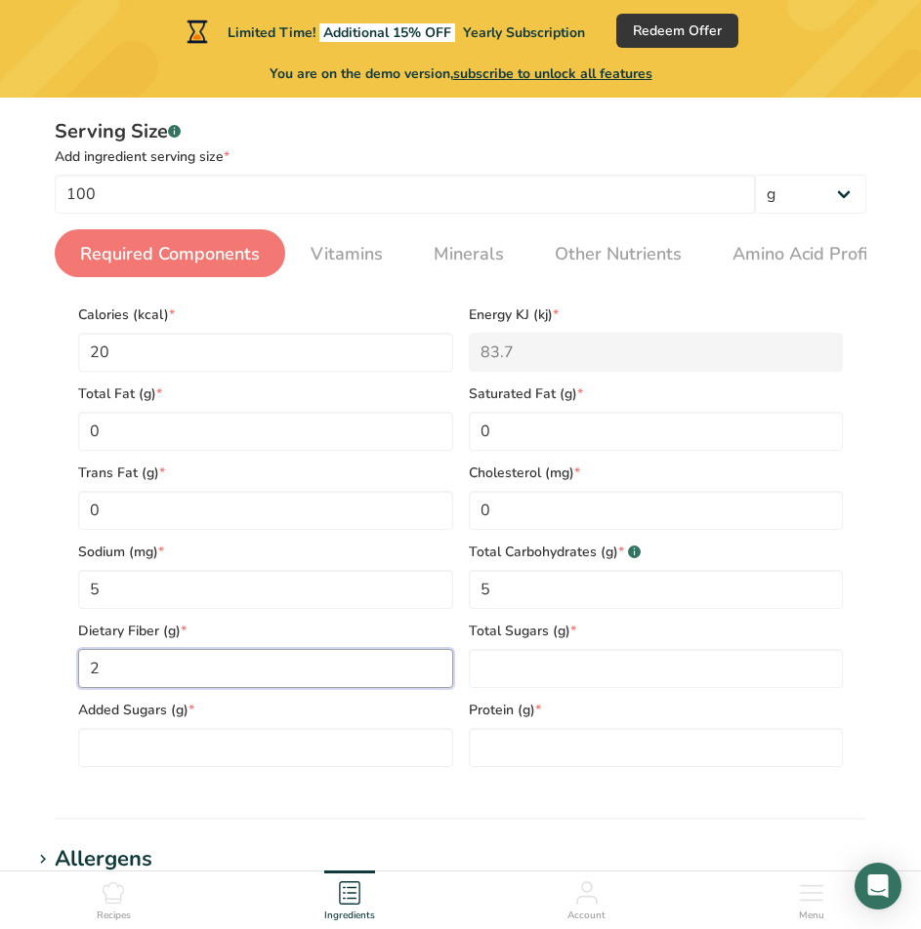
type Fiber "2"
click at [559, 731] on div "Protein (g) *" at bounding box center [656, 727] width 391 height 79
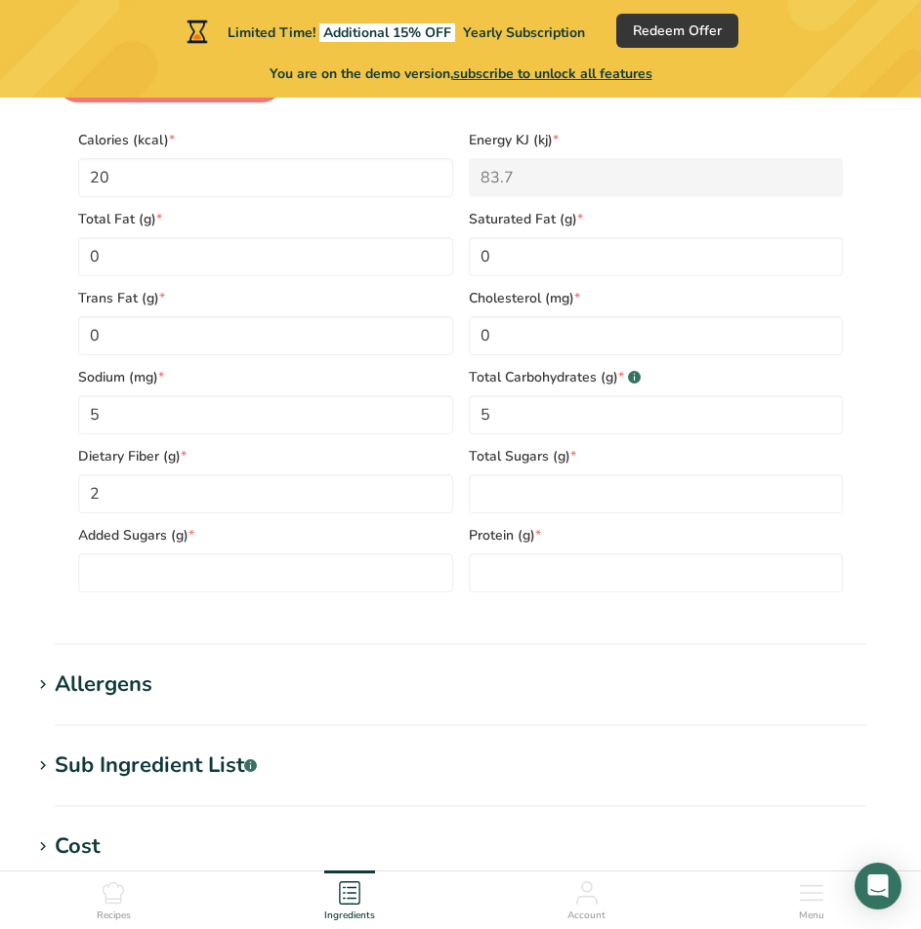
scroll to position [488, 0]
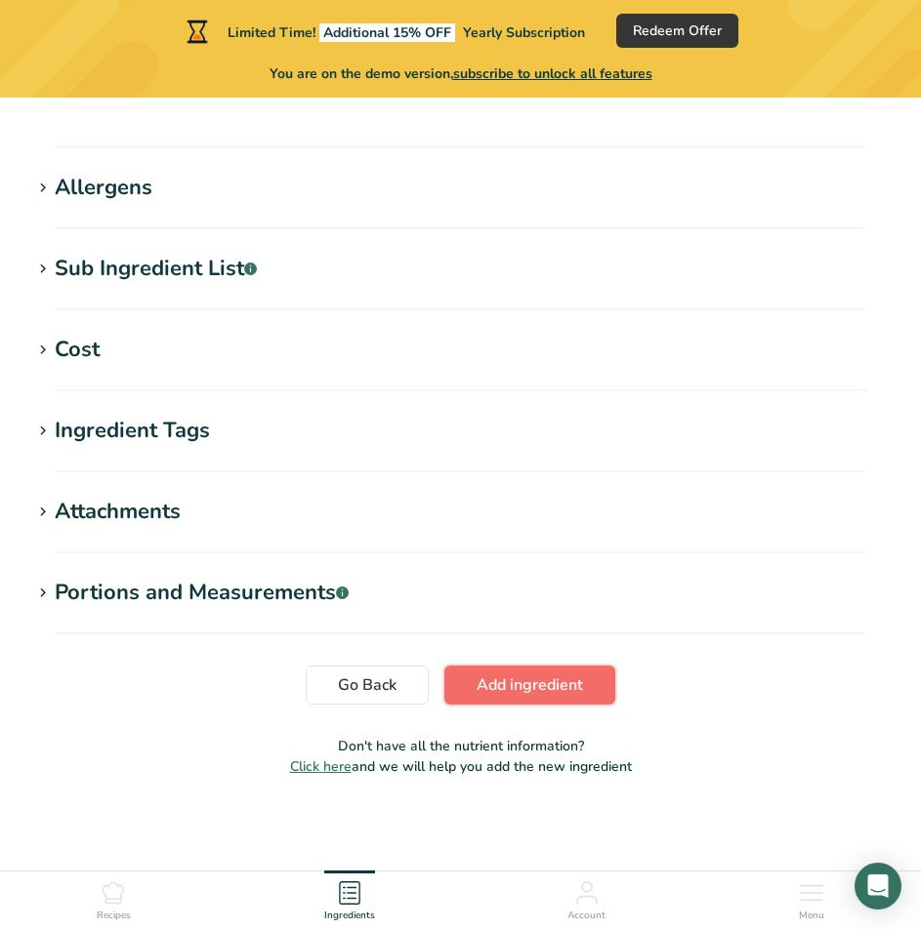
click at [532, 697] on button "Add ingredient" at bounding box center [529, 685] width 171 height 39
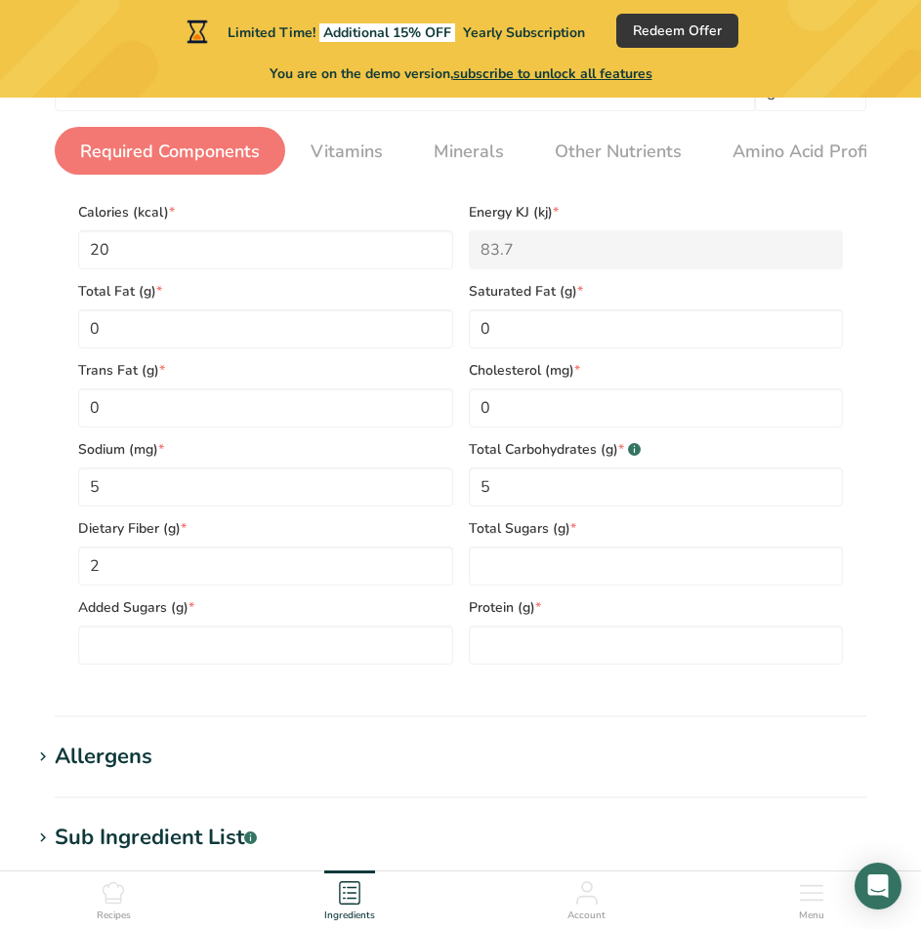
scroll to position [366, 0]
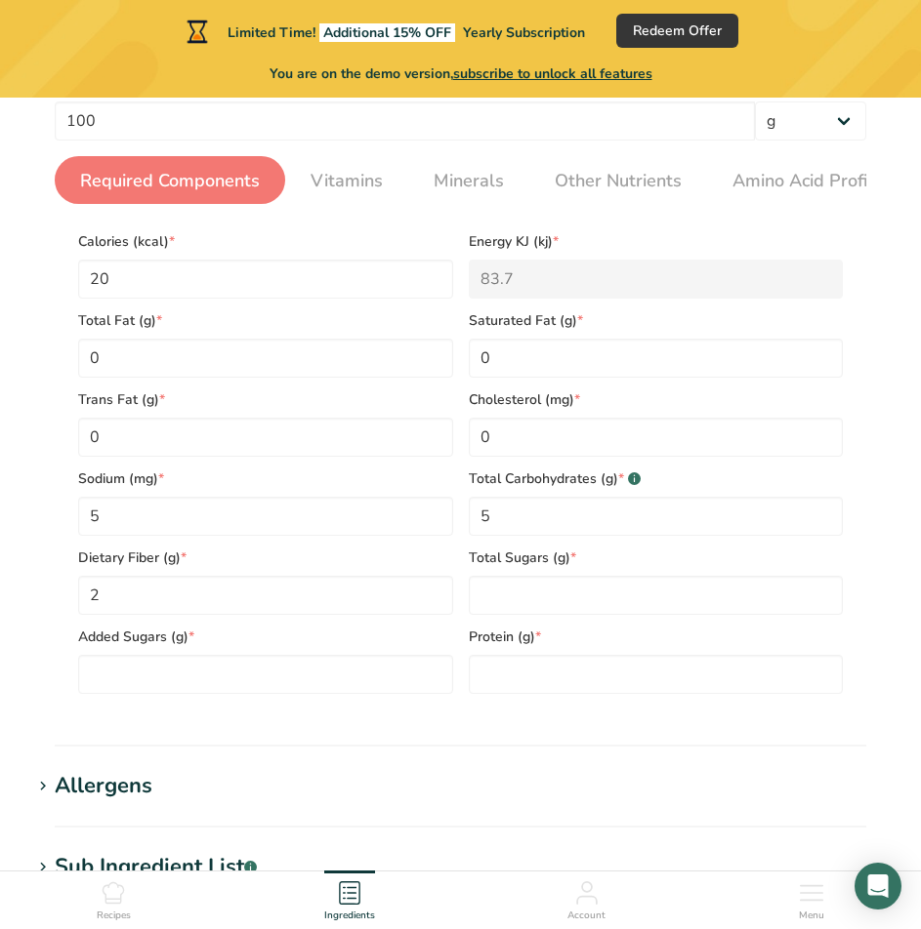
click at [910, 301] on section "Add new ingredient Back to recipe Ingredient Spec Sheet .a-a{fill:#347362;}.b-a…" at bounding box center [460, 569] width 921 height 1675
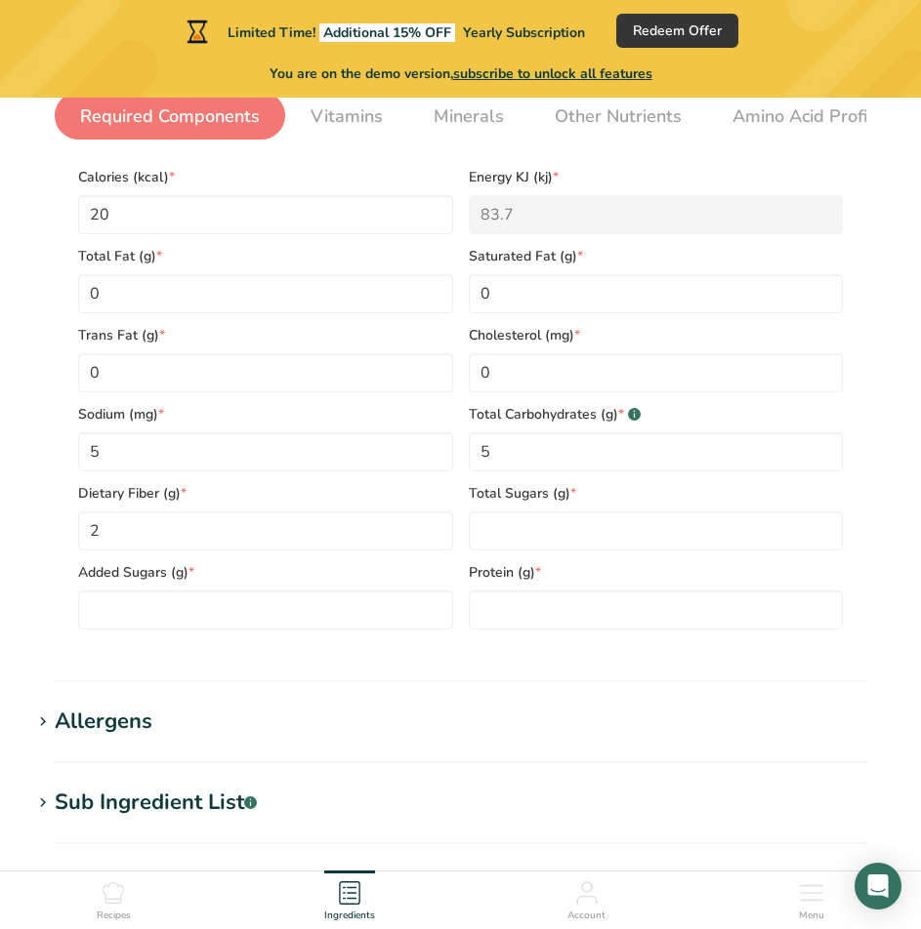
scroll to position [188, 0]
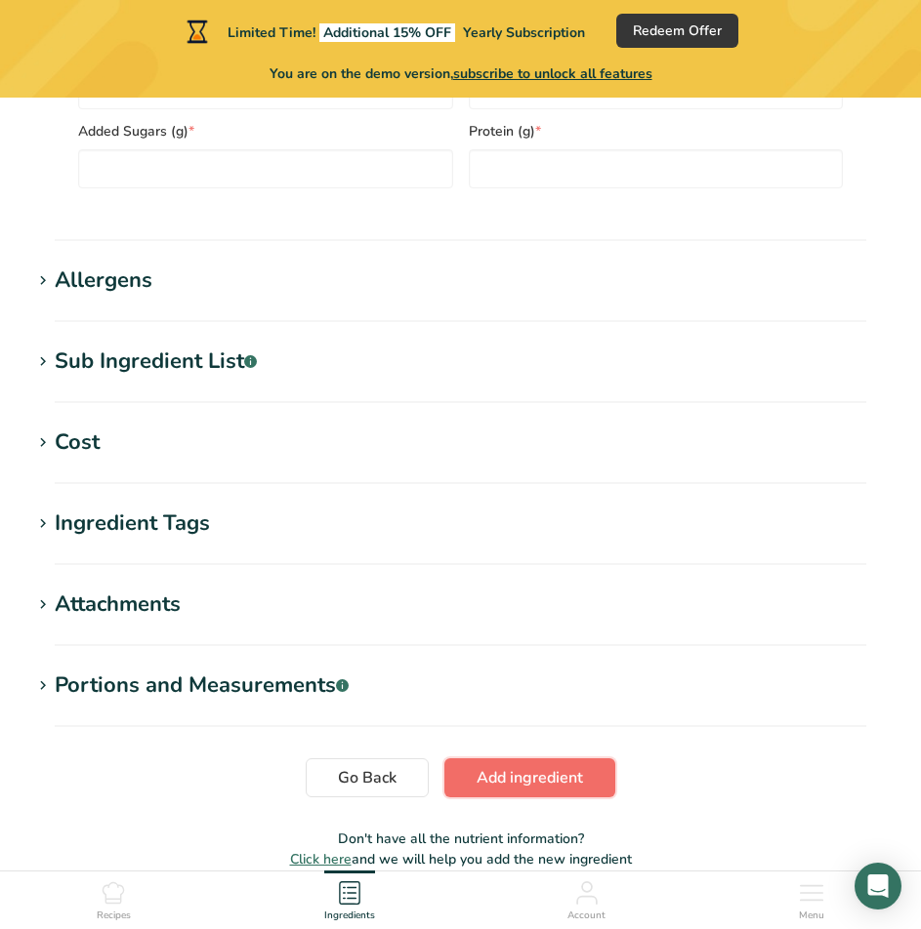
click at [578, 788] on span "Add ingredient" at bounding box center [529, 777] width 106 height 23
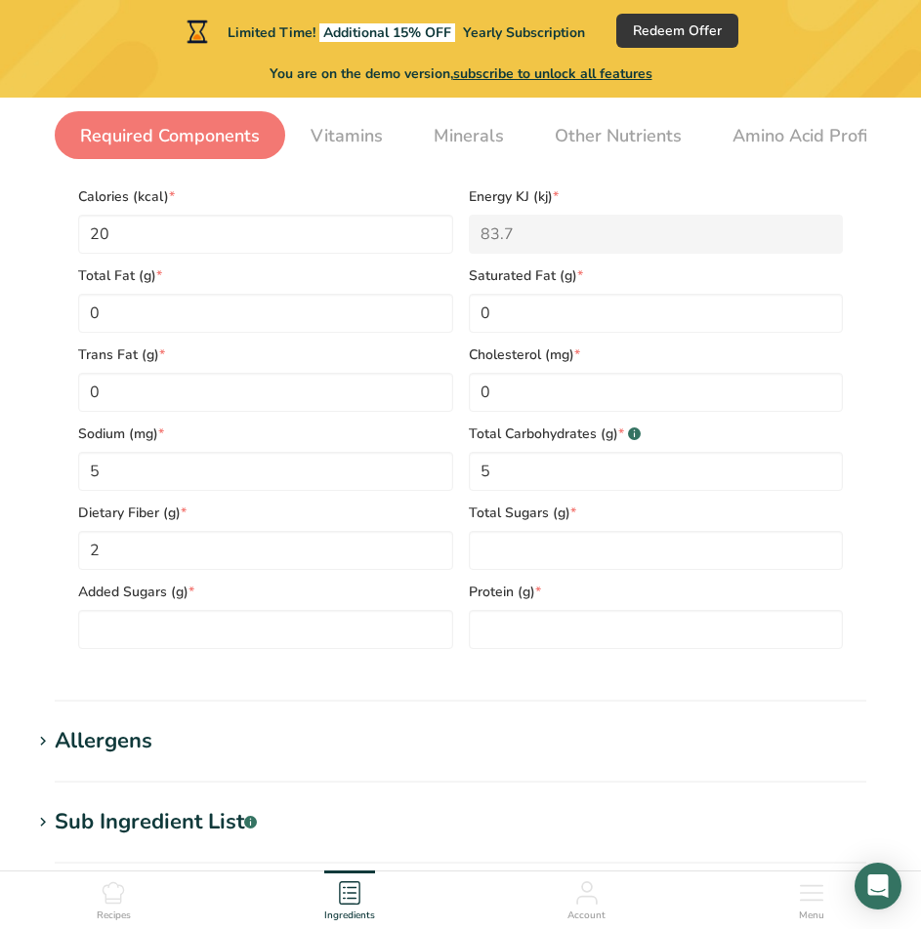
scroll to position [366, 0]
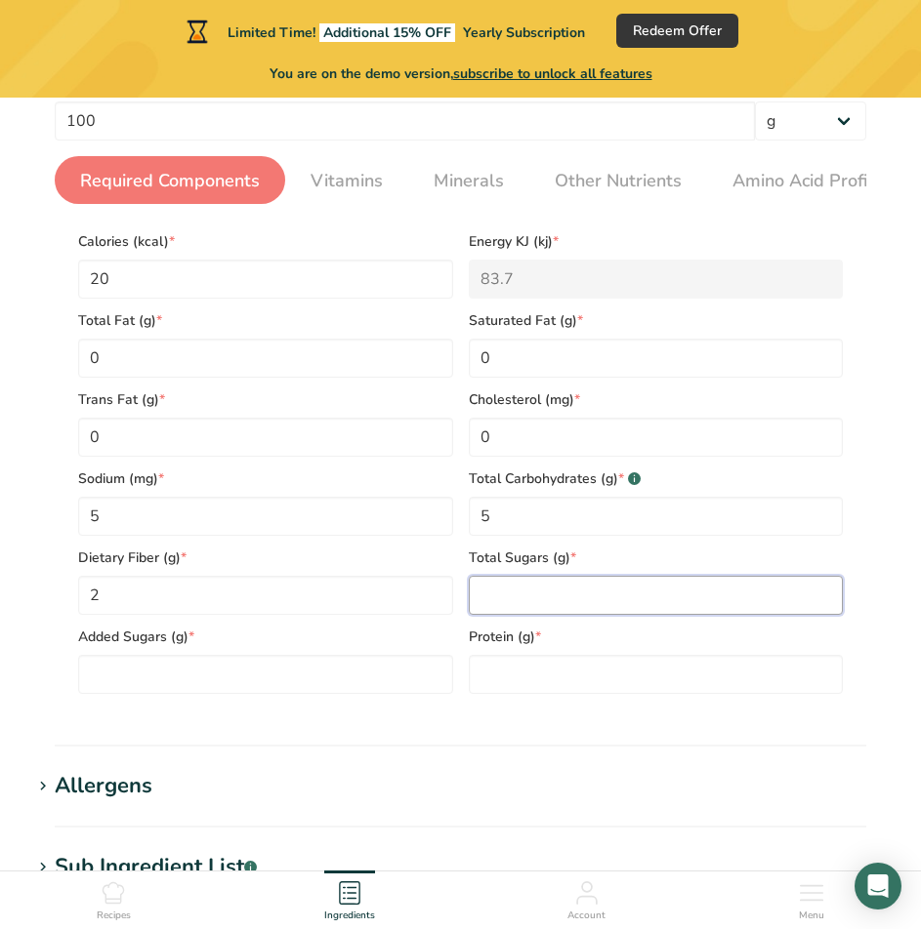
click at [582, 606] on Sugars "number" at bounding box center [656, 595] width 375 height 39
type Sugars "0"
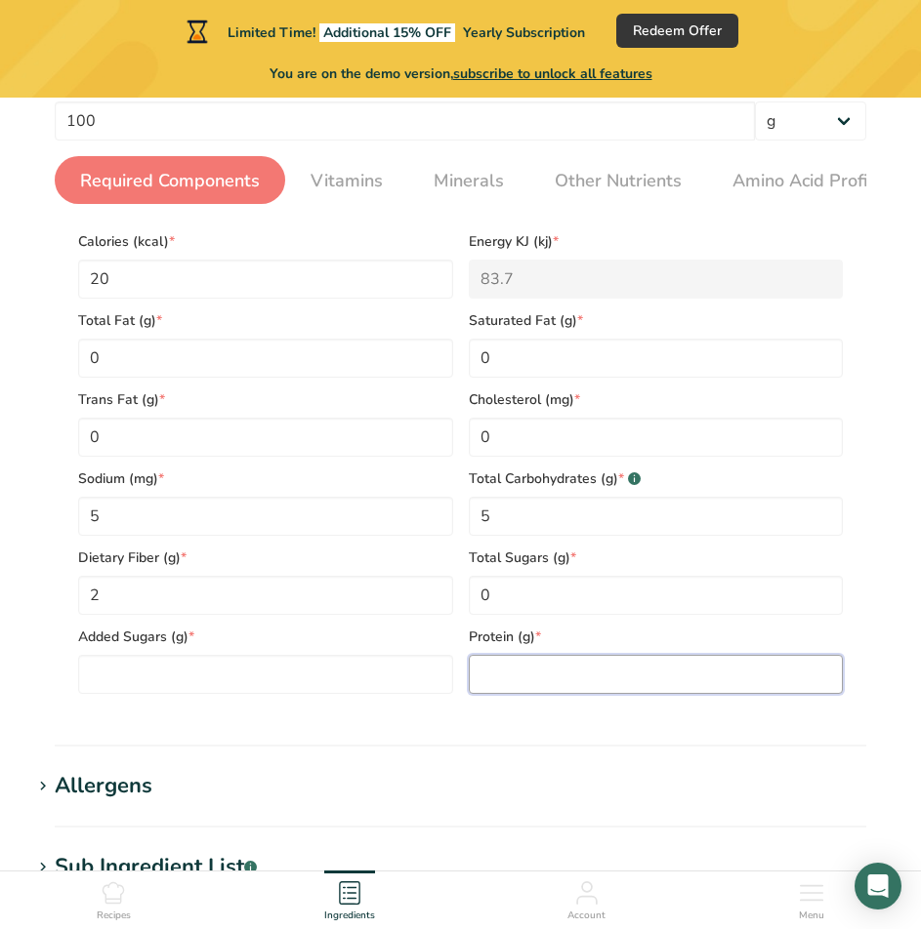
click at [547, 681] on input "number" at bounding box center [656, 674] width 375 height 39
type input "0"
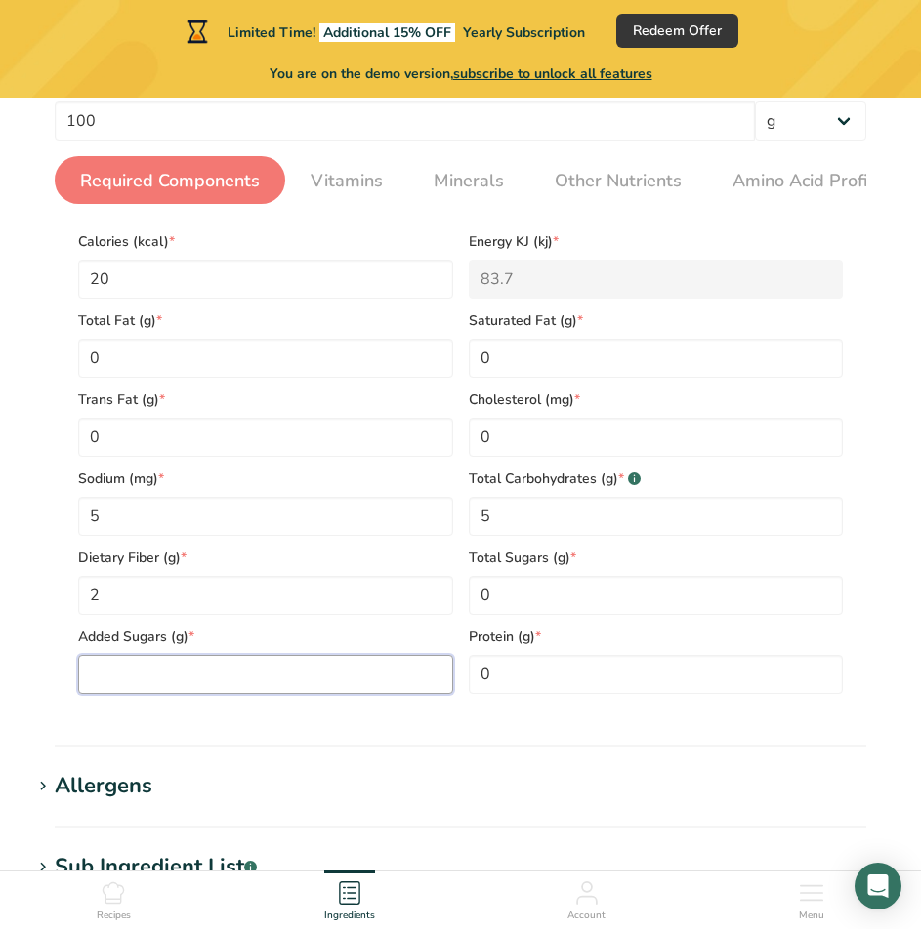
click at [318, 694] on Sugars "number" at bounding box center [265, 674] width 375 height 39
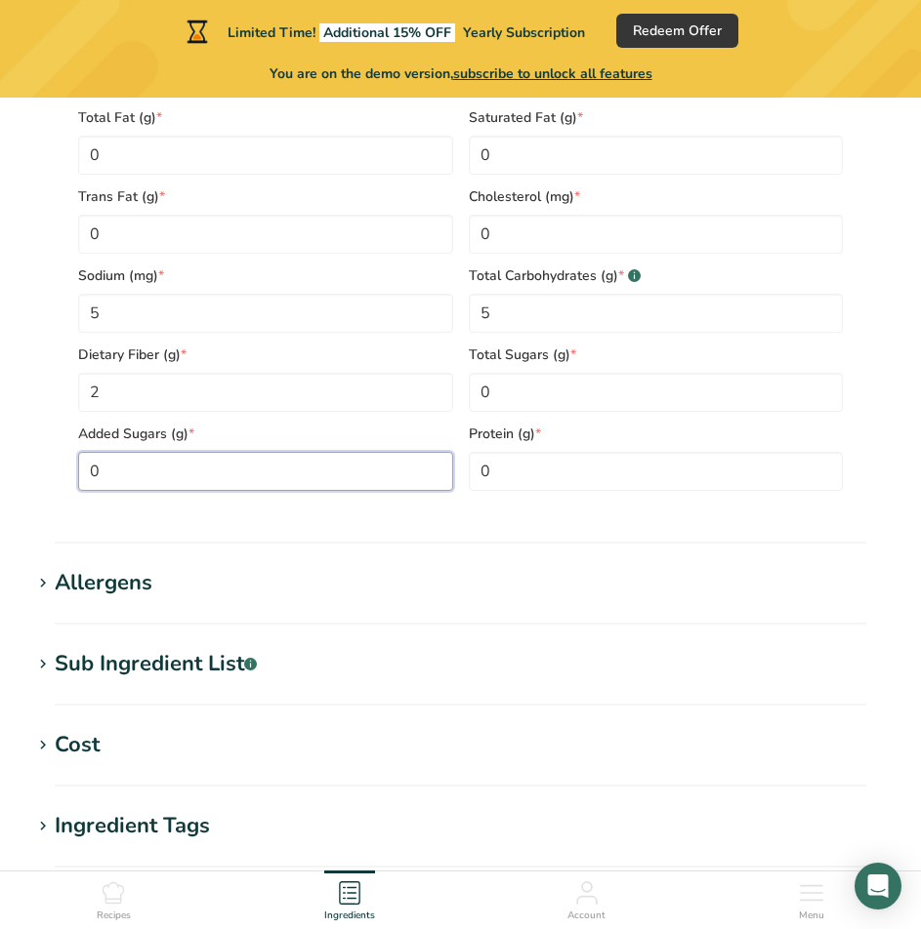
scroll to position [952, 0]
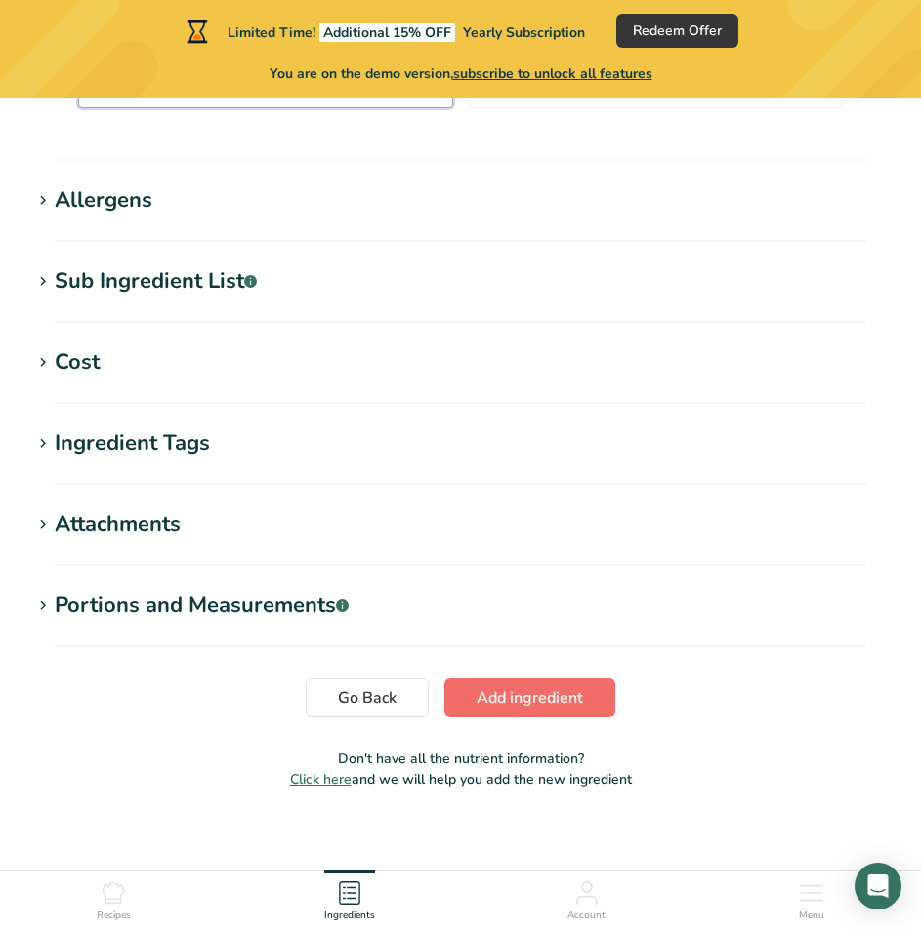
type Sugars "0"
click at [556, 700] on span "Add ingredient" at bounding box center [529, 697] width 106 height 23
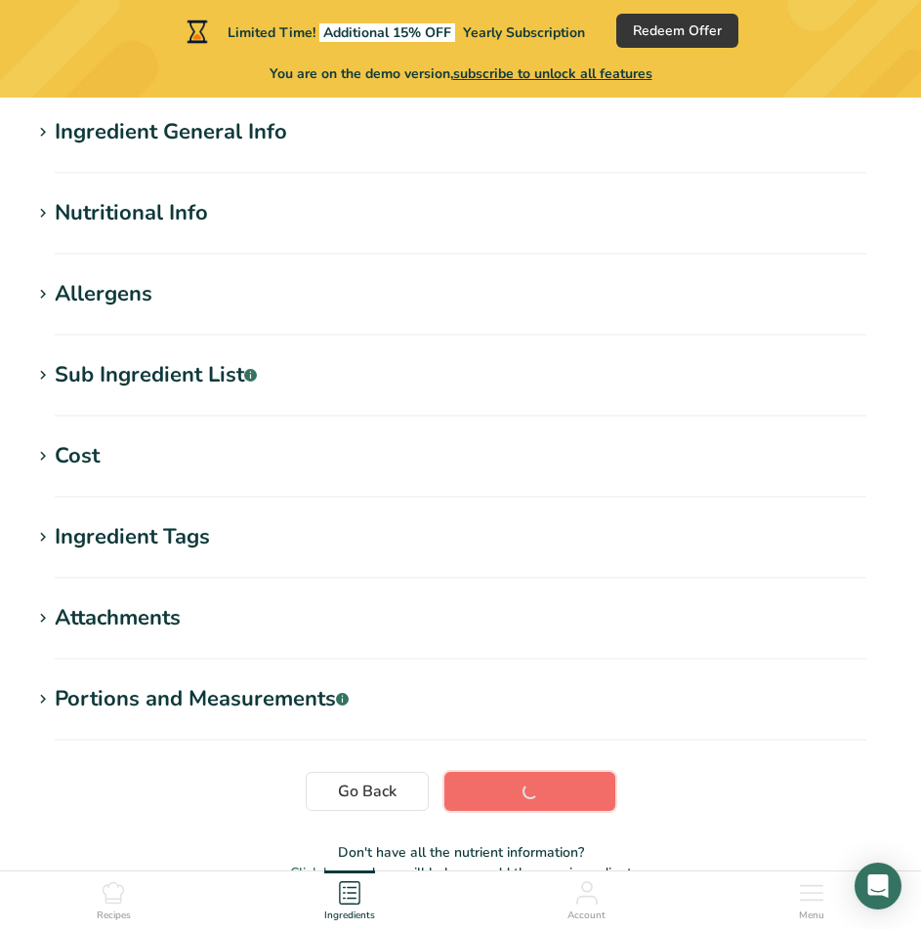
scroll to position [0, 0]
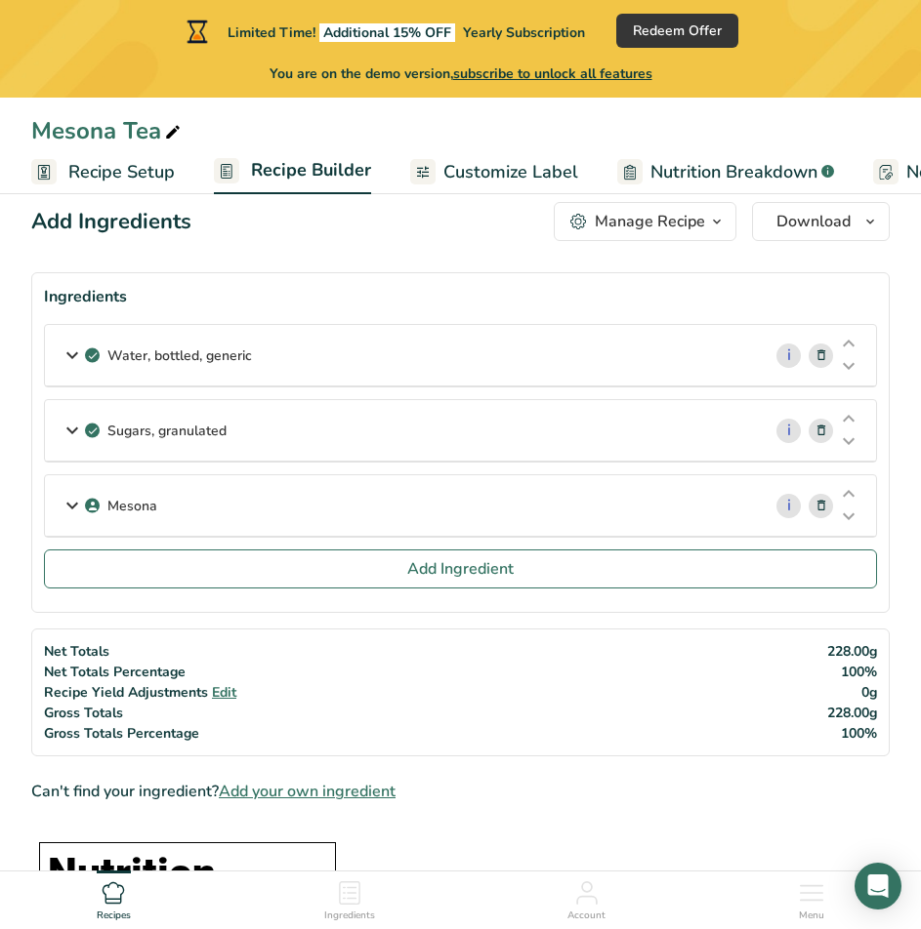
scroll to position [98, 0]
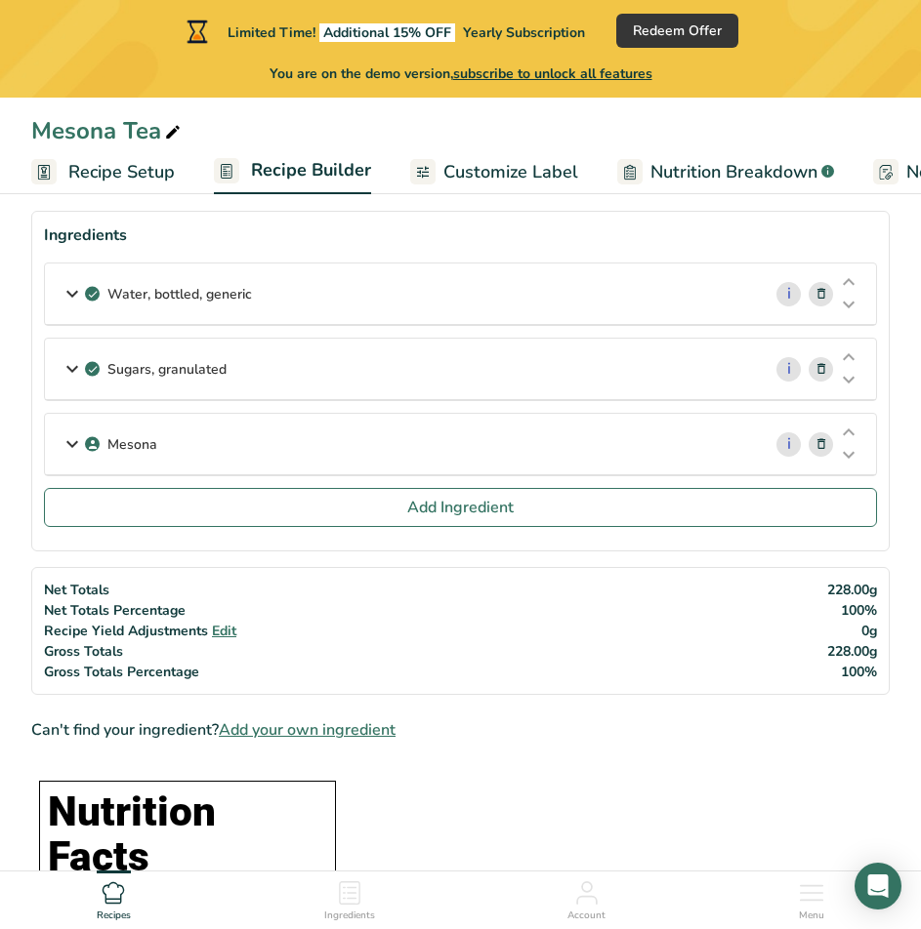
click at [583, 453] on div "Mesona" at bounding box center [403, 444] width 716 height 61
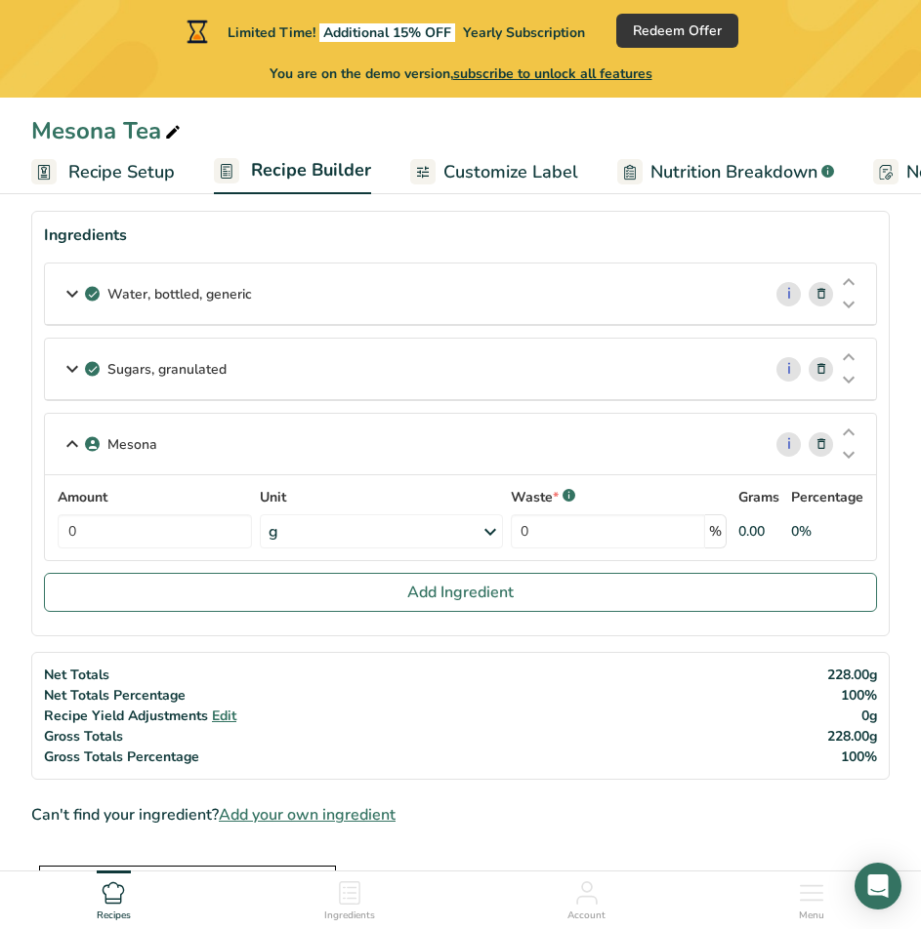
click at [418, 530] on div "g" at bounding box center [381, 532] width 242 height 34
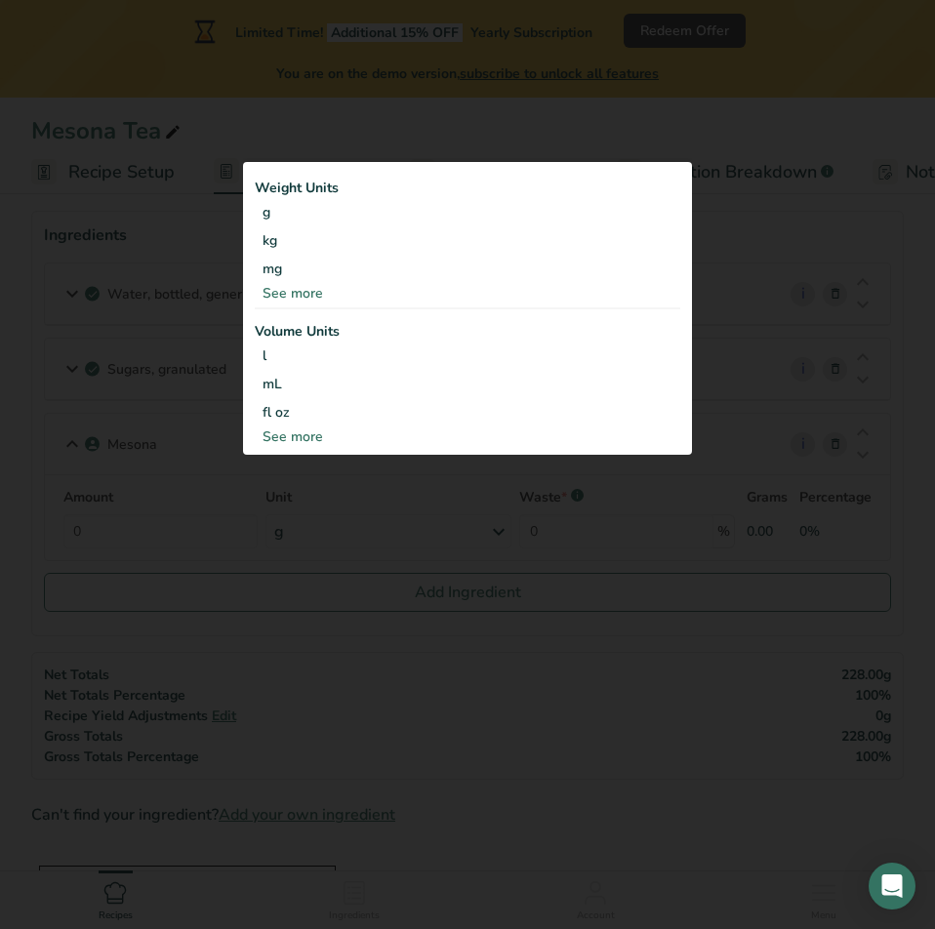
click at [188, 486] on div at bounding box center [467, 464] width 935 height 929
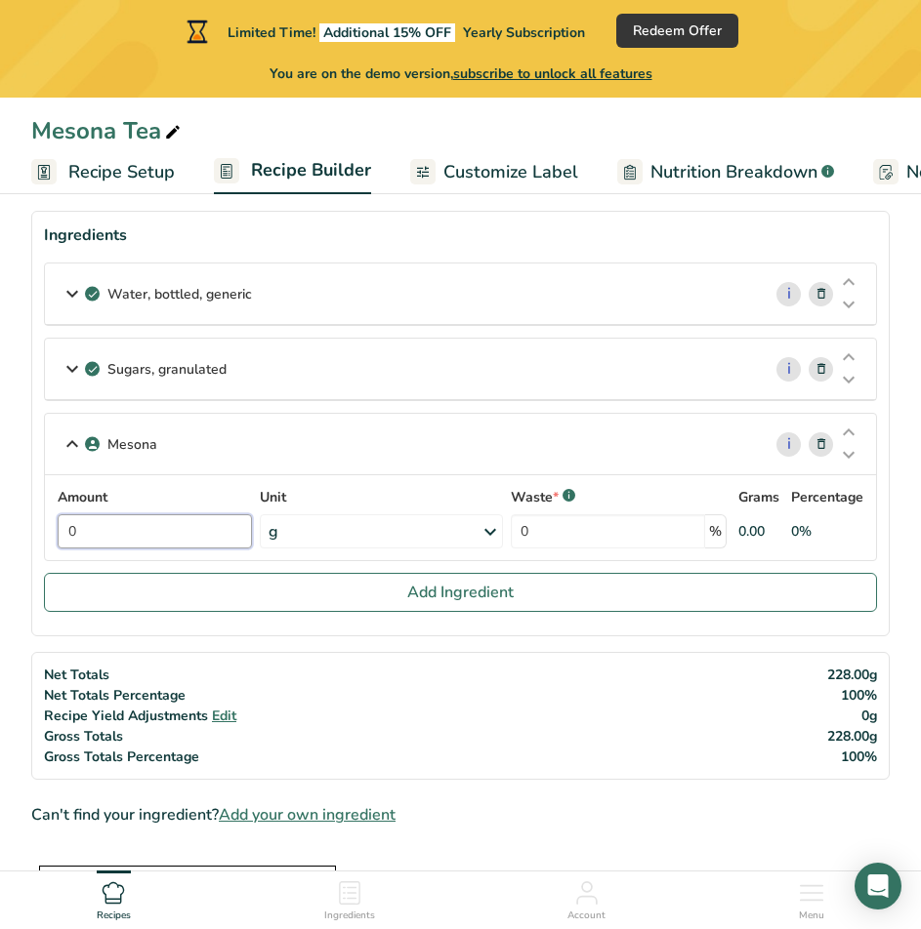
click at [159, 534] on input "0" at bounding box center [155, 532] width 194 height 34
type input "12"
click at [73, 375] on icon at bounding box center [72, 368] width 23 height 35
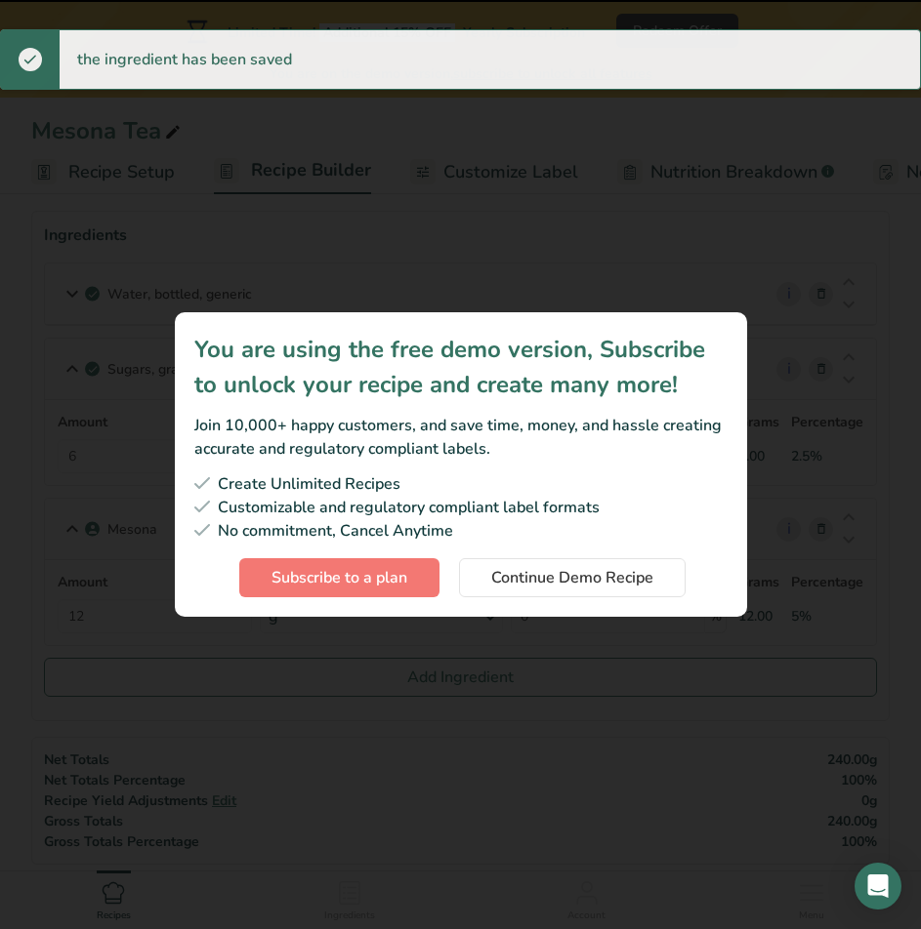
click at [73, 291] on div "Subscription modal" at bounding box center [460, 464] width 921 height 929
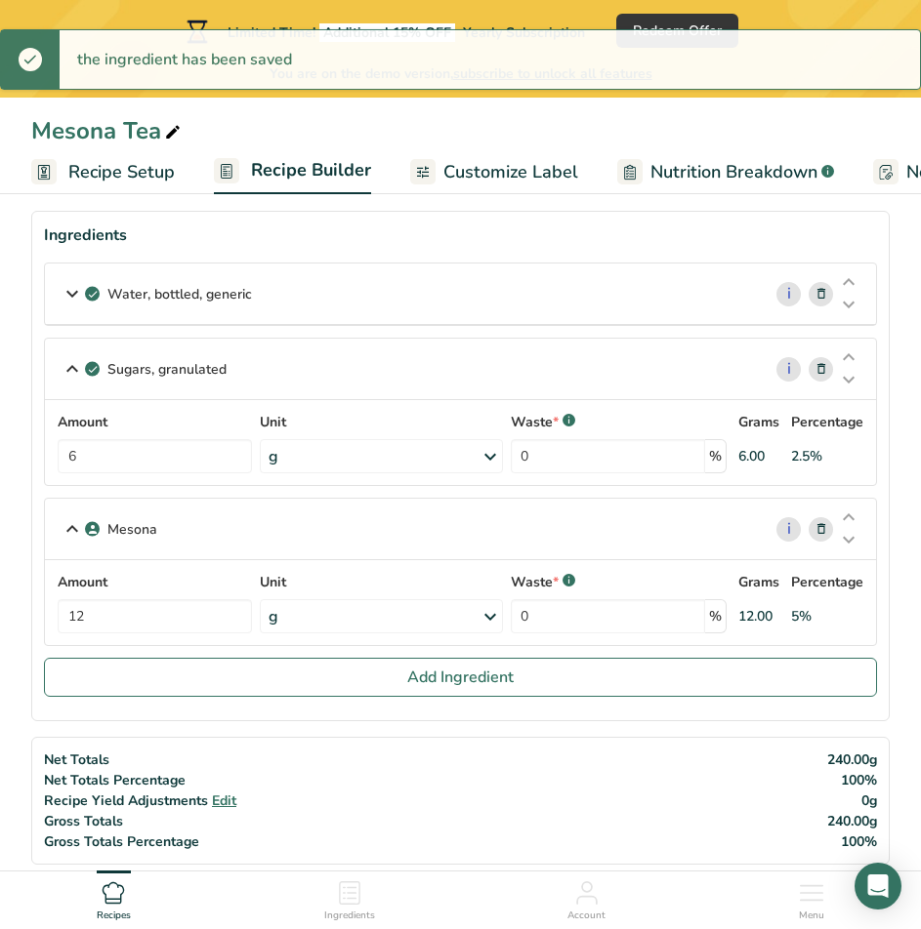
click at [73, 291] on icon at bounding box center [72, 293] width 23 height 35
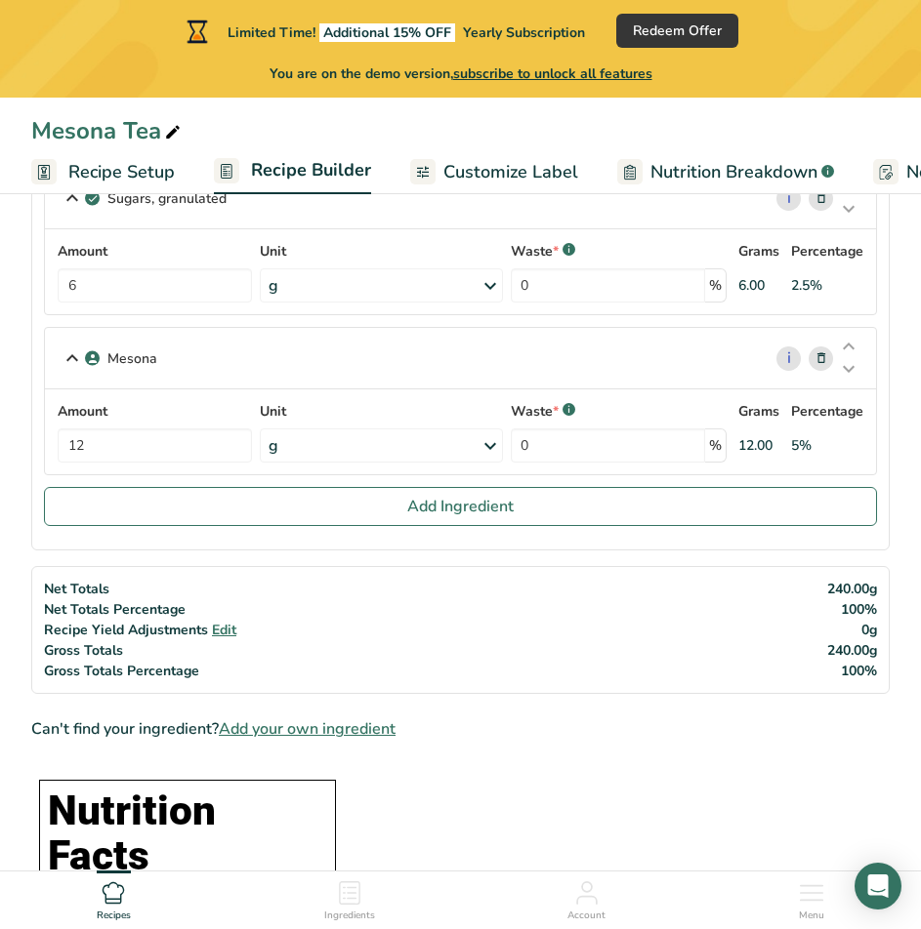
scroll to position [391, 0]
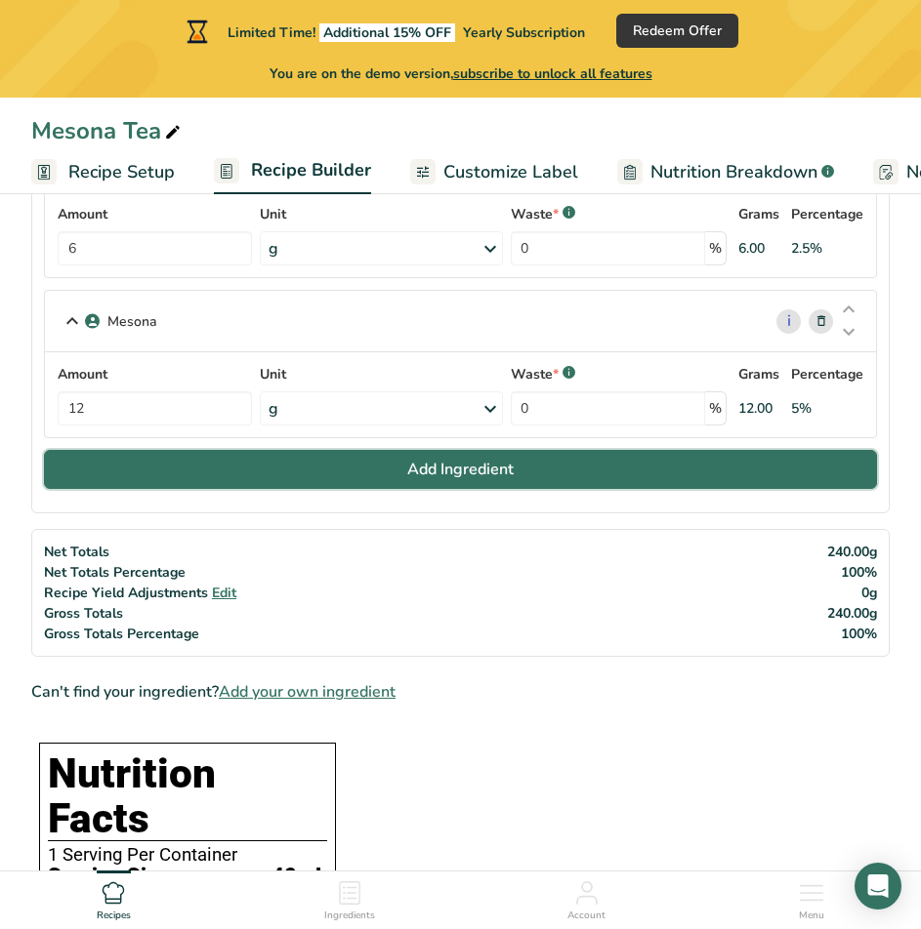
click at [526, 475] on button "Add Ingredient" at bounding box center [460, 469] width 833 height 39
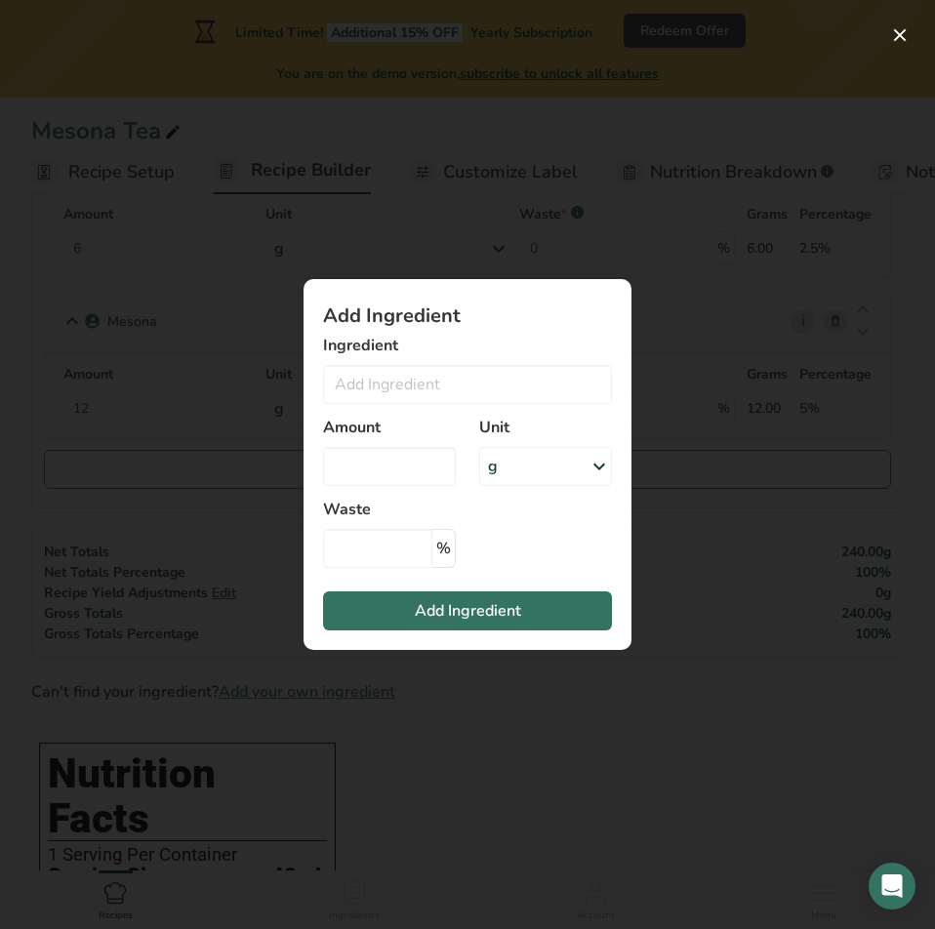
click at [672, 545] on div "Add ingredient modal" at bounding box center [467, 464] width 935 height 929
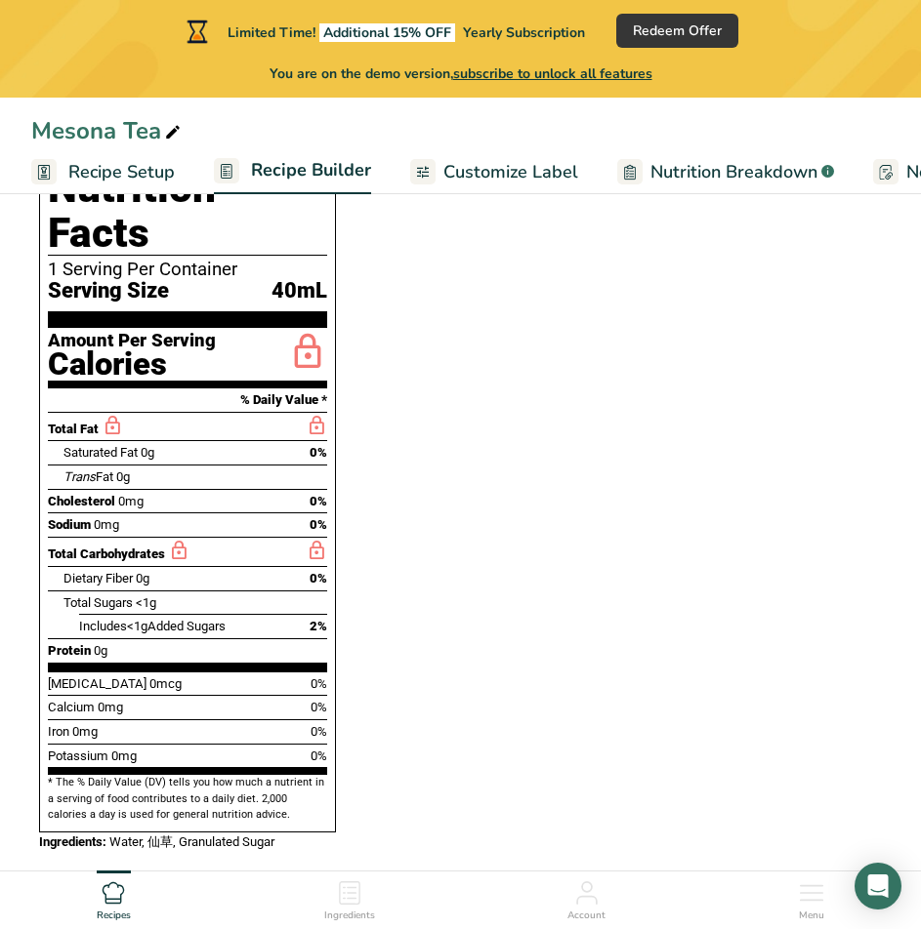
scroll to position [879, 0]
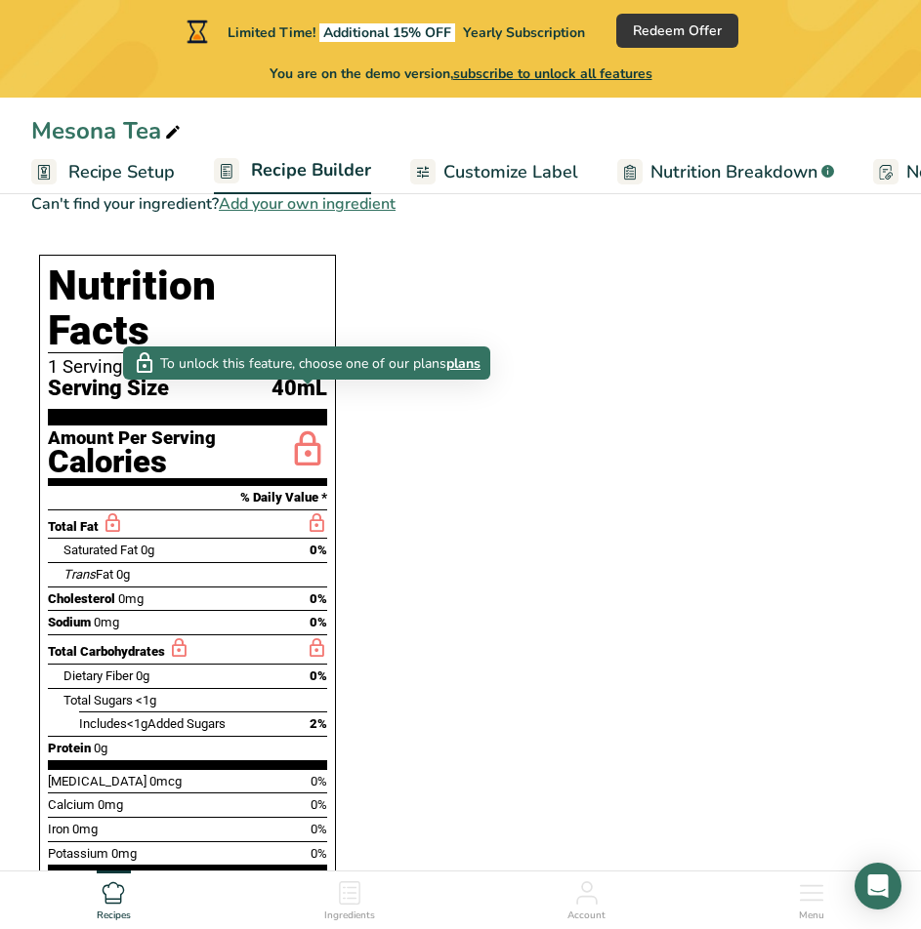
click at [452, 366] on span "plans" at bounding box center [463, 363] width 34 height 21
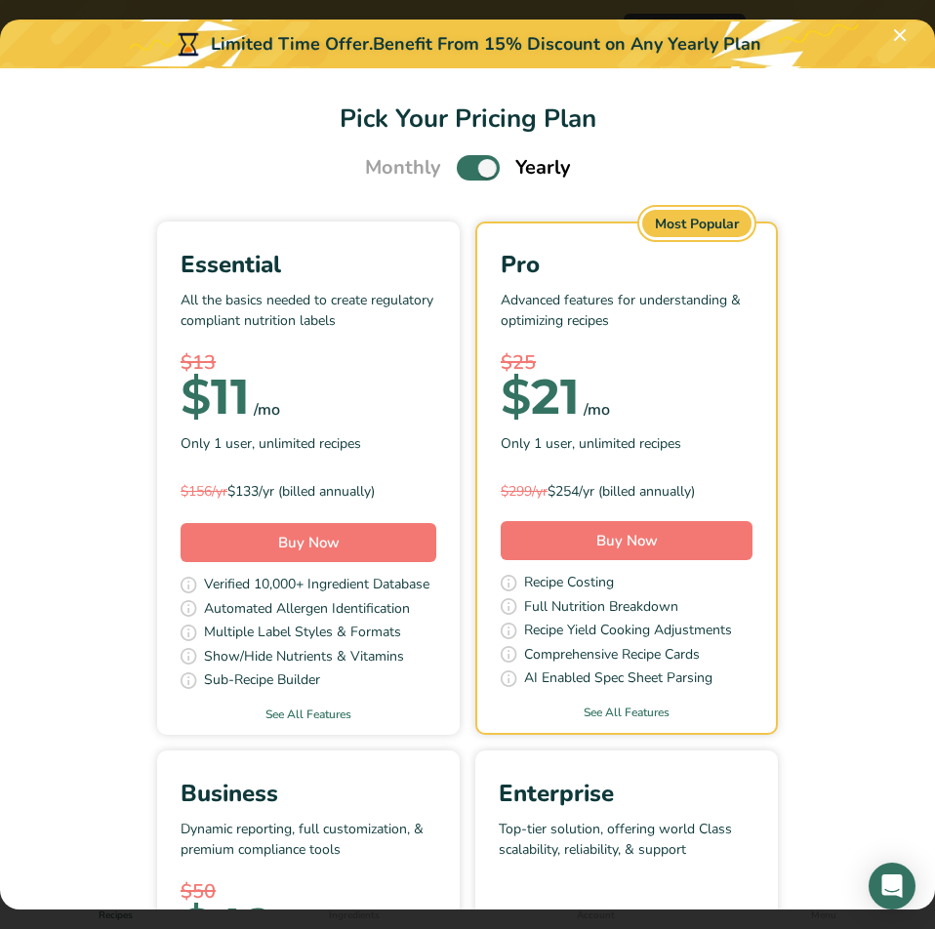
click at [471, 173] on span "Pick Your Pricing Plan Modal" at bounding box center [478, 167] width 43 height 24
click at [470, 173] on input "Pick Your Pricing Plan Modal" at bounding box center [463, 168] width 13 height 13
checkbox input "false"
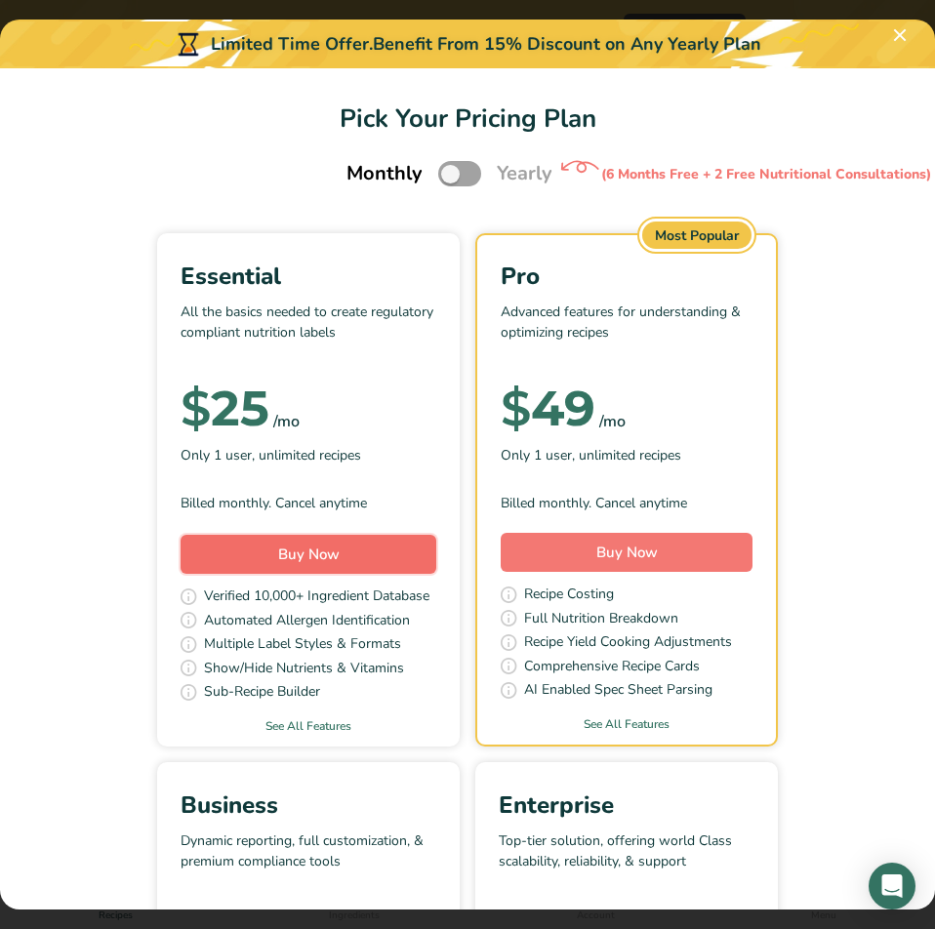
click at [334, 556] on button "Buy Now" at bounding box center [309, 554] width 256 height 39
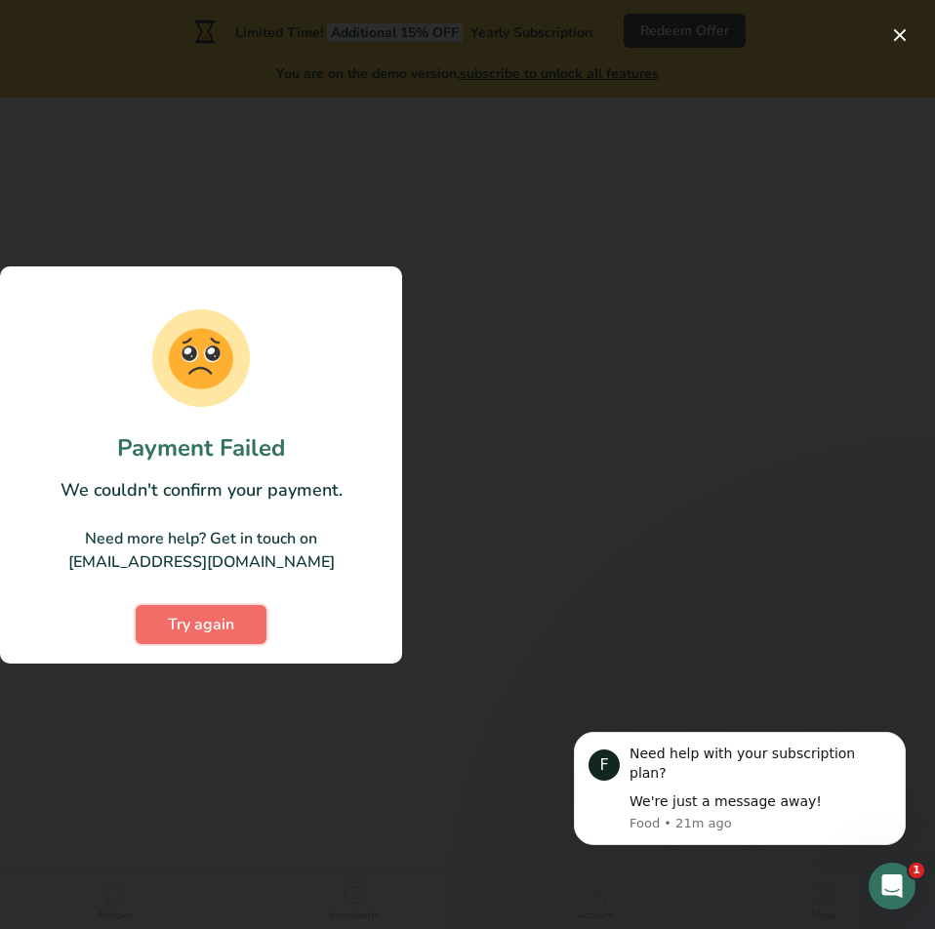
click at [219, 629] on span "Try again" at bounding box center [201, 624] width 66 height 23
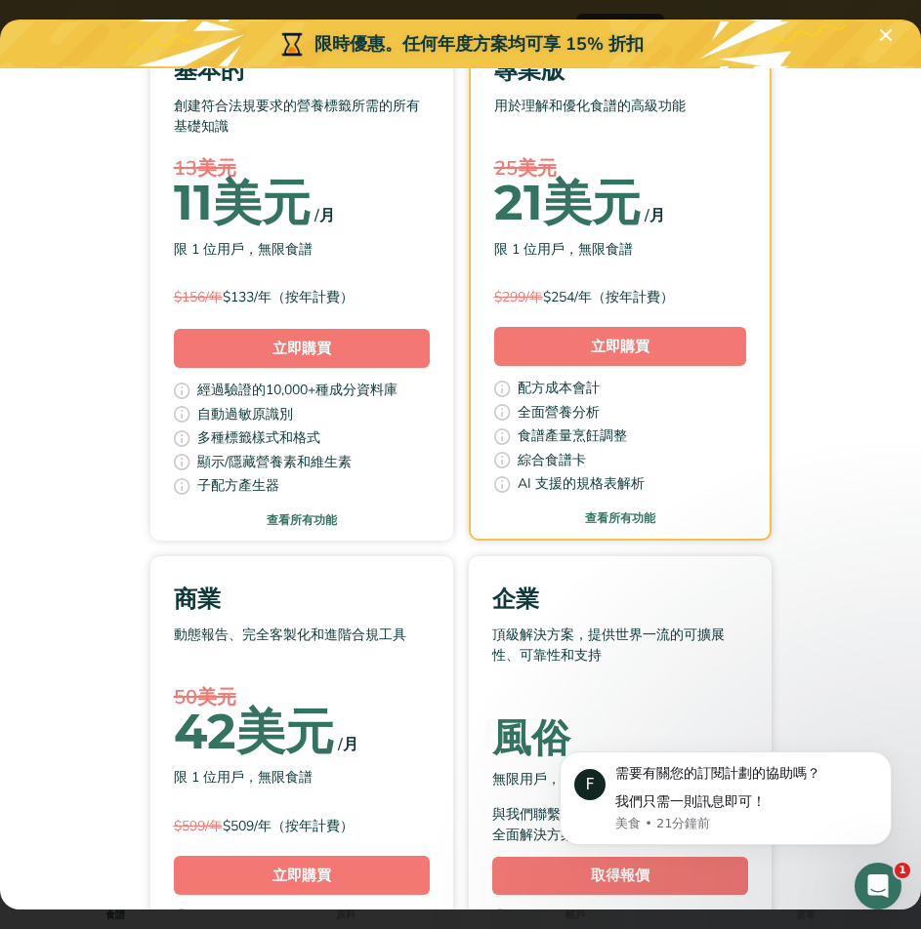
scroll to position [195, 0]
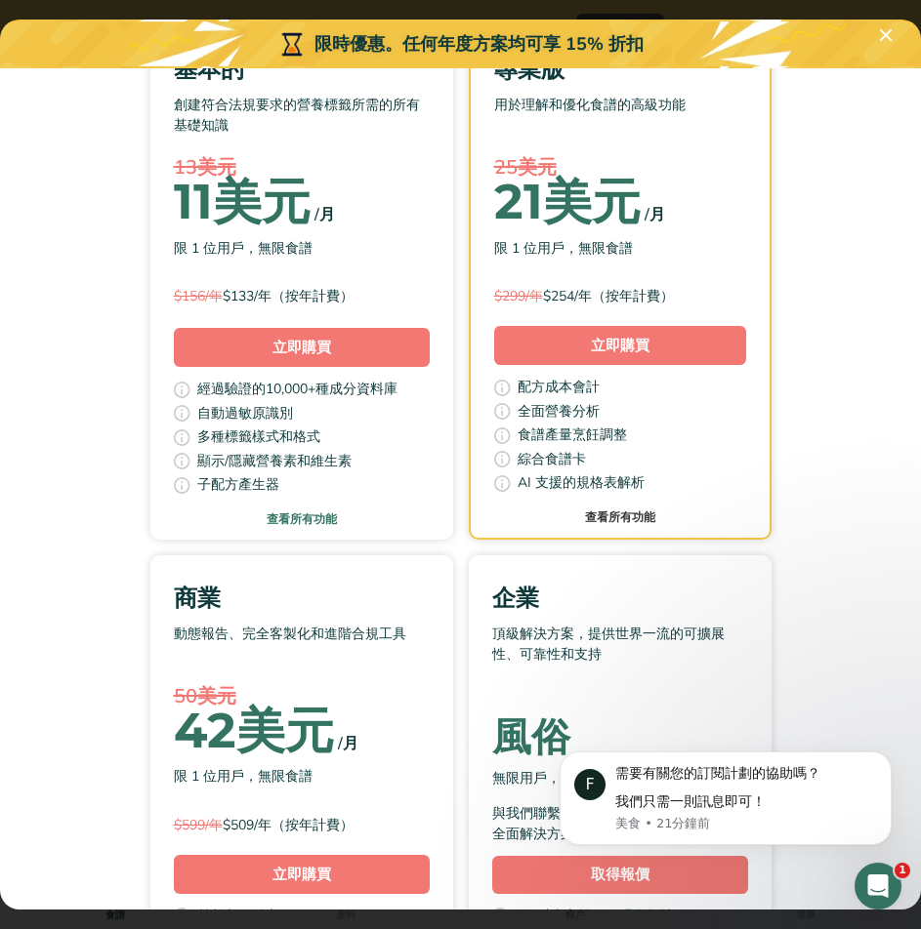
click at [630, 525] on link "查看所有功能" at bounding box center [620, 518] width 299 height 18
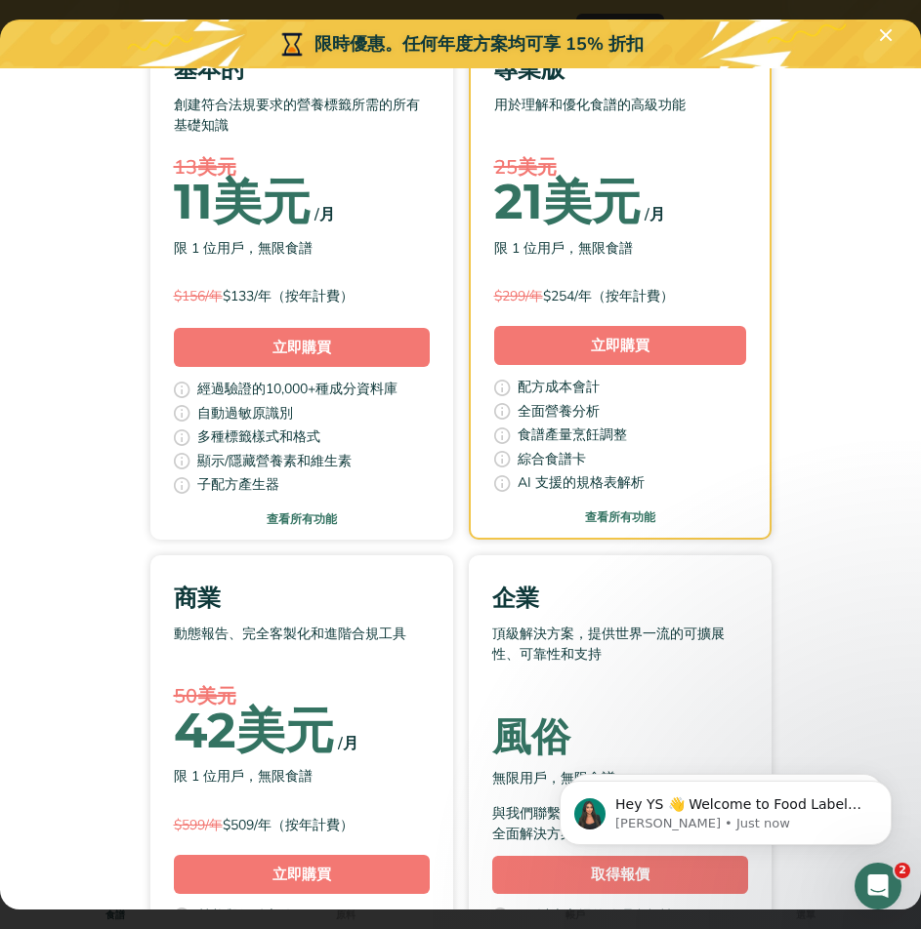
click at [134, 477] on div "基本的 創建符合法規要求的營養標籤所需的所有基礎知識 13美元 11 美元 /月 限 1 位用戶，無限食譜 $156/年 $133/年（按年計費） 立即購買 …" at bounding box center [460, 546] width 874 height 1040
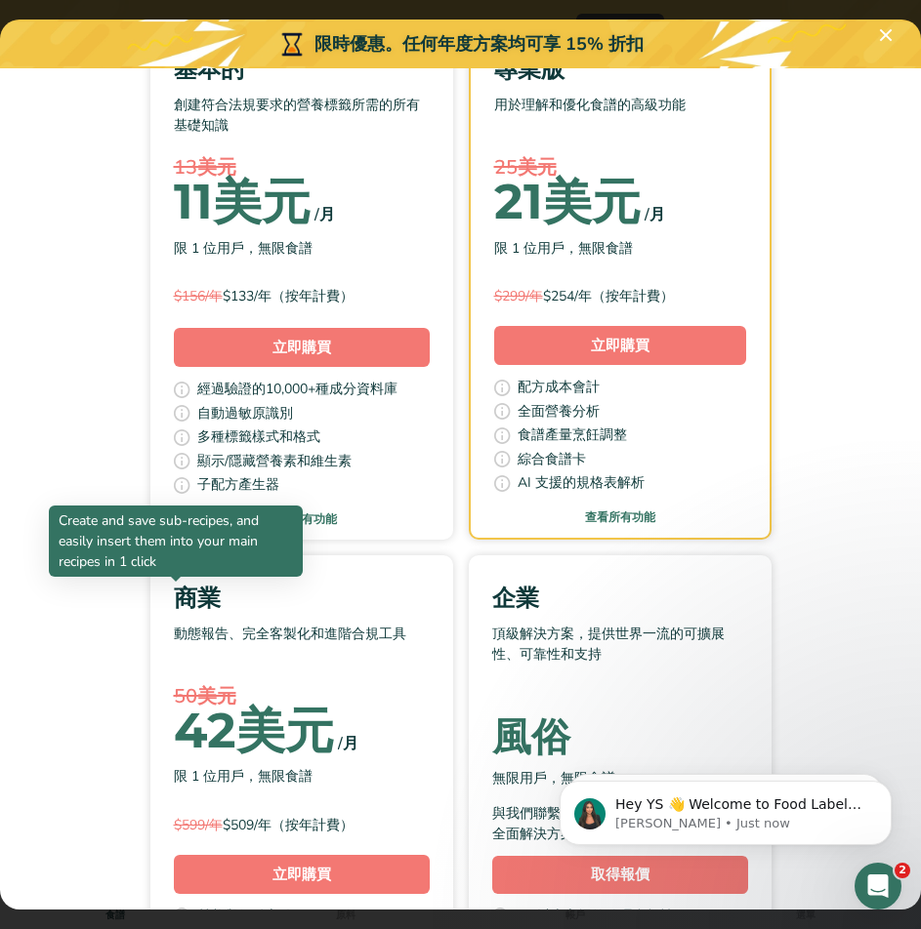
scroll to position [0, 0]
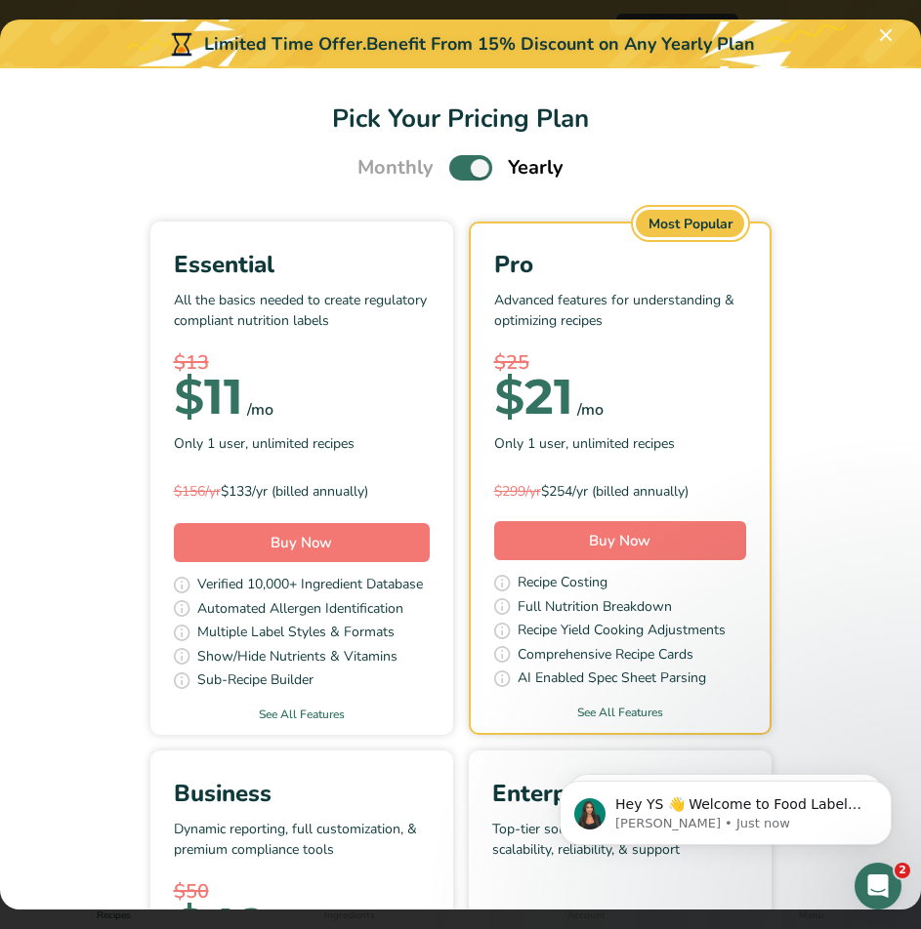
drag, startPoint x: 171, startPoint y: 256, endPoint x: 316, endPoint y: 277, distance: 147.0
click at [316, 277] on div "Essential" at bounding box center [302, 264] width 256 height 35
copy div "Essential"
drag, startPoint x: 556, startPoint y: 265, endPoint x: 506, endPoint y: 302, distance: 62.9
click at [474, 270] on div "Pro Advanced features for understanding & optimizing recipes $25 $ 21 /mo Only …" at bounding box center [620, 458] width 299 height 469
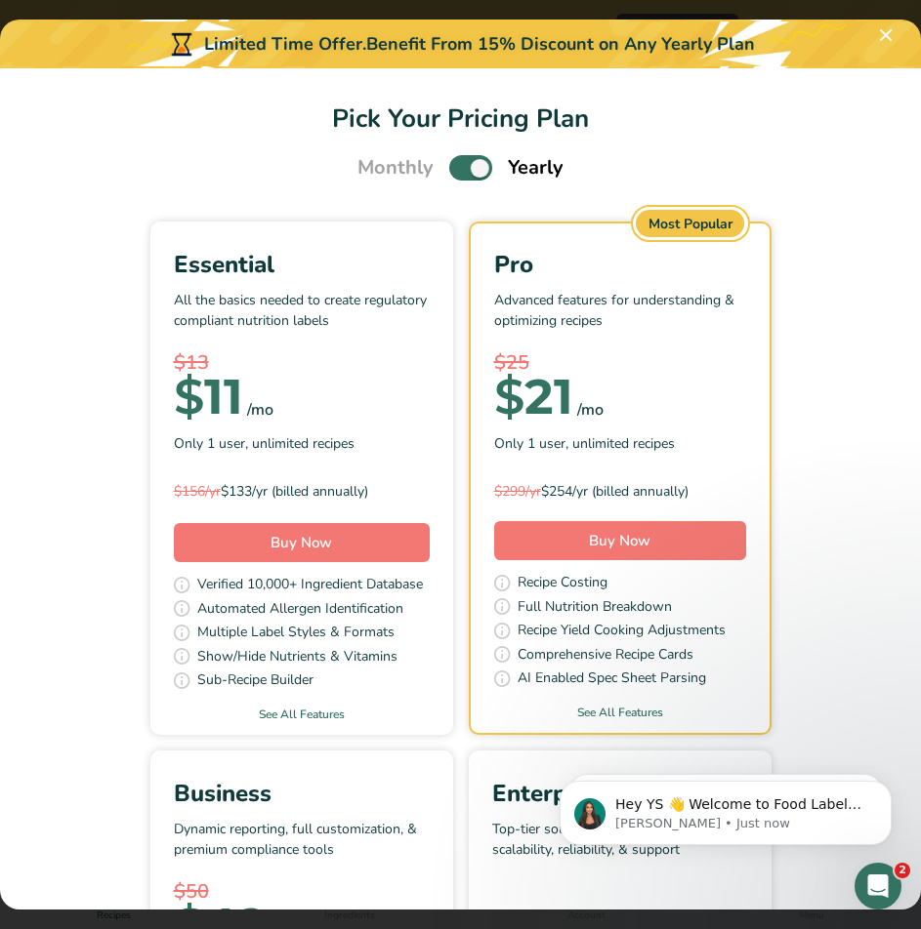
copy div "Pro"
click at [469, 158] on span "Pick Your Pricing Plan Modal" at bounding box center [470, 167] width 43 height 24
click at [462, 162] on input "Pick Your Pricing Plan Modal" at bounding box center [455, 168] width 13 height 13
checkbox input "false"
